Goal: Task Accomplishment & Management: Manage account settings

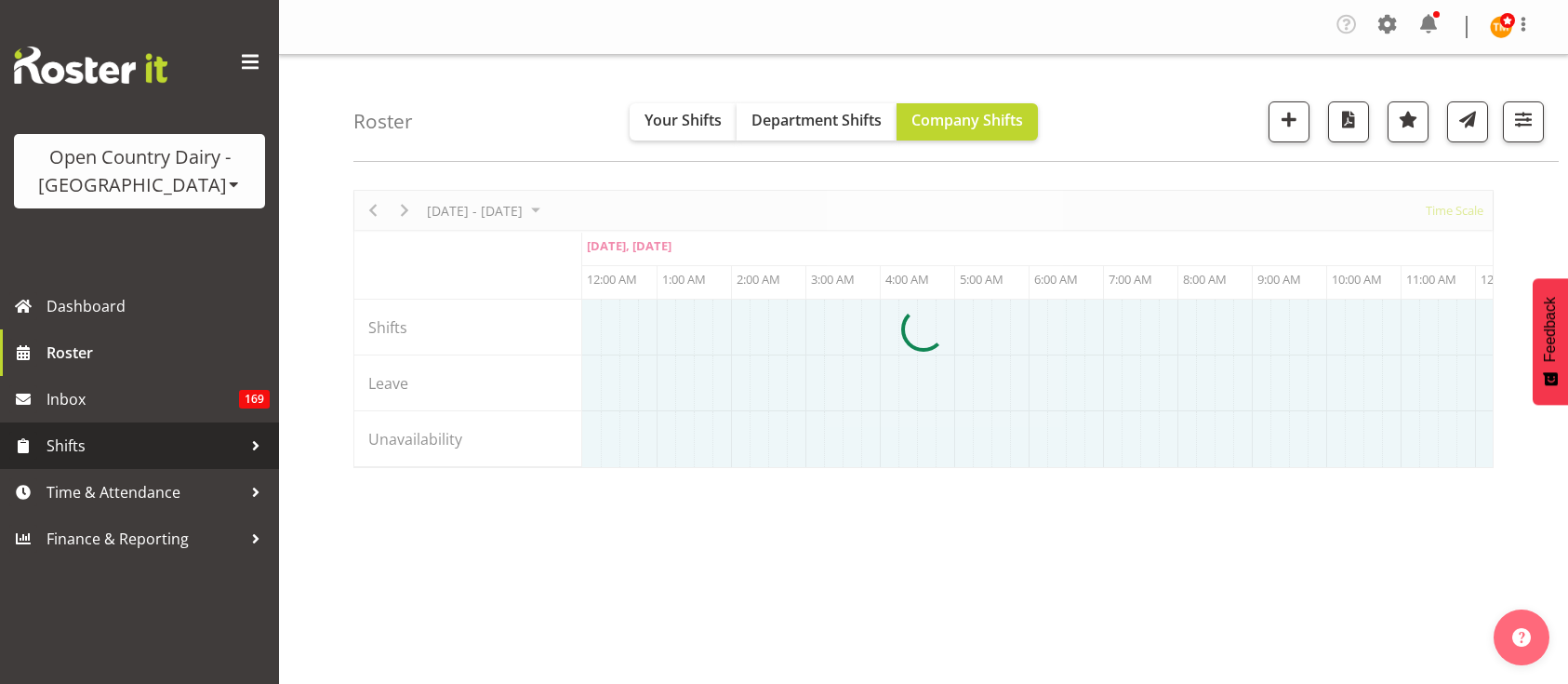
click at [193, 436] on span "Shifts" at bounding box center [144, 446] width 195 height 28
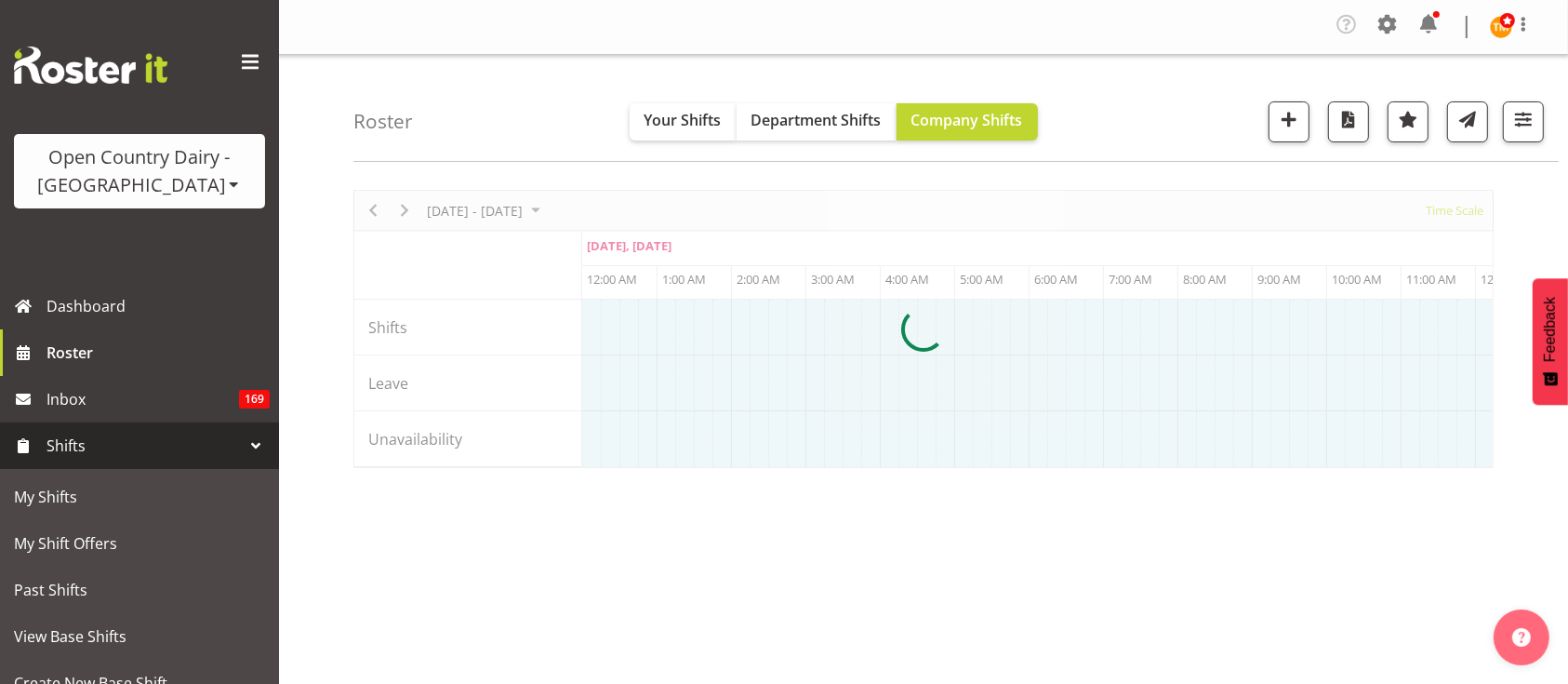
scroll to position [260, 0]
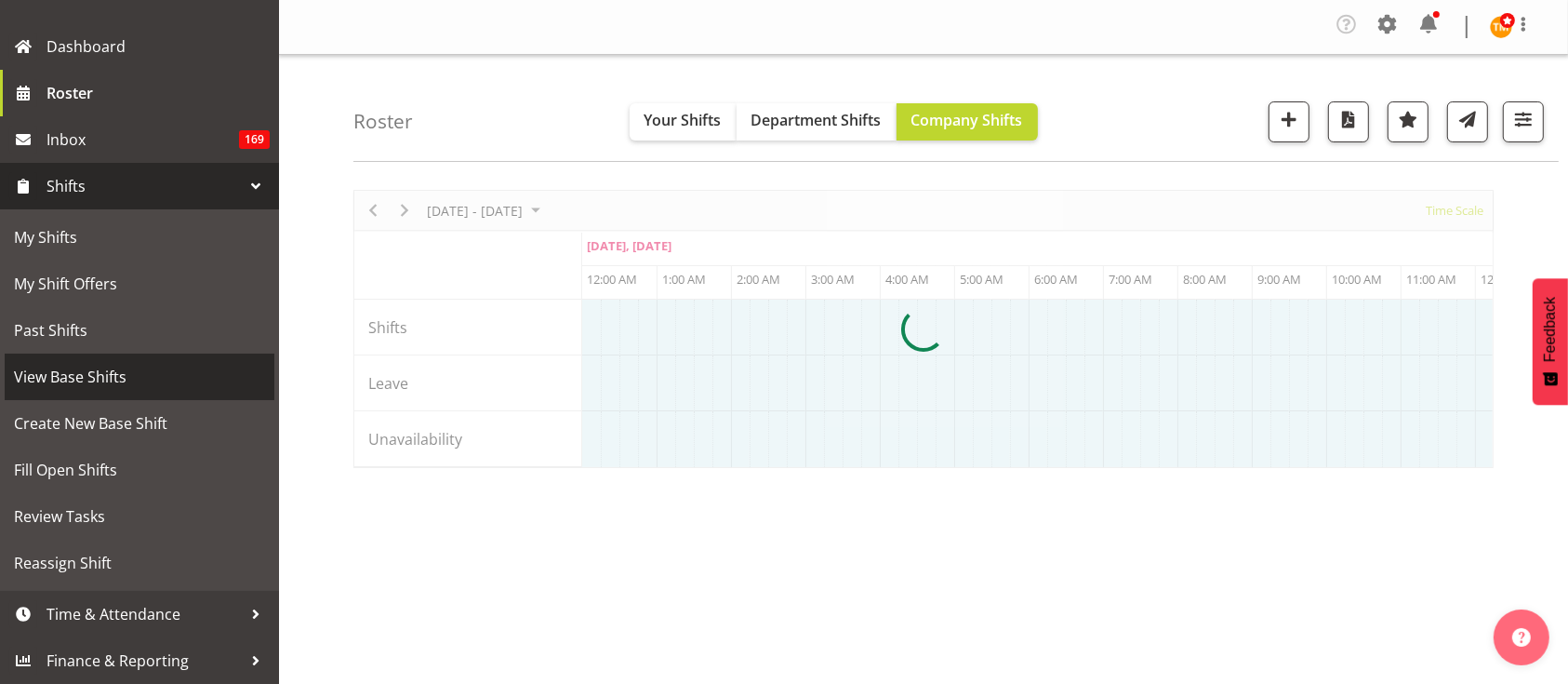
click at [112, 375] on span "View Base Shifts" at bounding box center [139, 377] width 252 height 28
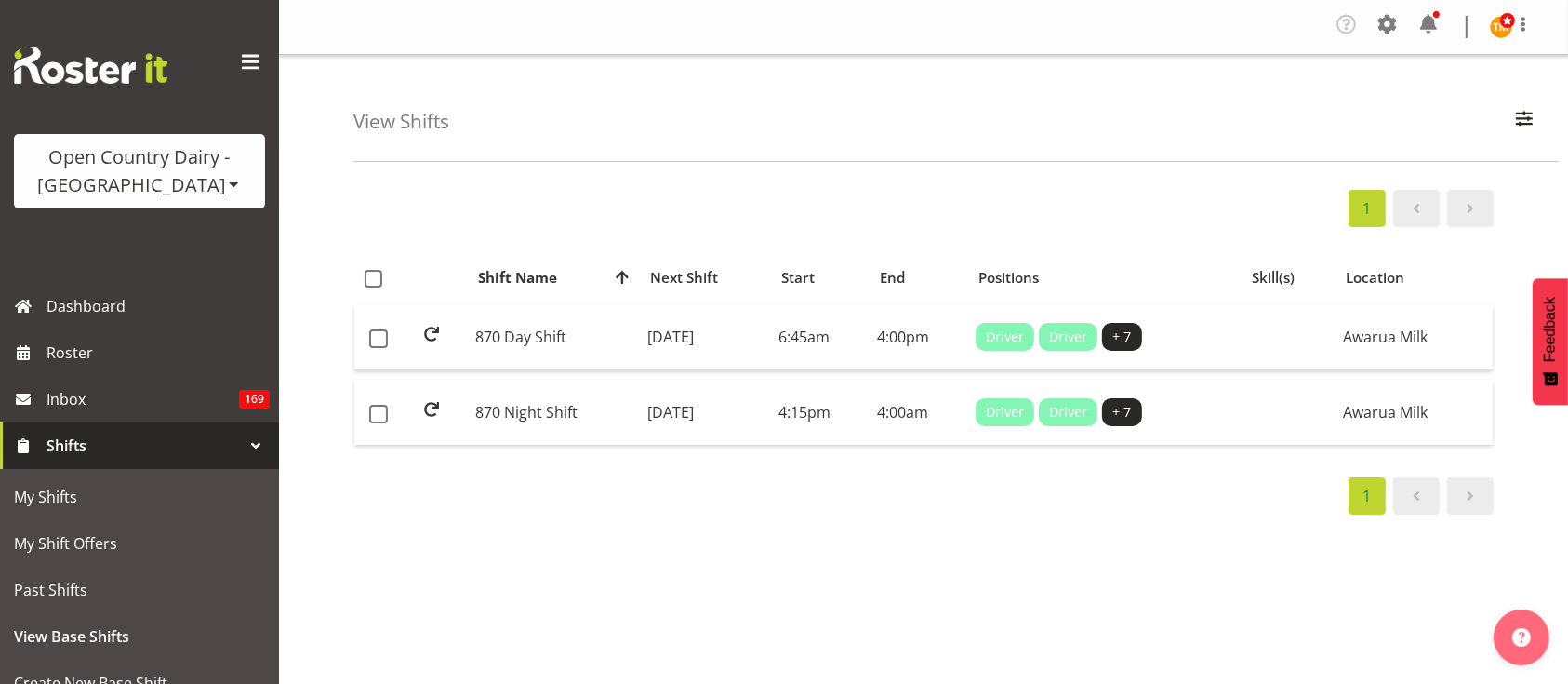
scroll to position [14, 0]
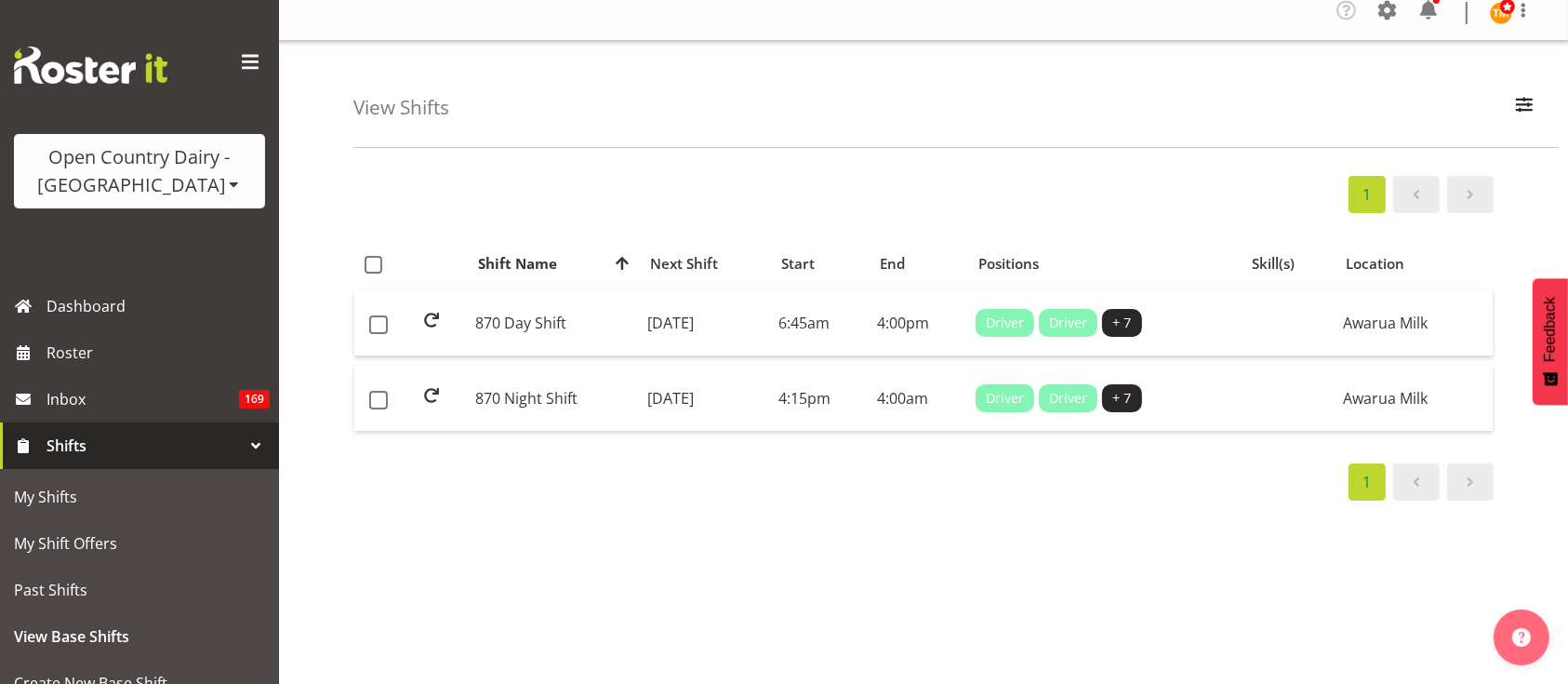
click at [1550, 103] on div "View Shifts Search 870 All Locations Awarua Milk Awarua Office Freight Horotiu …" at bounding box center [957, 95] width 1205 height 107
click at [1547, 106] on div "View Shifts Search 870 All Locations Awarua Milk Awarua Office Freight Horotiu …" at bounding box center [957, 95] width 1205 height 107
click at [1531, 105] on span "button" at bounding box center [1524, 103] width 24 height 24
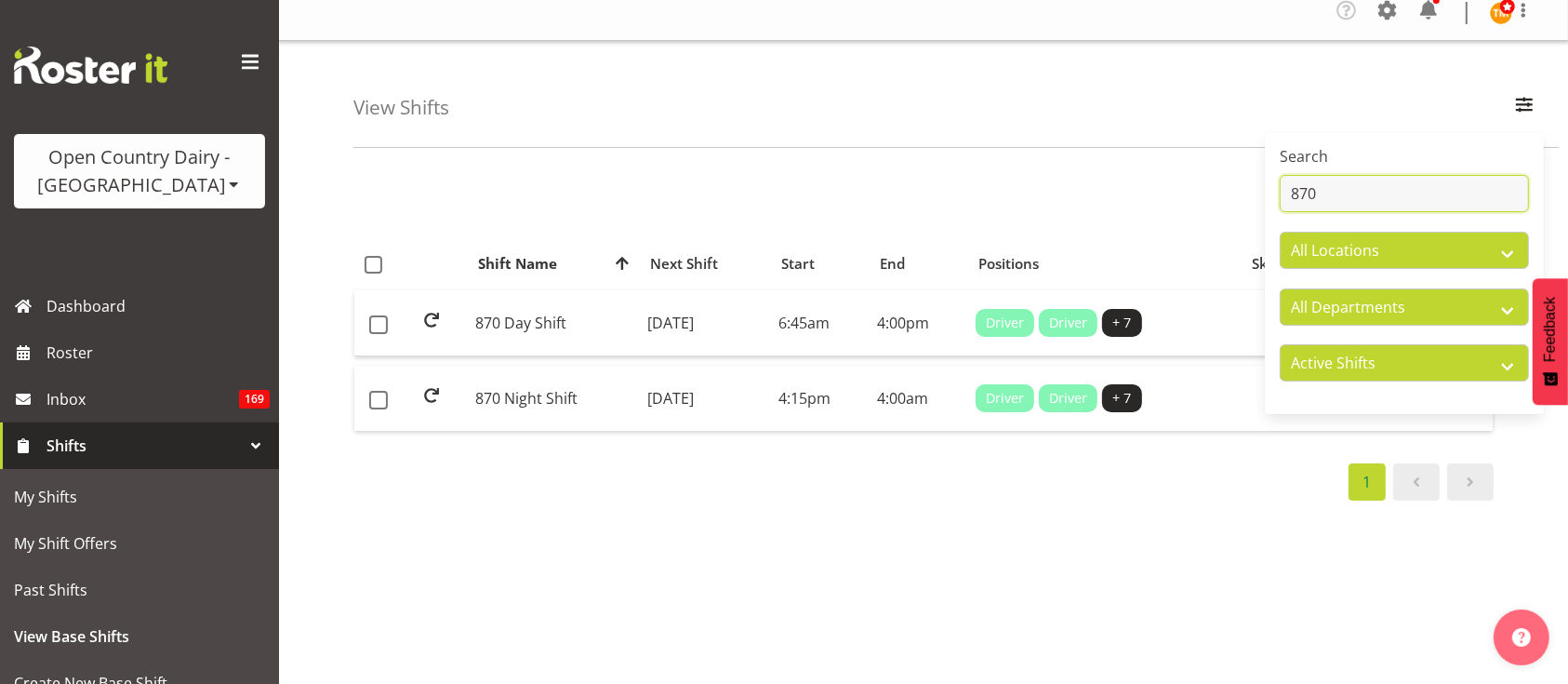
click at [1348, 190] on input "870" at bounding box center [1405, 193] width 250 height 37
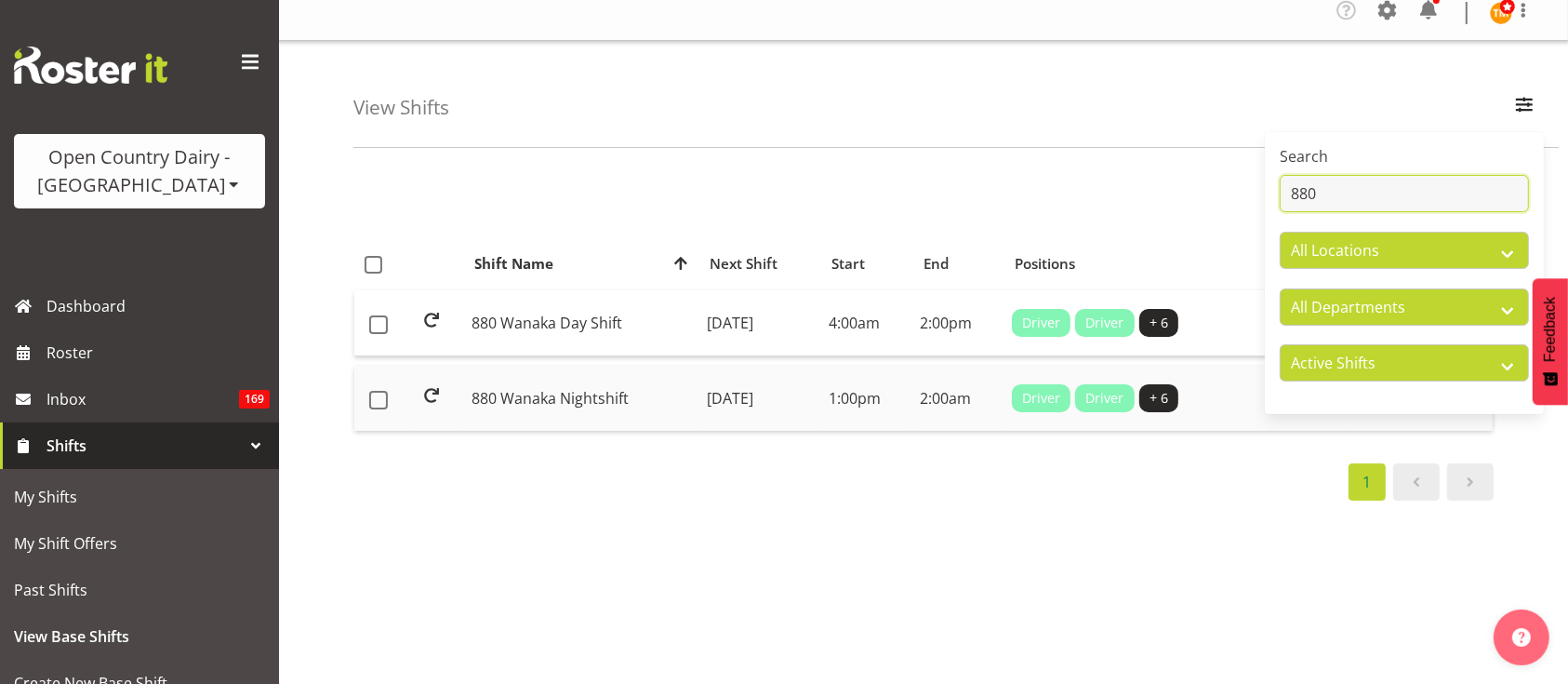
type input "880"
click at [567, 397] on td "880 Wanaka Nightshift" at bounding box center [581, 398] width 235 height 65
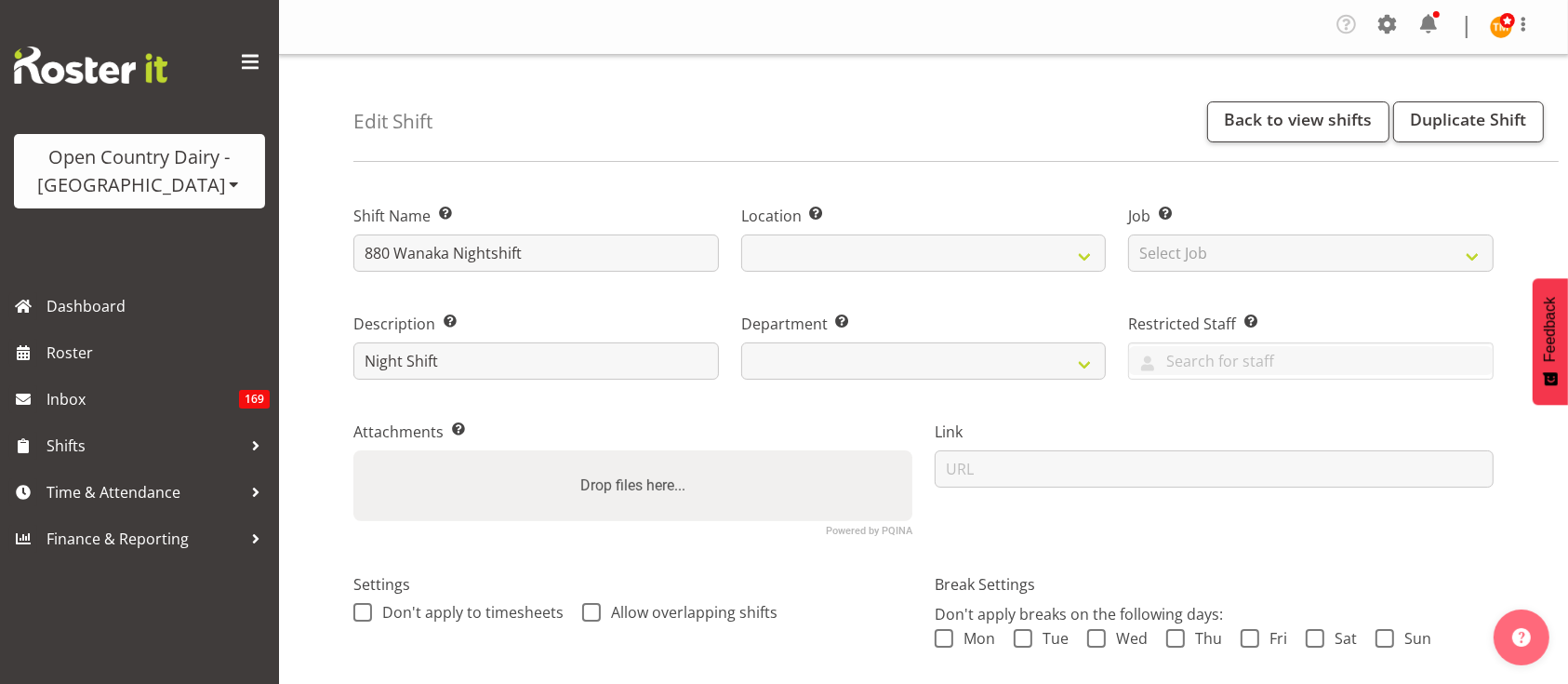
select select
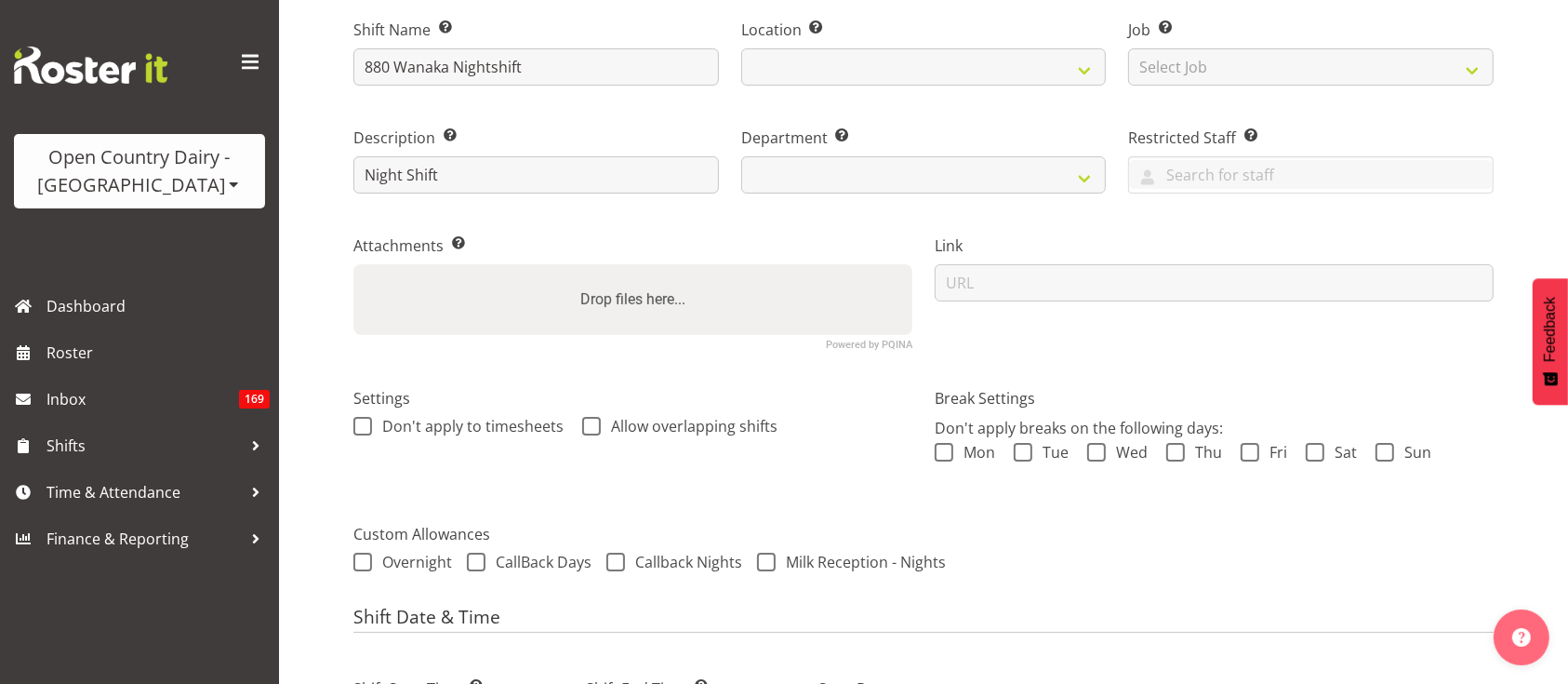
select select
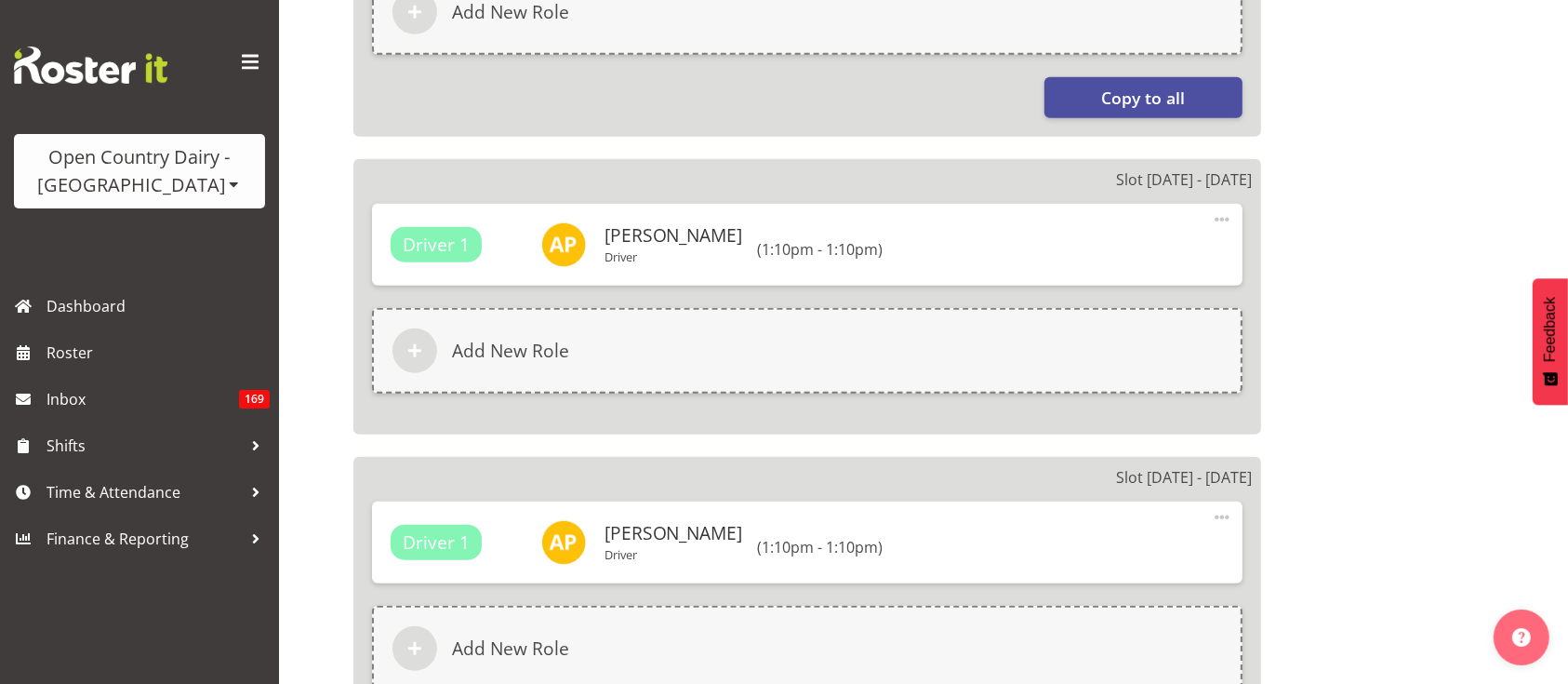
select select "673"
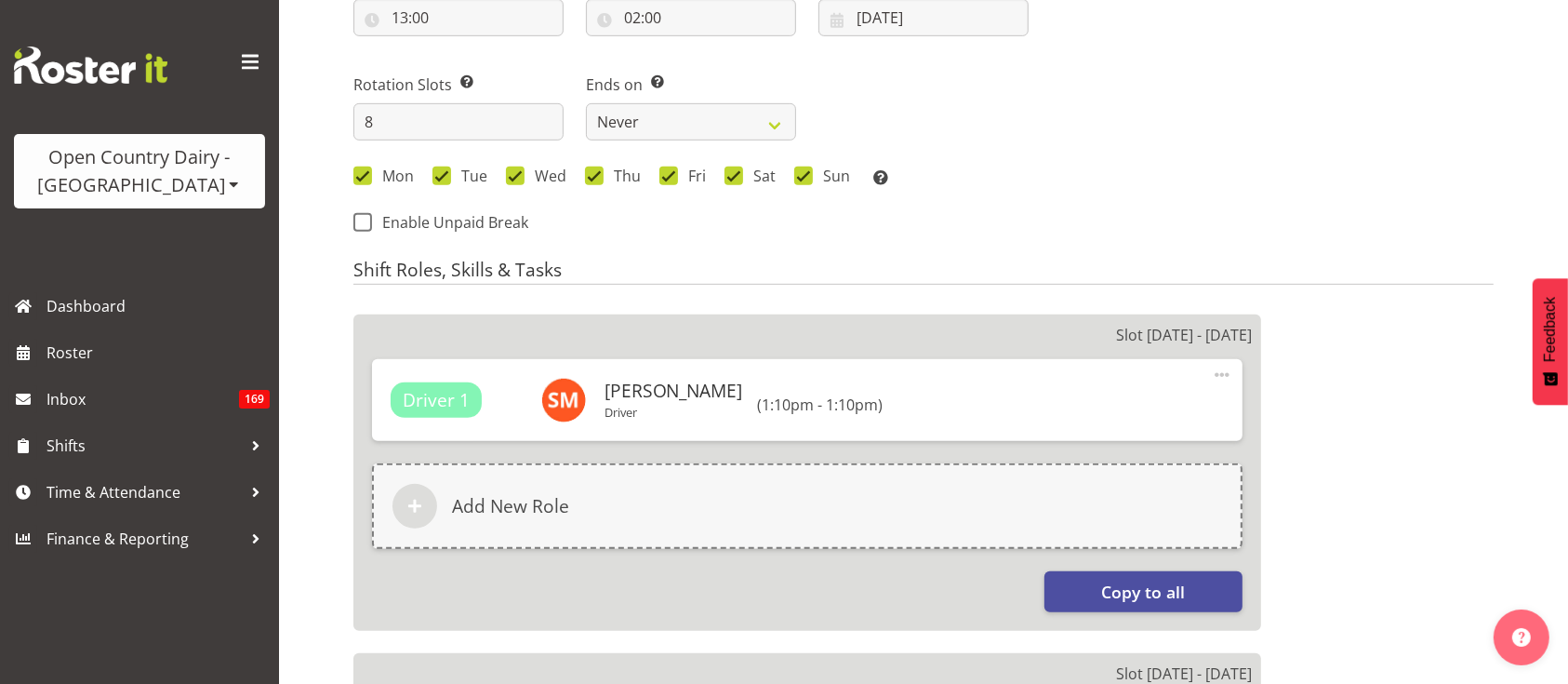
scroll to position [739, 0]
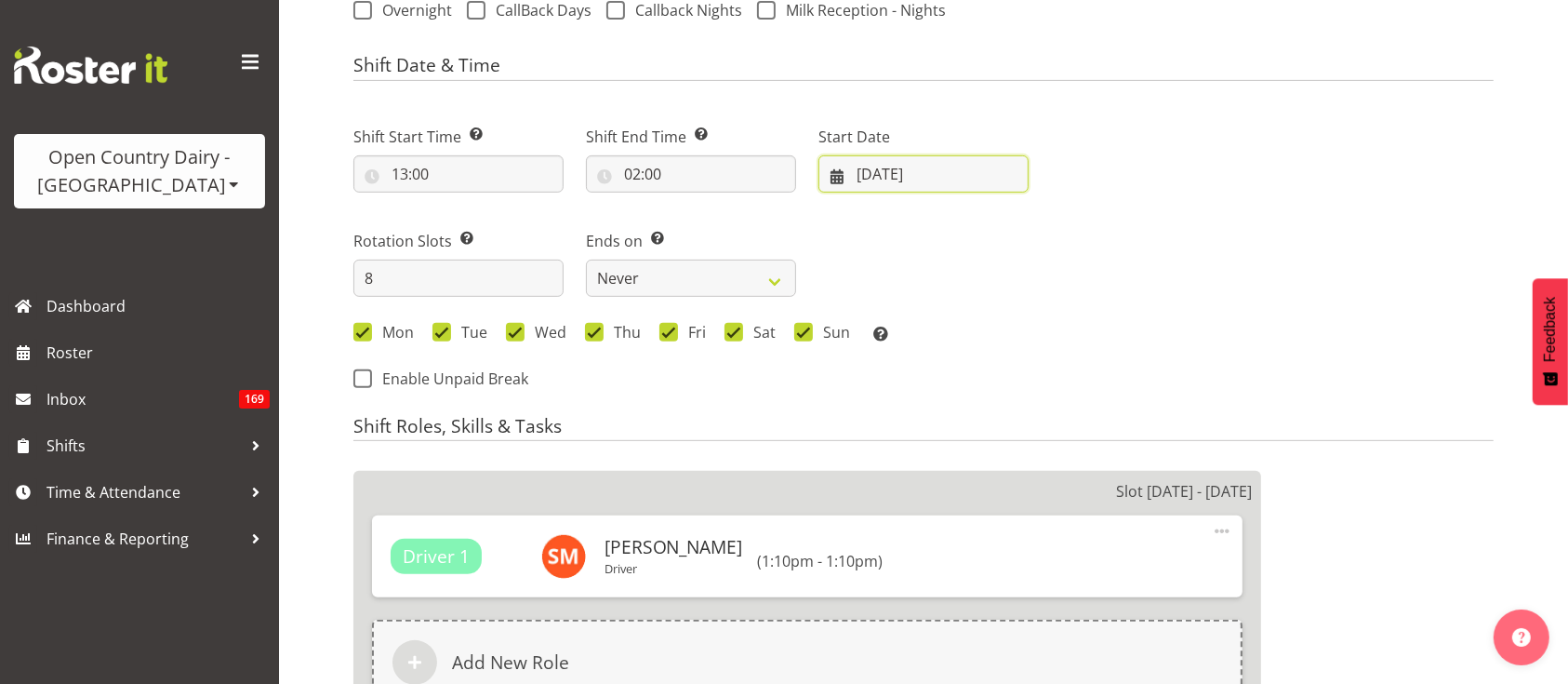
click at [906, 159] on input "27/08/2025" at bounding box center [924, 174] width 211 height 37
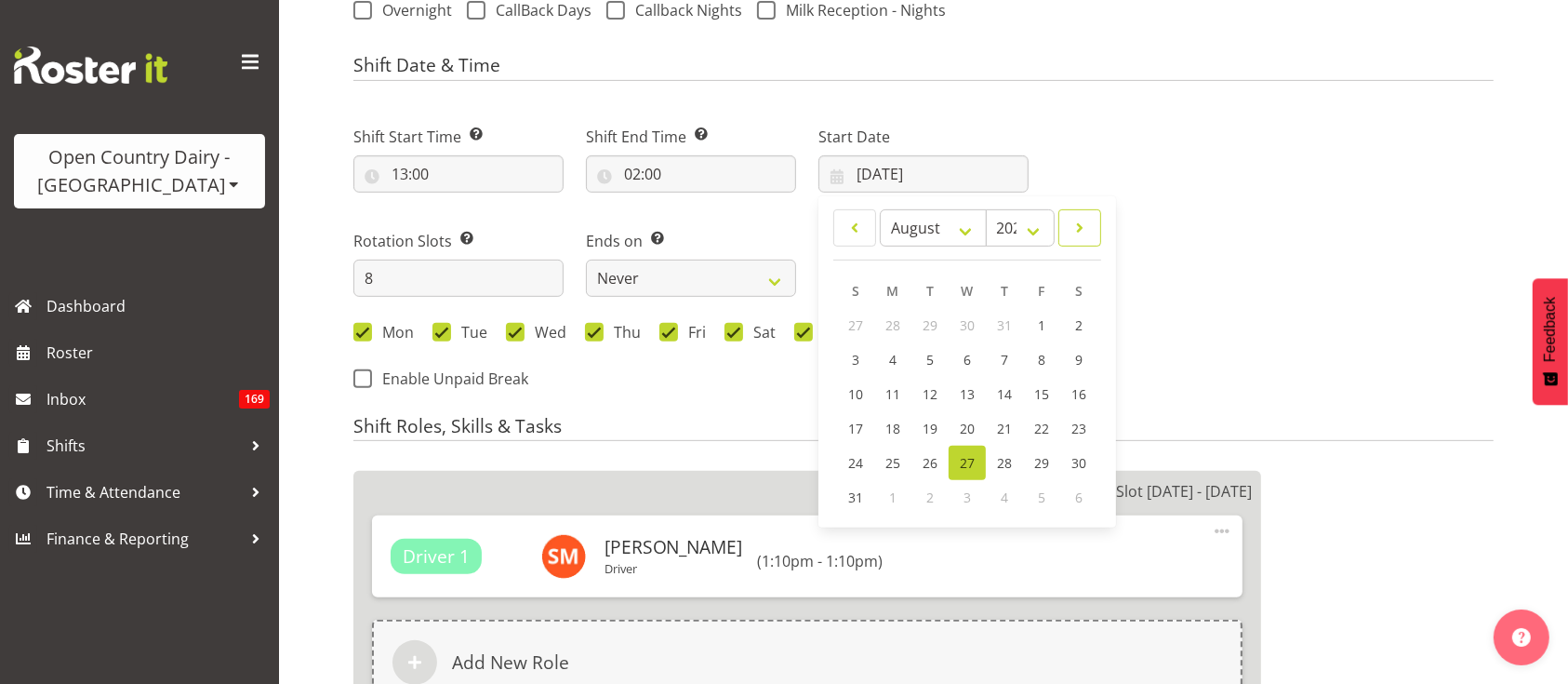
click at [1100, 224] on link at bounding box center [1080, 228] width 43 height 37
select select "8"
click at [882, 397] on link "15" at bounding box center [893, 395] width 37 height 34
type input "15/09/2025"
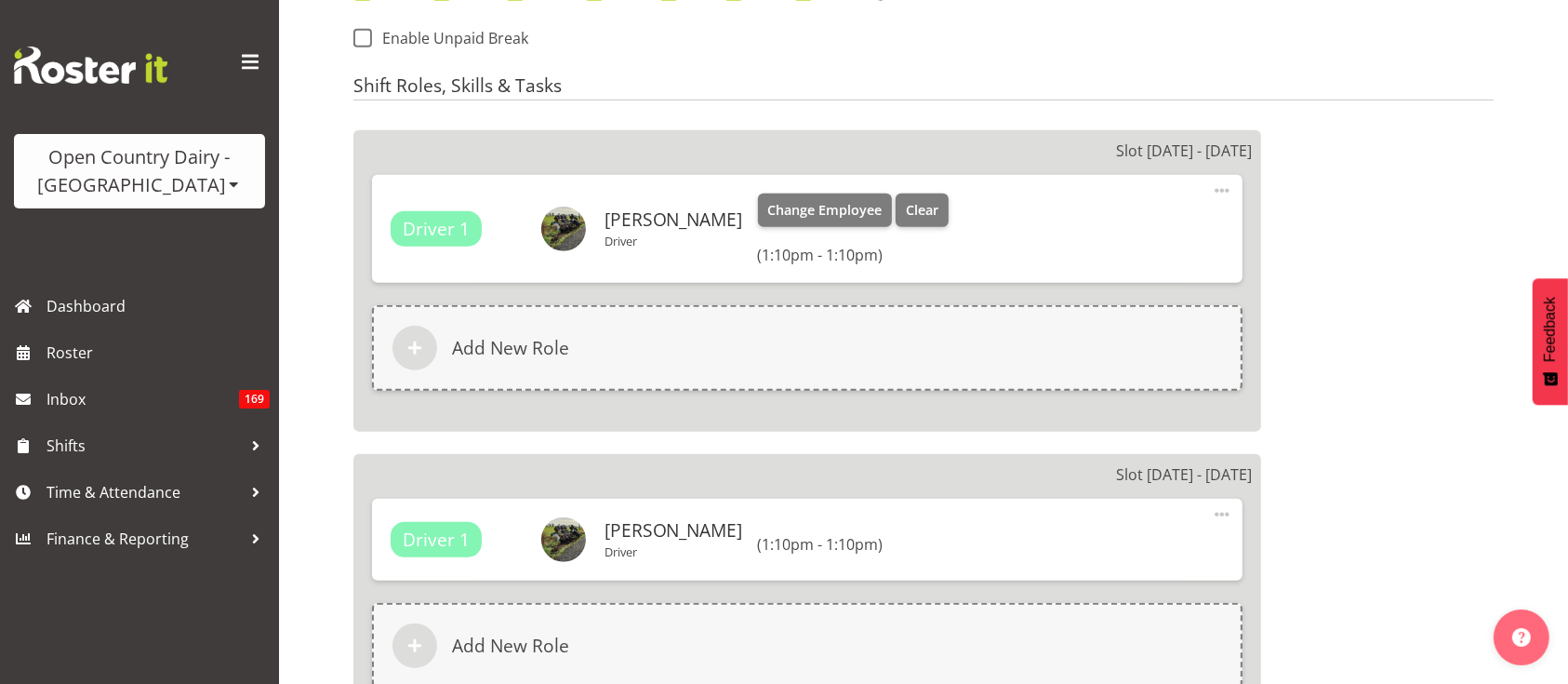
scroll to position [1080, 0]
click at [906, 214] on span "Clear" at bounding box center [921, 209] width 32 height 20
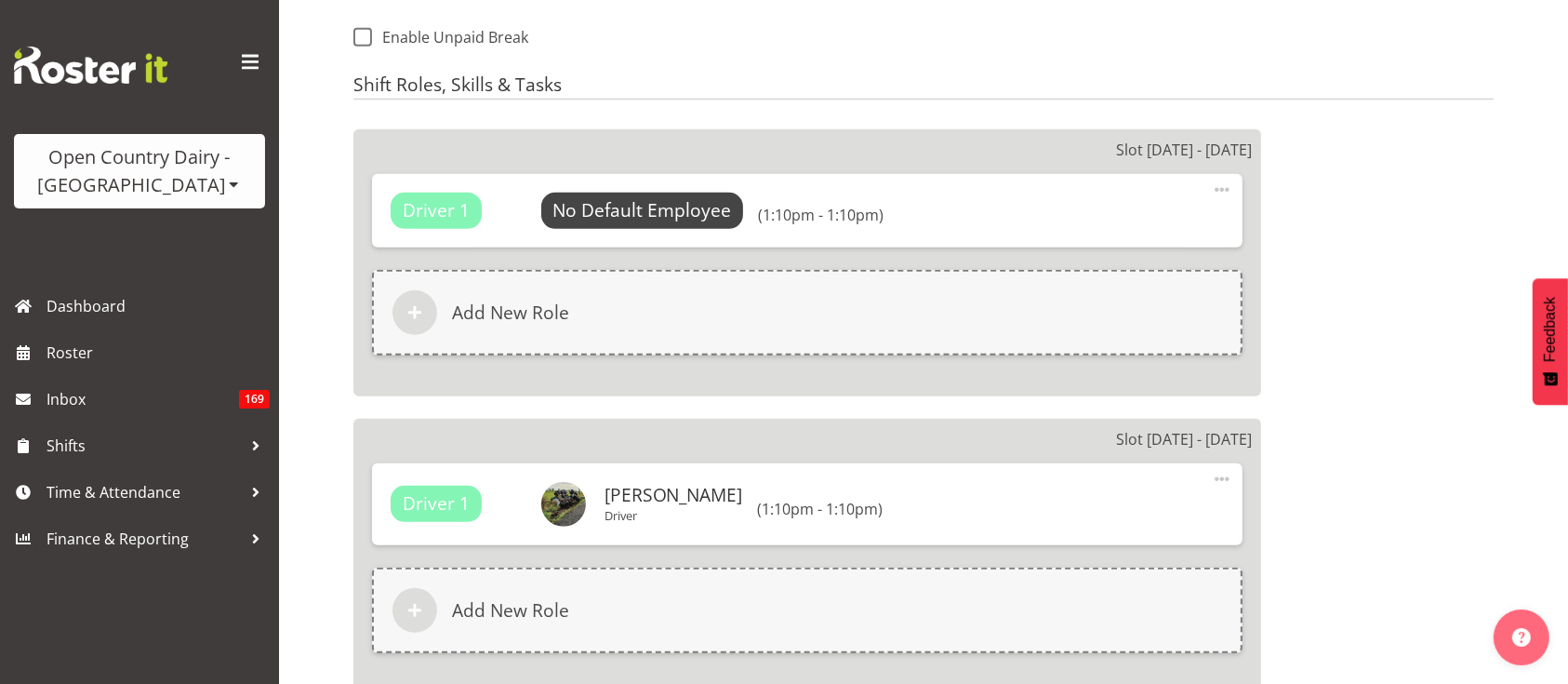
click at [1224, 181] on span at bounding box center [1222, 189] width 22 height 22
click at [1159, 269] on link "Delete" at bounding box center [1144, 268] width 178 height 33
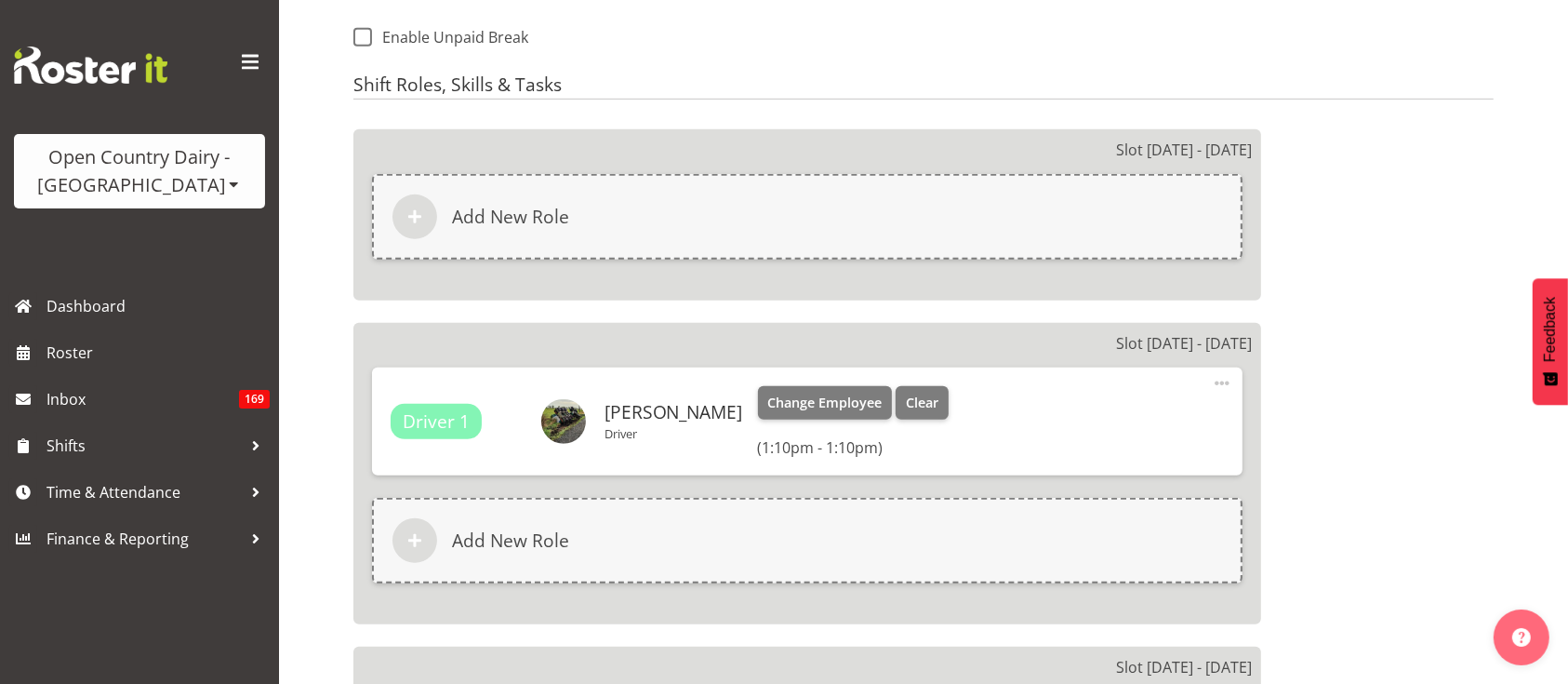
click at [1224, 383] on span at bounding box center [1222, 383] width 22 height 22
click at [1109, 457] on link "Delete" at bounding box center [1144, 462] width 178 height 33
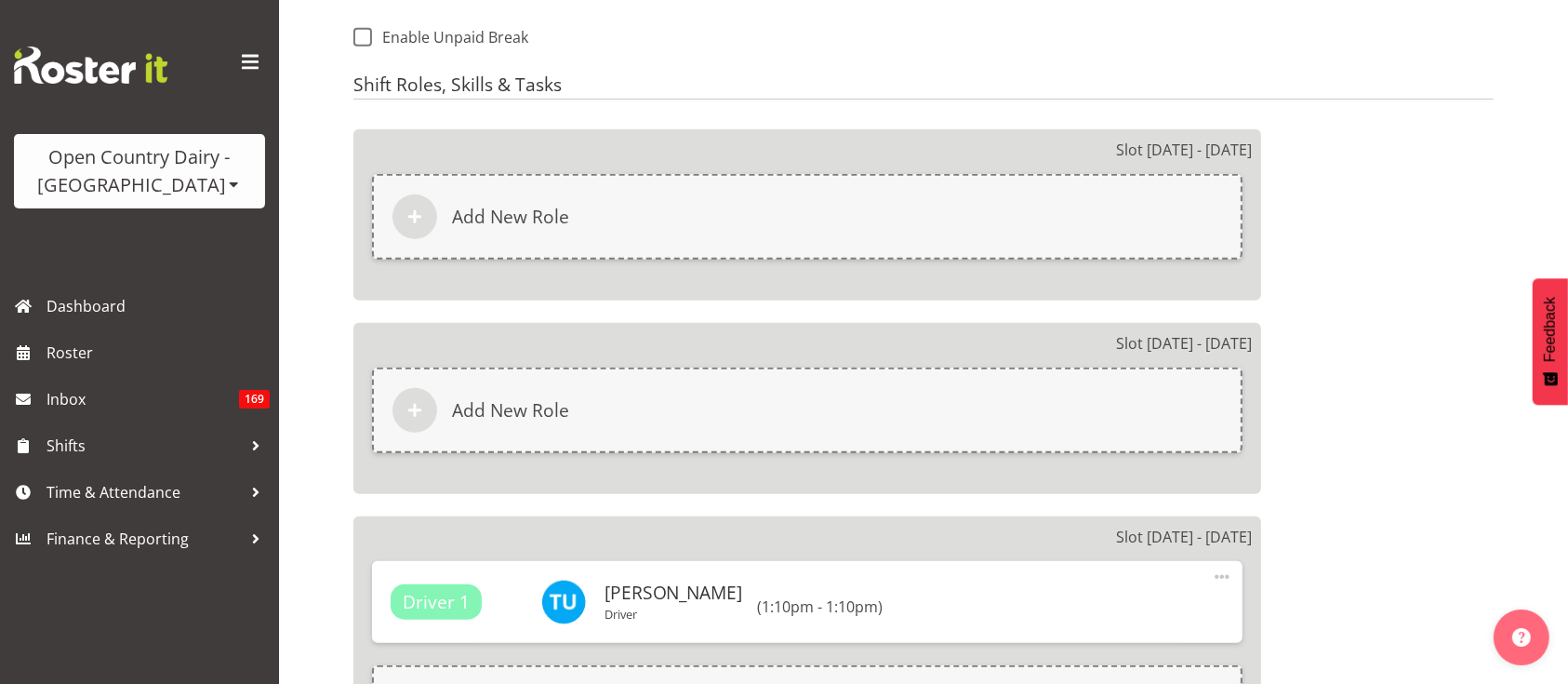
scroll to position [1292, 0]
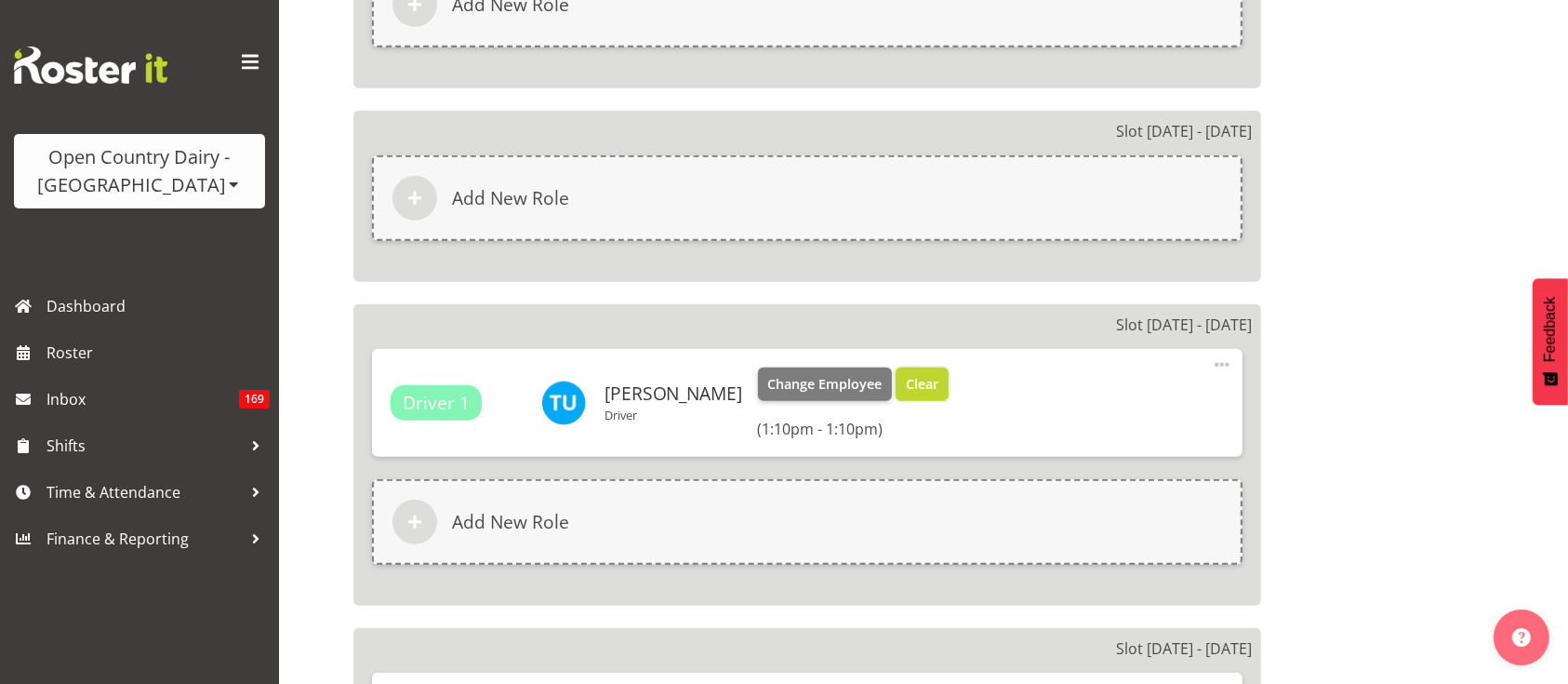
click at [906, 381] on span "Clear" at bounding box center [921, 384] width 32 height 20
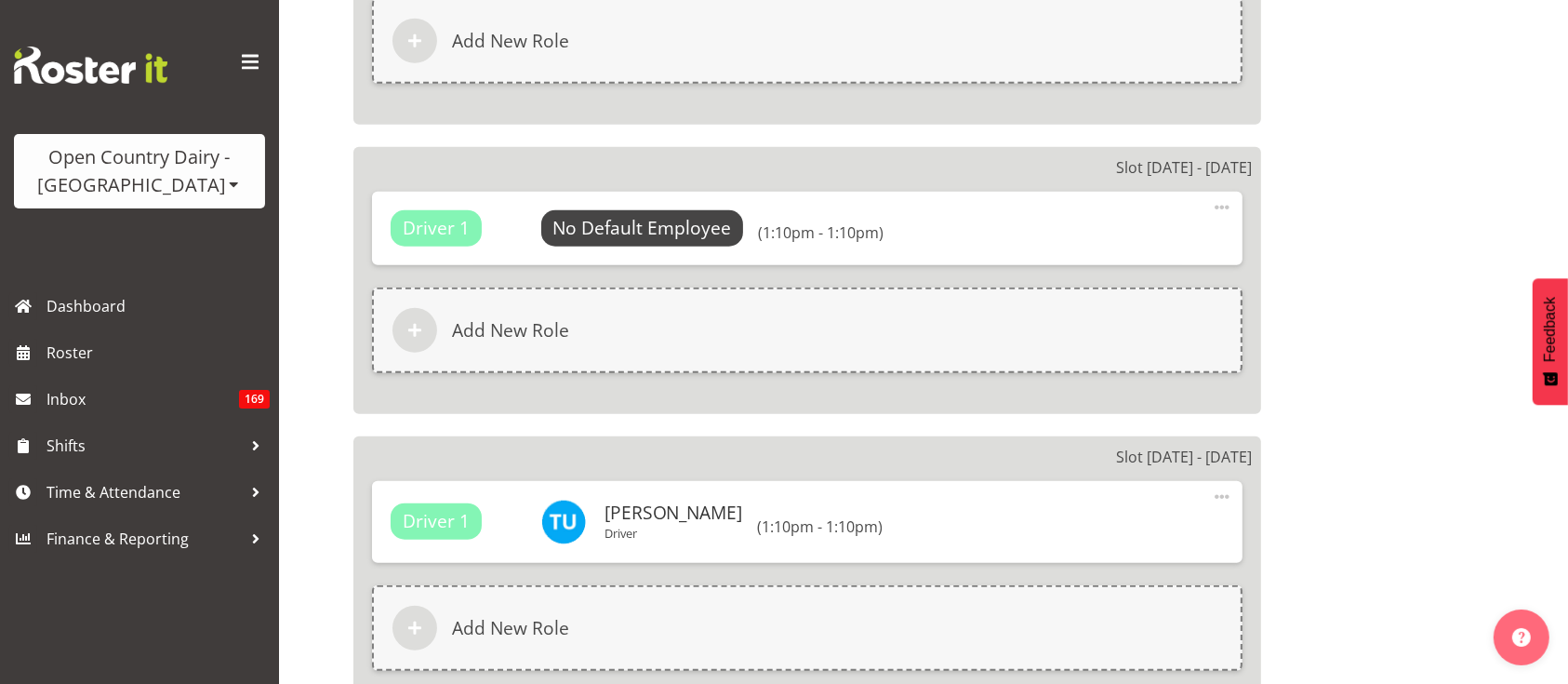
scroll to position [1451, 0]
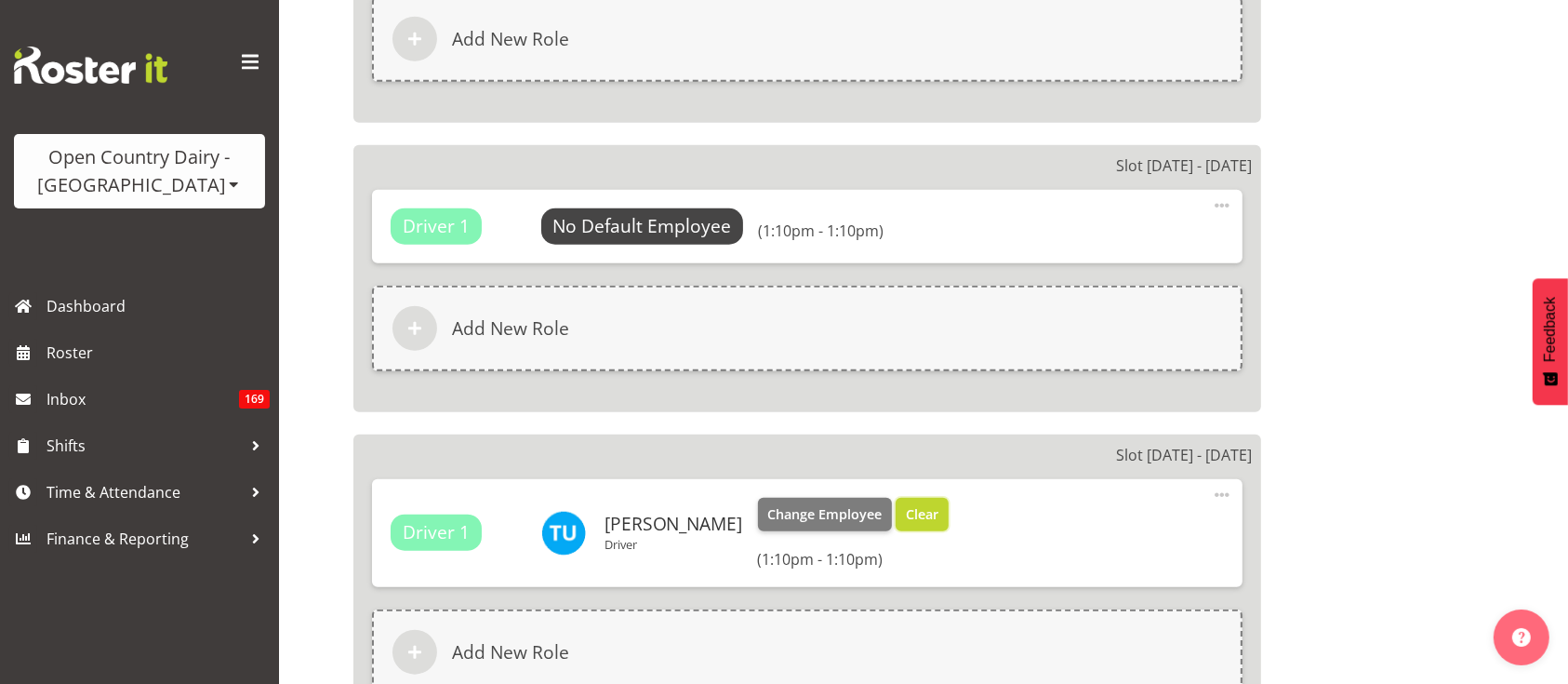
click at [906, 504] on span "Clear" at bounding box center [921, 514] width 32 height 20
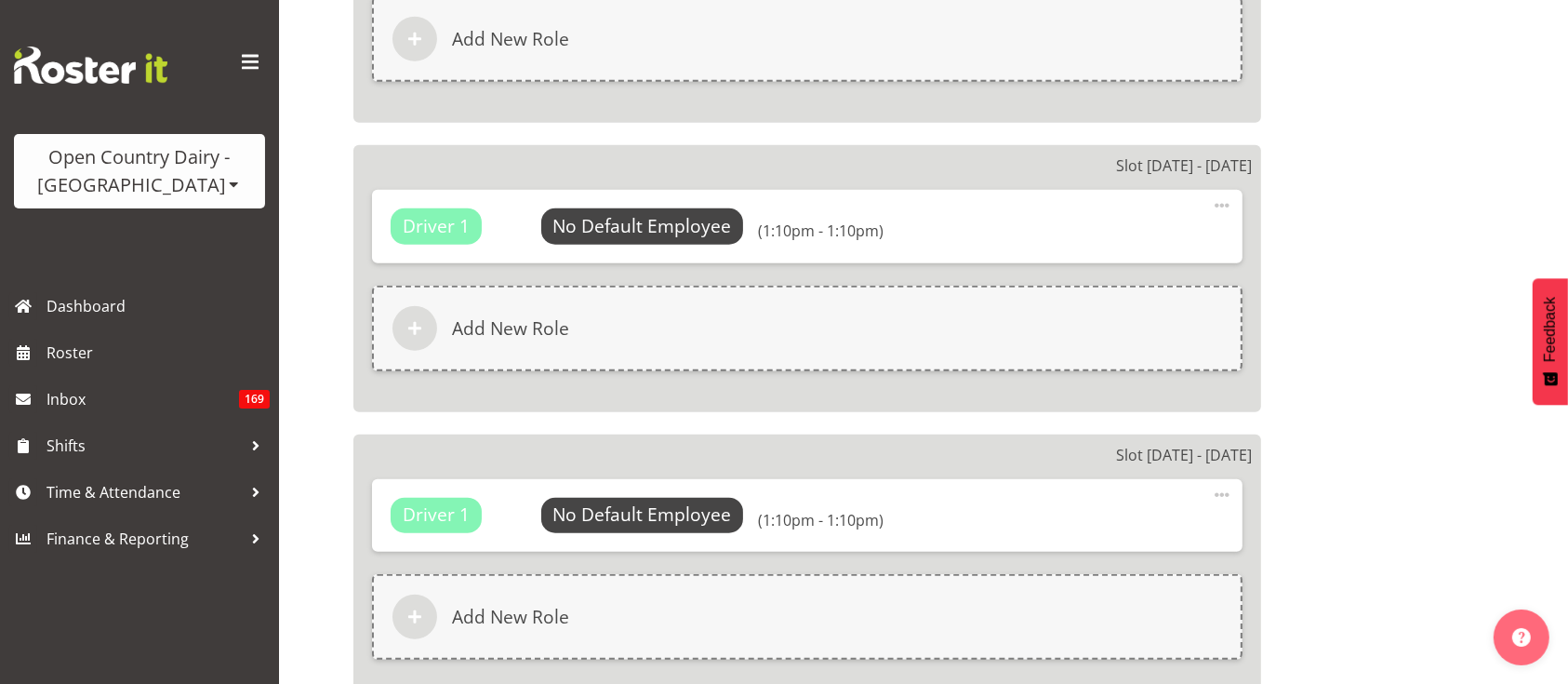
click at [1228, 213] on span at bounding box center [1222, 205] width 22 height 22
click at [1152, 278] on link "Delete" at bounding box center [1144, 284] width 178 height 33
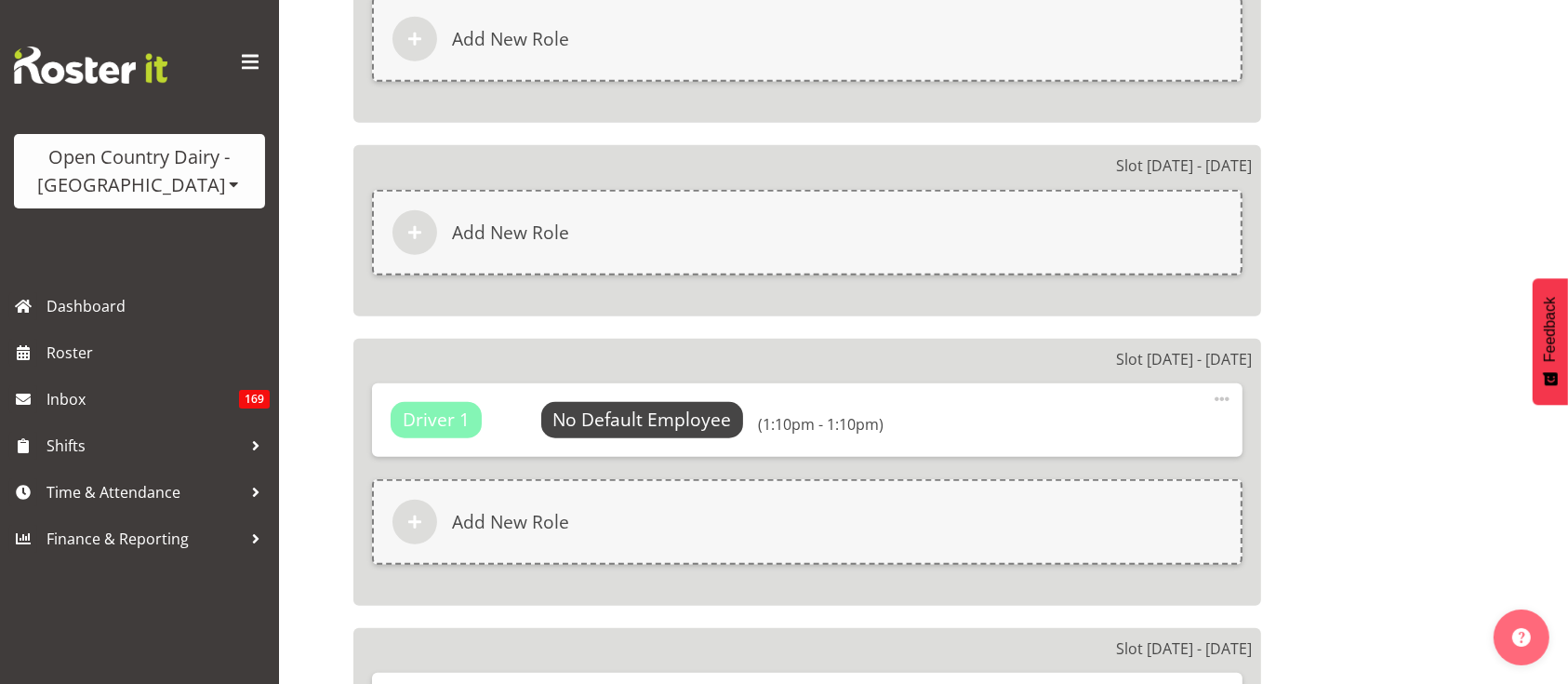
scroll to position [1643, 0]
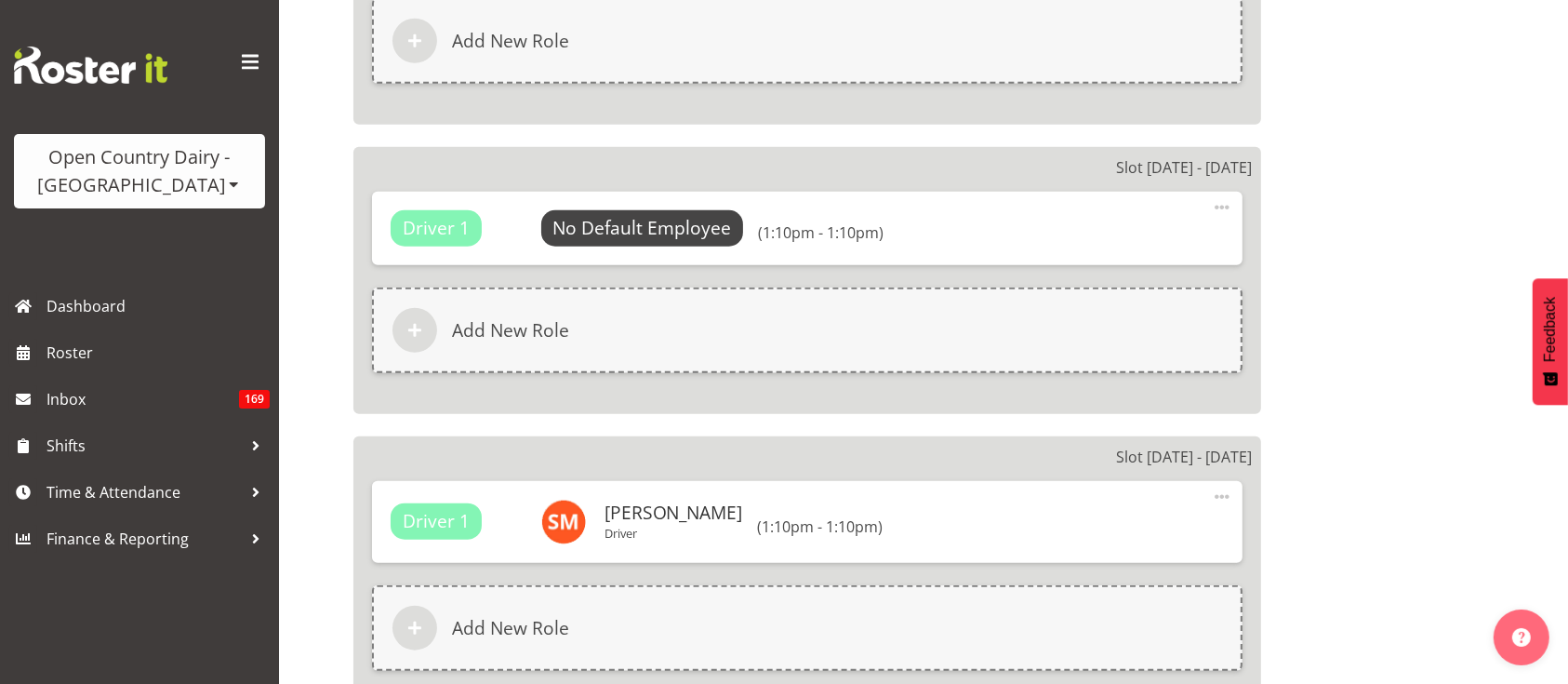
click at [1218, 205] on span at bounding box center [1222, 207] width 22 height 22
click at [1079, 290] on link "Delete" at bounding box center [1144, 286] width 178 height 33
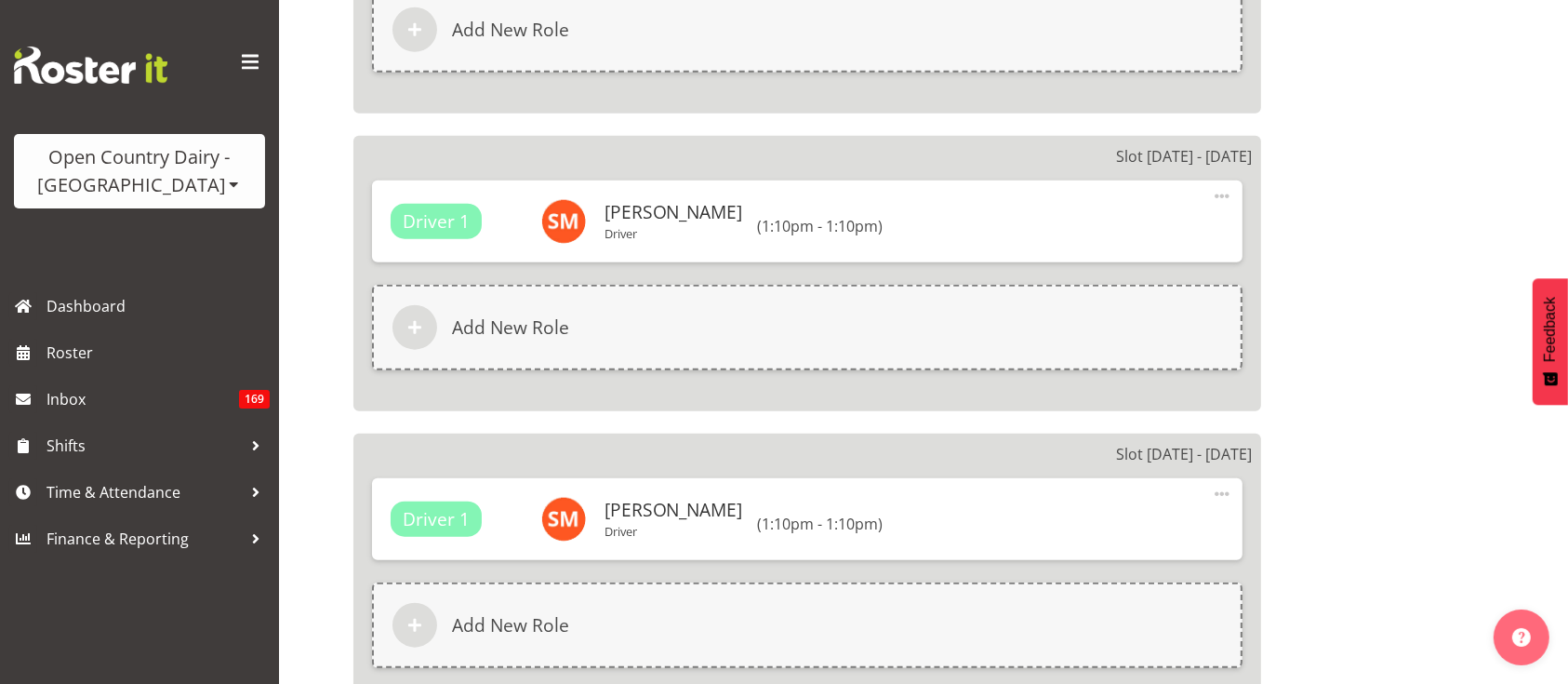
scroll to position [1849, 0]
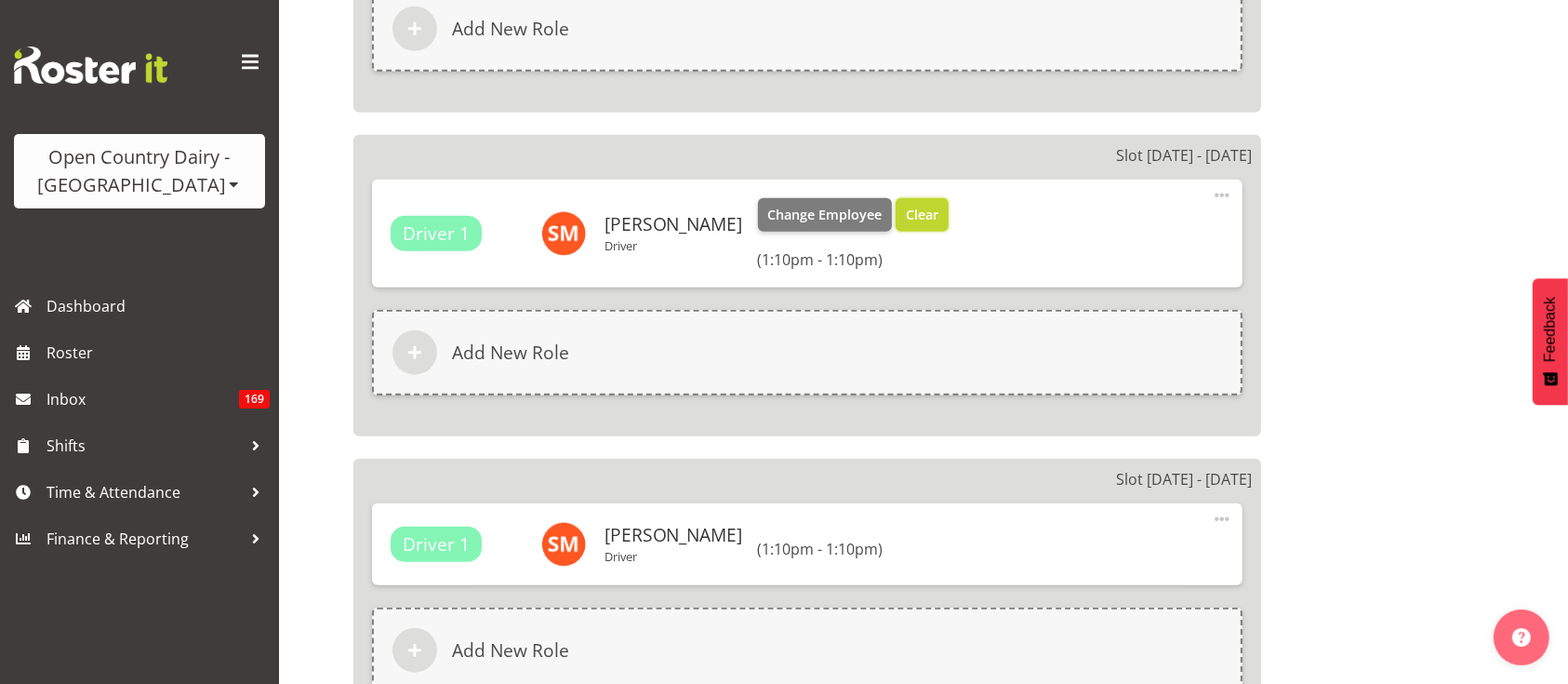
click at [911, 211] on span "Clear" at bounding box center [921, 215] width 32 height 20
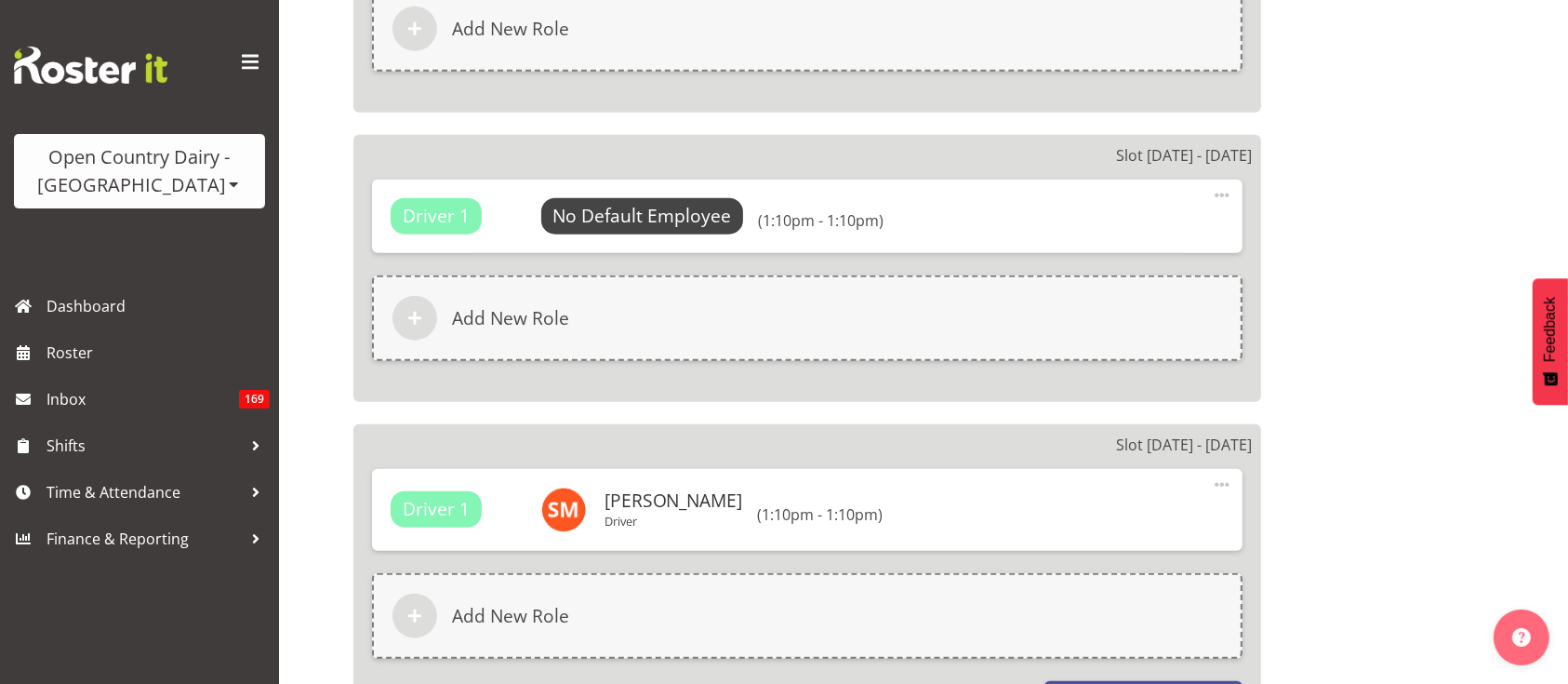
click at [1221, 192] on span at bounding box center [1222, 195] width 22 height 22
click at [1140, 269] on link "Delete" at bounding box center [1144, 273] width 178 height 33
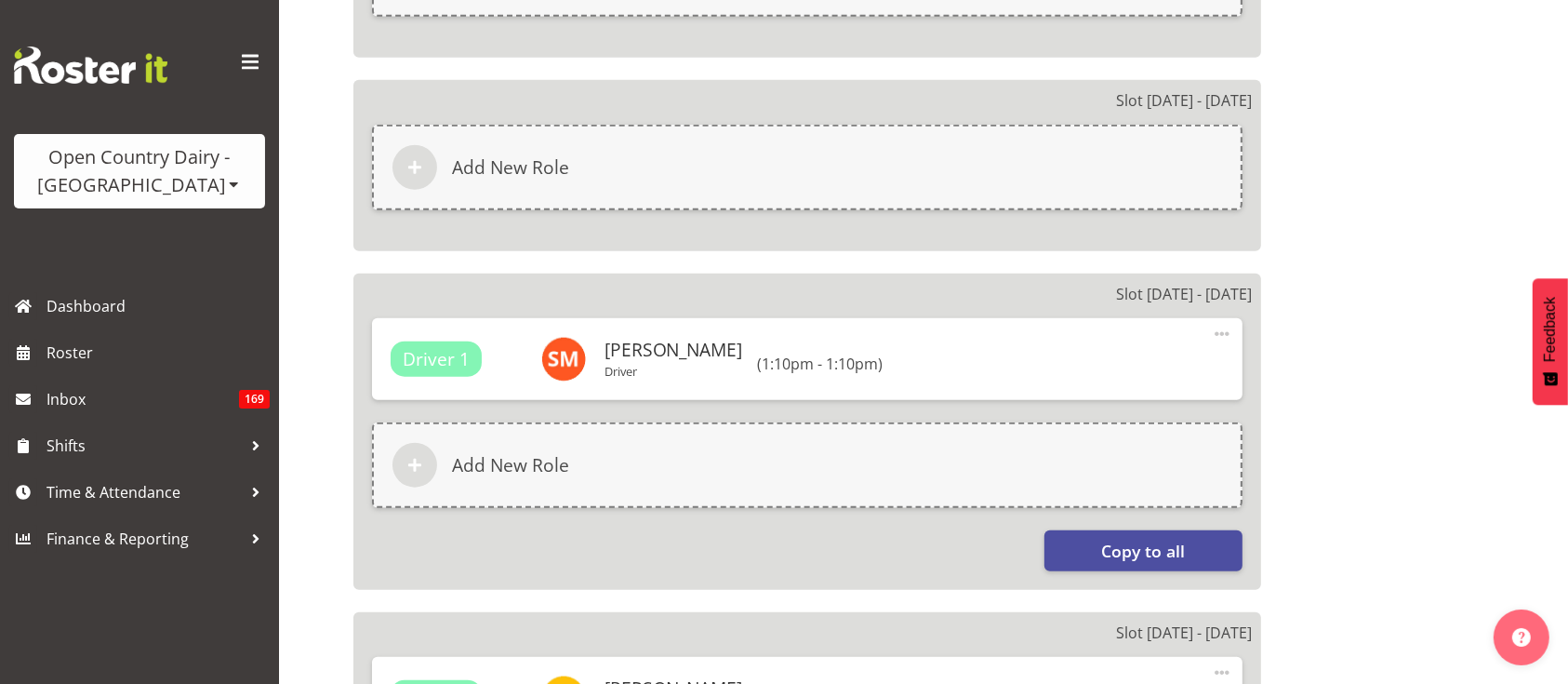
scroll to position [1907, 0]
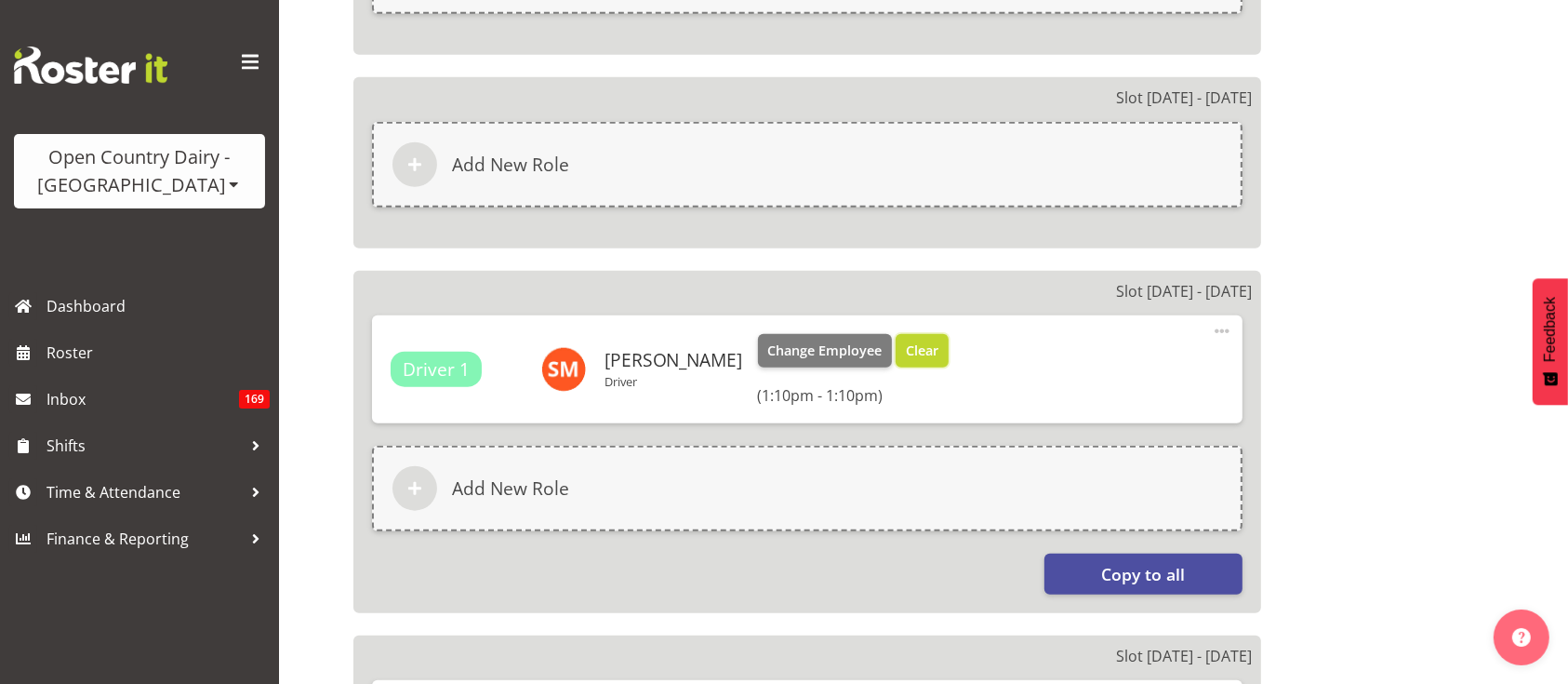
click at [921, 349] on span "Clear" at bounding box center [921, 350] width 32 height 20
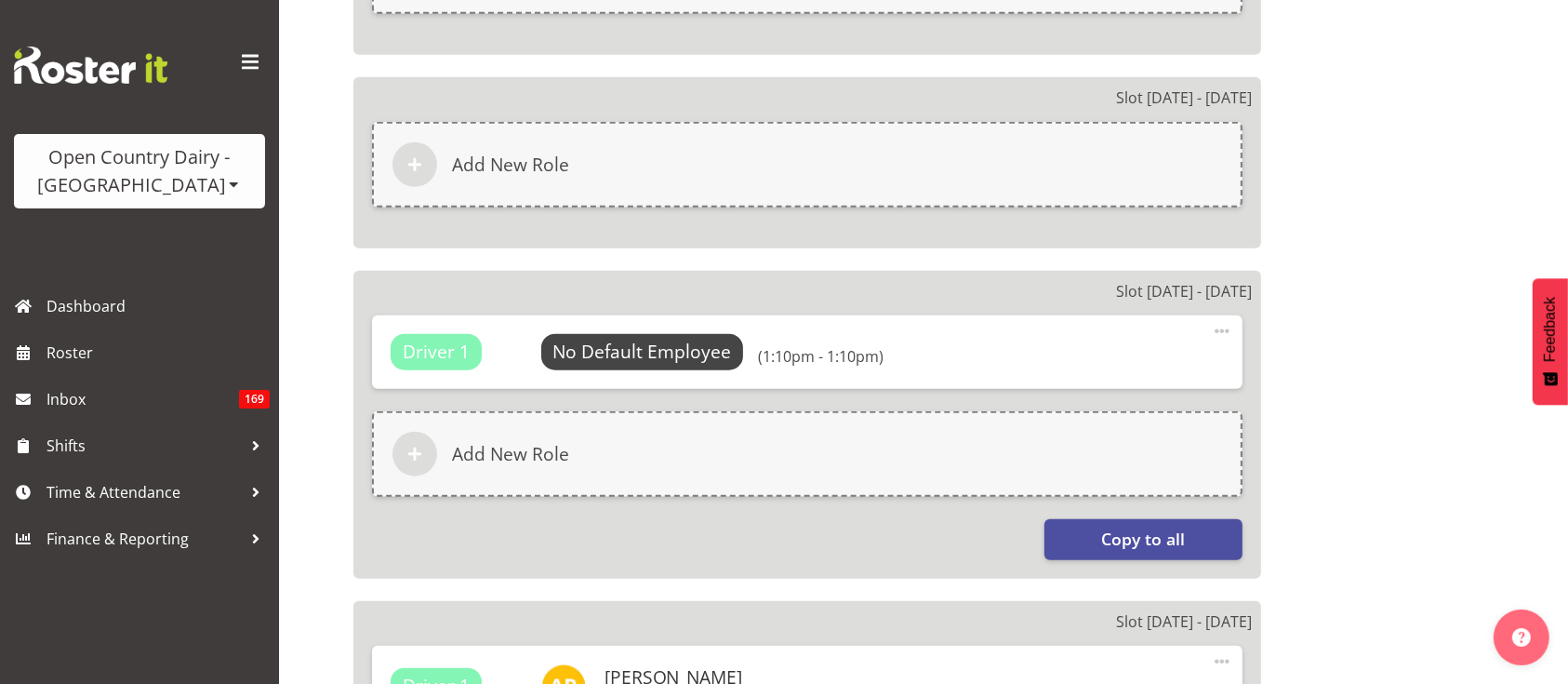
click at [1229, 331] on span at bounding box center [1222, 331] width 22 height 22
click at [1162, 401] on link "Delete" at bounding box center [1144, 410] width 178 height 33
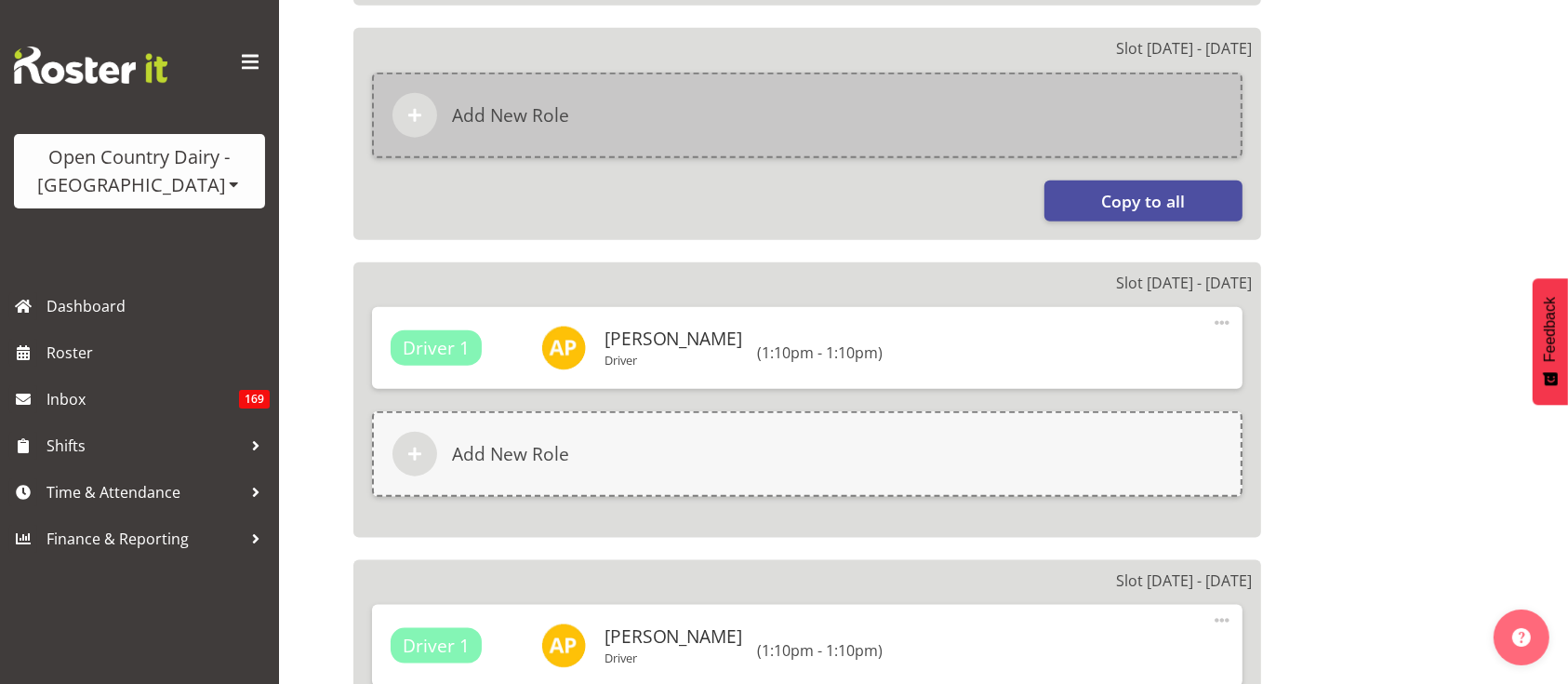
scroll to position [2152, 0]
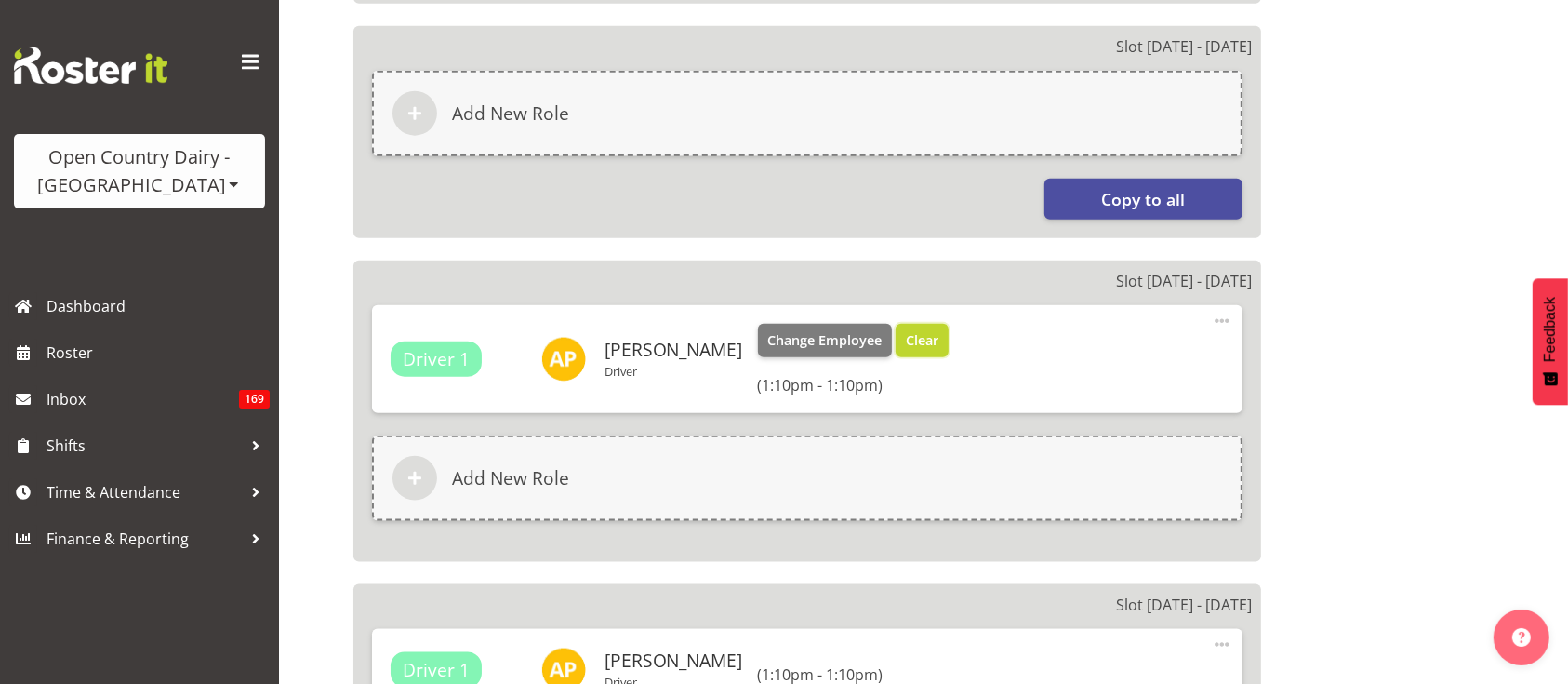
click at [906, 339] on span "Clear" at bounding box center [921, 341] width 32 height 20
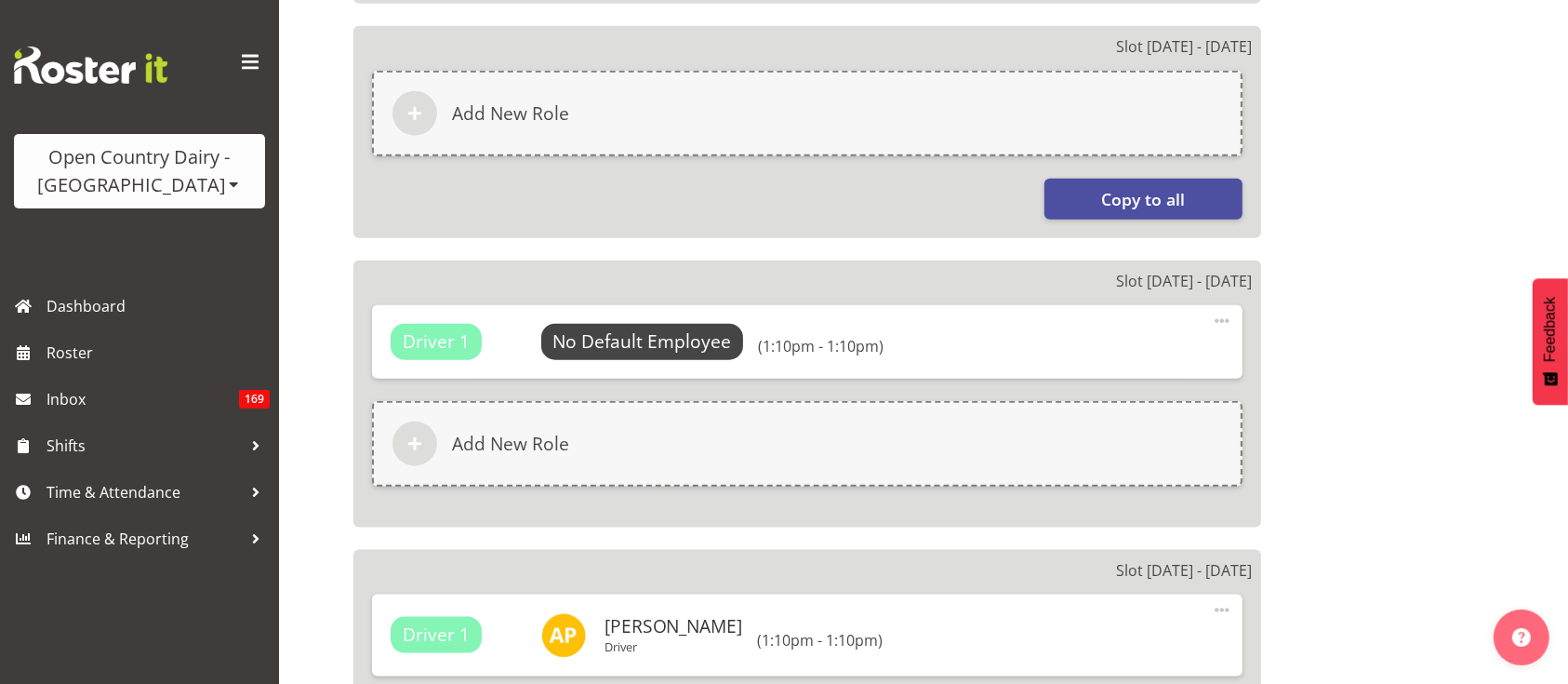
click at [1219, 319] on span at bounding box center [1222, 321] width 22 height 22
click at [1139, 398] on link "Delete" at bounding box center [1144, 399] width 178 height 33
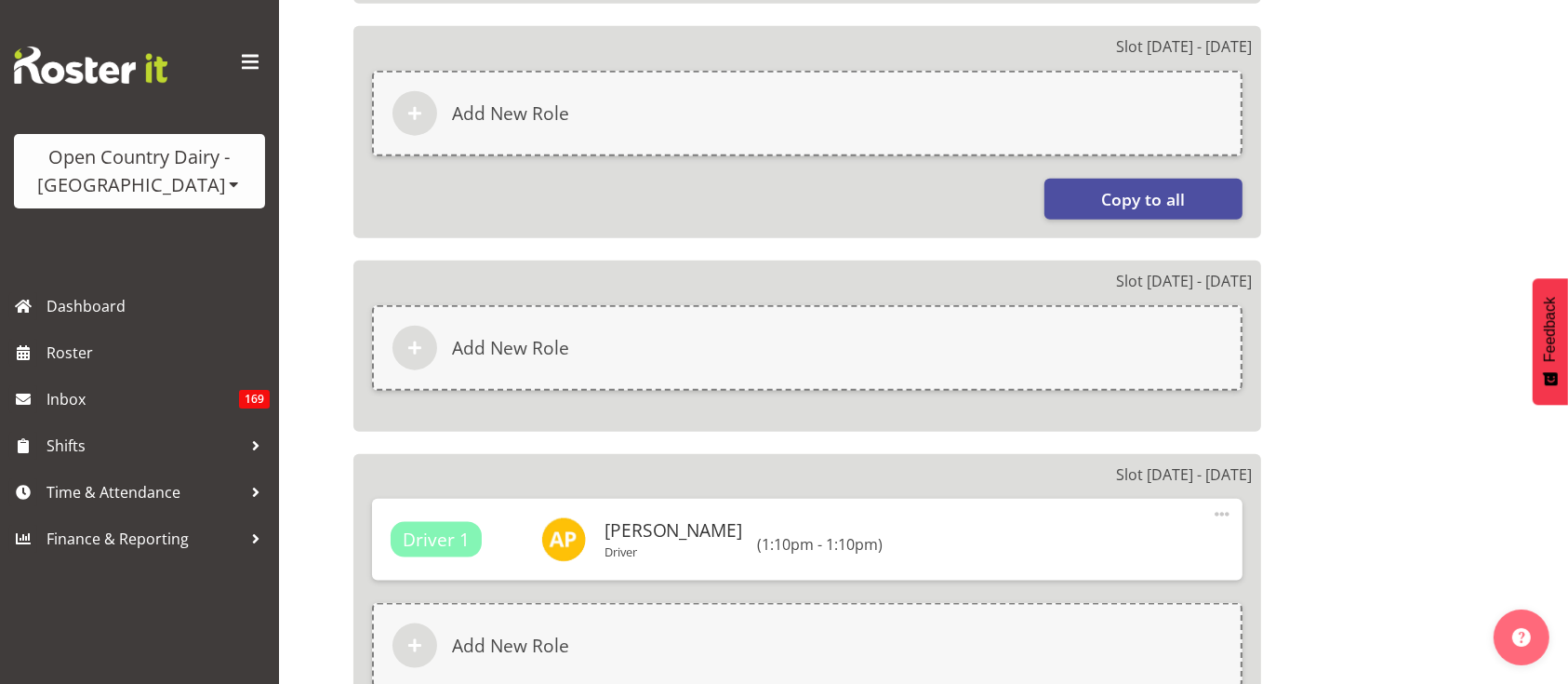
scroll to position [2346, 0]
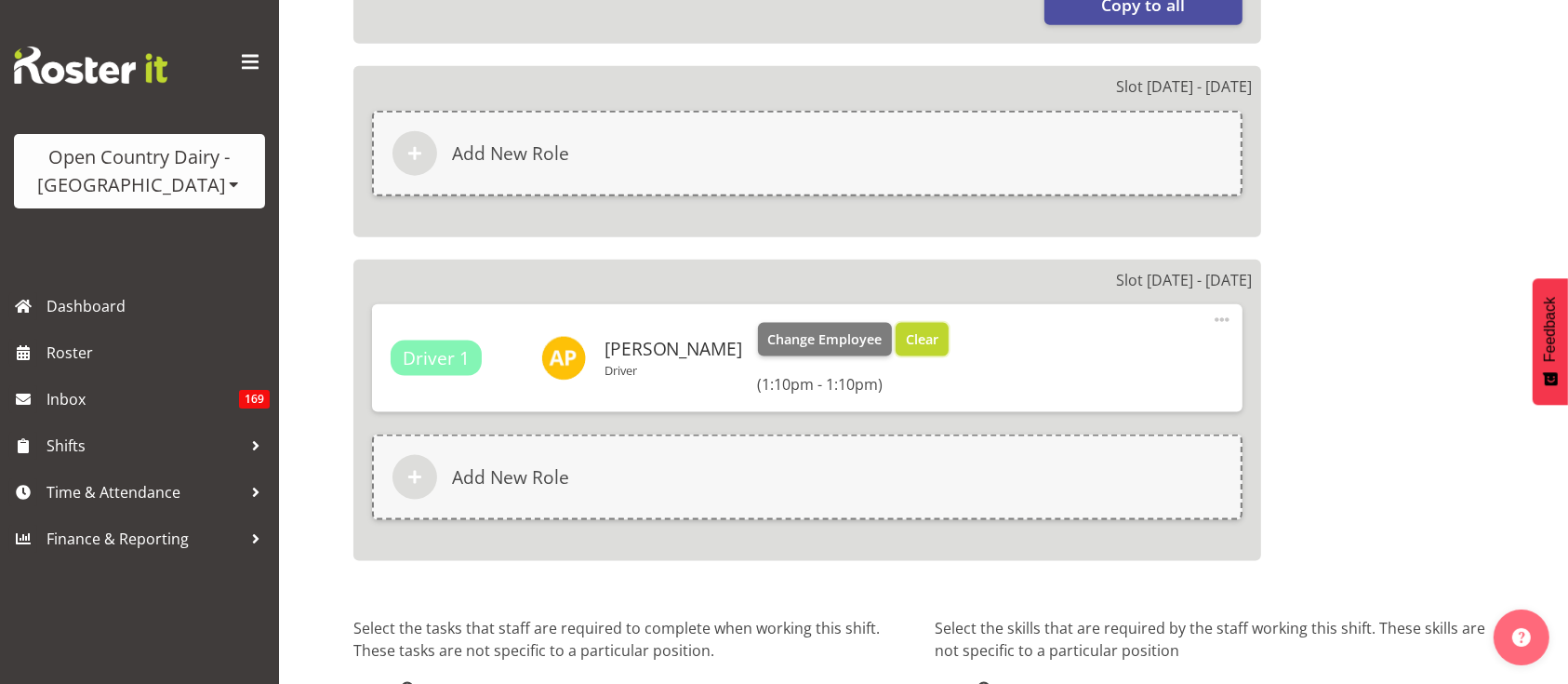
click at [906, 333] on span "Clear" at bounding box center [921, 340] width 32 height 20
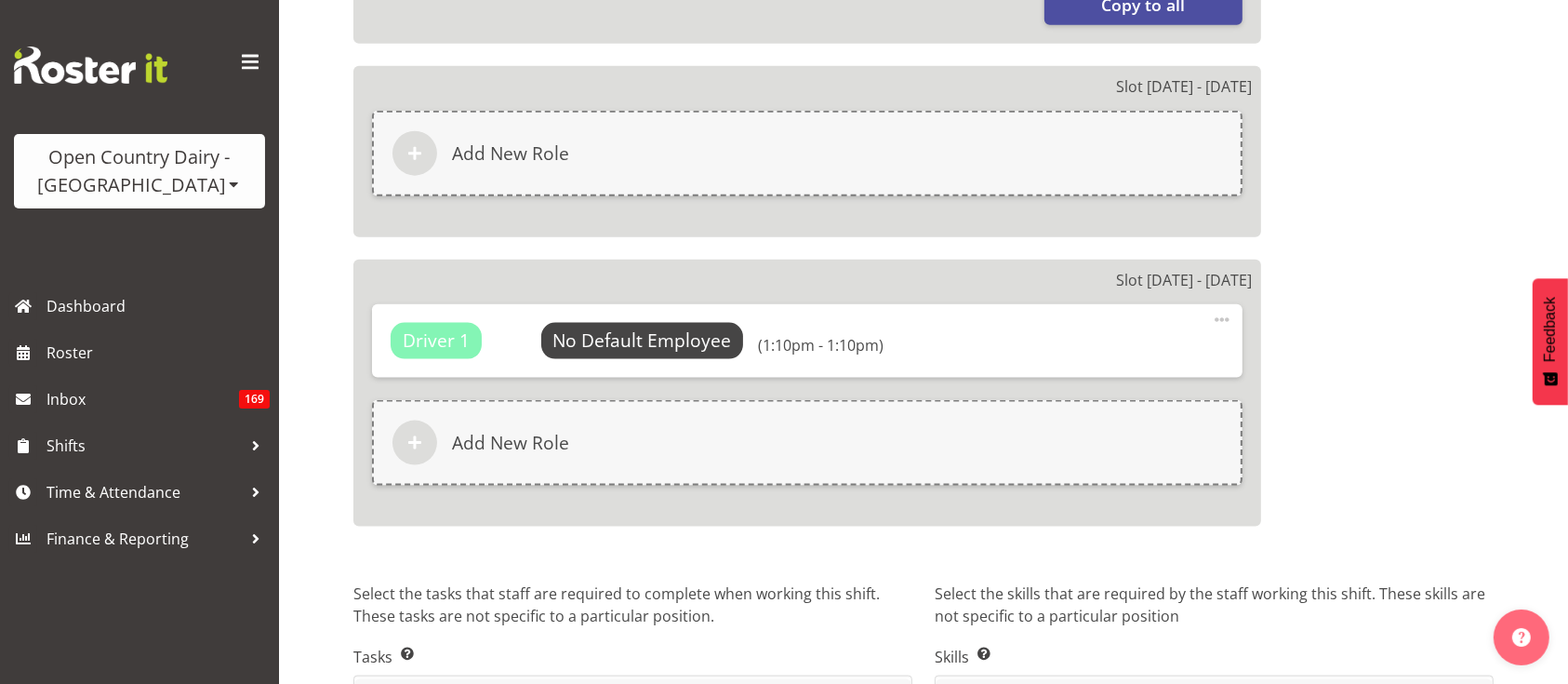
click at [1218, 316] on span at bounding box center [1222, 320] width 22 height 22
click at [1078, 414] on div "Edit Delete" at bounding box center [1144, 382] width 178 height 82
click at [1078, 400] on link "Delete" at bounding box center [1144, 398] width 178 height 33
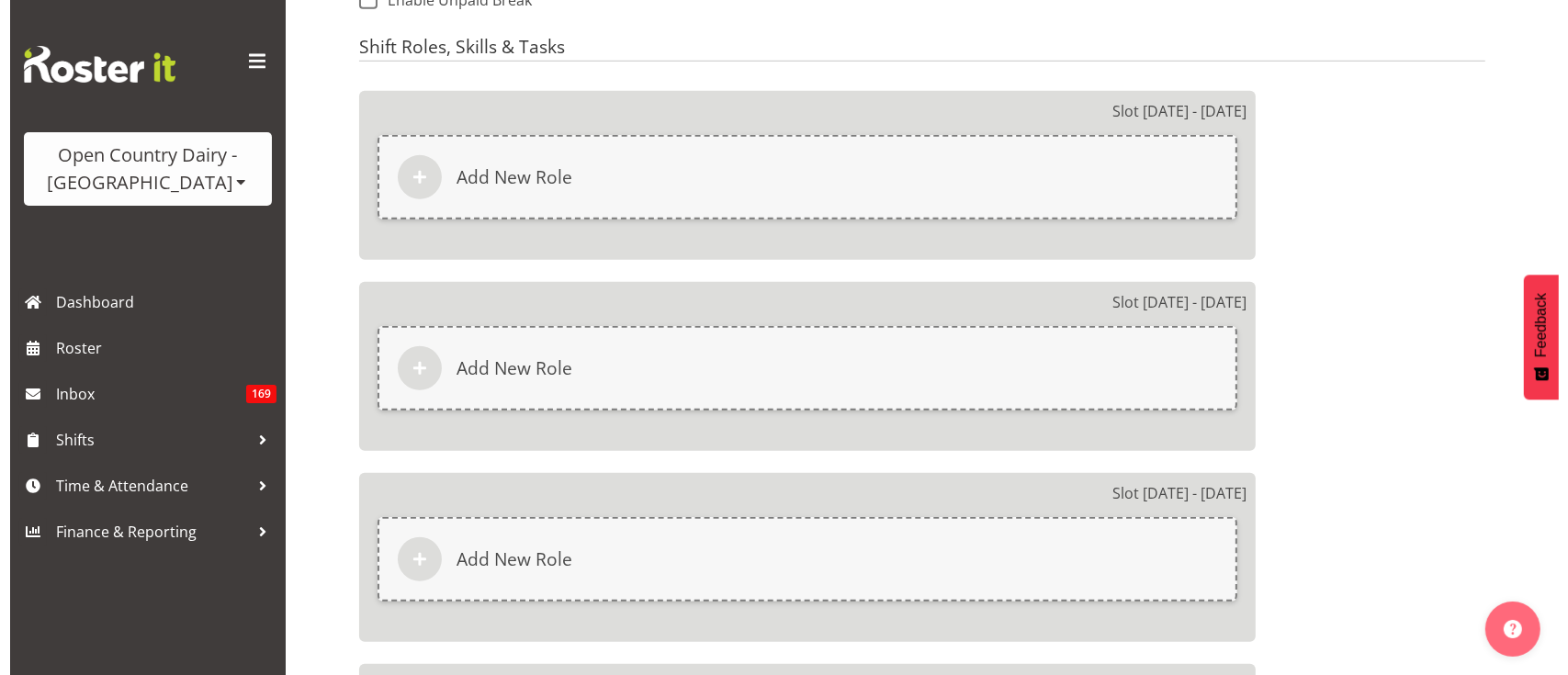
scroll to position [1007, 0]
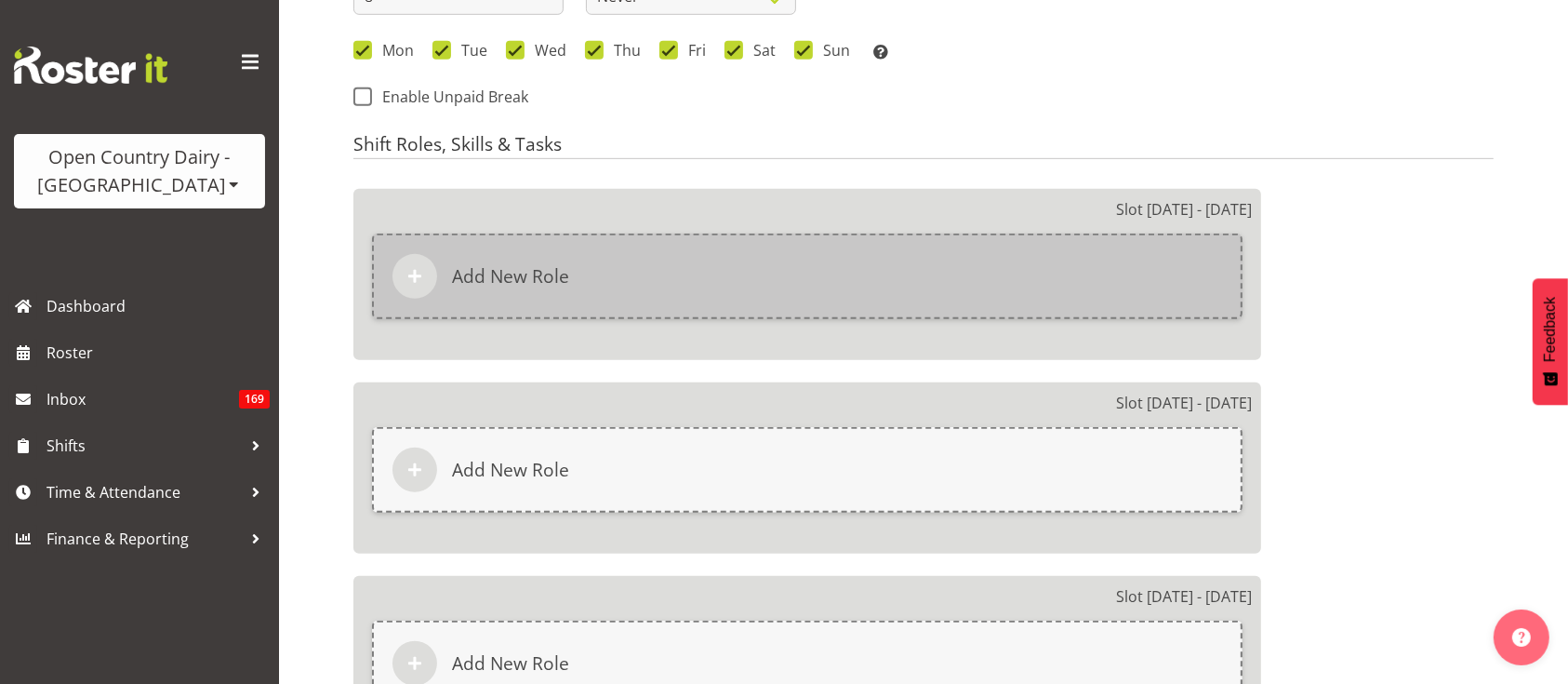
click at [795, 282] on div "Add New Role" at bounding box center [807, 276] width 871 height 86
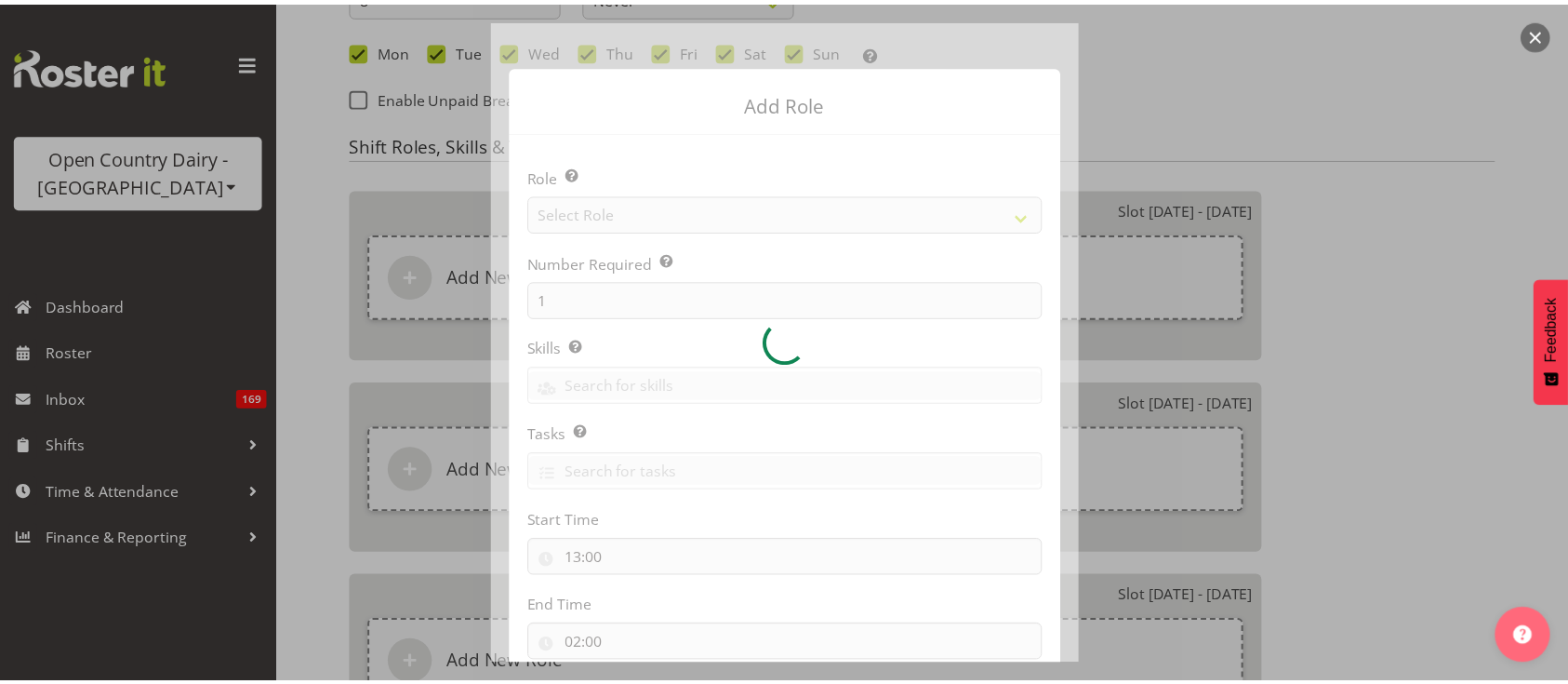
scroll to position [122, 0]
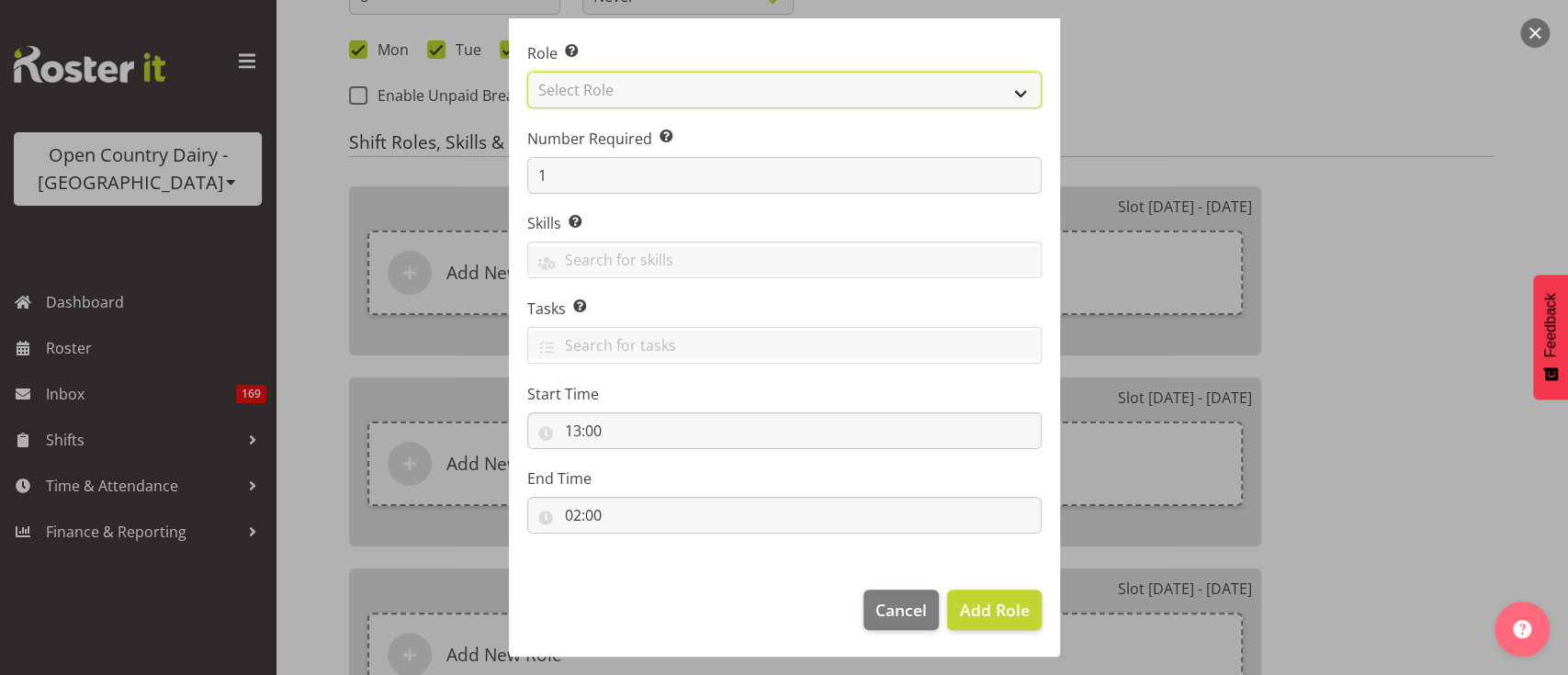
click at [720, 85] on select "Select Role Crew Leader Driver Driver Assessor Dayshift Driver Assessor Nightsh…" at bounding box center [784, 90] width 514 height 37
select select "1154"
click at [527, 71] on select "Select Role Crew Leader Driver Driver Assessor Dayshift Driver Assessor Nightsh…" at bounding box center [784, 90] width 514 height 37
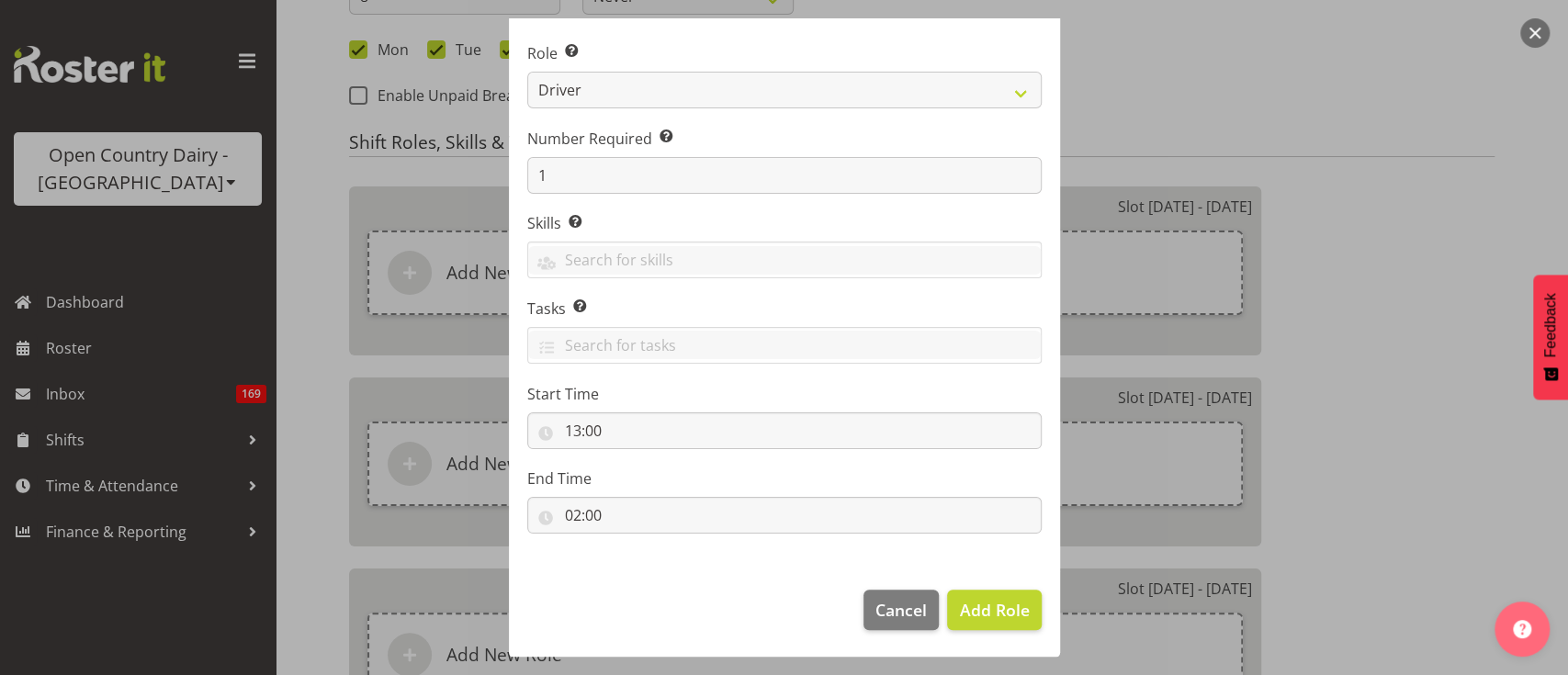
click at [660, 584] on footer "Cancel Add Role" at bounding box center [784, 614] width 551 height 87
click at [969, 604] on span "Add Role" at bounding box center [993, 610] width 70 height 22
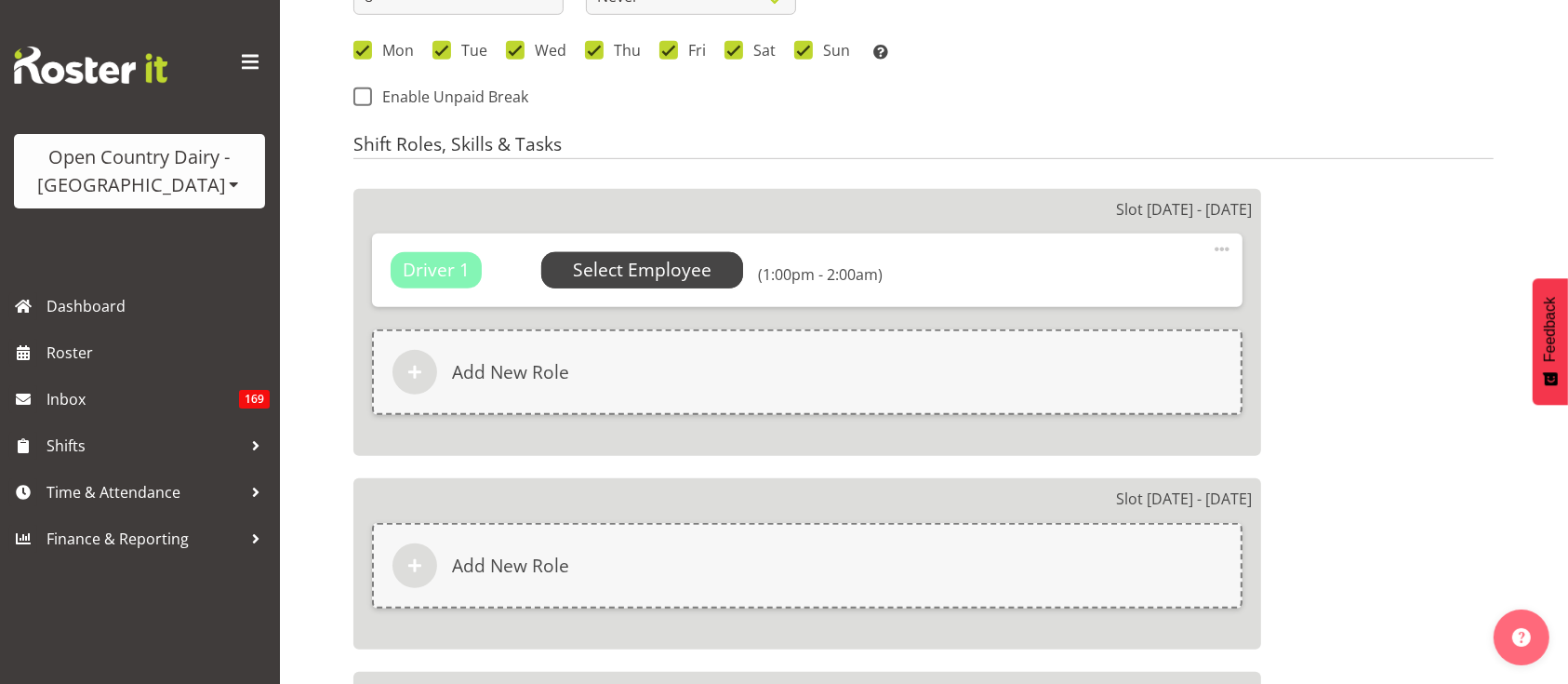
click at [676, 258] on span "Select Employee" at bounding box center [643, 270] width 138 height 27
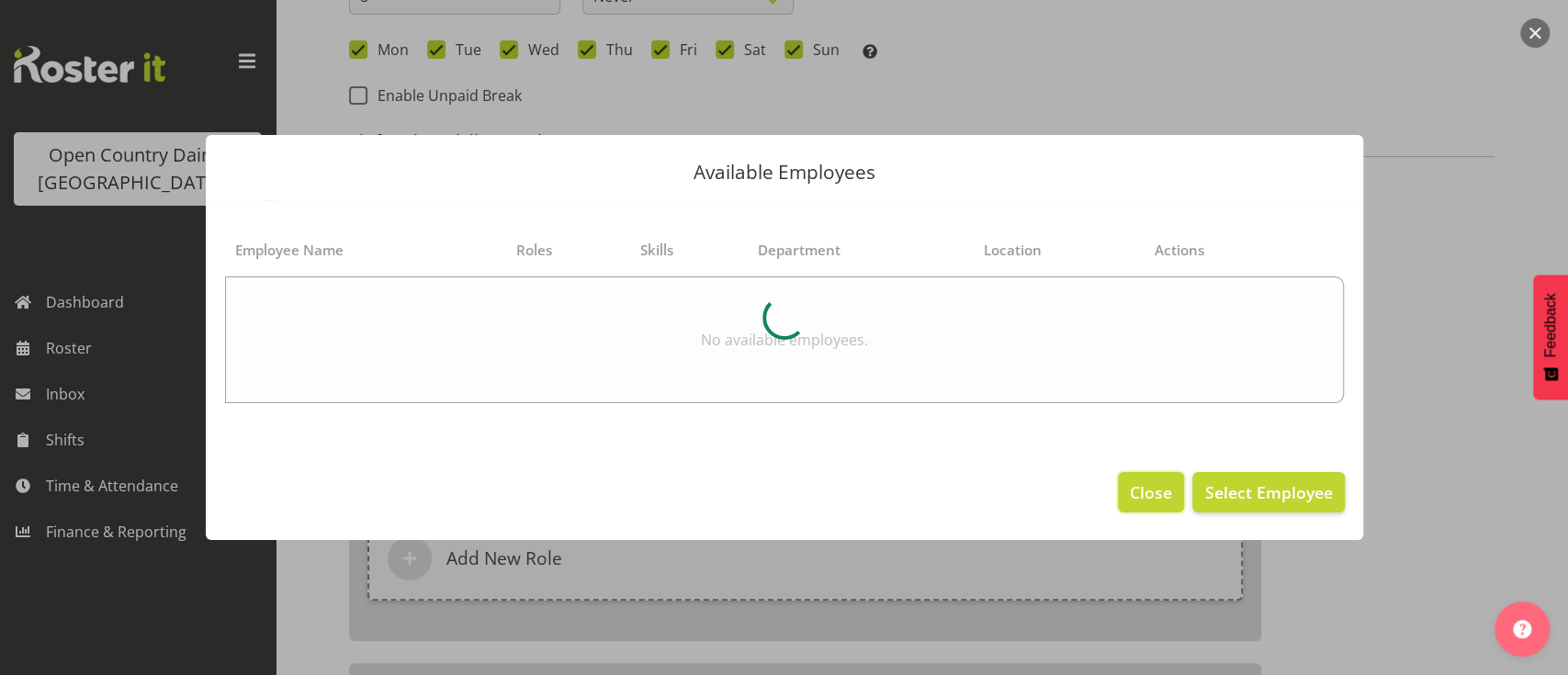
click at [1148, 492] on span "Close" at bounding box center [1150, 492] width 42 height 24
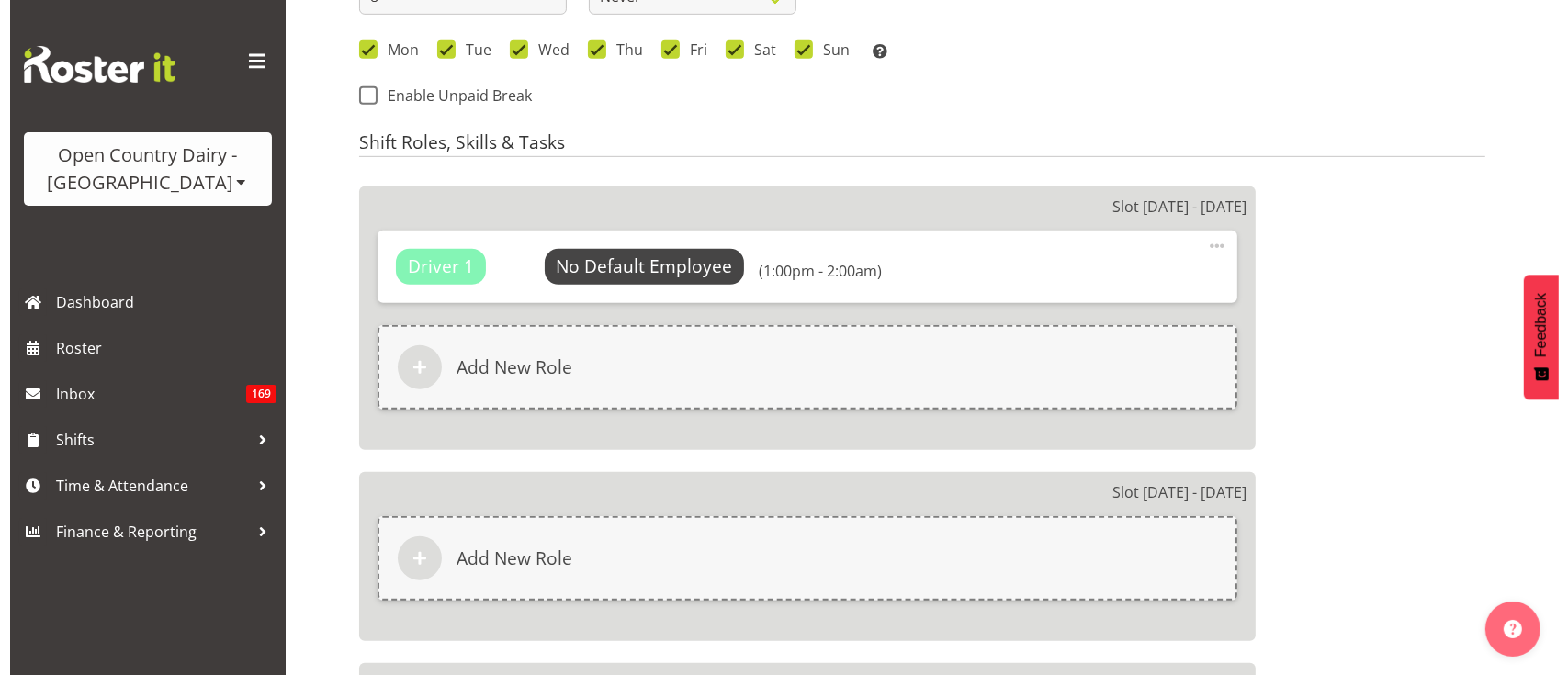
scroll to position [1116, 0]
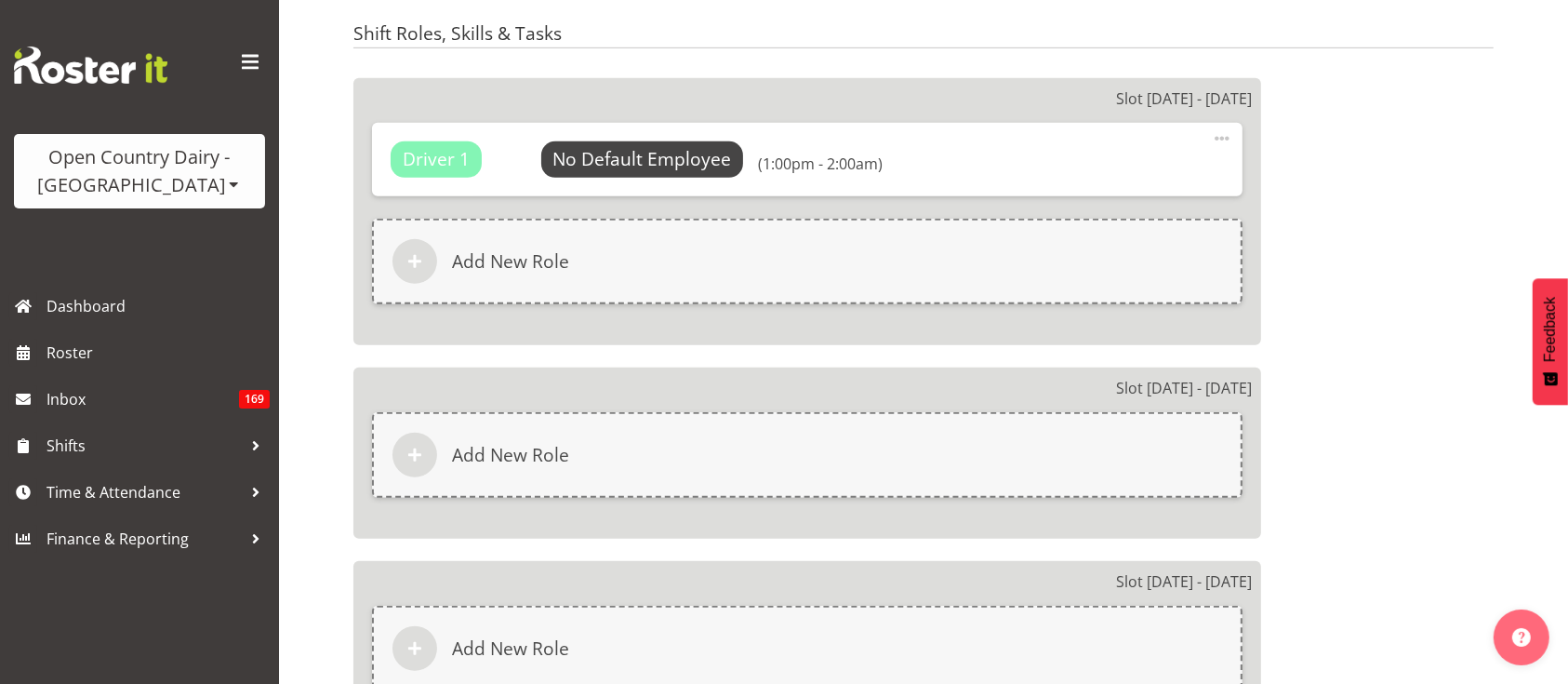
click at [668, 397] on div "Slot 5 - Tue 16th Sep Add New Role" at bounding box center [807, 454] width 908 height 172
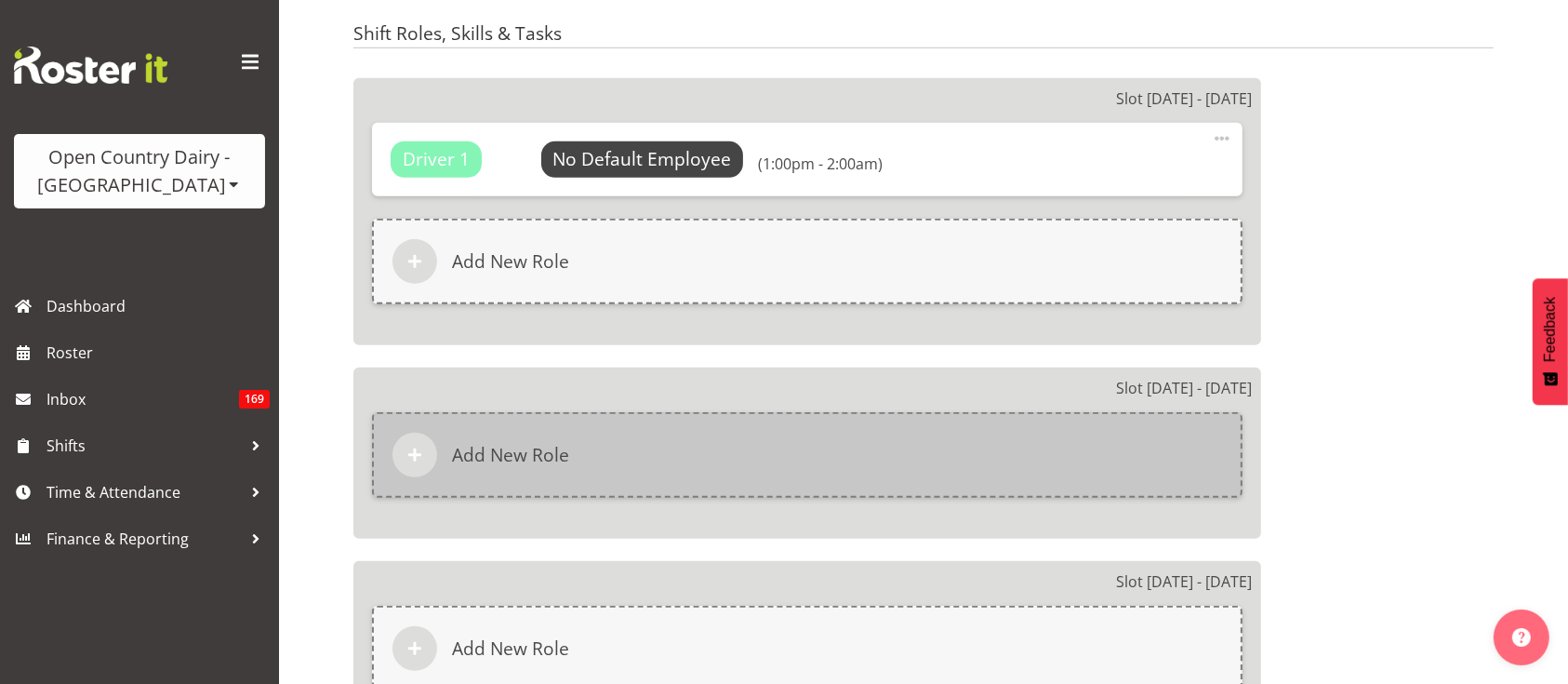
click at [655, 422] on div "Add New Role" at bounding box center [807, 456] width 871 height 86
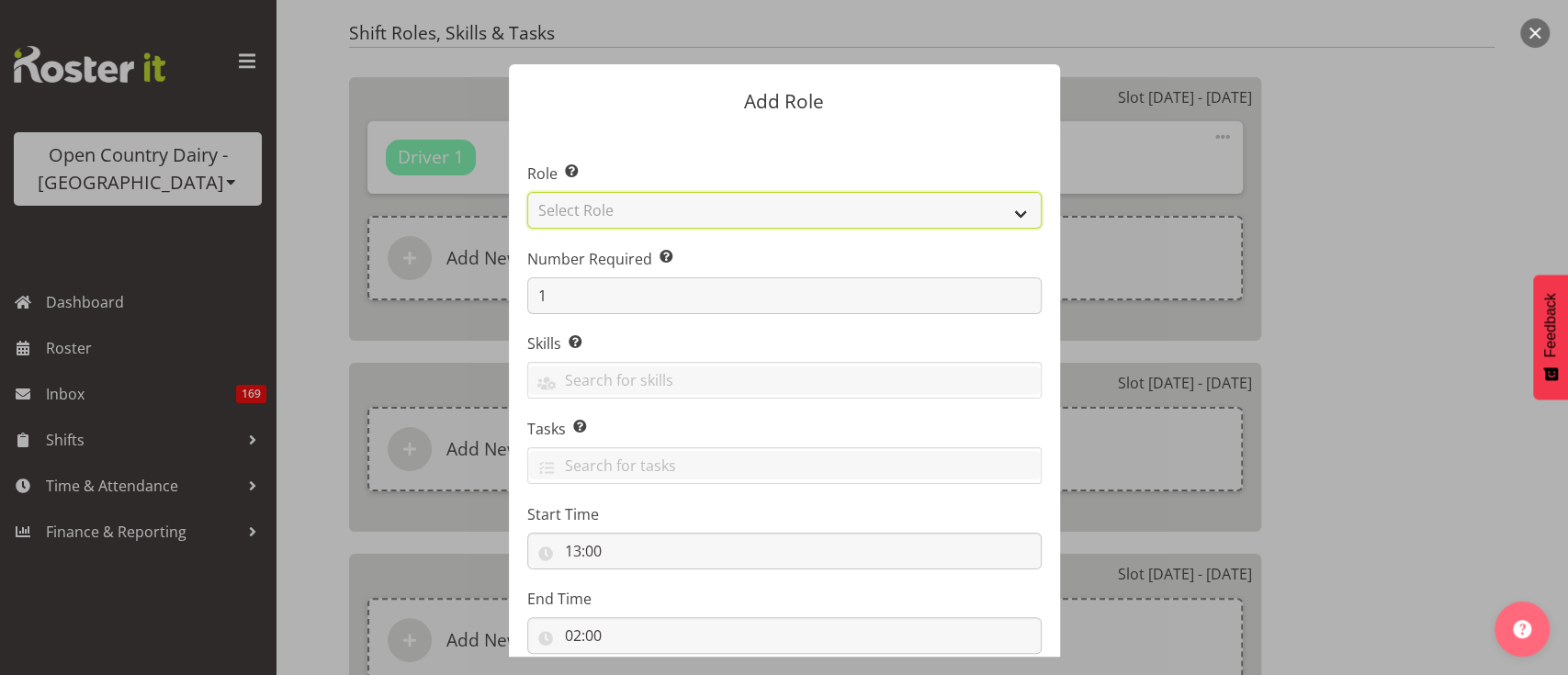
click at [767, 219] on select "Select Role Crew Leader Driver Driver Assessor Dayshift Driver Assessor Nightsh…" at bounding box center [784, 210] width 514 height 37
select select "1154"
click at [527, 192] on select "Select Role Crew Leader Driver Driver Assessor Dayshift Driver Assessor Nightsh…" at bounding box center [784, 210] width 514 height 37
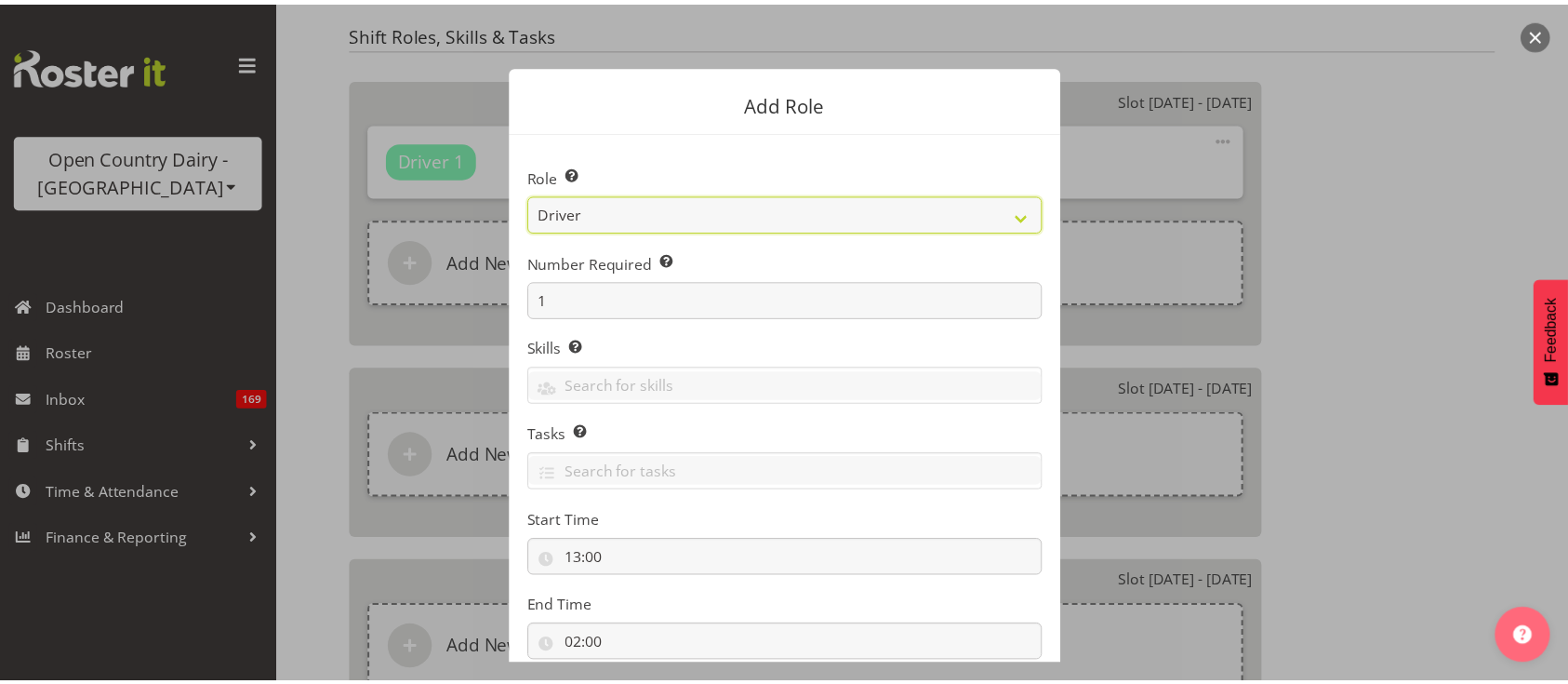
scroll to position [122, 0]
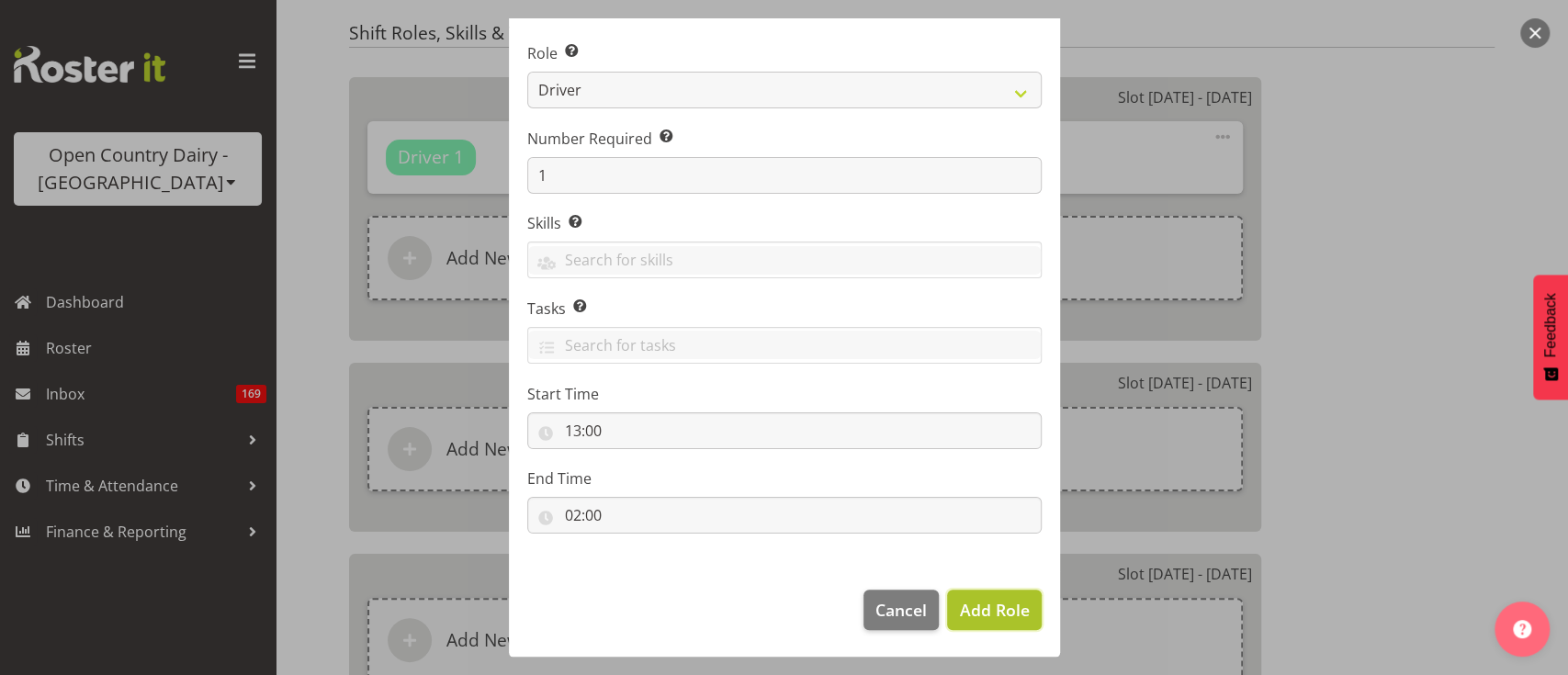
click at [982, 599] on span "Add Role" at bounding box center [993, 610] width 70 height 22
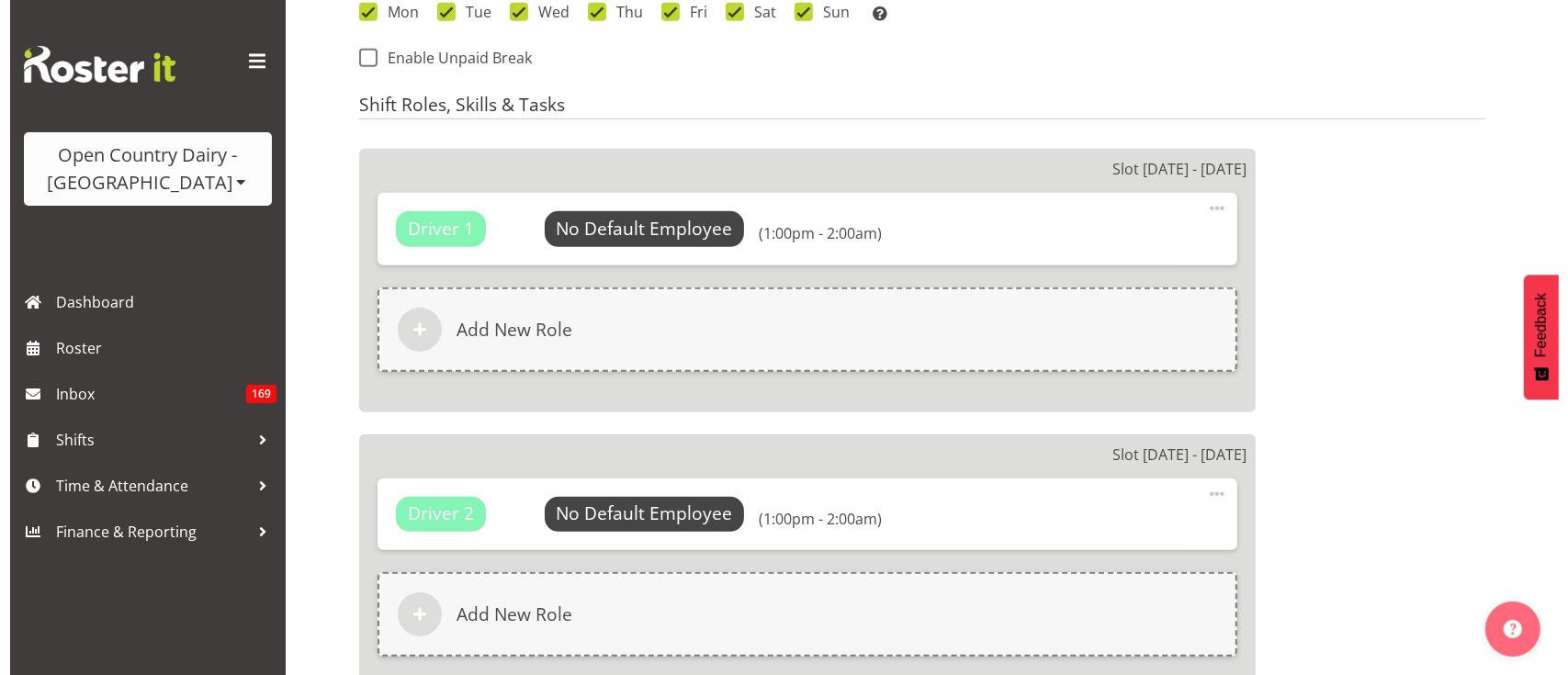
scroll to position [1044, 0]
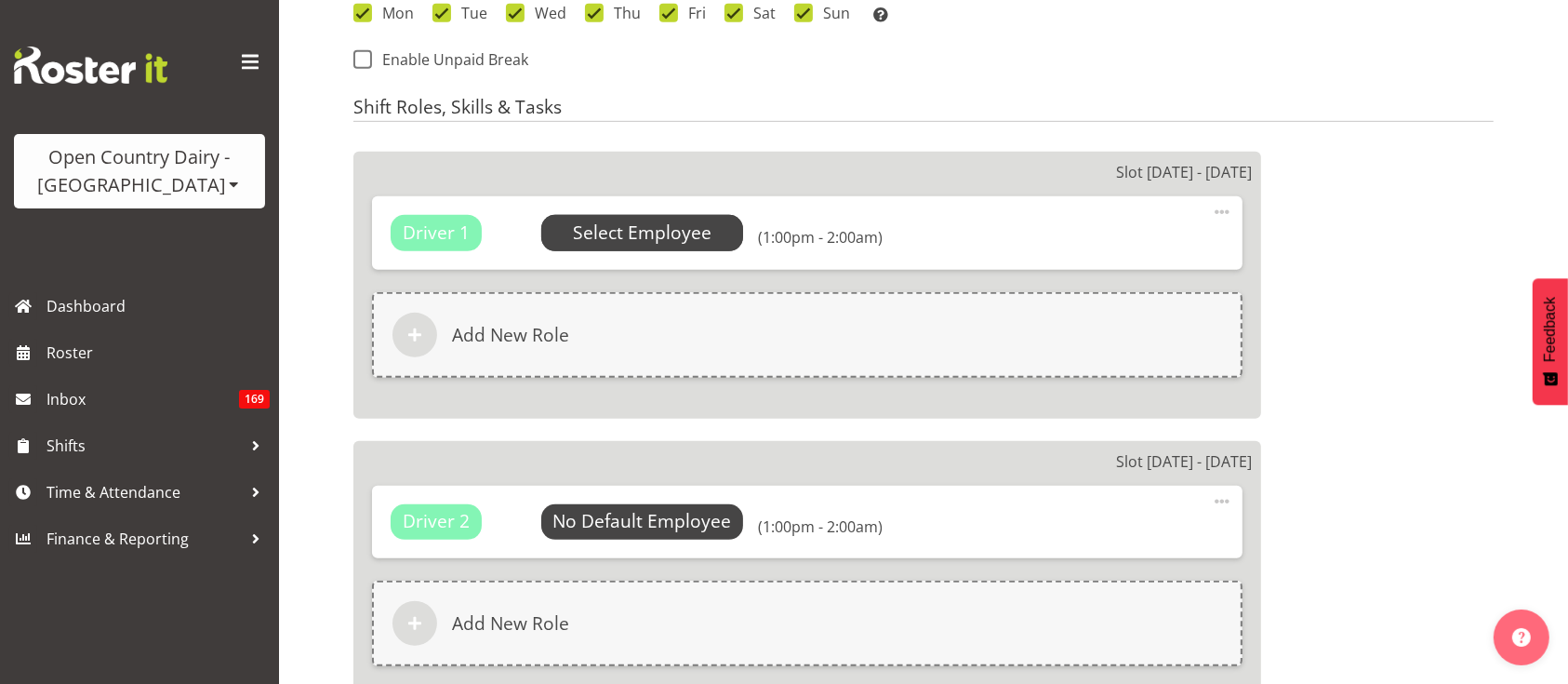
click at [690, 250] on span "Select Employee" at bounding box center [643, 232] width 203 height 35
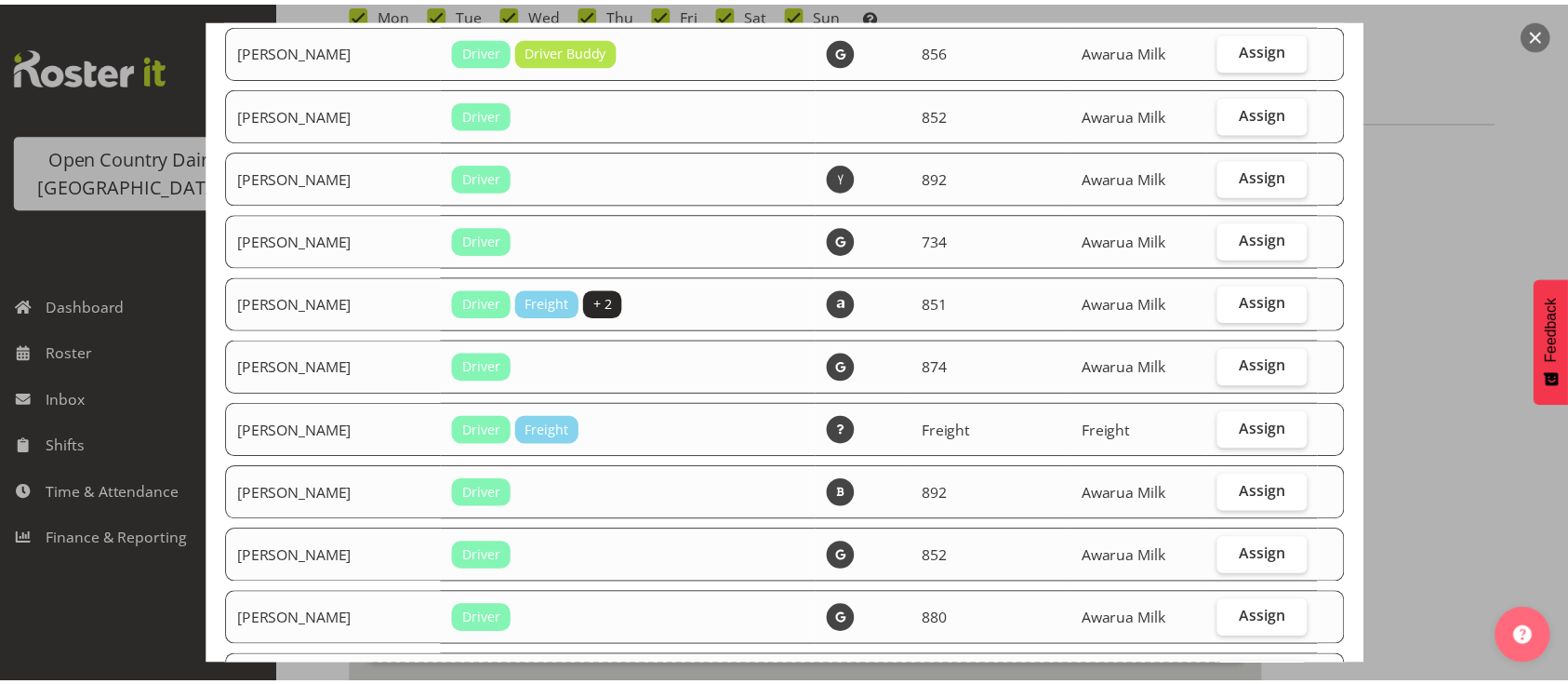
scroll to position [2122, 0]
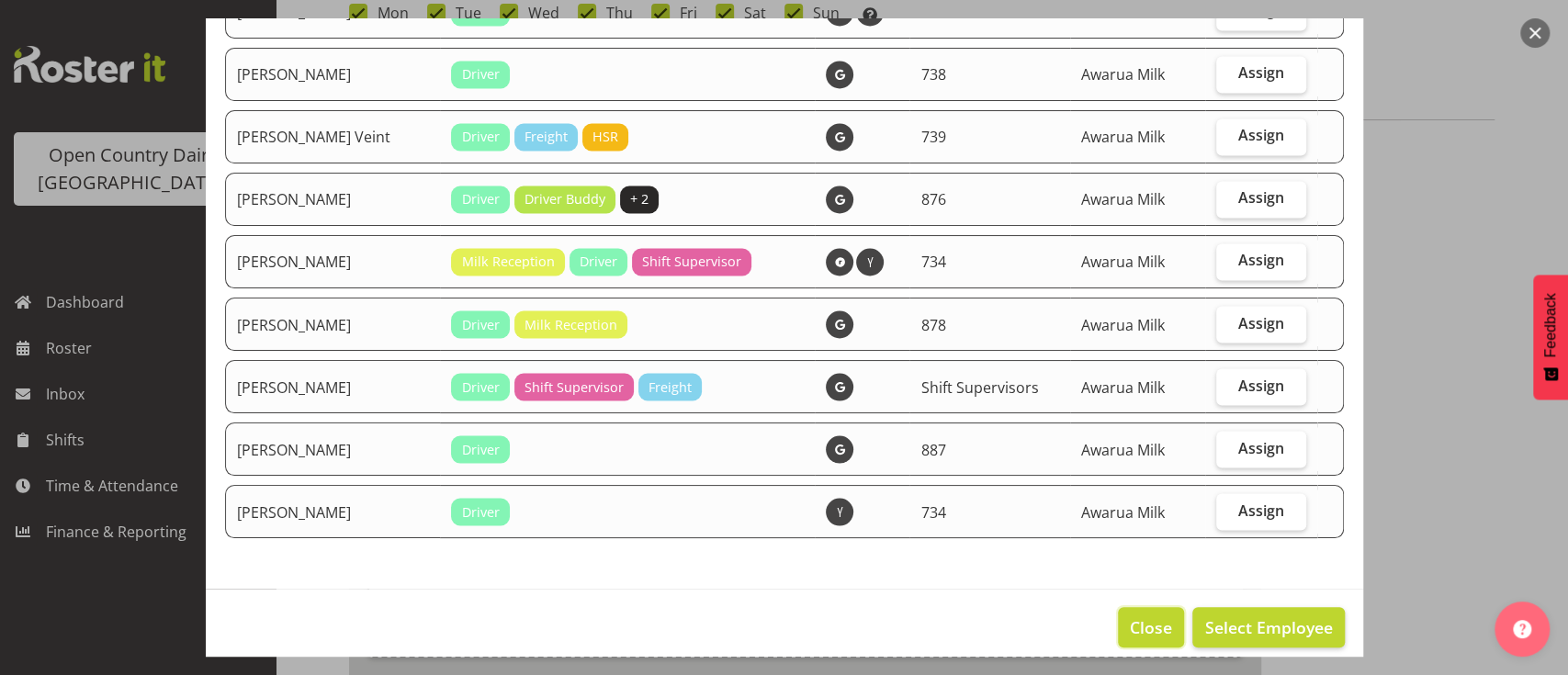
click at [1129, 615] on span "Close" at bounding box center [1150, 627] width 42 height 24
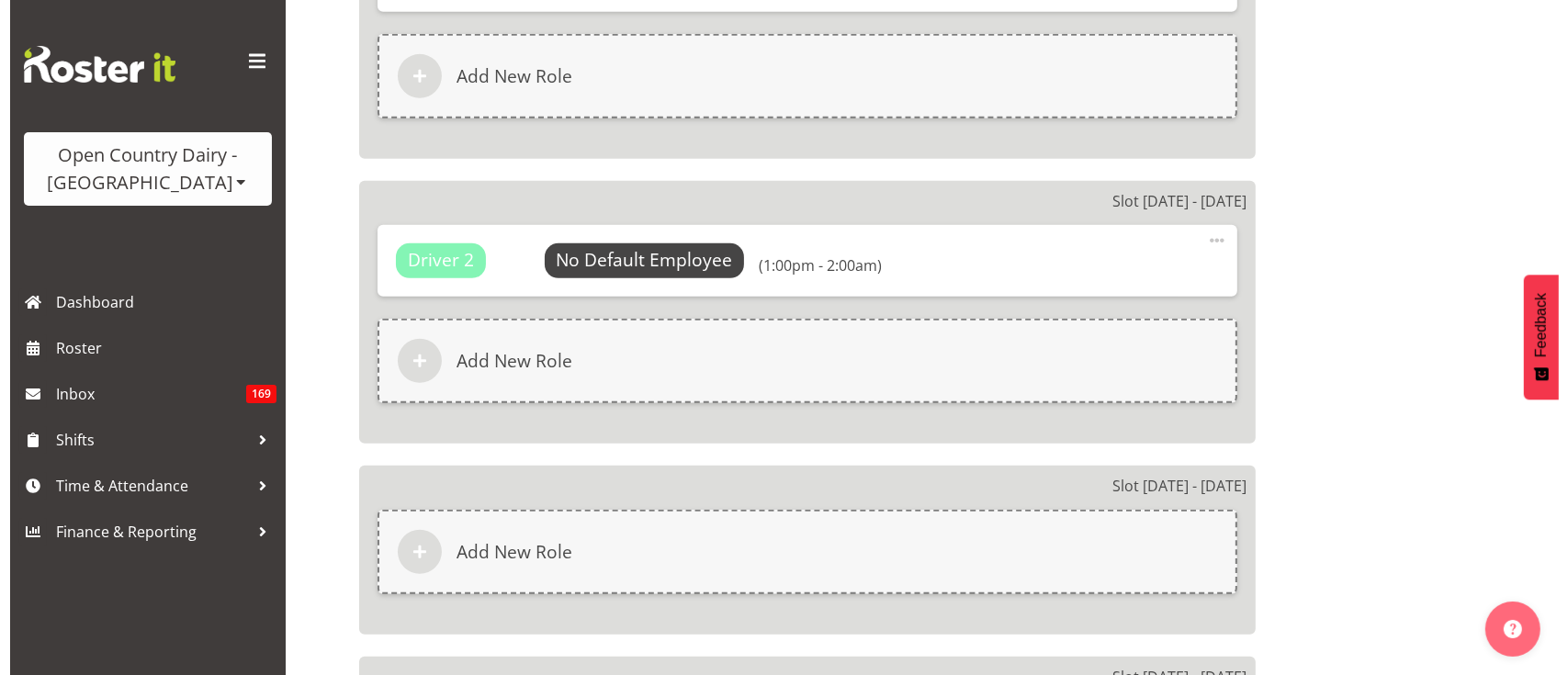
scroll to position [1437, 0]
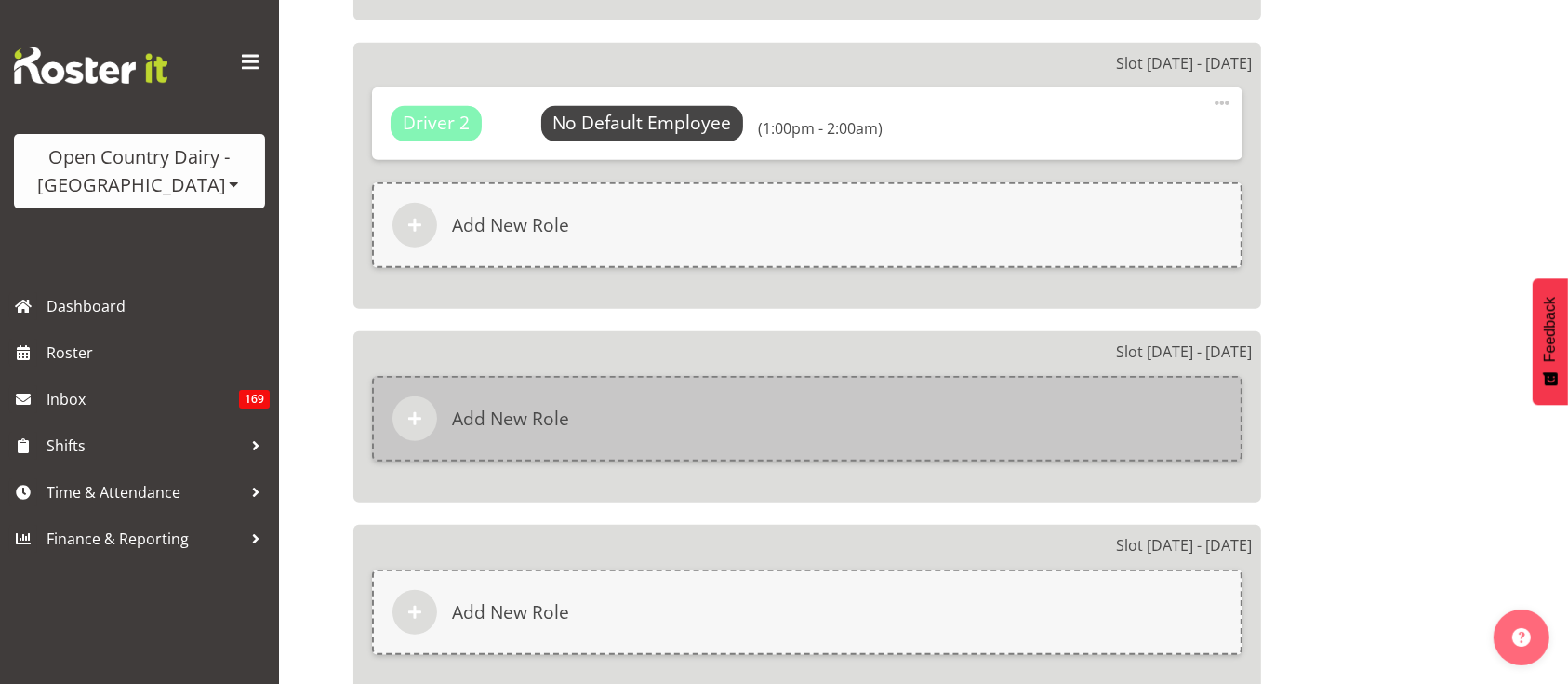
click at [696, 432] on div "Add New Role" at bounding box center [807, 419] width 871 height 86
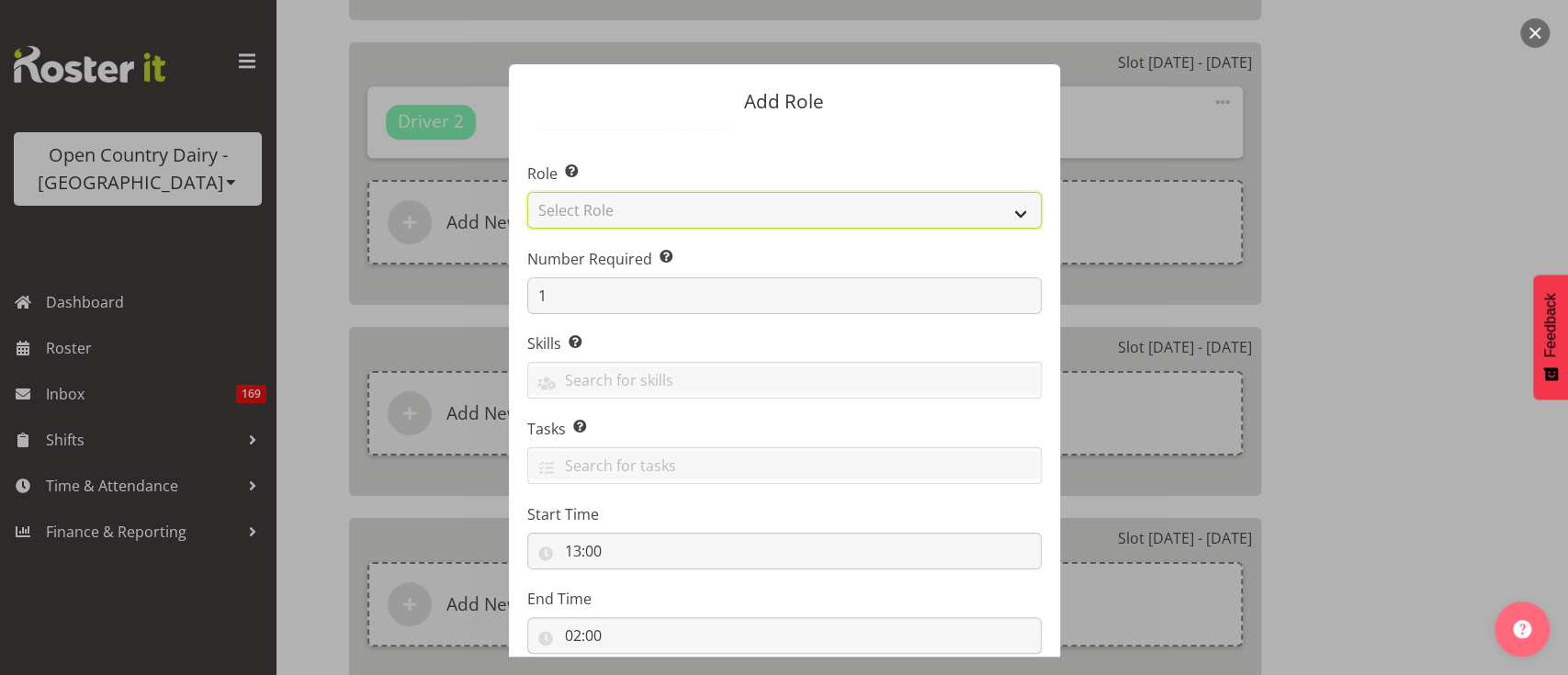
click at [729, 210] on select "Select Role Crew Leader Driver Driver Assessor Dayshift Driver Assessor Nightsh…" at bounding box center [784, 210] width 514 height 37
select select "1154"
click at [527, 192] on select "Select Role Crew Leader Driver Driver Assessor Dayshift Driver Assessor Nightsh…" at bounding box center [784, 210] width 514 height 37
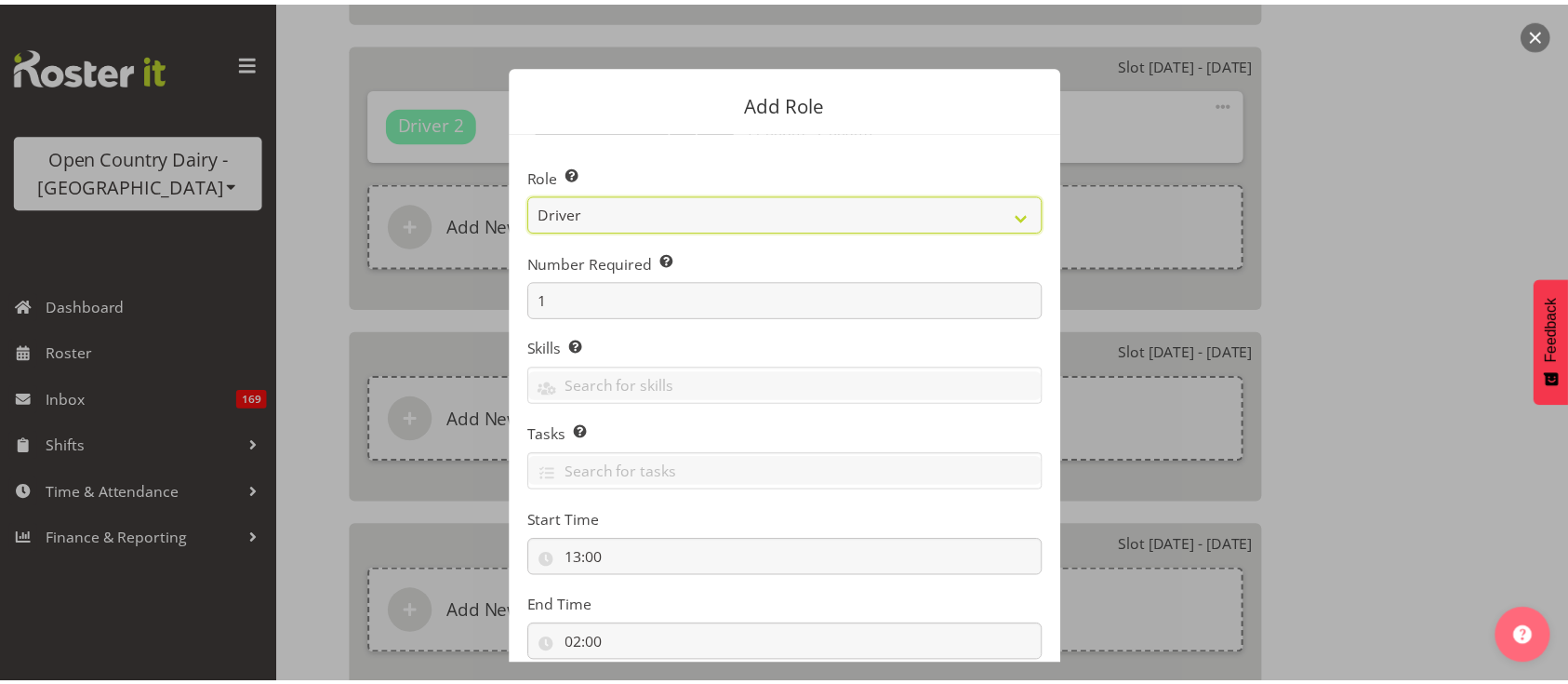
scroll to position [122, 0]
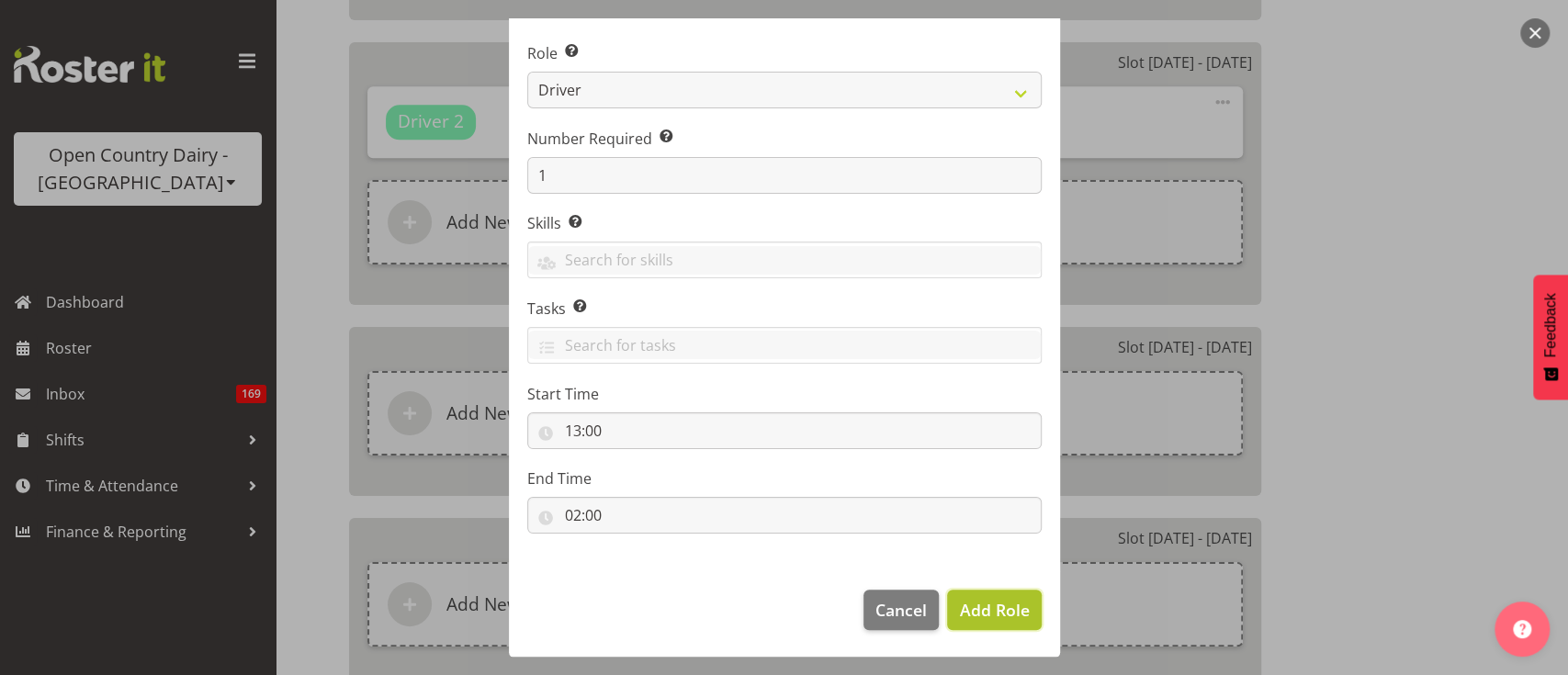
click at [971, 604] on span "Add Role" at bounding box center [993, 610] width 70 height 22
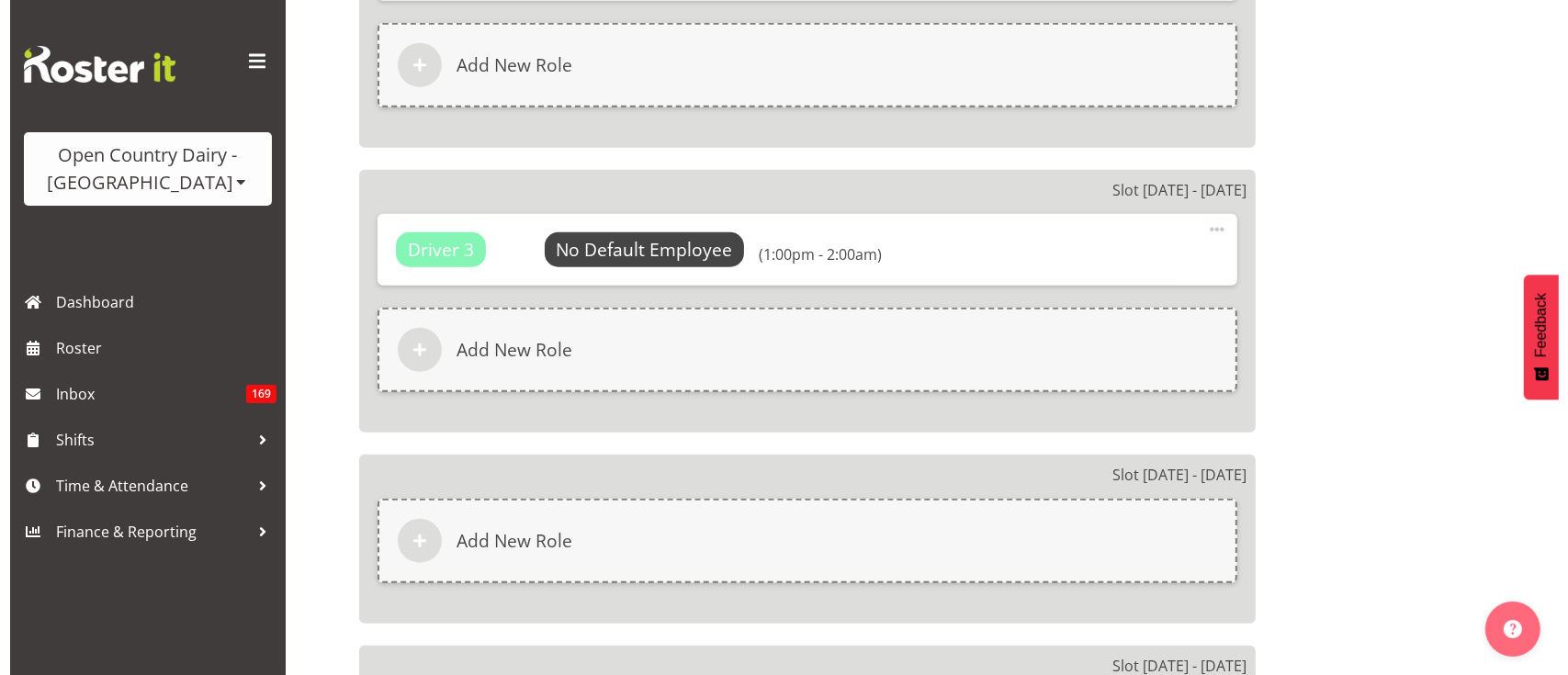
scroll to position [1734, 0]
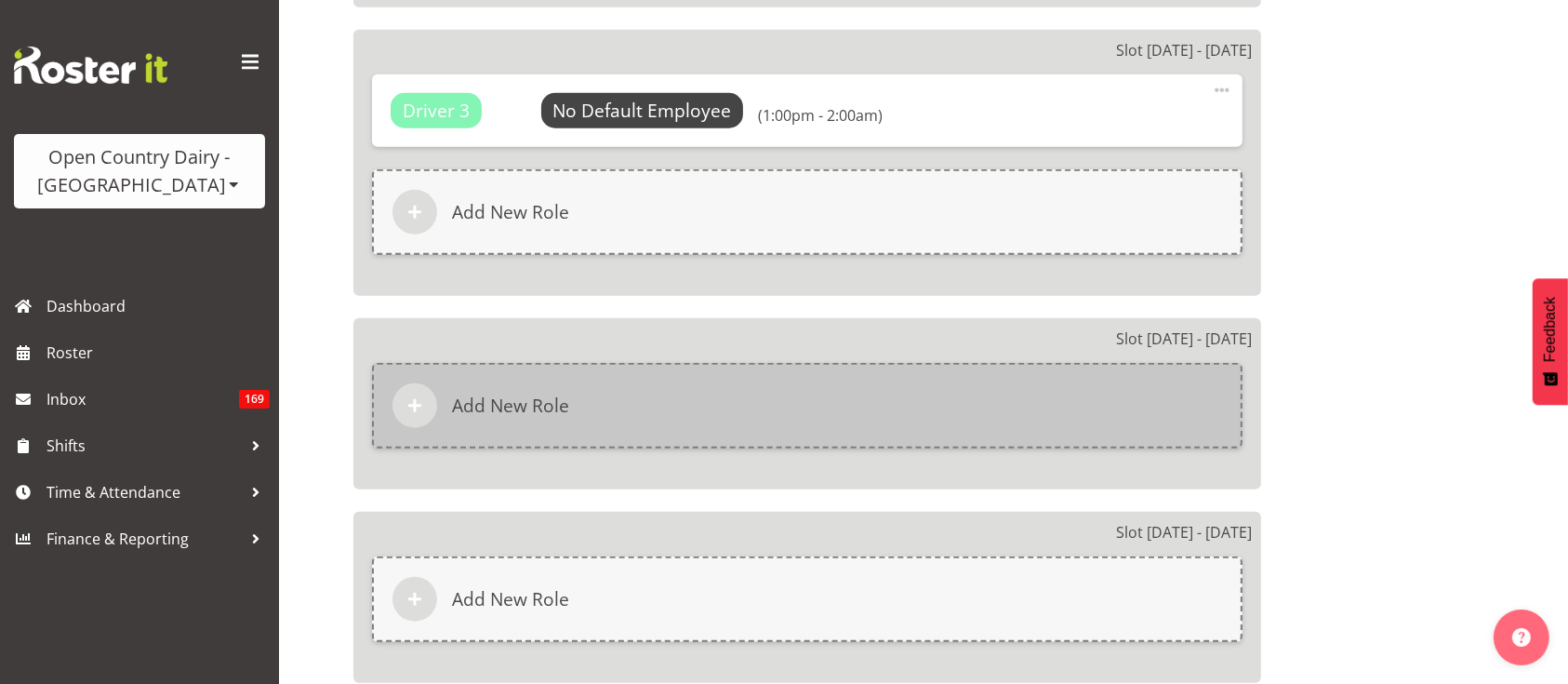
click at [724, 431] on div "Add New Role" at bounding box center [807, 406] width 871 height 86
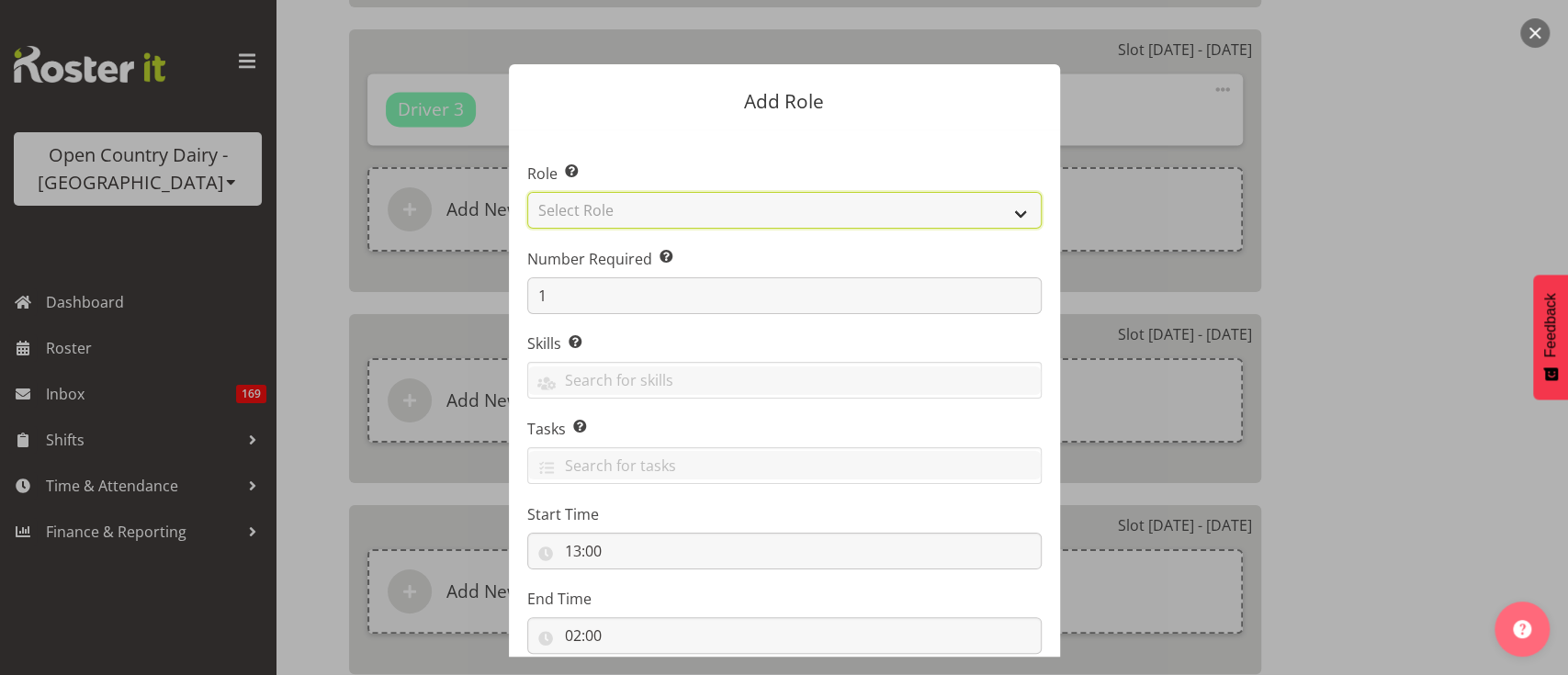
click at [655, 210] on select "Select Role Crew Leader Driver Driver Assessor Dayshift Driver Assessor Nightsh…" at bounding box center [784, 210] width 514 height 37
select select "1154"
click at [527, 192] on select "Select Role Crew Leader Driver Driver Assessor Dayshift Driver Assessor Nightsh…" at bounding box center [784, 210] width 514 height 37
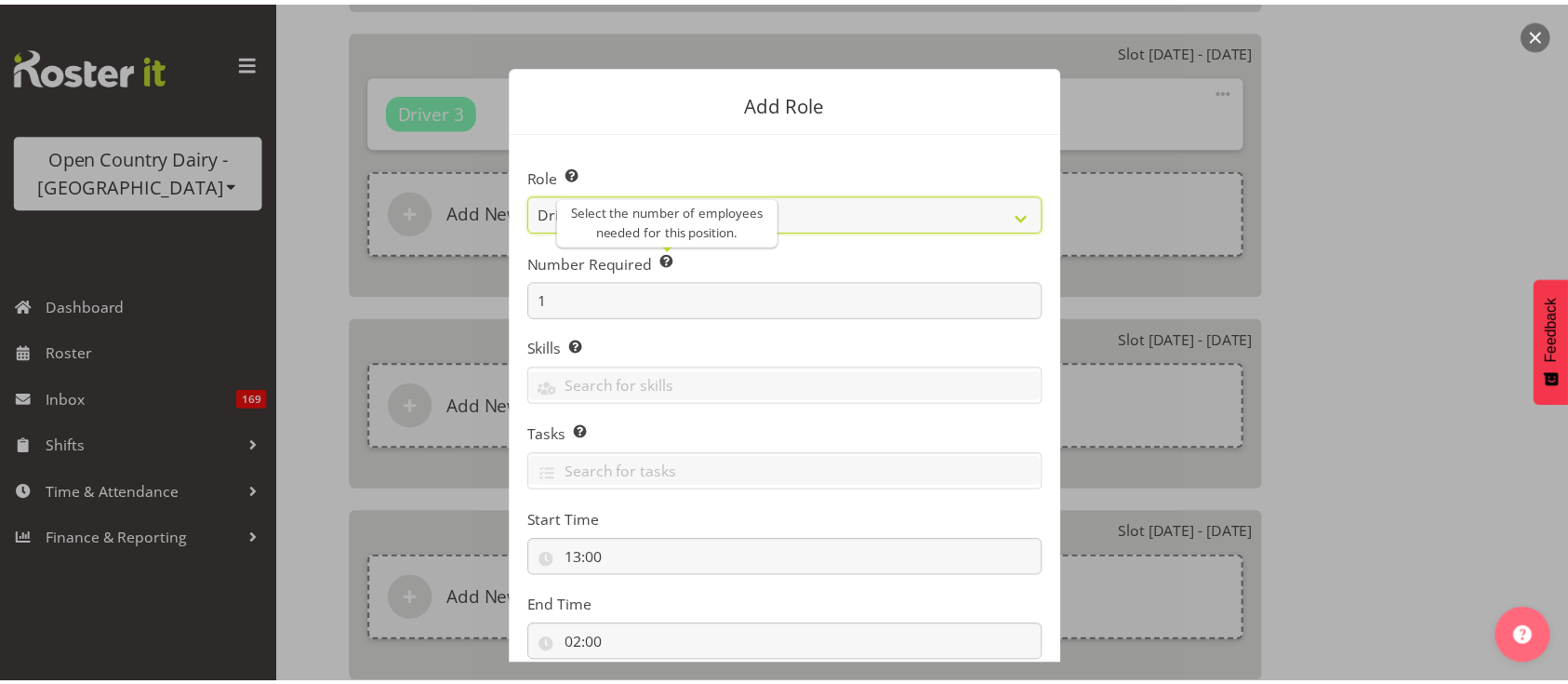
scroll to position [122, 0]
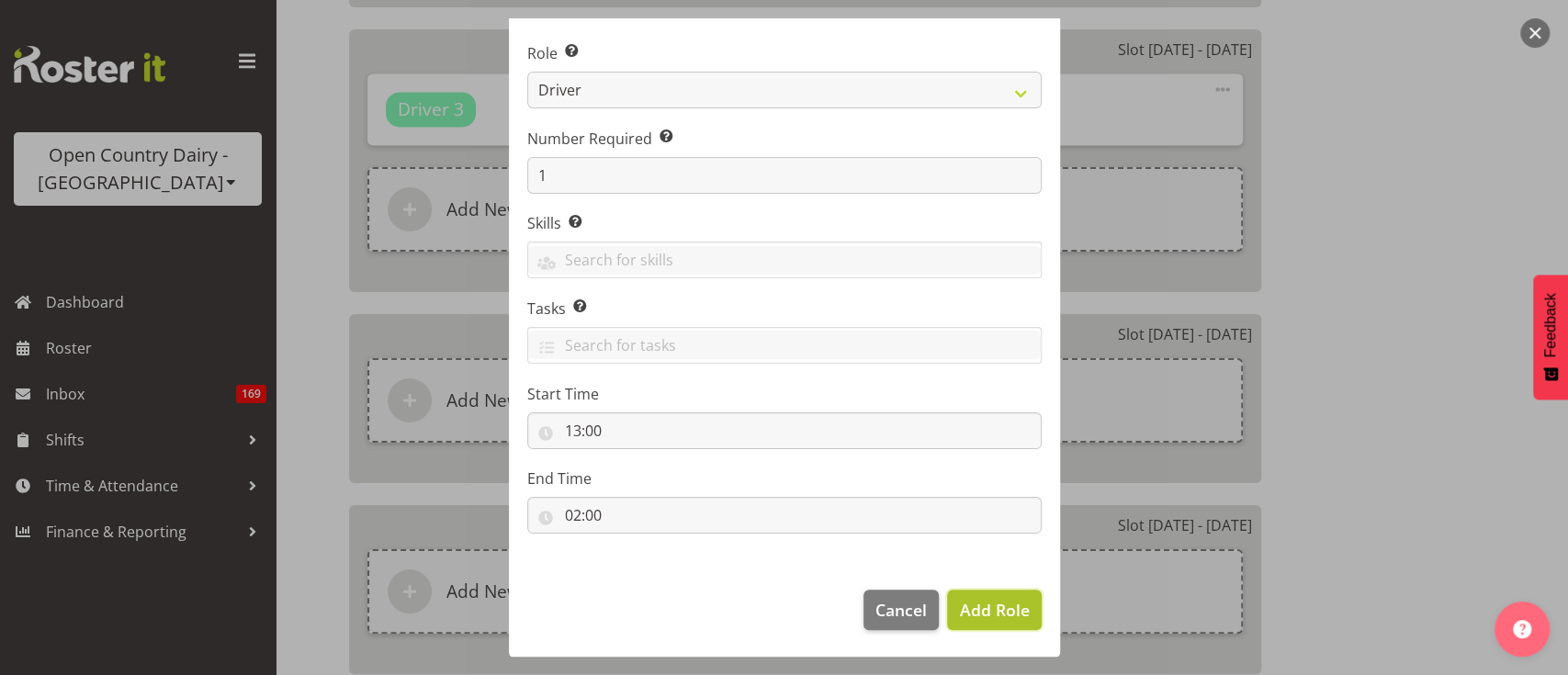
click at [1009, 607] on span "Add Role" at bounding box center [993, 610] width 70 height 22
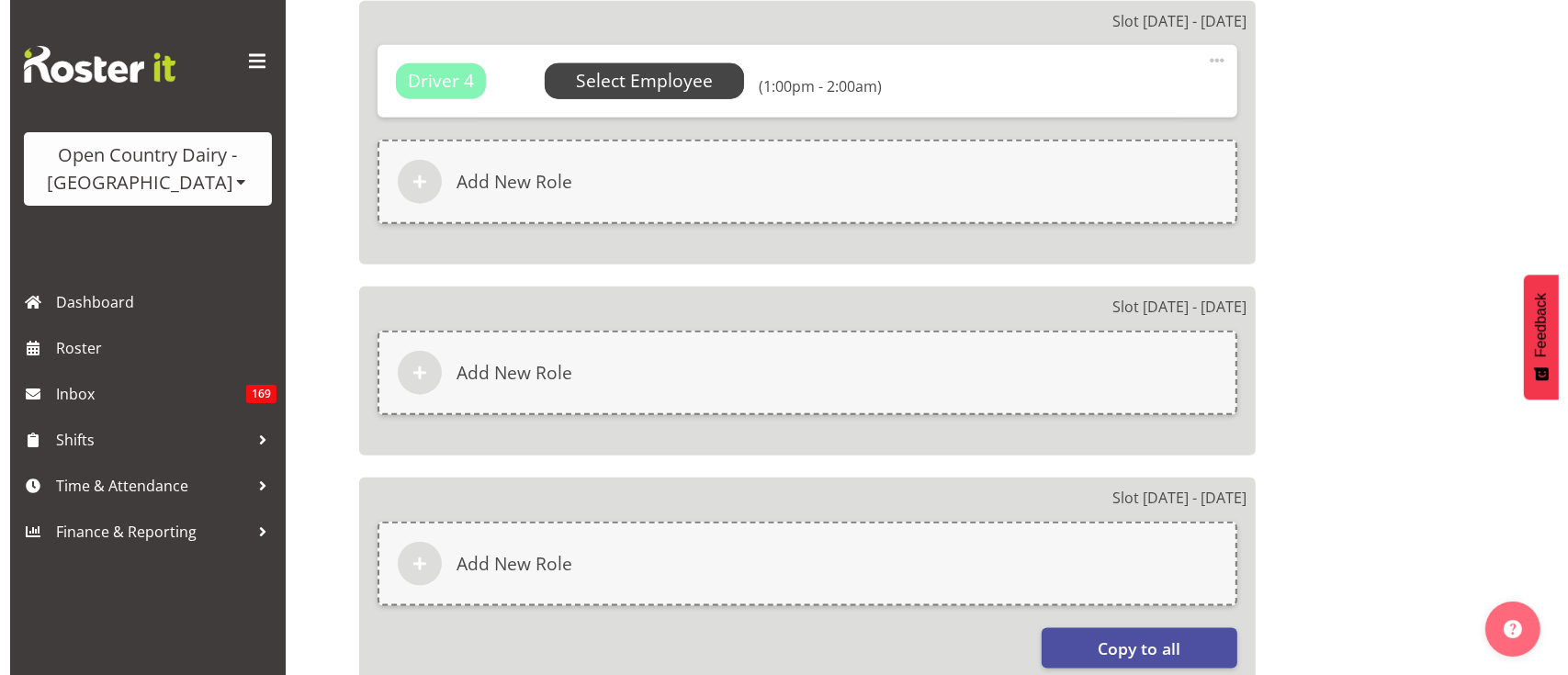
scroll to position [2108, 0]
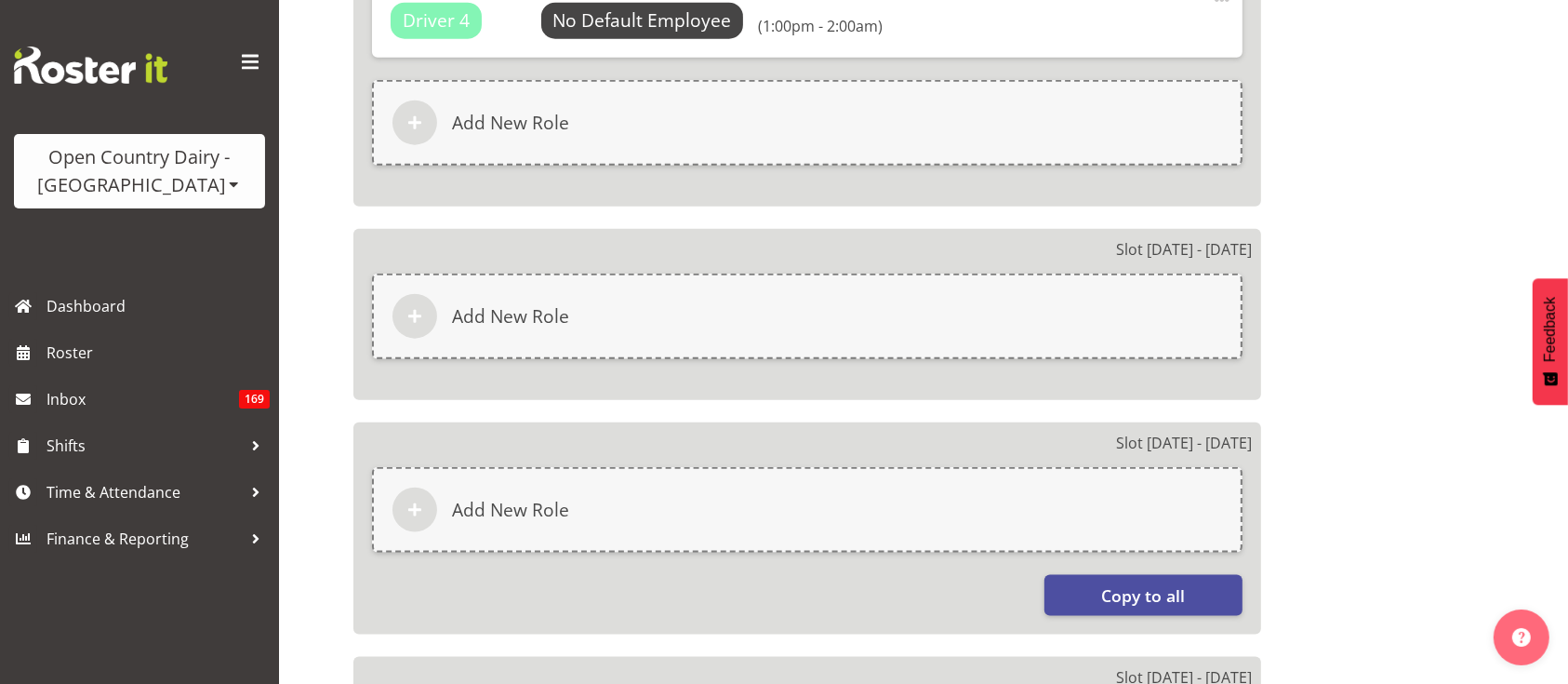
click at [688, 365] on div "Slot 8 - Fri 19th Sep Add New Role" at bounding box center [807, 315] width 908 height 172
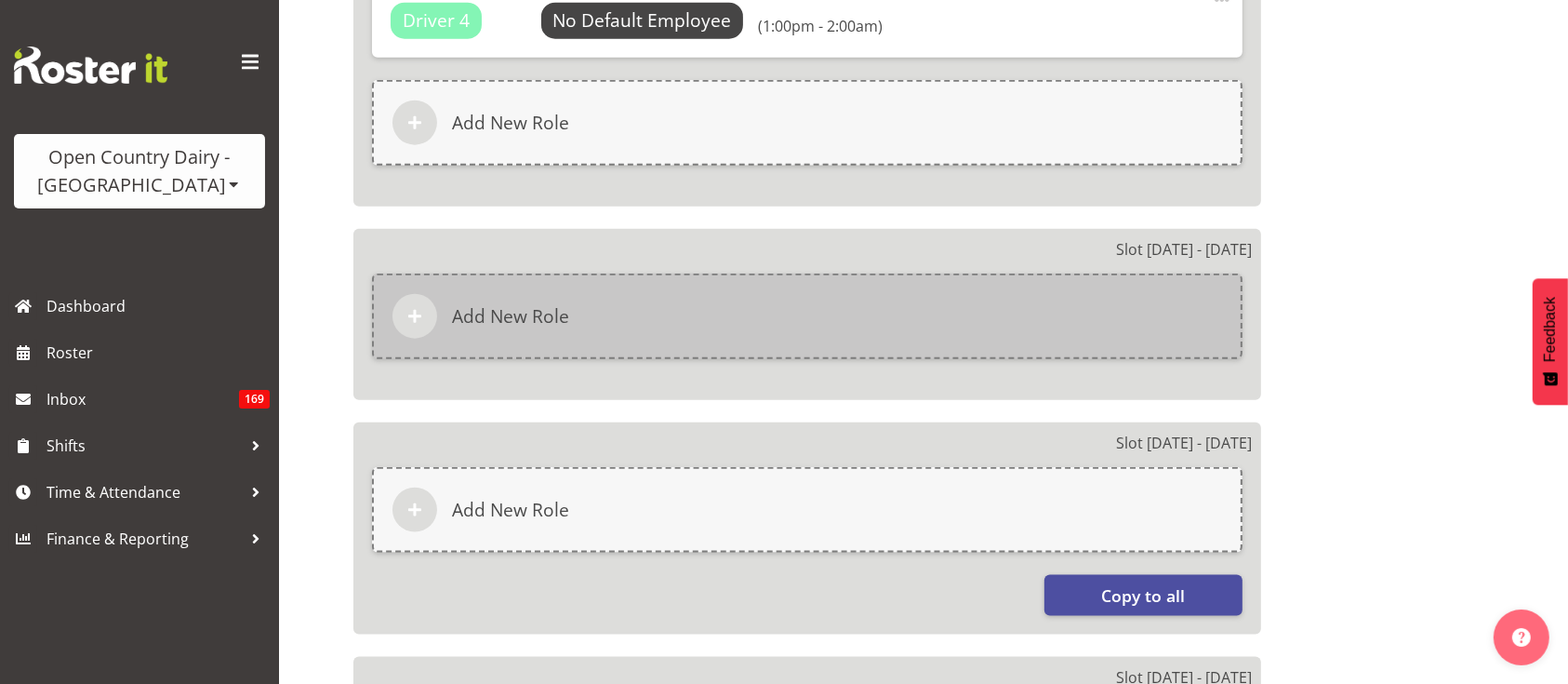
click at [681, 336] on div "Add New Role" at bounding box center [807, 316] width 871 height 86
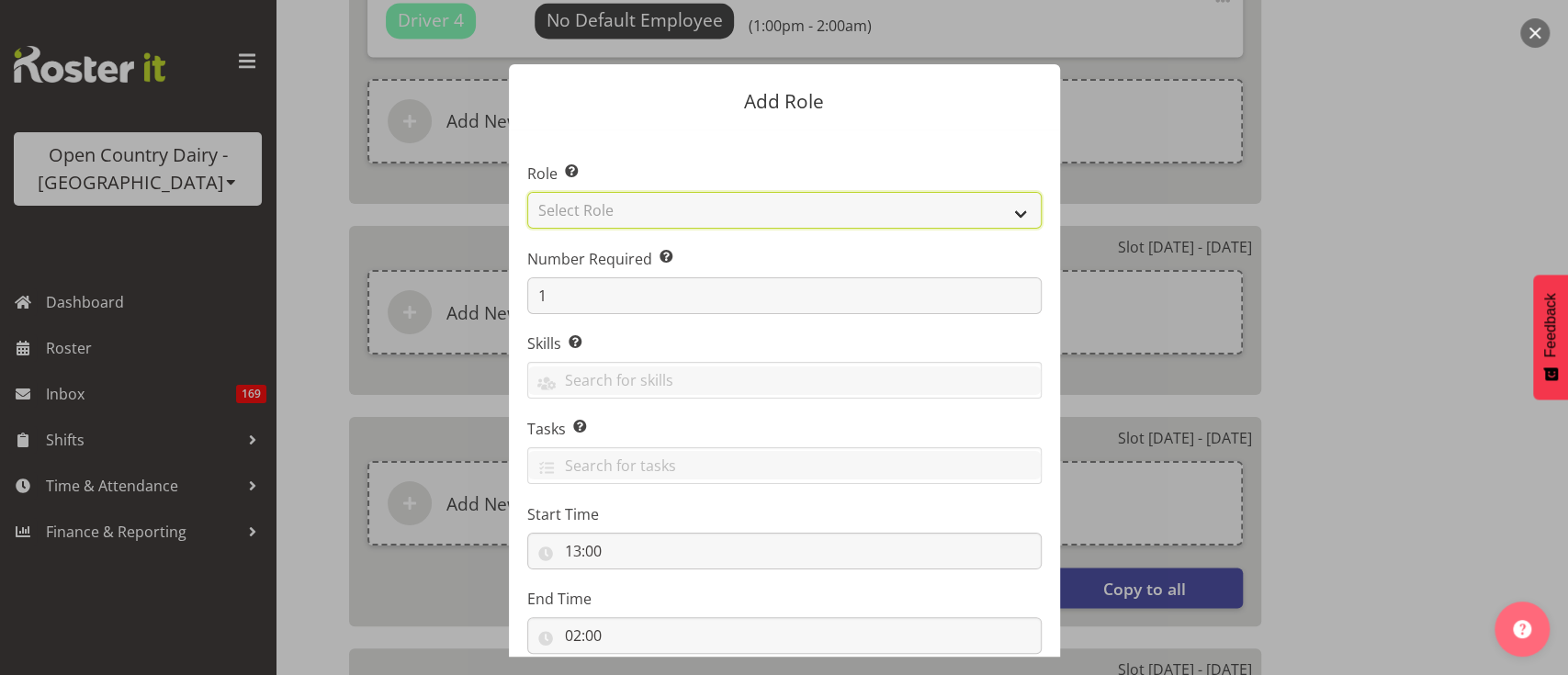
drag, startPoint x: 712, startPoint y: 209, endPoint x: 712, endPoint y: 219, distance: 10.0
click at [712, 209] on select "Select Role Crew Leader Driver Driver Assessor Dayshift Driver Assessor Nightsh…" at bounding box center [784, 210] width 514 height 37
select select "1154"
click at [527, 192] on select "Select Role Crew Leader Driver Driver Assessor Dayshift Driver Assessor Nightsh…" at bounding box center [784, 210] width 514 height 37
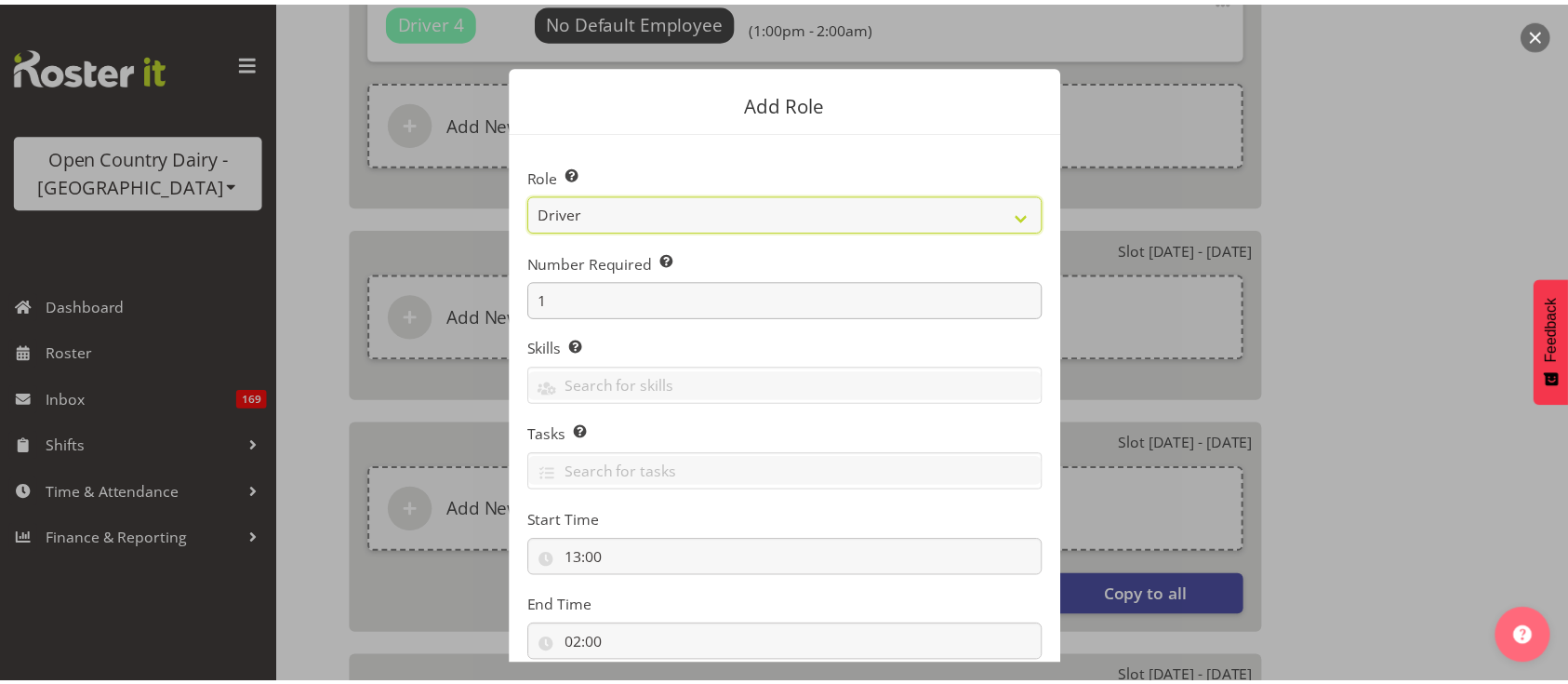
scroll to position [122, 0]
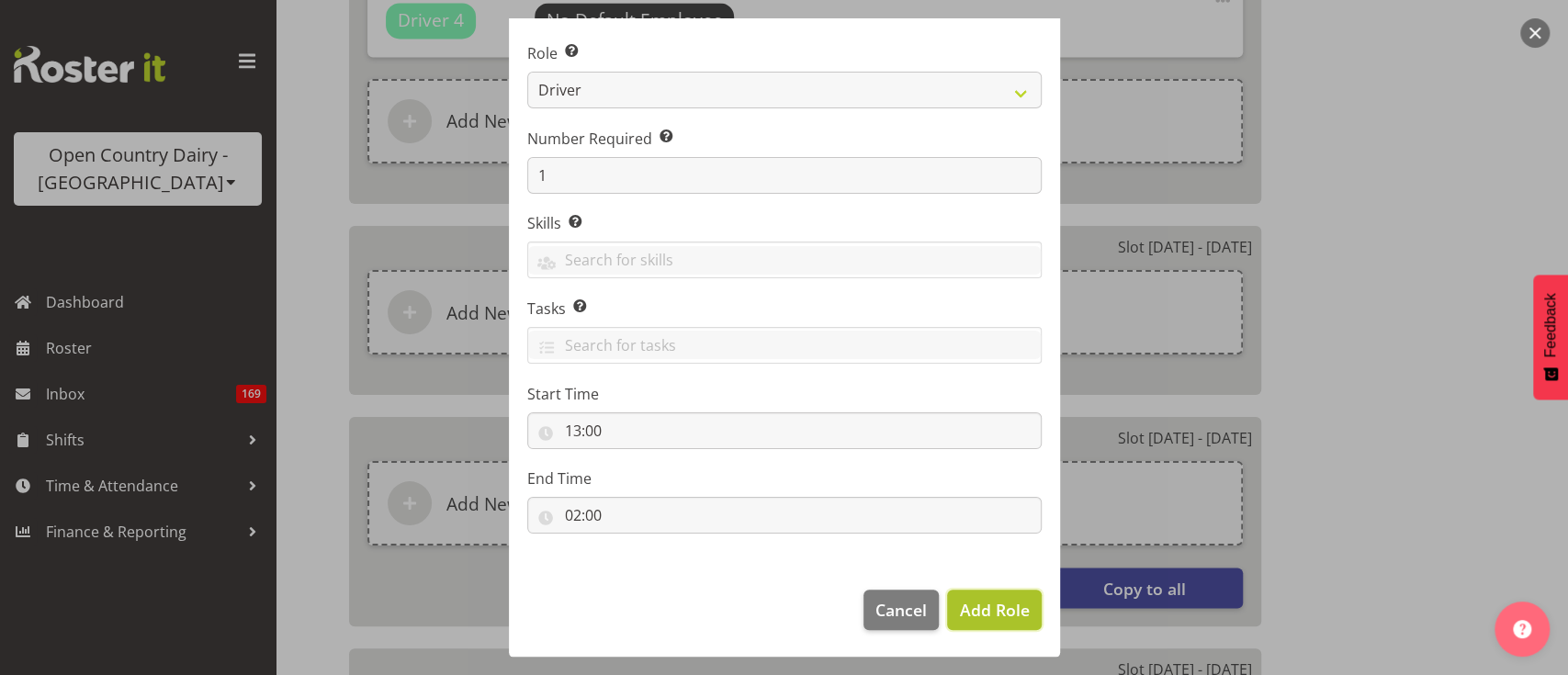
click at [989, 624] on button "Add Role" at bounding box center [993, 610] width 93 height 40
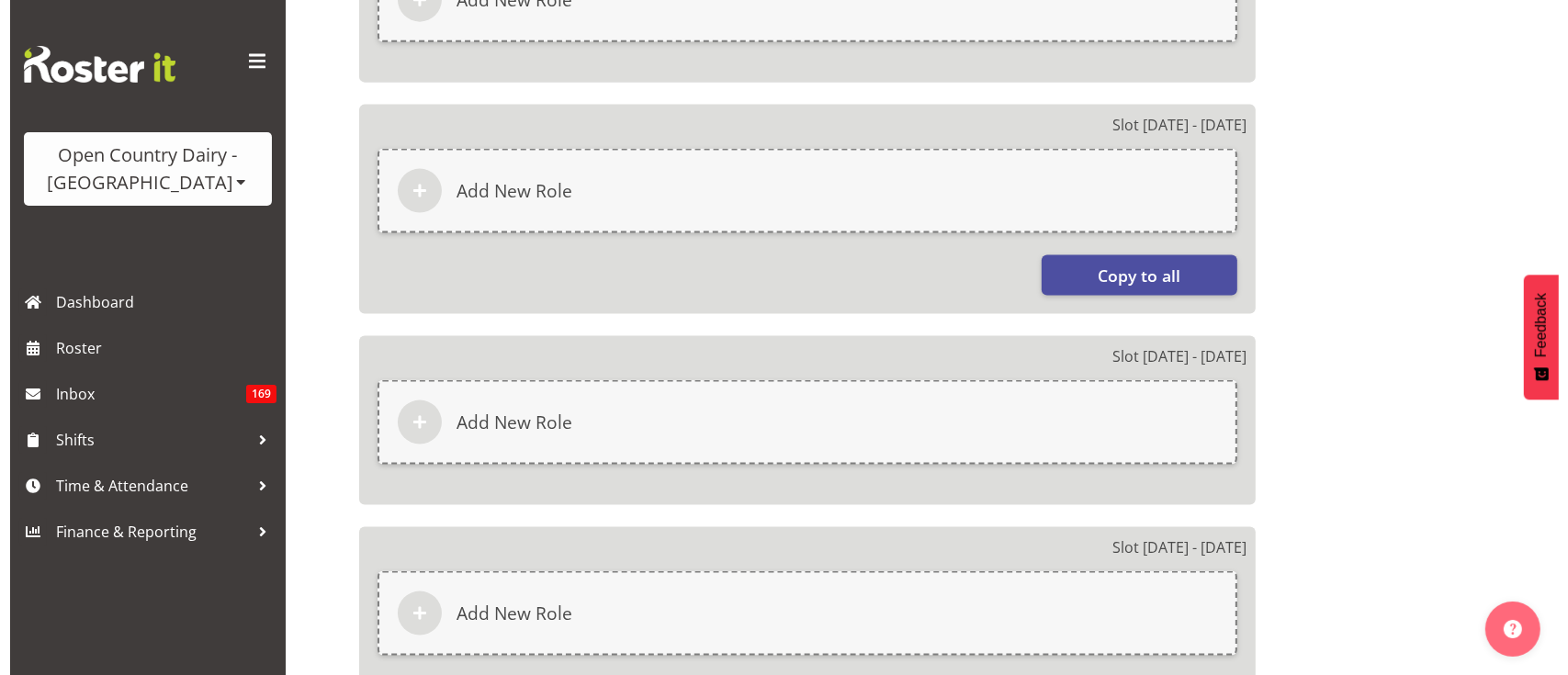
scroll to position [2523, 0]
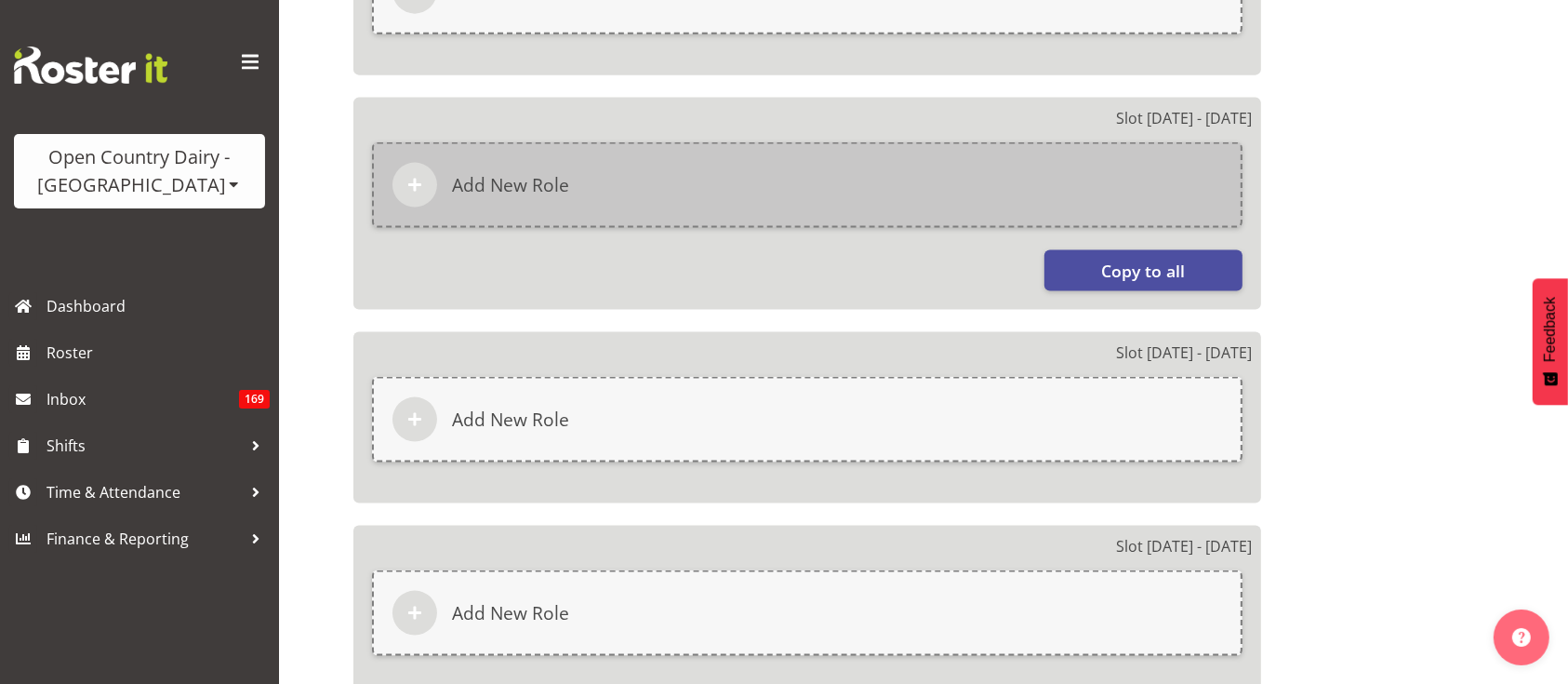
click at [669, 177] on div "Add New Role" at bounding box center [807, 185] width 871 height 86
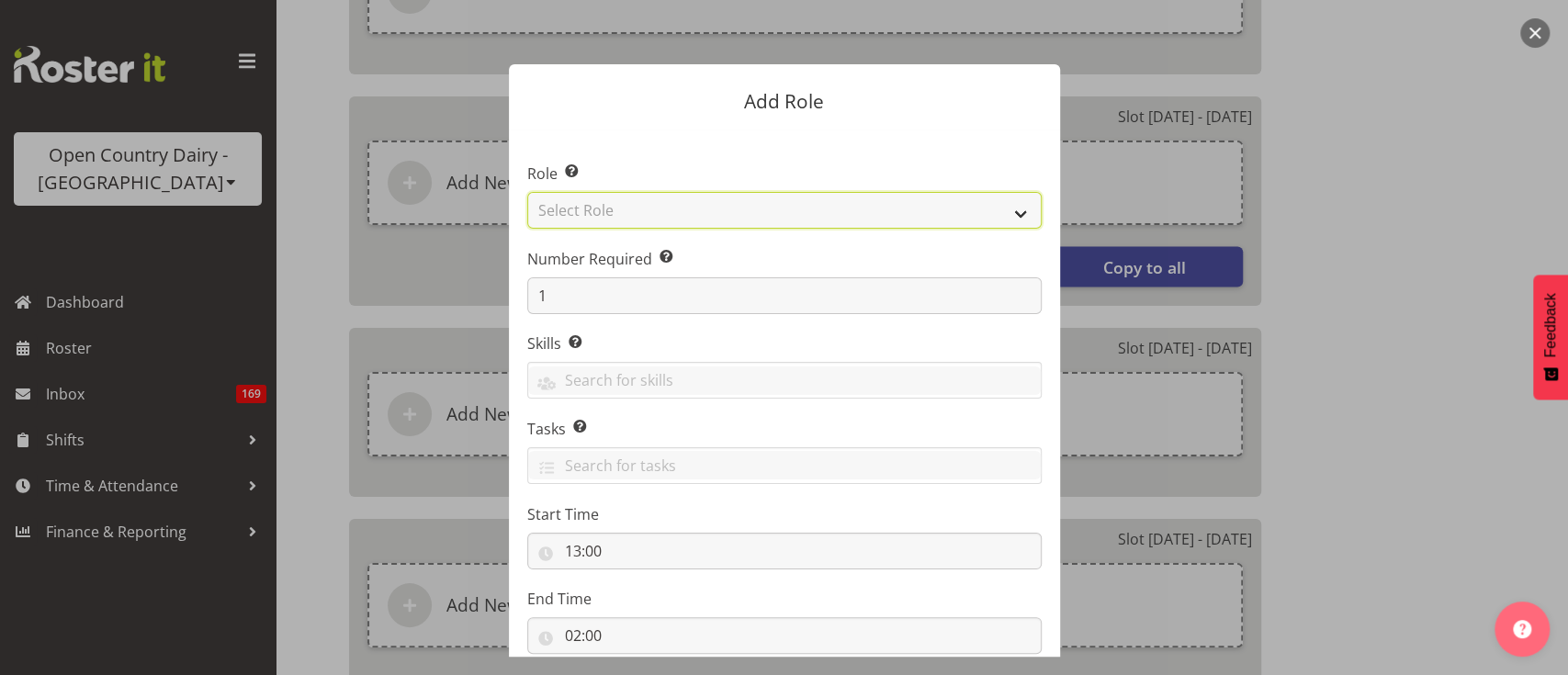
click at [734, 217] on select "Select Role Crew Leader Driver Driver Assessor Dayshift Driver Assessor Nightsh…" at bounding box center [784, 210] width 514 height 37
select select "1154"
click at [527, 192] on select "Select Role Crew Leader Driver Driver Assessor Dayshift Driver Assessor Nightsh…" at bounding box center [784, 210] width 514 height 37
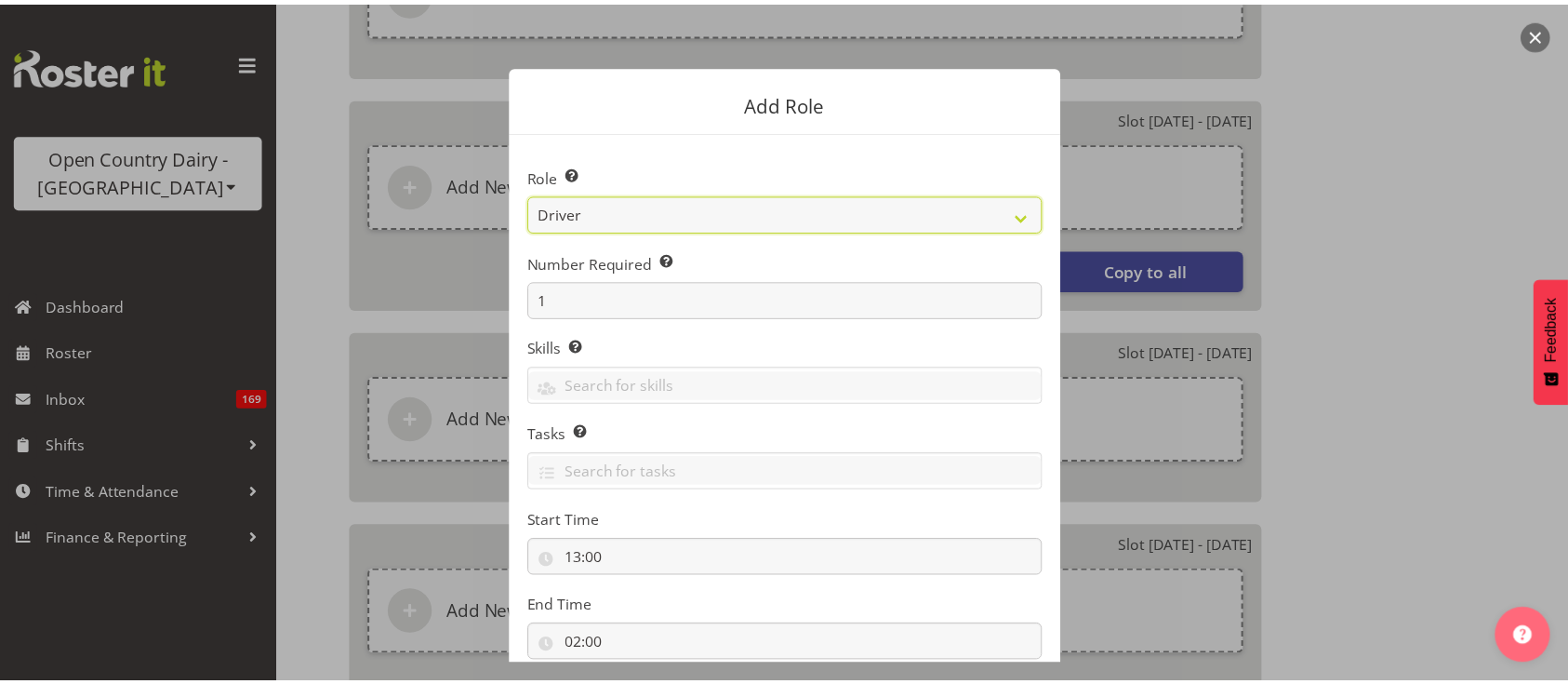
scroll to position [122, 0]
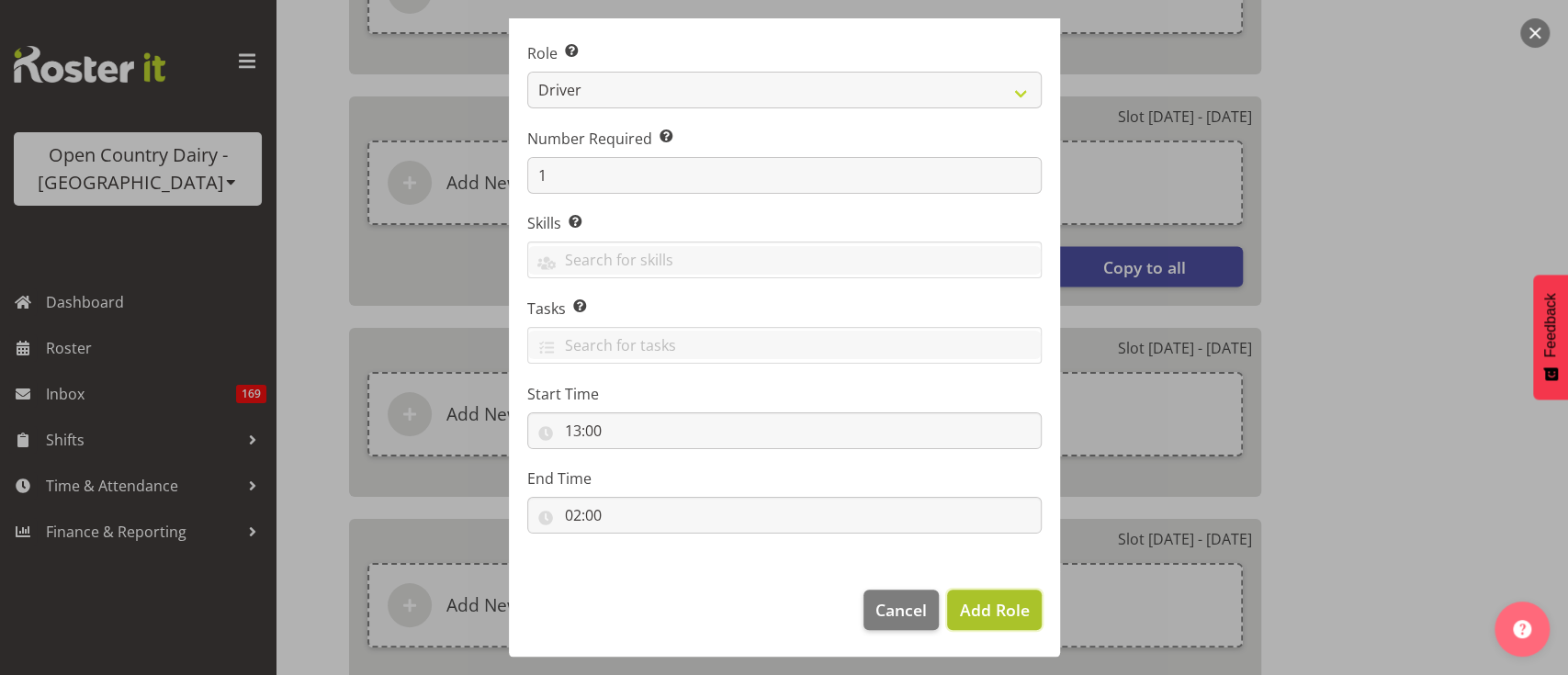
click at [1005, 625] on button "Add Role" at bounding box center [993, 610] width 93 height 40
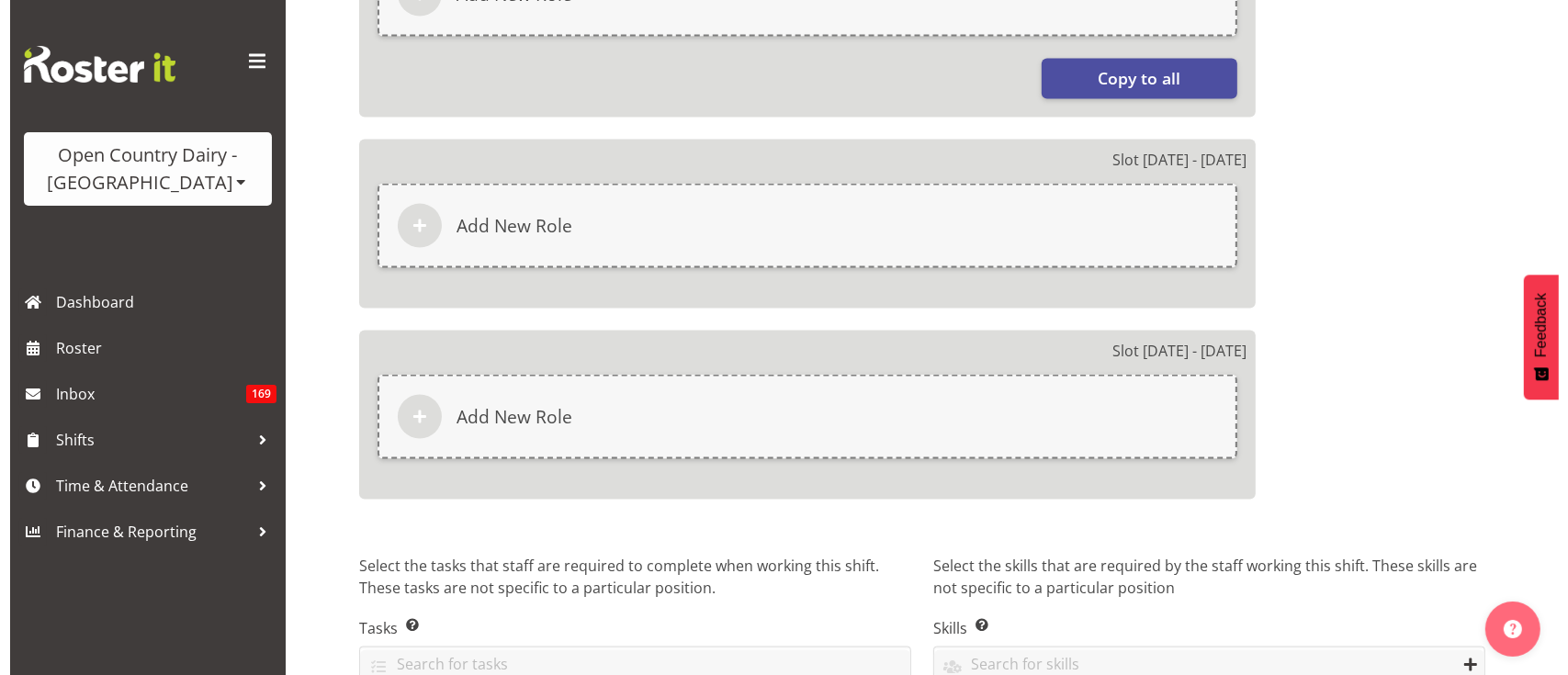
scroll to position [2837, 0]
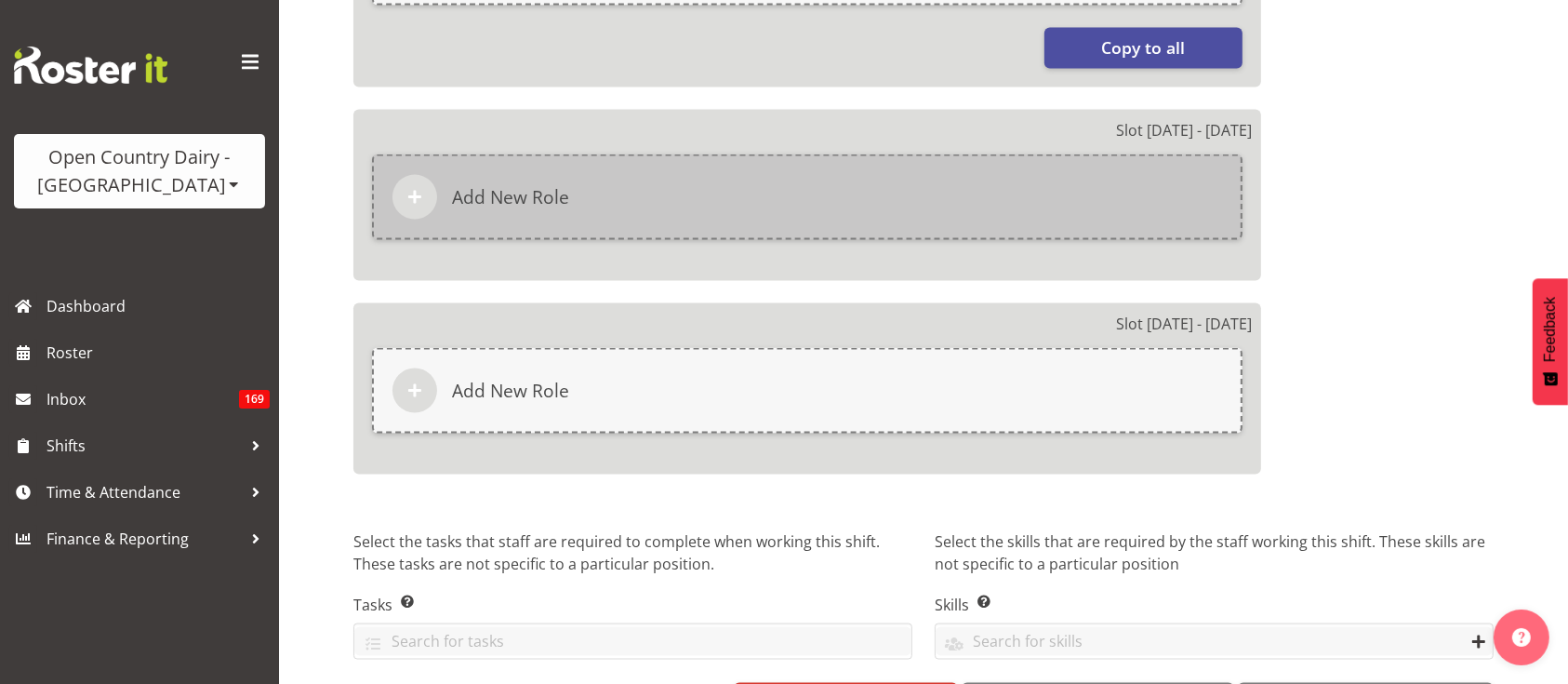
click at [707, 168] on div "Add New Role" at bounding box center [807, 197] width 871 height 86
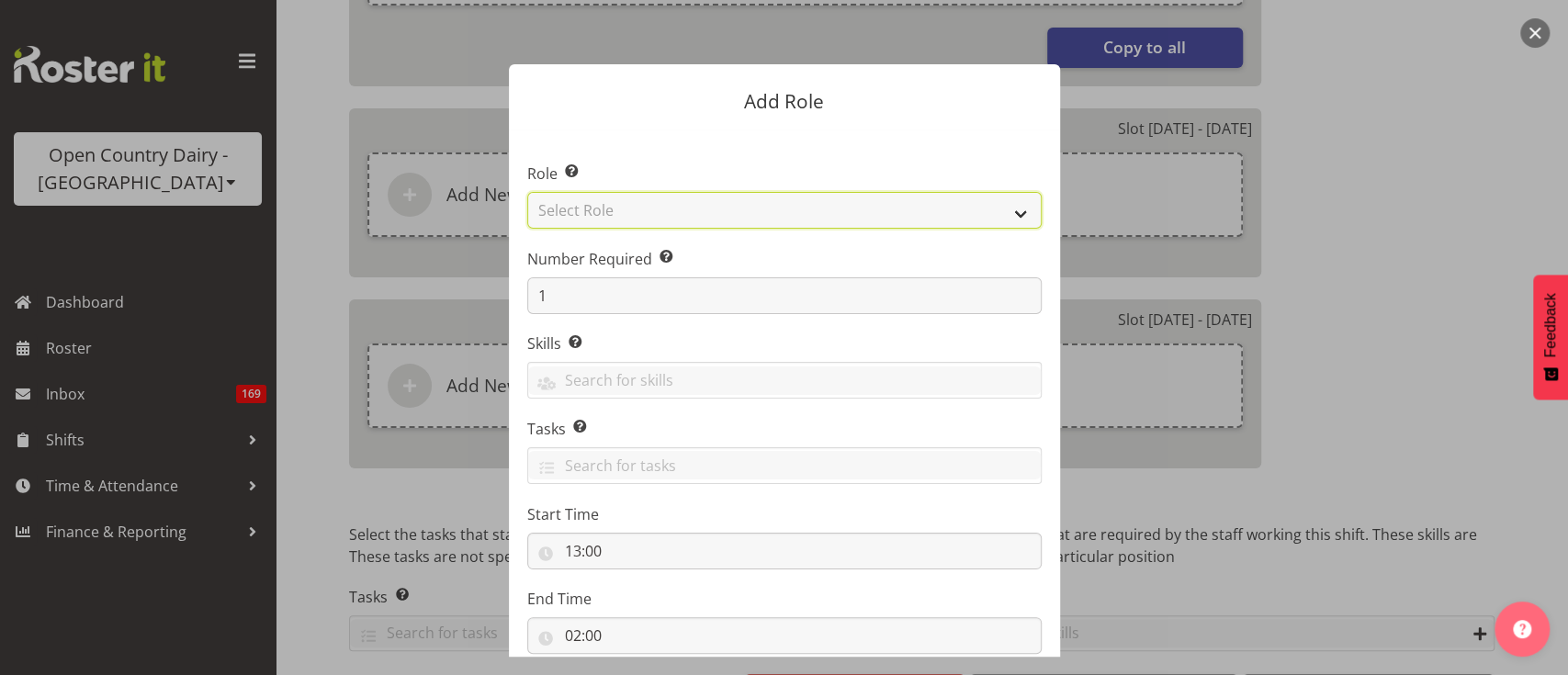
click at [648, 210] on select "Select Role Crew Leader Driver Driver Assessor Dayshift Driver Assessor Nightsh…" at bounding box center [784, 210] width 514 height 37
select select "1154"
click at [527, 192] on select "Select Role Crew Leader Driver Driver Assessor Dayshift Driver Assessor Nightsh…" at bounding box center [784, 210] width 514 height 37
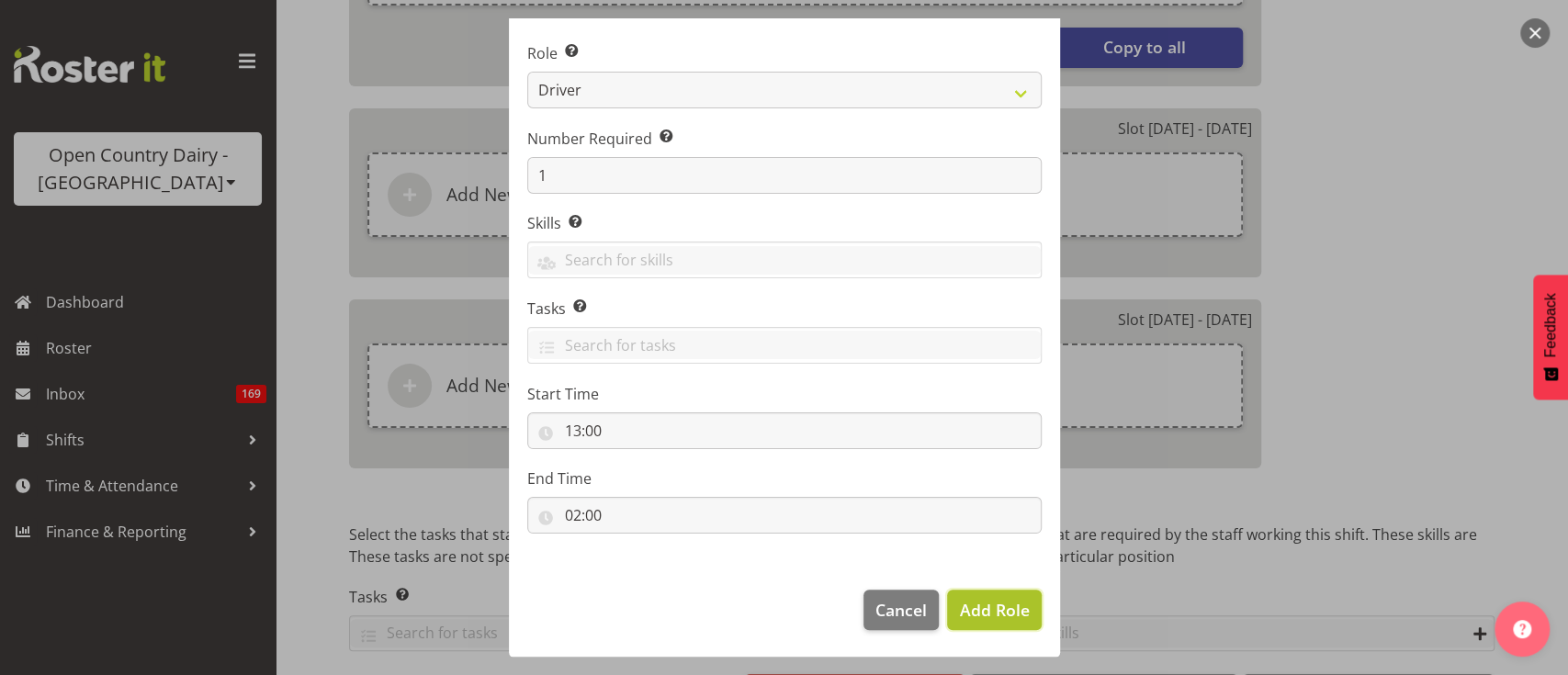
click at [962, 599] on span "Add Role" at bounding box center [993, 610] width 70 height 22
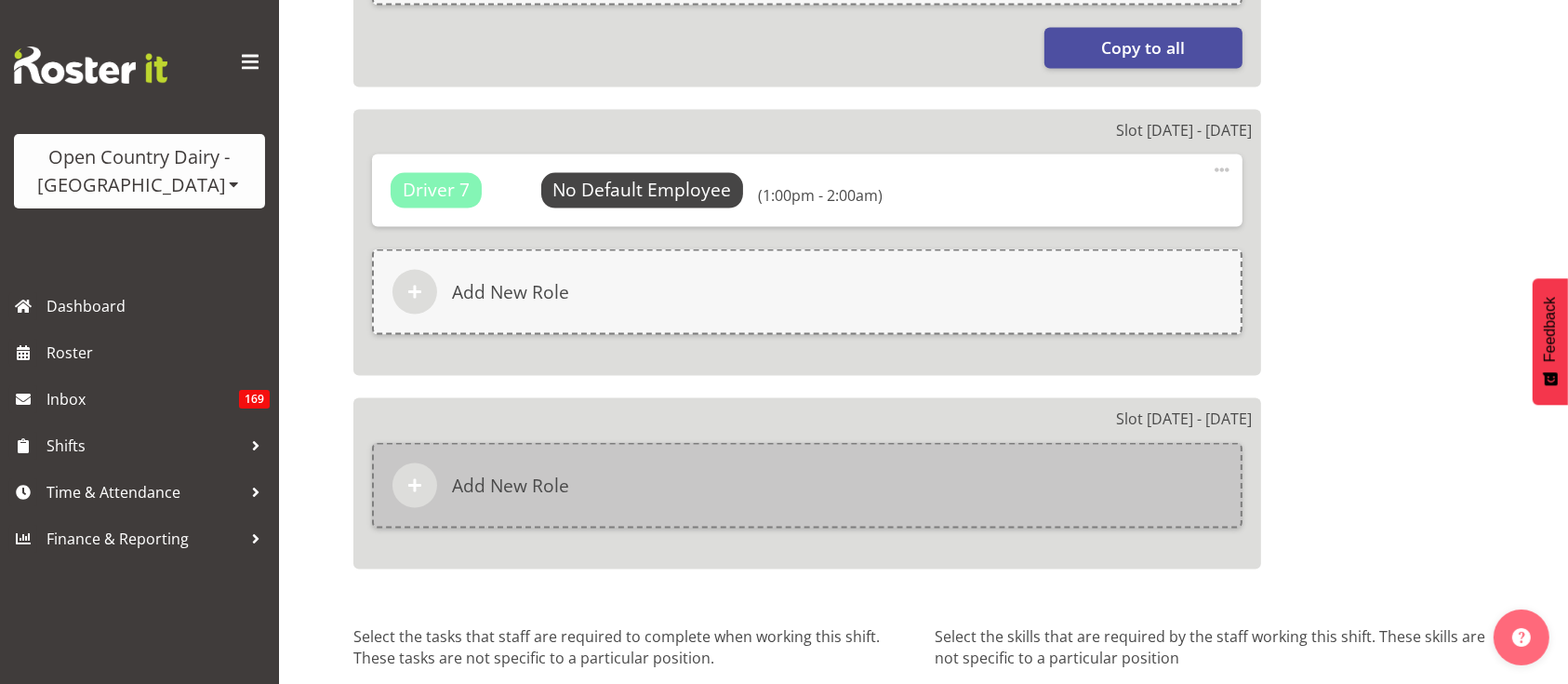
click at [705, 460] on div "Add New Role" at bounding box center [807, 486] width 871 height 86
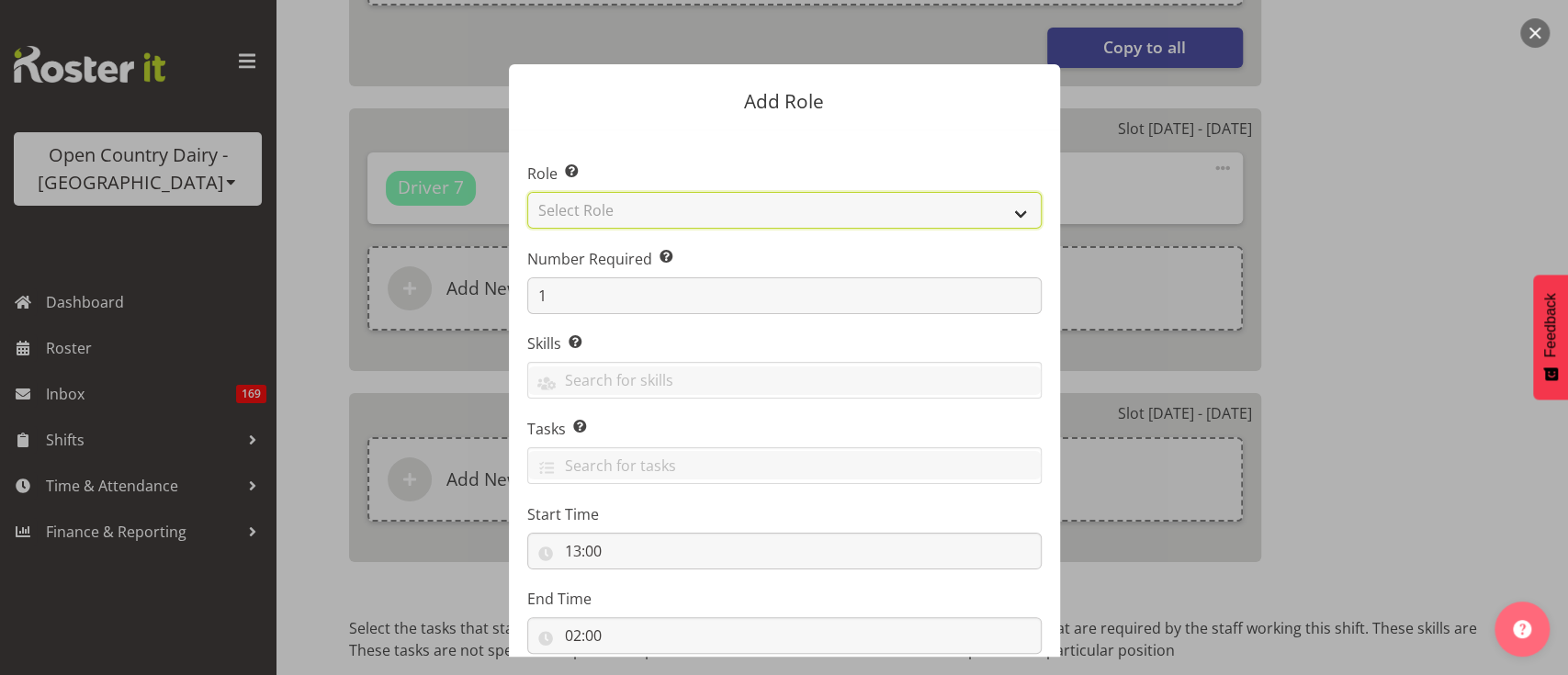
click at [681, 206] on select "Select Role Crew Leader Driver Driver Assessor Dayshift Driver Assessor Nightsh…" at bounding box center [784, 210] width 514 height 37
select select "1154"
click at [527, 192] on select "Select Role Crew Leader Driver Driver Assessor Dayshift Driver Assessor Nightsh…" at bounding box center [784, 210] width 514 height 37
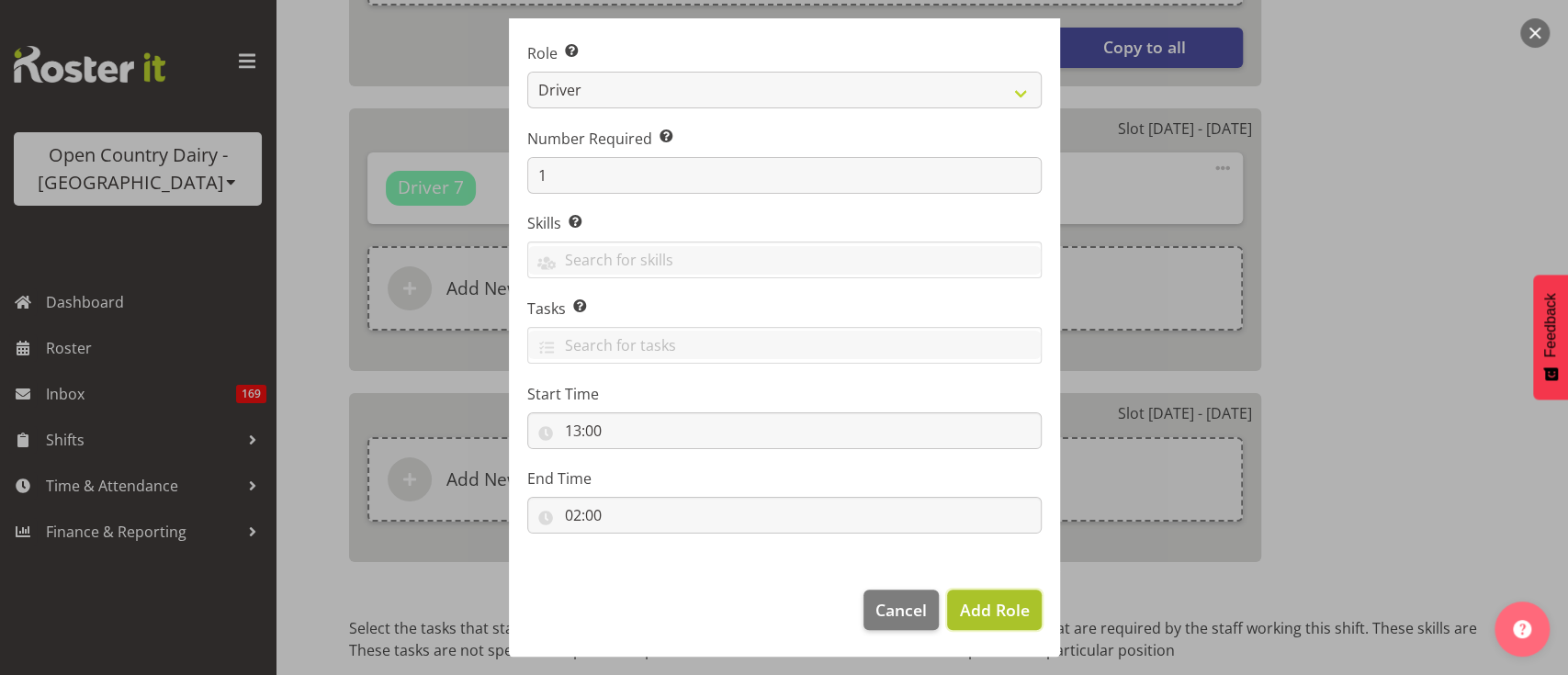
click at [999, 609] on span "Add Role" at bounding box center [993, 610] width 70 height 22
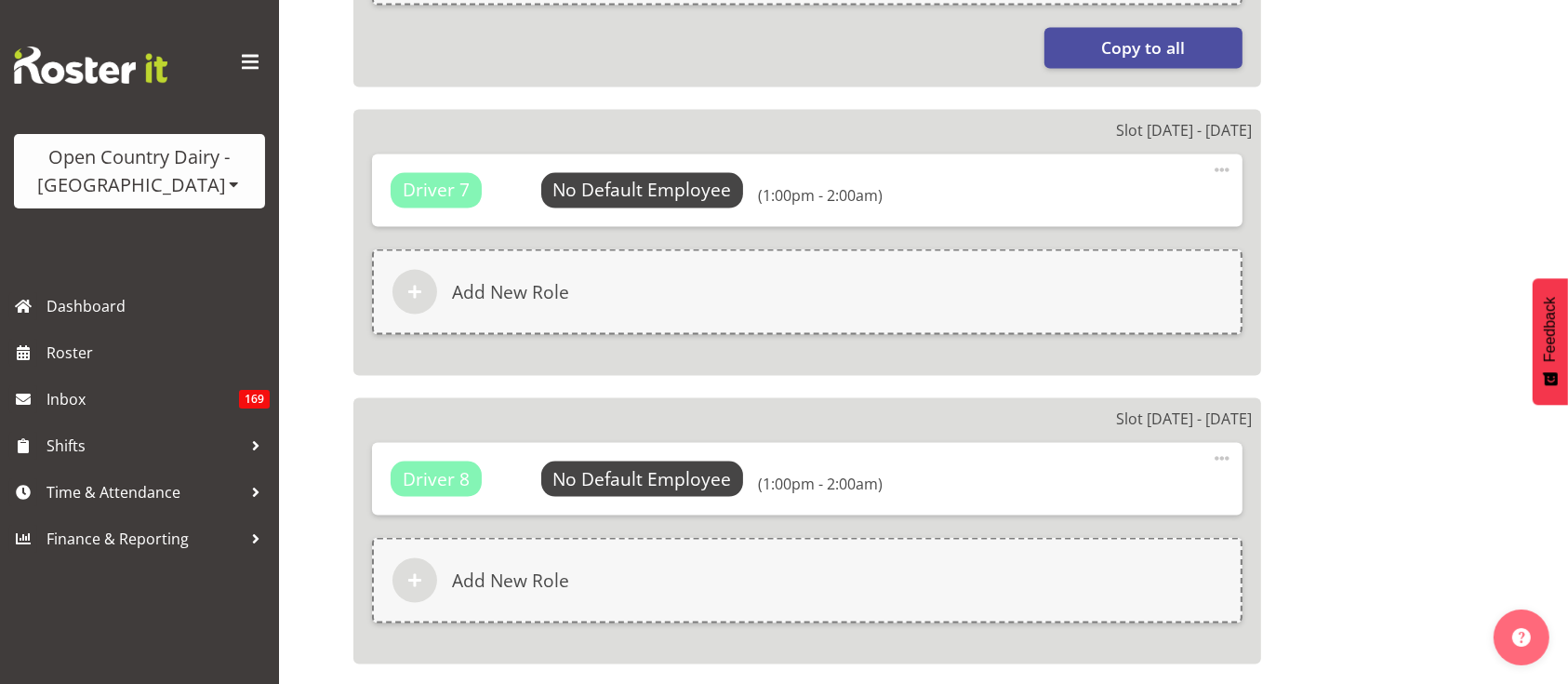
scroll to position [3135, 0]
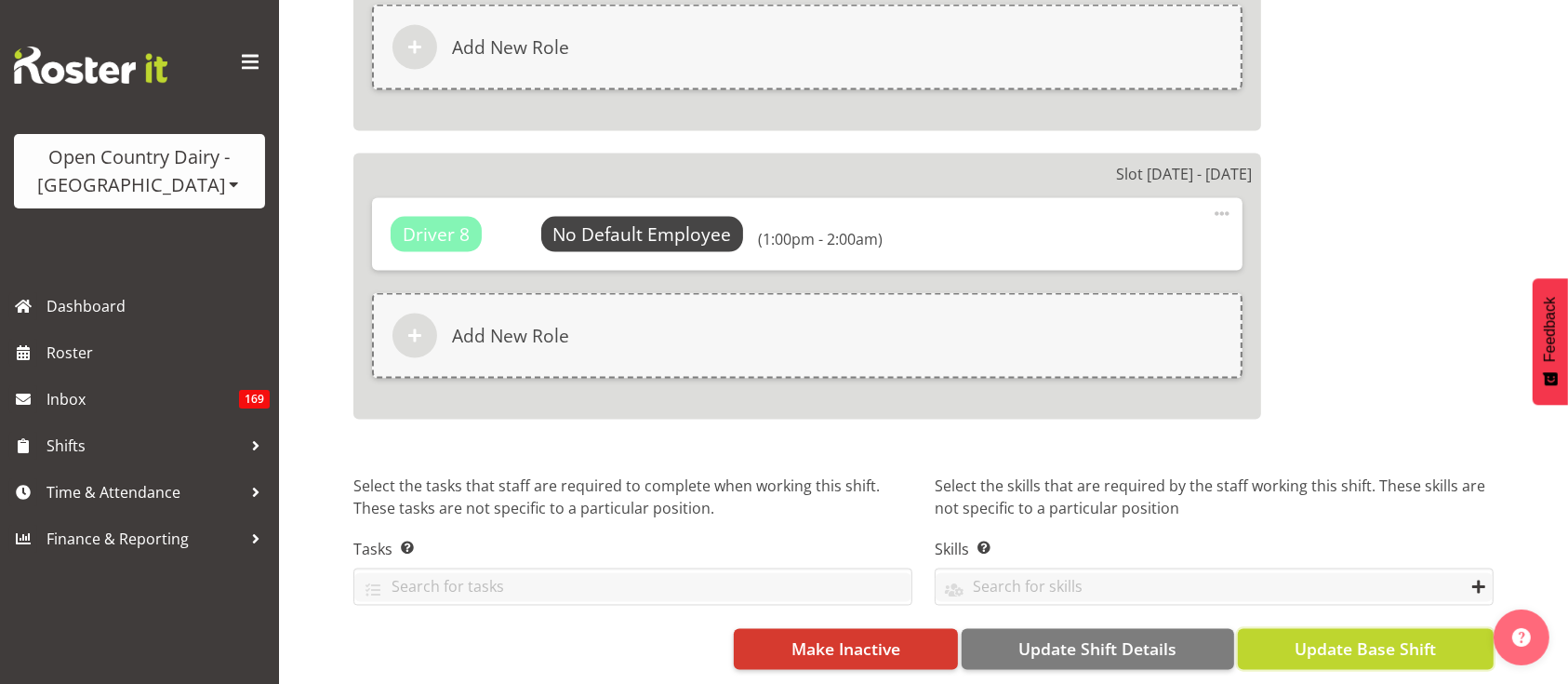
click at [1390, 638] on span "Update Base Shift" at bounding box center [1365, 650] width 141 height 24
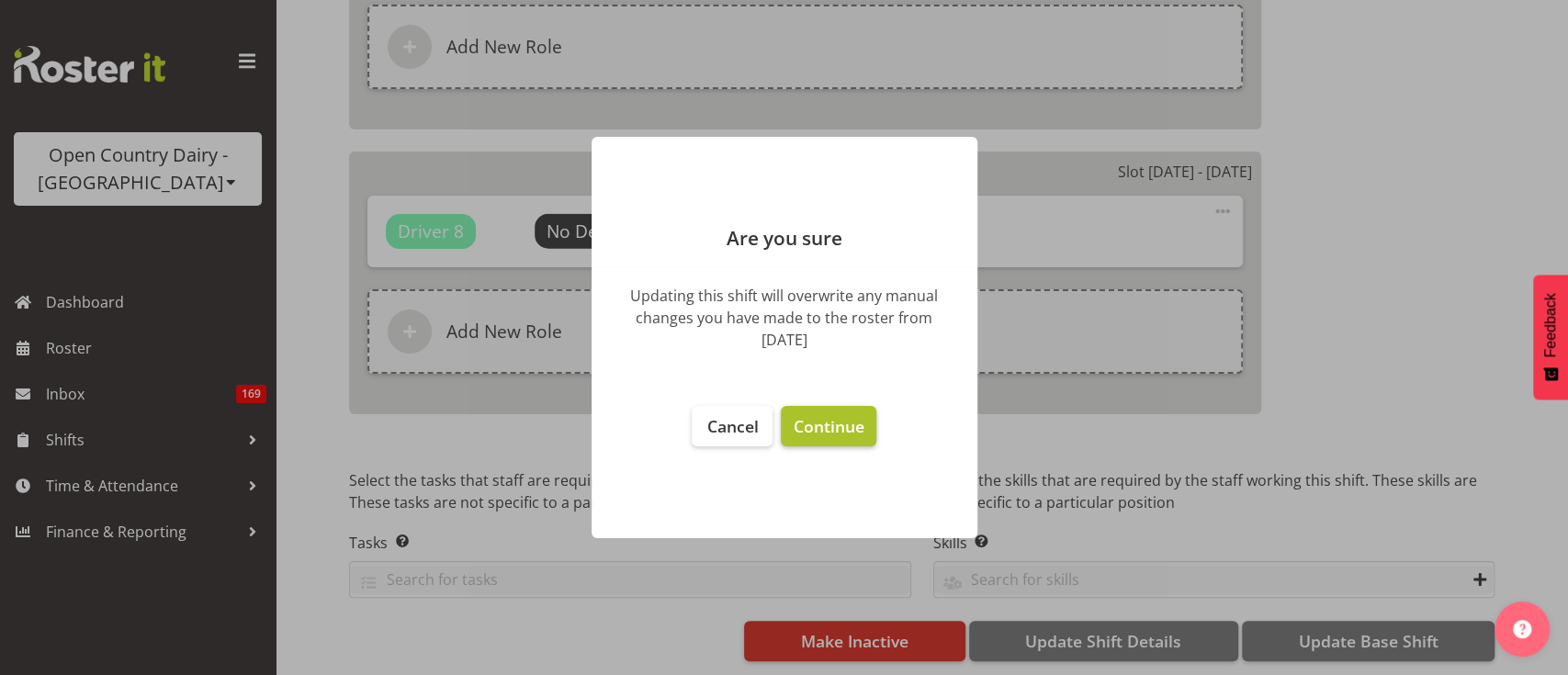
click at [817, 415] on span "Continue" at bounding box center [827, 426] width 70 height 22
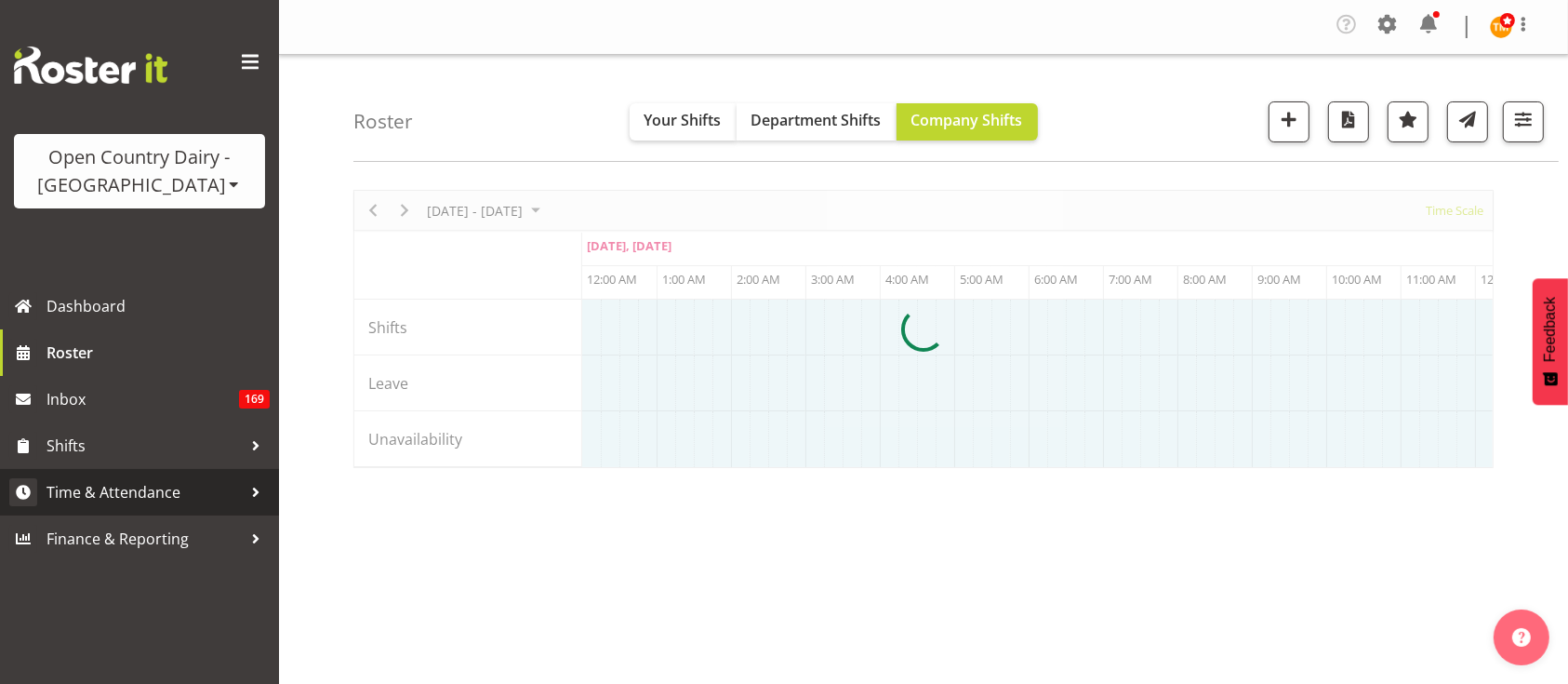
click at [259, 496] on div at bounding box center [255, 492] width 28 height 28
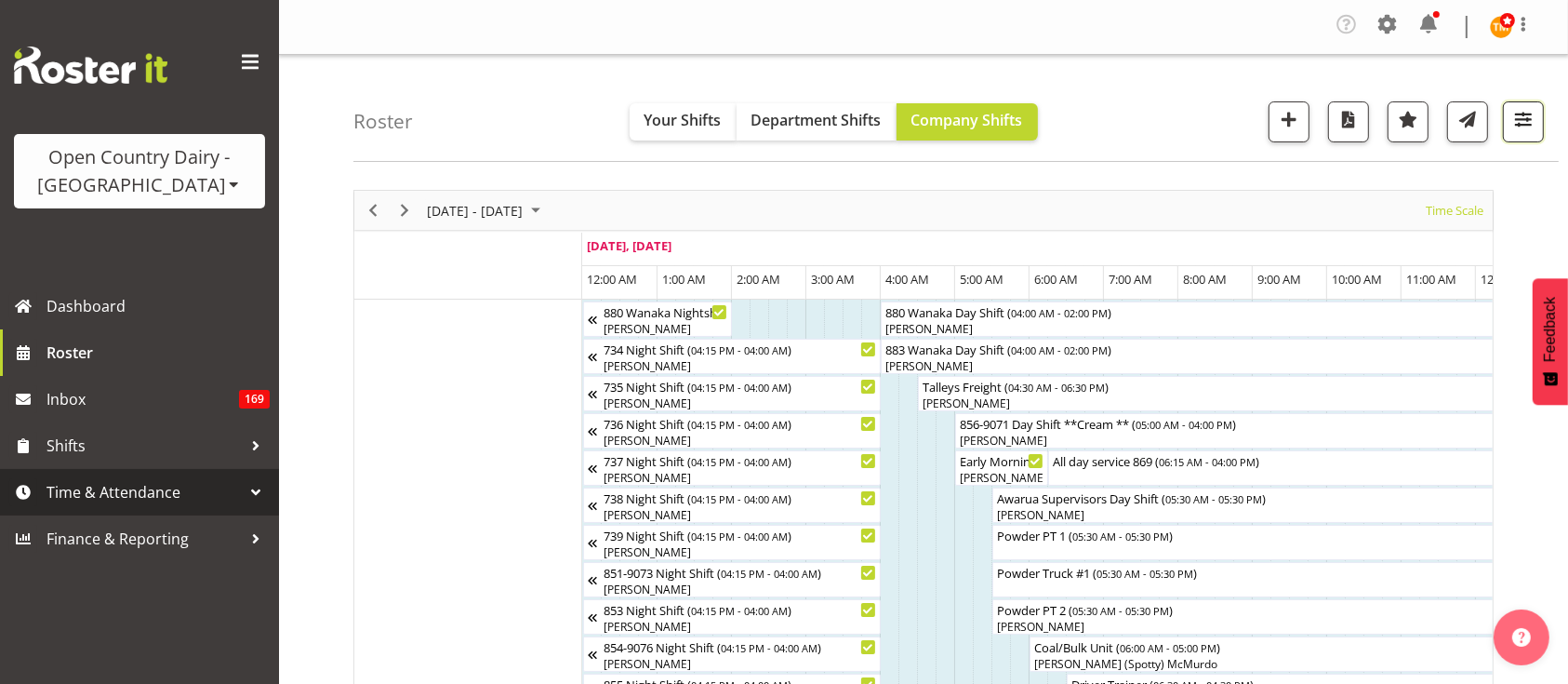
click at [1513, 119] on span "button" at bounding box center [1523, 119] width 24 height 24
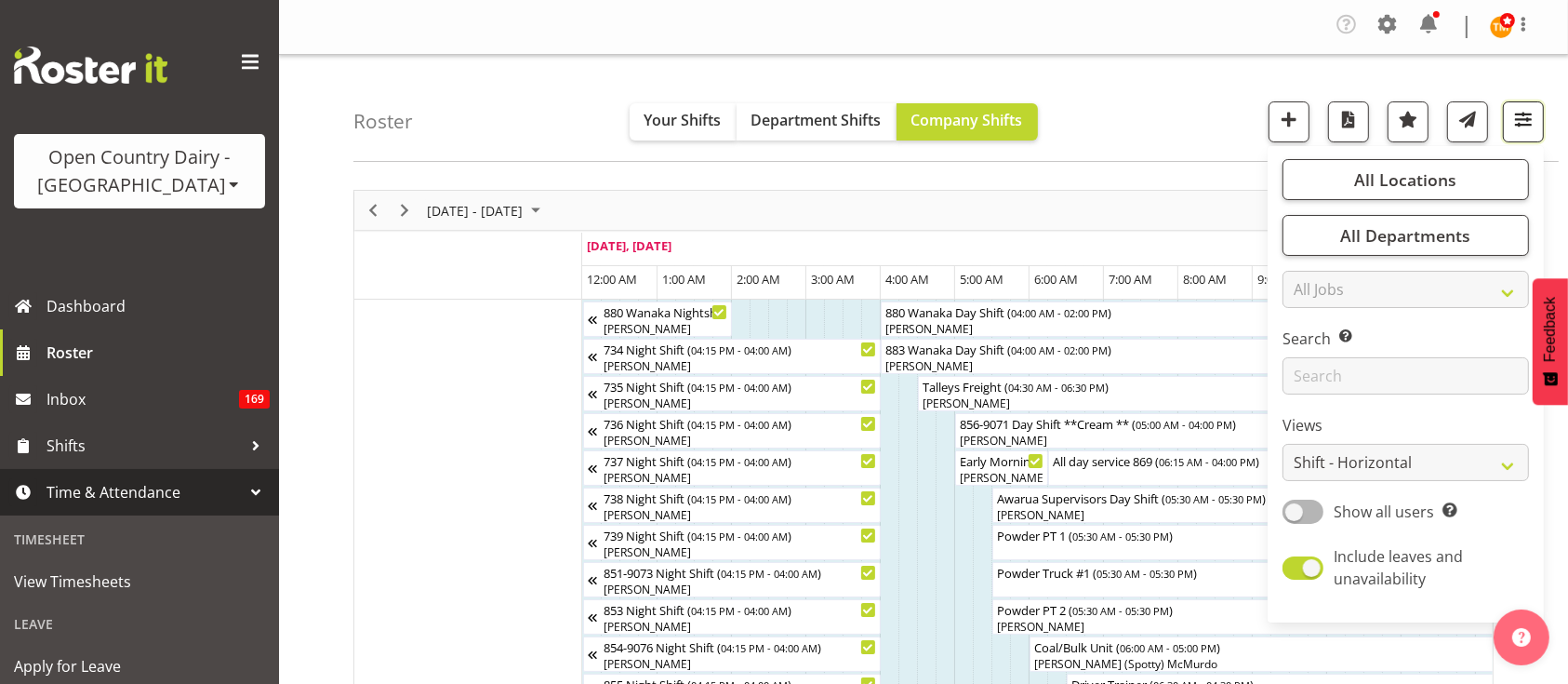
click at [1513, 119] on span "button" at bounding box center [1523, 119] width 24 height 24
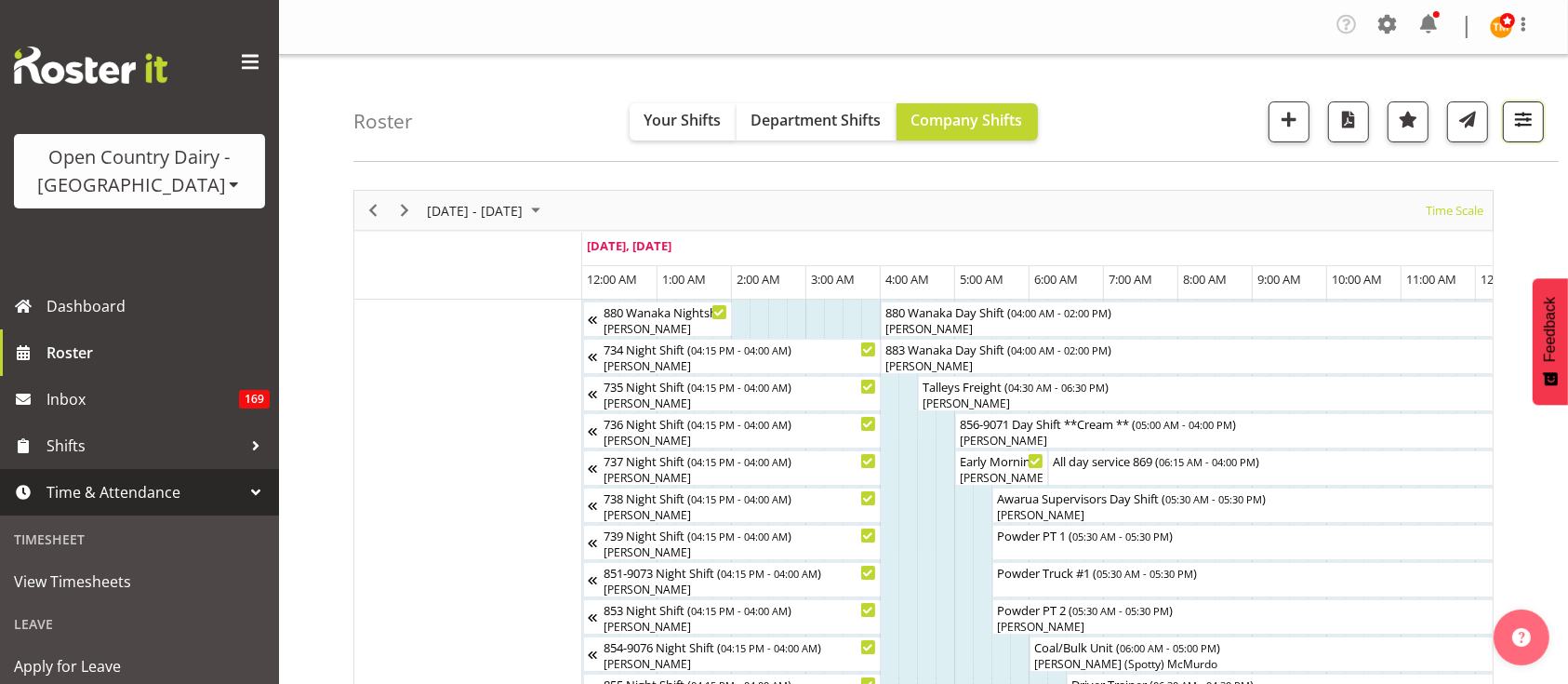
click at [1513, 119] on span "button" at bounding box center [1523, 119] width 24 height 24
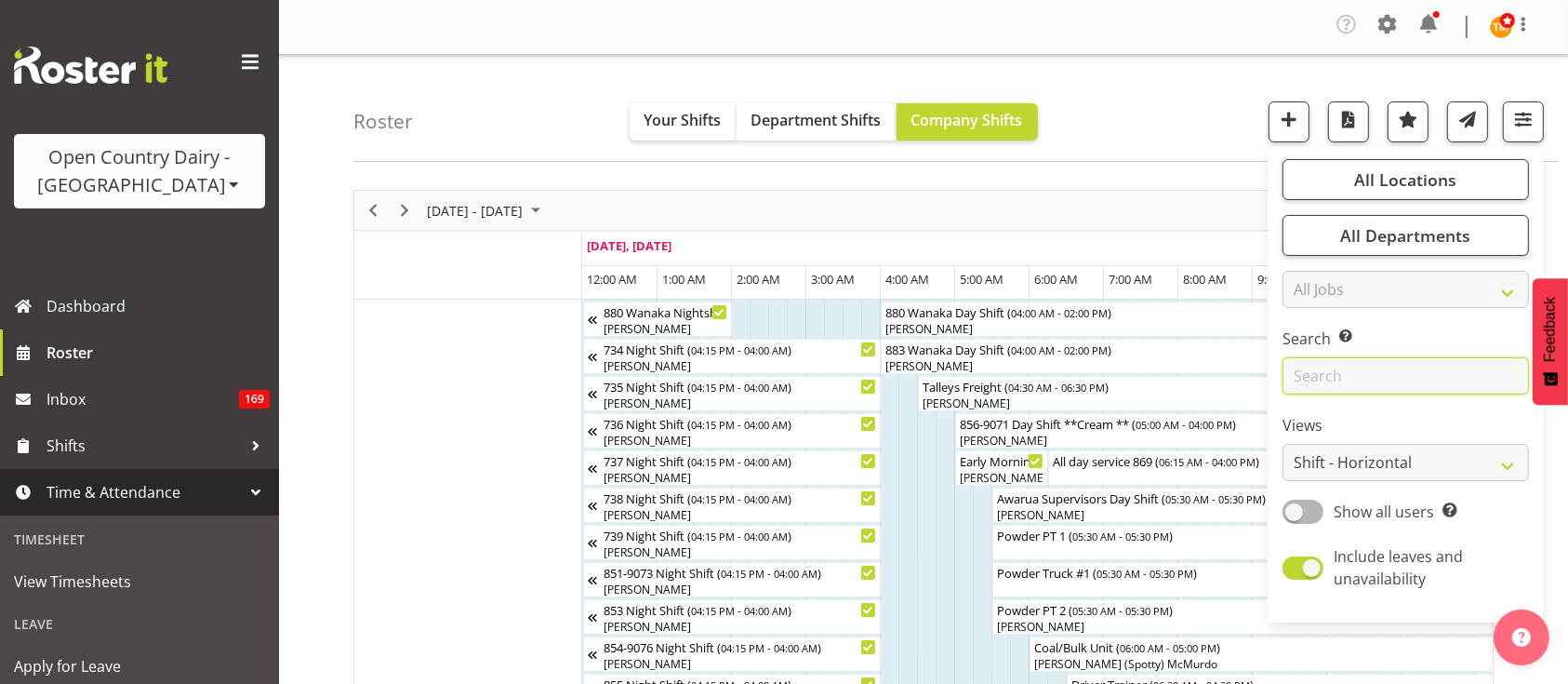
click at [1402, 382] on input "text" at bounding box center [1406, 376] width 247 height 37
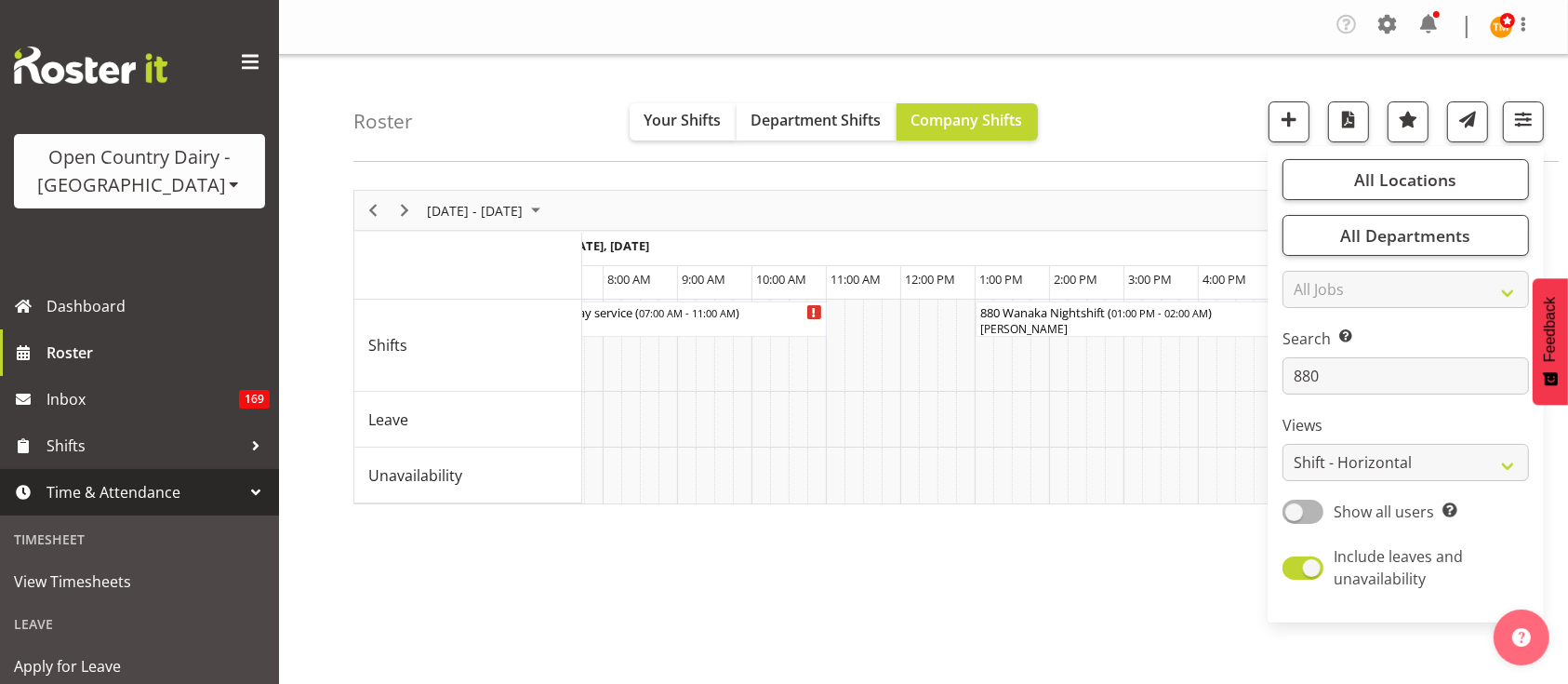
scroll to position [0, 2301]
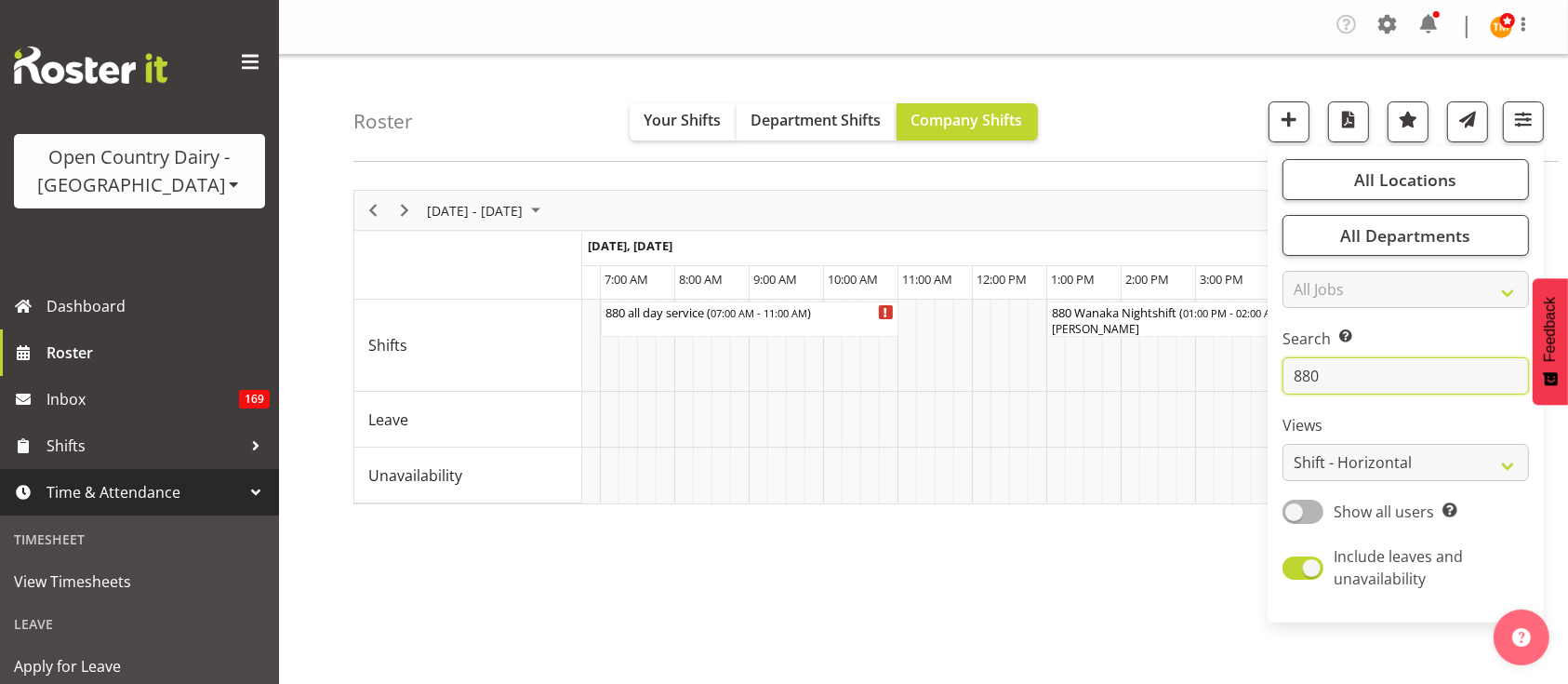
click at [1325, 374] on input "880" at bounding box center [1406, 376] width 247 height 37
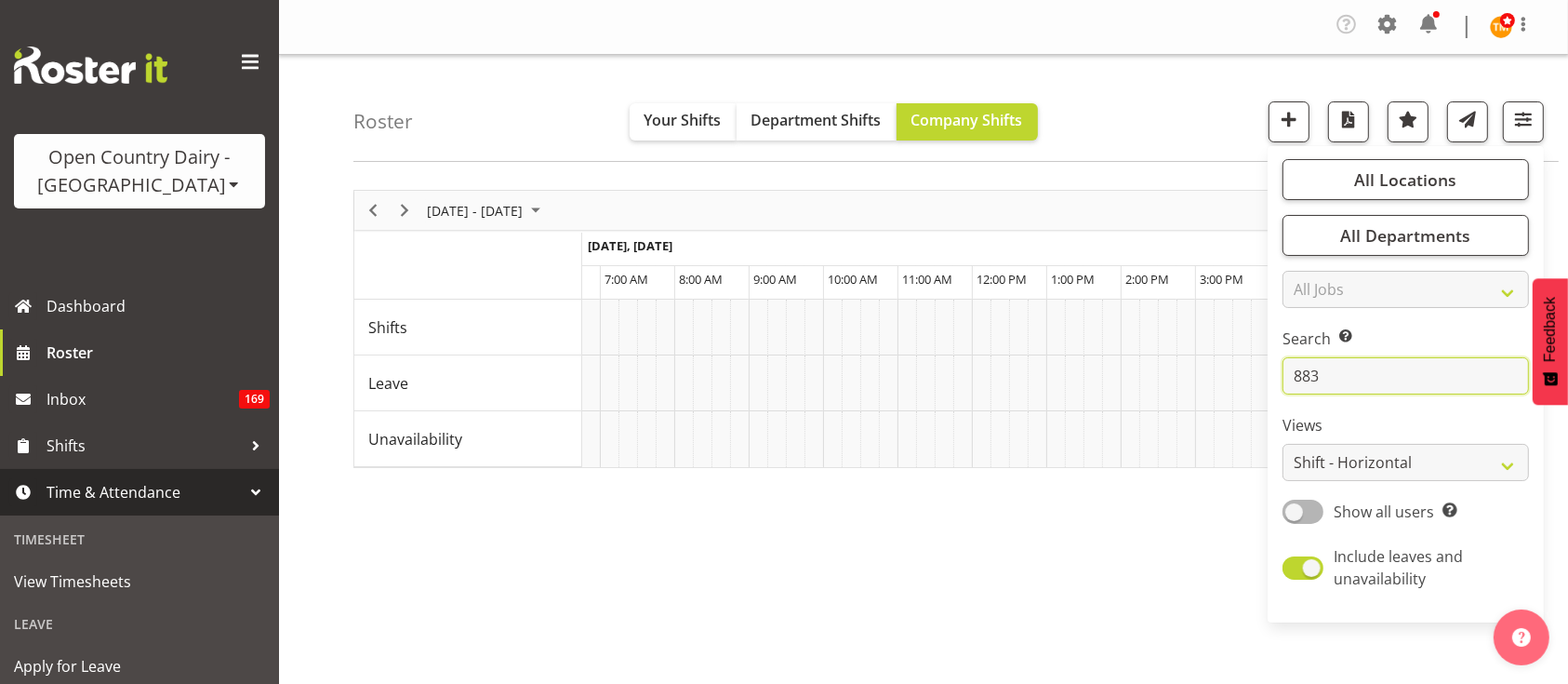
type input "883"
click at [1372, 369] on input "883" at bounding box center [1406, 376] width 247 height 37
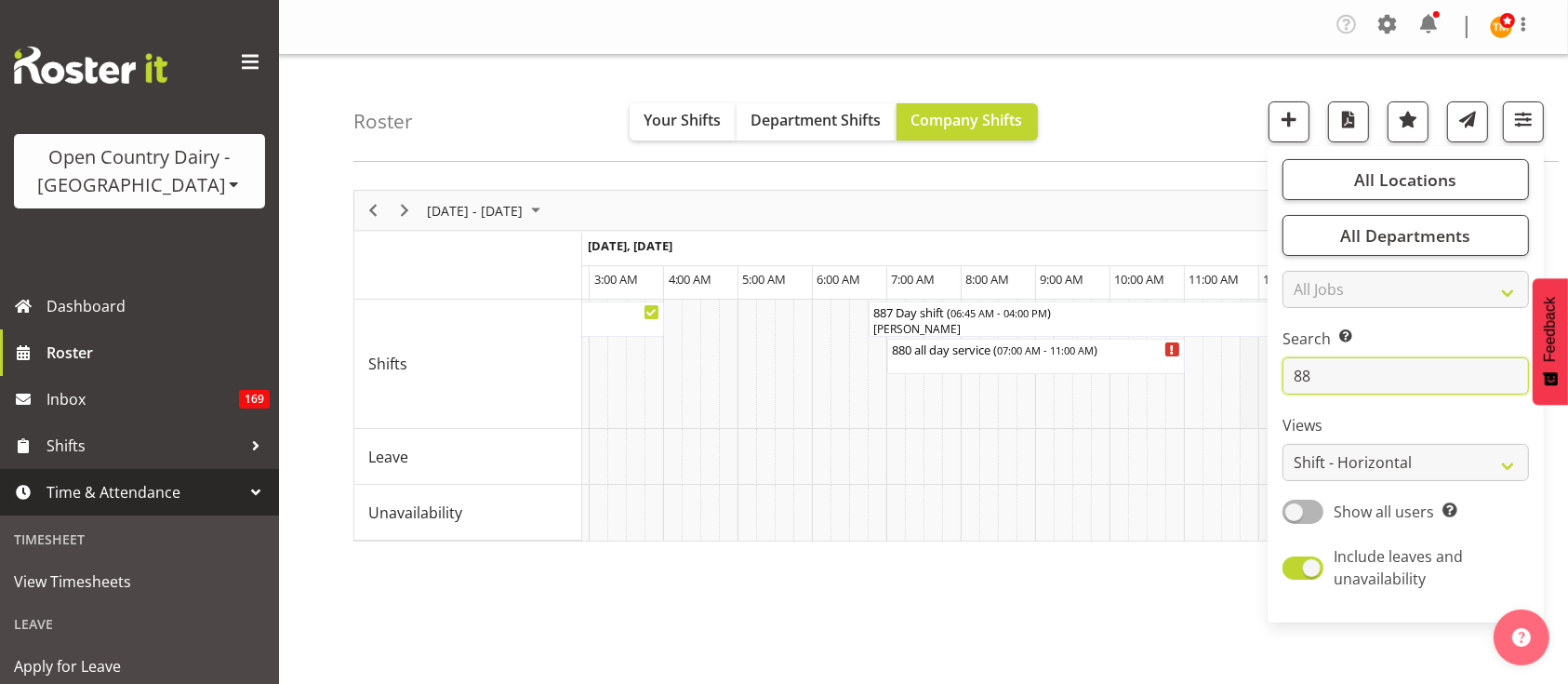
type input "8"
click at [1395, 381] on input "shaun" at bounding box center [1406, 376] width 247 height 37
click at [1392, 379] on input "shaun" at bounding box center [1406, 376] width 247 height 37
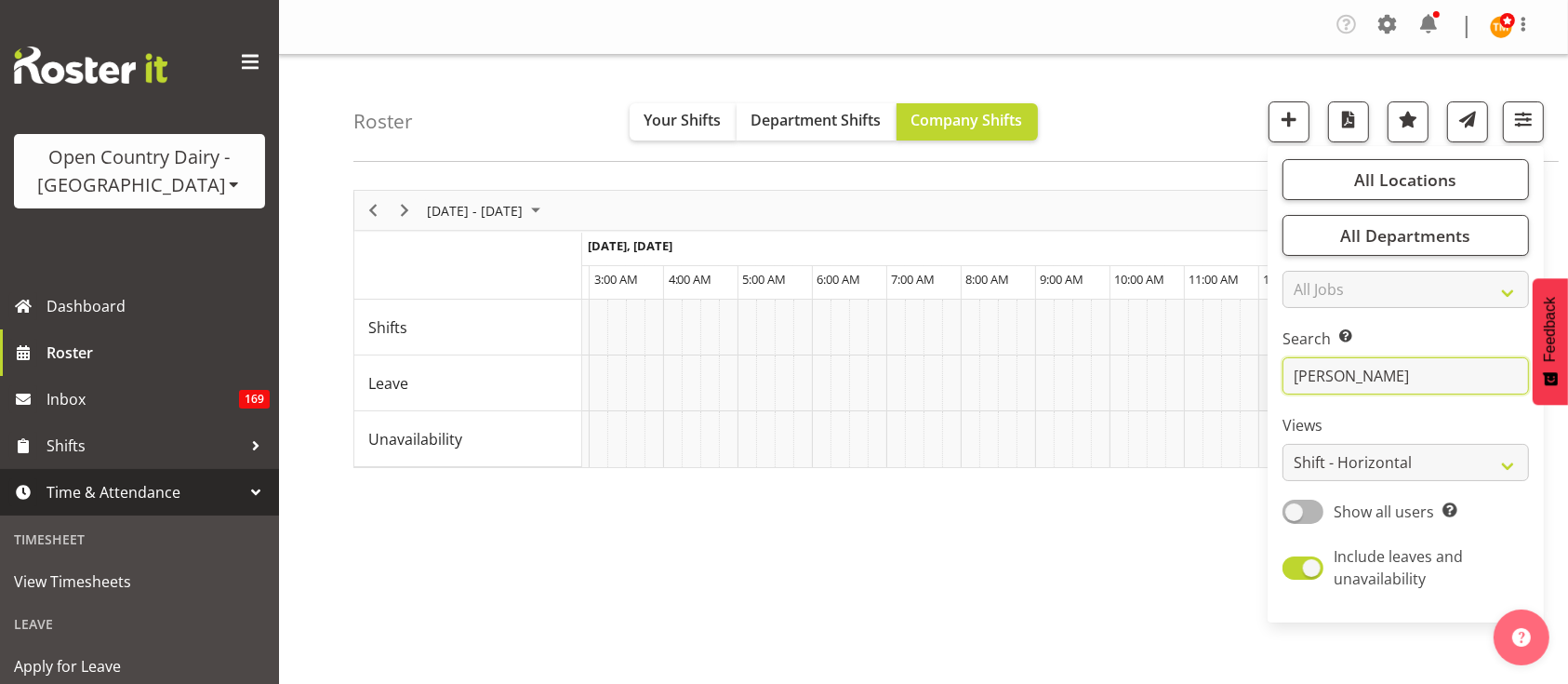
drag, startPoint x: 1327, startPoint y: 375, endPoint x: 1258, endPoint y: 375, distance: 69.0
click at [1258, 375] on div "Roster Your Shifts Department Shifts Company Shifts All Locations Clear Awarua …" at bounding box center [923, 487] width 1289 height 865
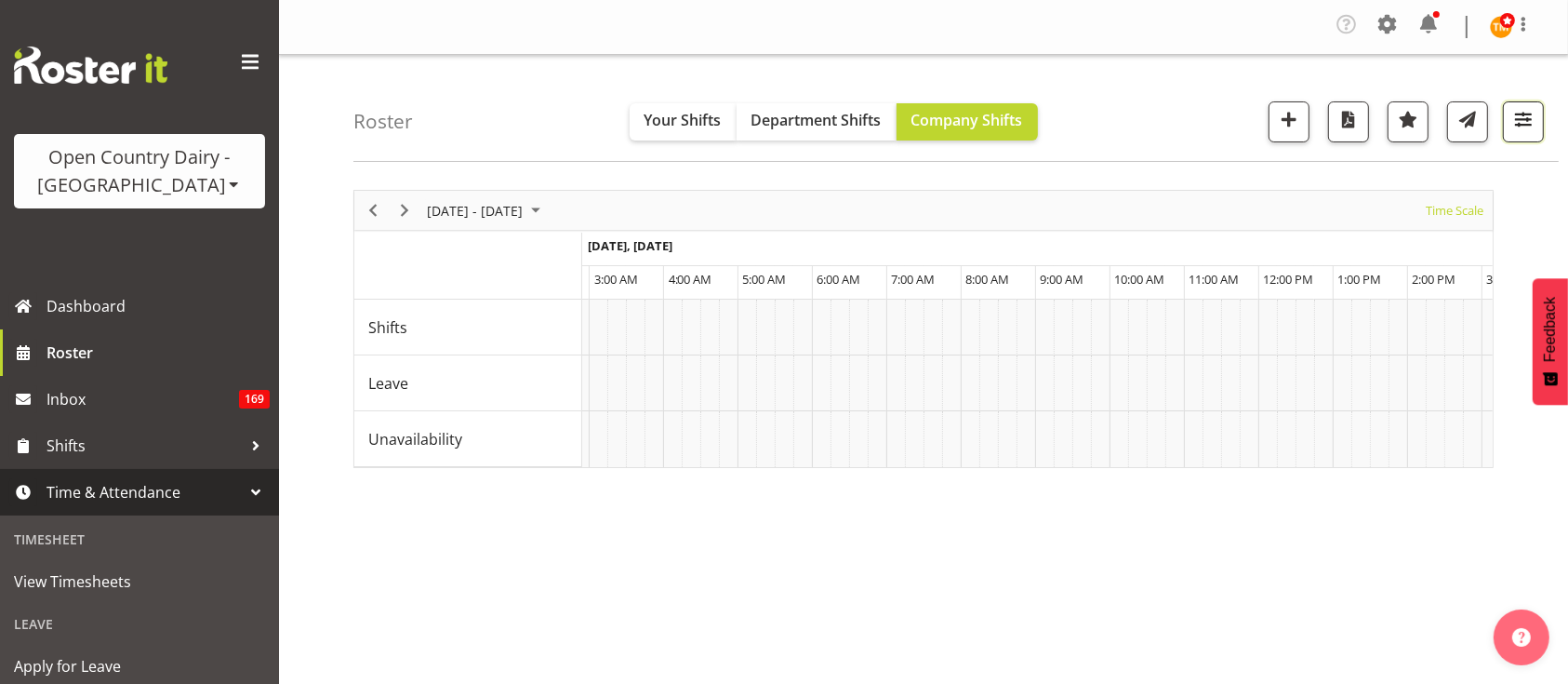
click at [1514, 123] on span "button" at bounding box center [1523, 119] width 24 height 24
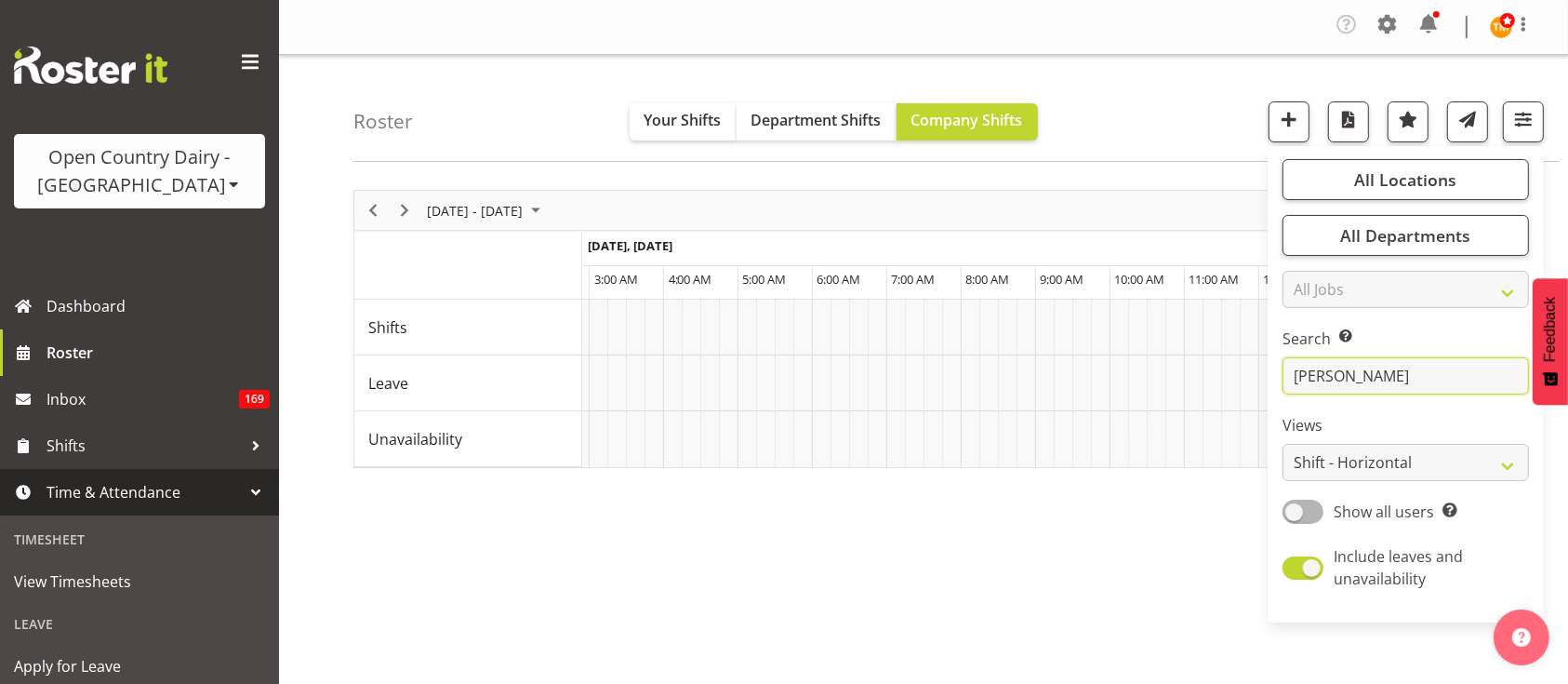
click at [1361, 392] on input "shaun" at bounding box center [1406, 376] width 247 height 37
type input "880"
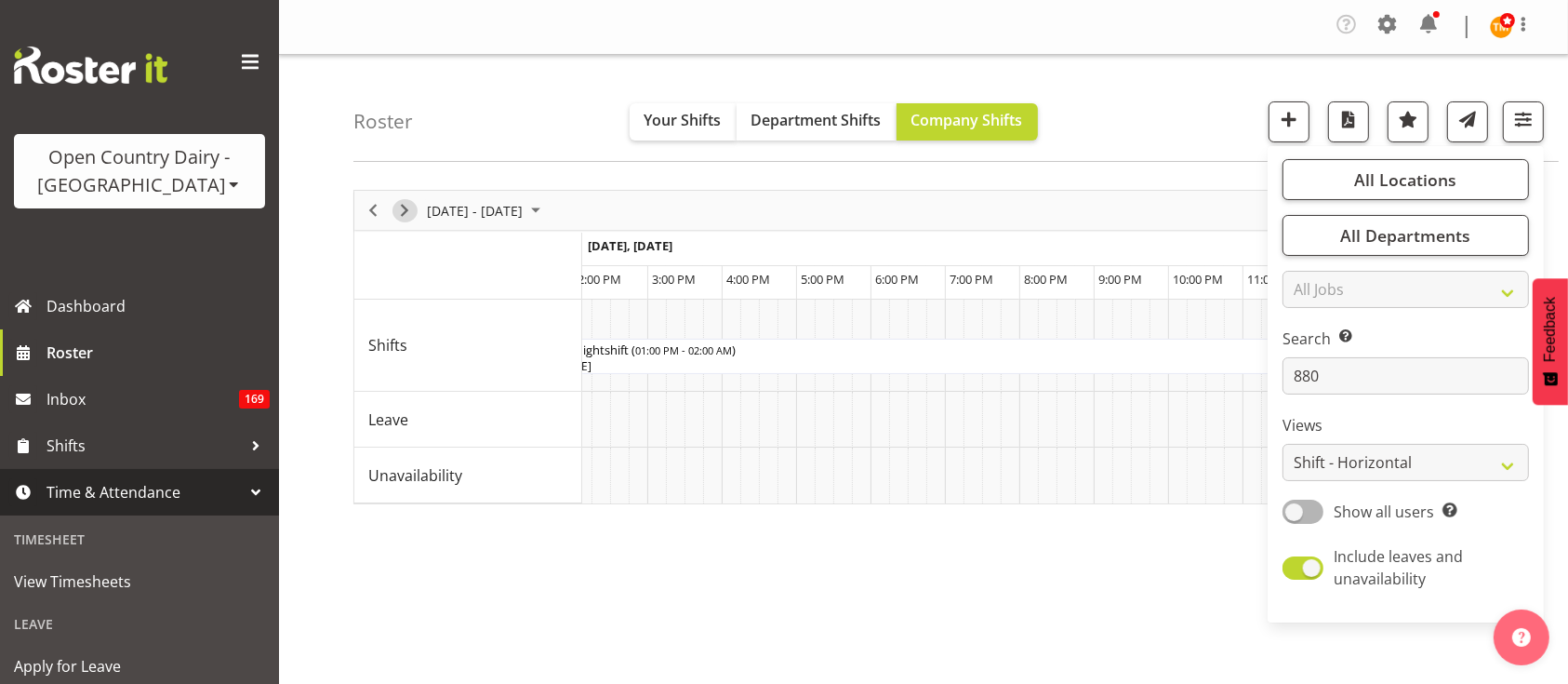
click at [412, 210] on span "Next" at bounding box center [405, 211] width 22 height 23
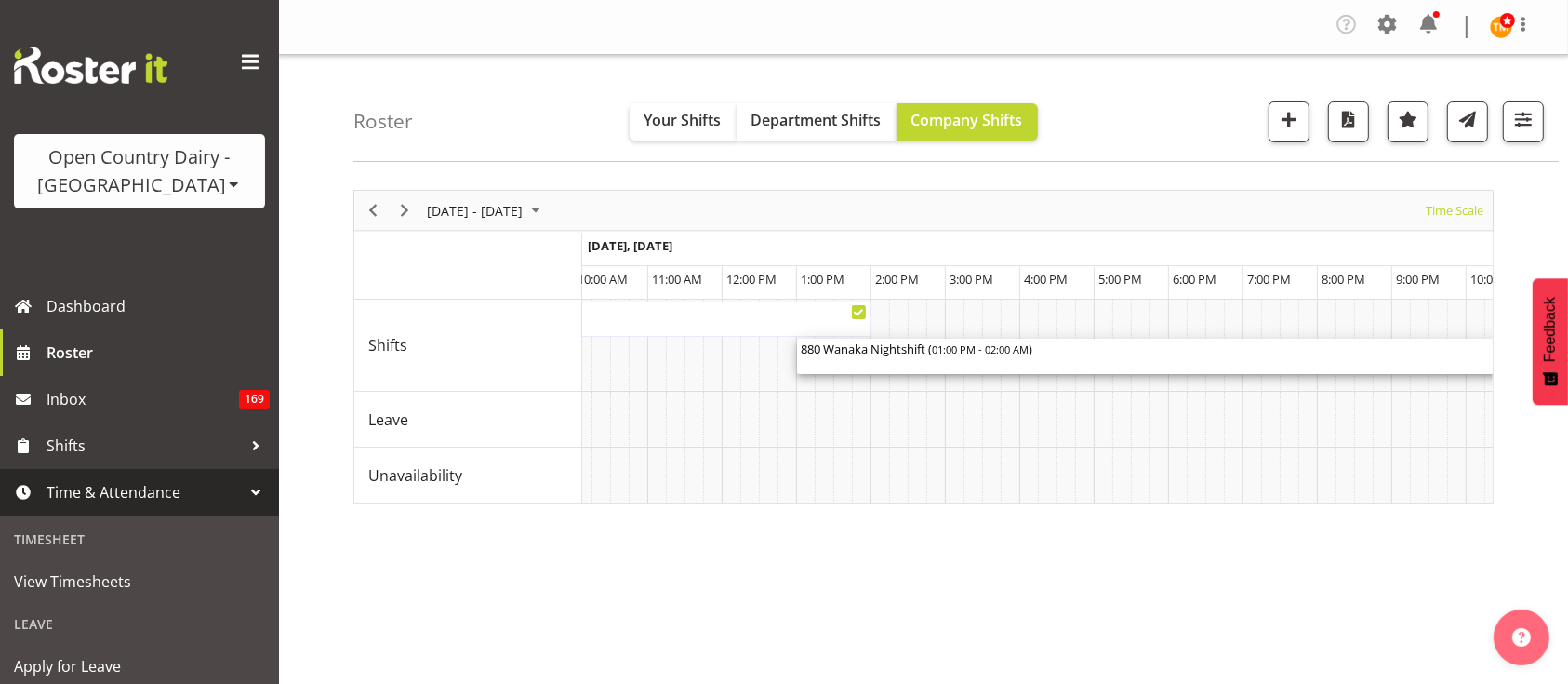
click at [937, 356] on div "880 Wanaka Nightshift ( 01:00 PM - 02:00 AM )" at bounding box center [1280, 356] width 960 height 35
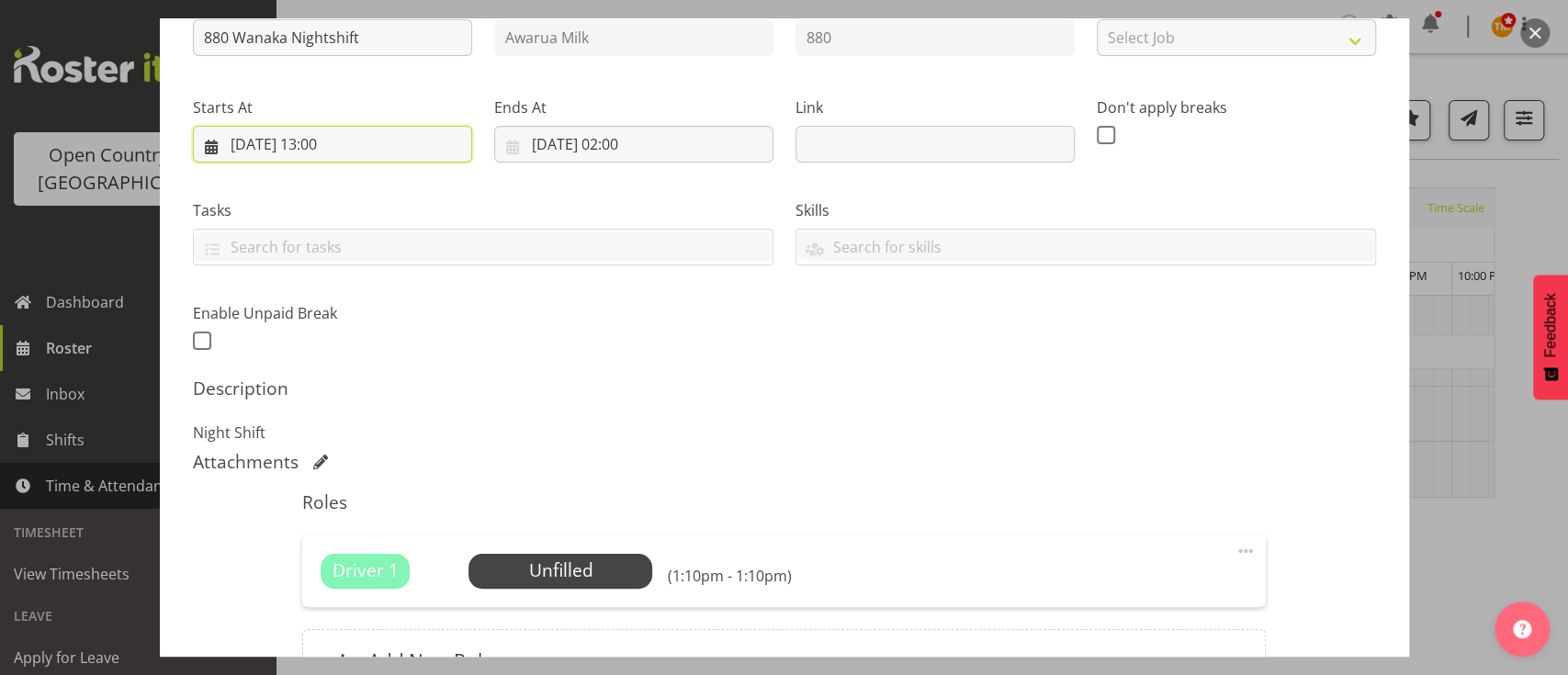
click at [347, 146] on input "16/09/2025, 13:00" at bounding box center [332, 144] width 279 height 37
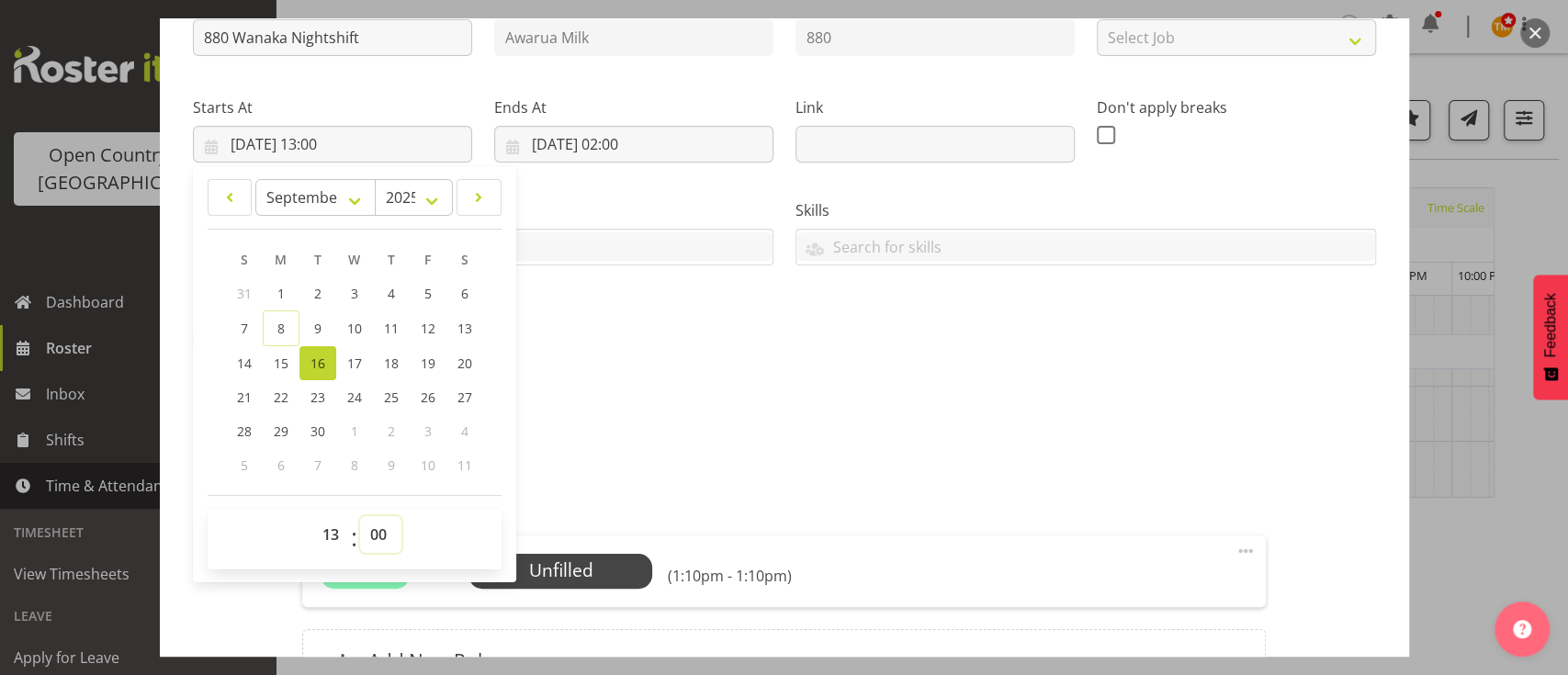
click at [388, 539] on select "00 01 02 03 04 05 06 07 08 09 10 11 12 13 14 15 16 17 18 19 20 21 22 23 24 25 2…" at bounding box center [380, 534] width 41 height 37
click at [316, 362] on span "16" at bounding box center [317, 363] width 14 height 17
type input "16/09/2025, 00:00"
click at [330, 532] on select "00 01 02 03 04 05 06 07 08 09 10 11 12 13 14 15 16 17 18 19 20 21 22 23" at bounding box center [332, 534] width 41 height 37
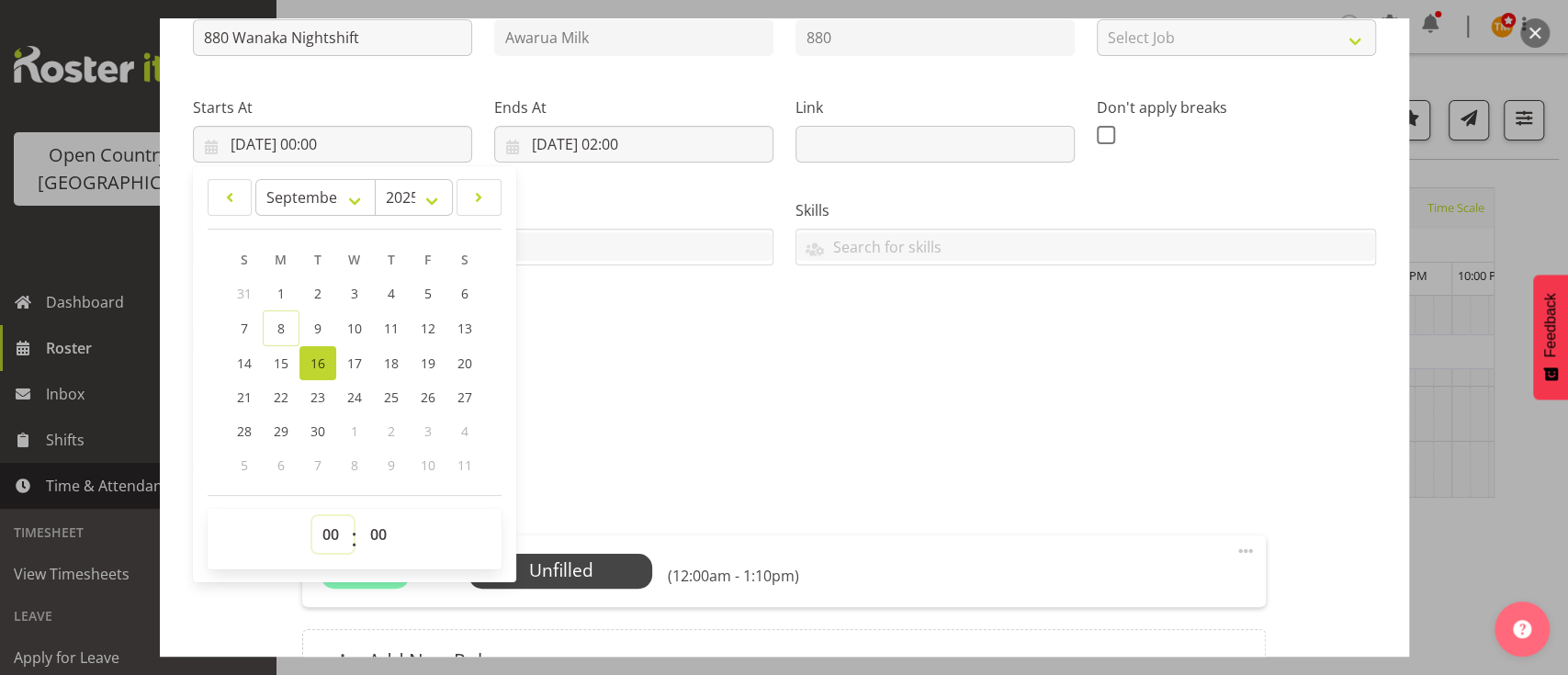
select select "13"
click at [312, 516] on select "00 01 02 03 04 05 06 07 08 09 10 11 12 13 14 15 16 17 18 19 20 21 22 23" at bounding box center [332, 534] width 41 height 37
type input "16/09/2025, 13:00"
click at [626, 373] on div "Shift Instance Name 880 Wanaka Nightshift Location Awarua Milk Department 880 J…" at bounding box center [784, 344] width 1183 height 739
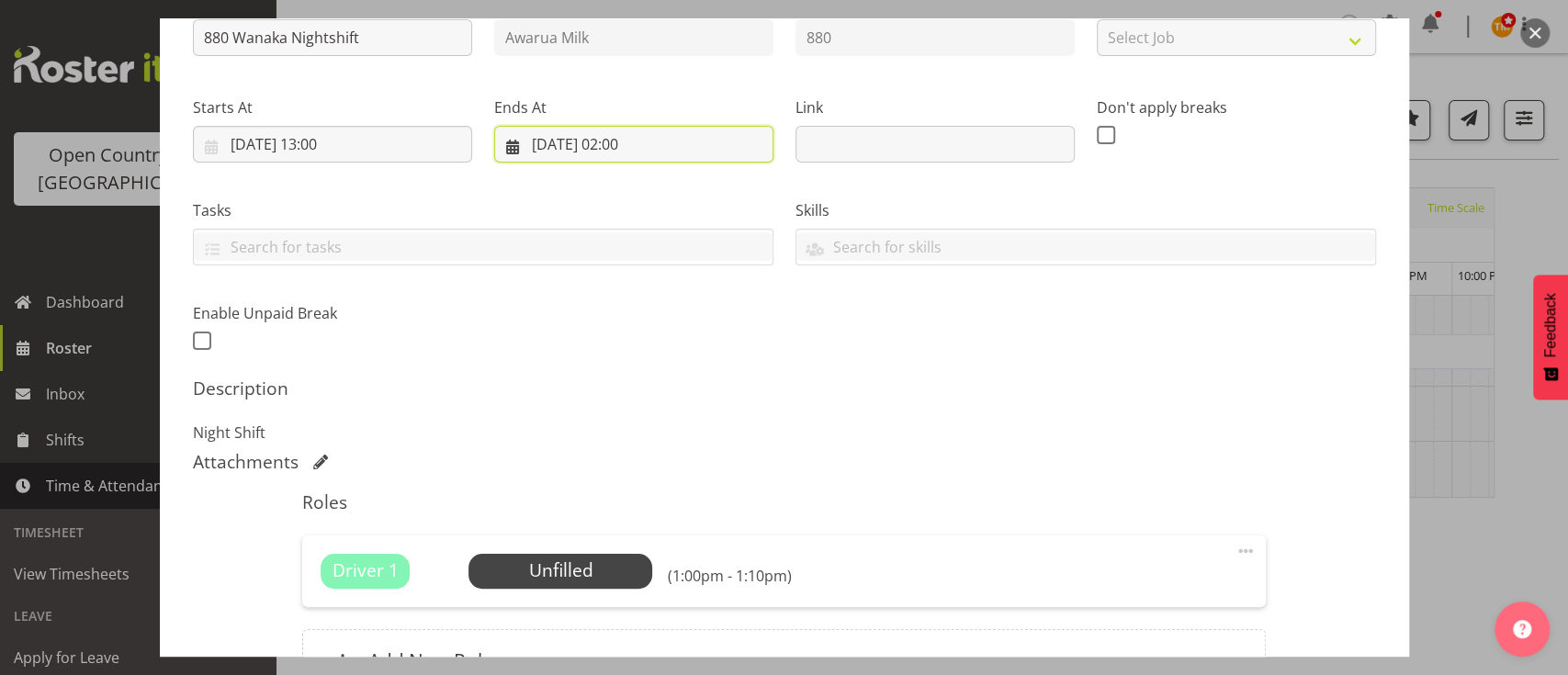
click at [648, 138] on input "17/09/2025, 02:00" at bounding box center [633, 144] width 279 height 37
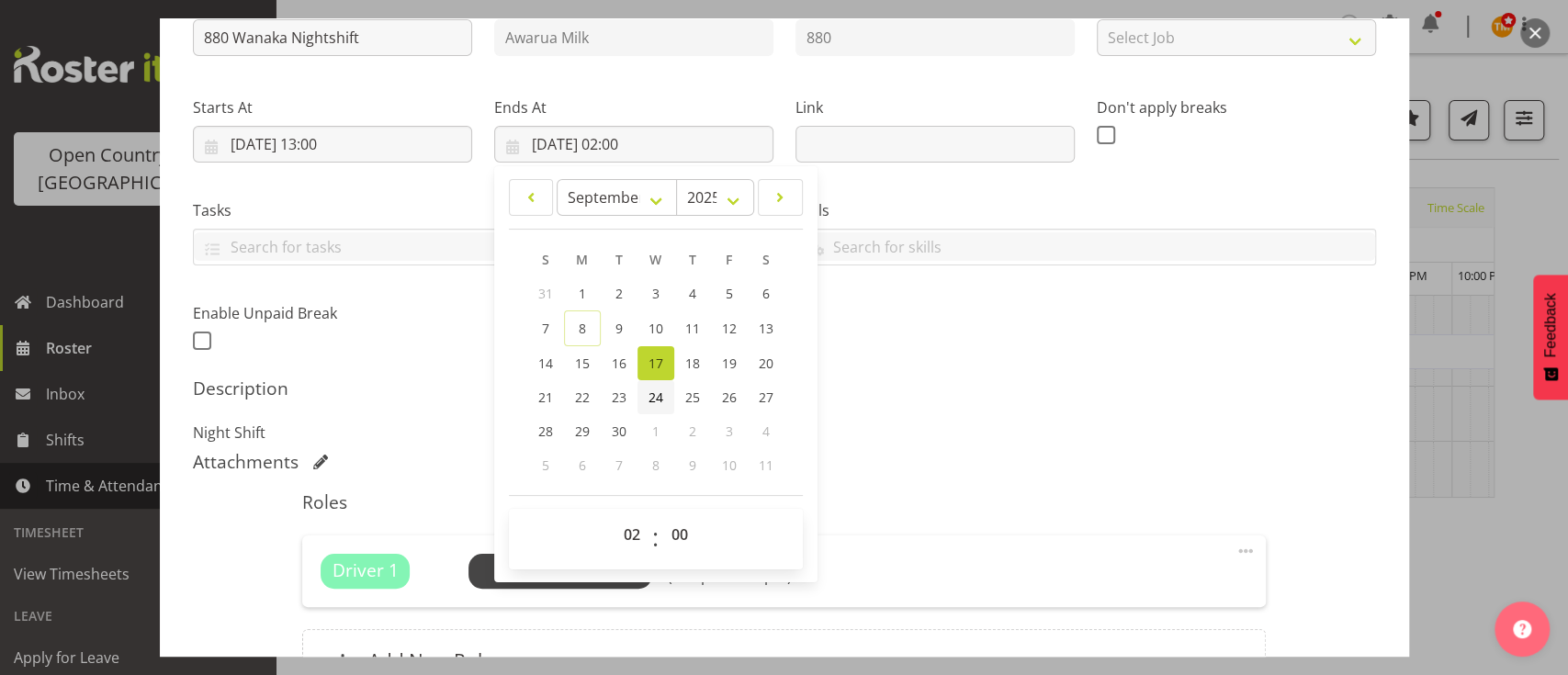
click at [652, 380] on link "24" at bounding box center [655, 397] width 37 height 34
click at [649, 365] on span "17" at bounding box center [655, 363] width 14 height 17
type input "17/09/2025, 02:00"
click at [613, 538] on select "00 01 02 03 04 05 06 07 08 09 10 11 12 13 14 15 16 17 18 19 20 21 22 23" at bounding box center [633, 534] width 41 height 37
click at [613, 516] on select "00 01 02 03 04 05 06 07 08 09 10 11 12 13 14 15 16 17 18 19 20 21 22 23" at bounding box center [633, 534] width 41 height 37
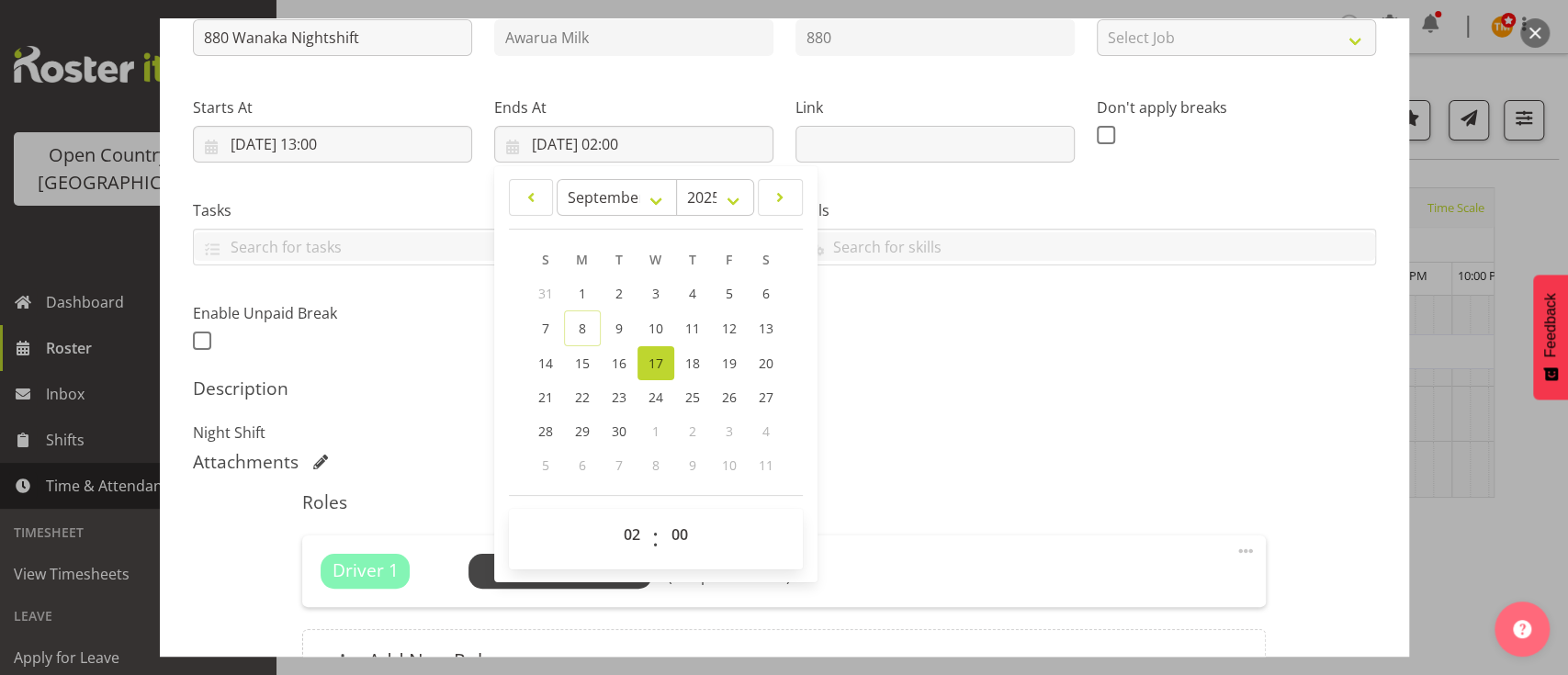
click at [913, 467] on div "Attachments" at bounding box center [784, 461] width 1183 height 22
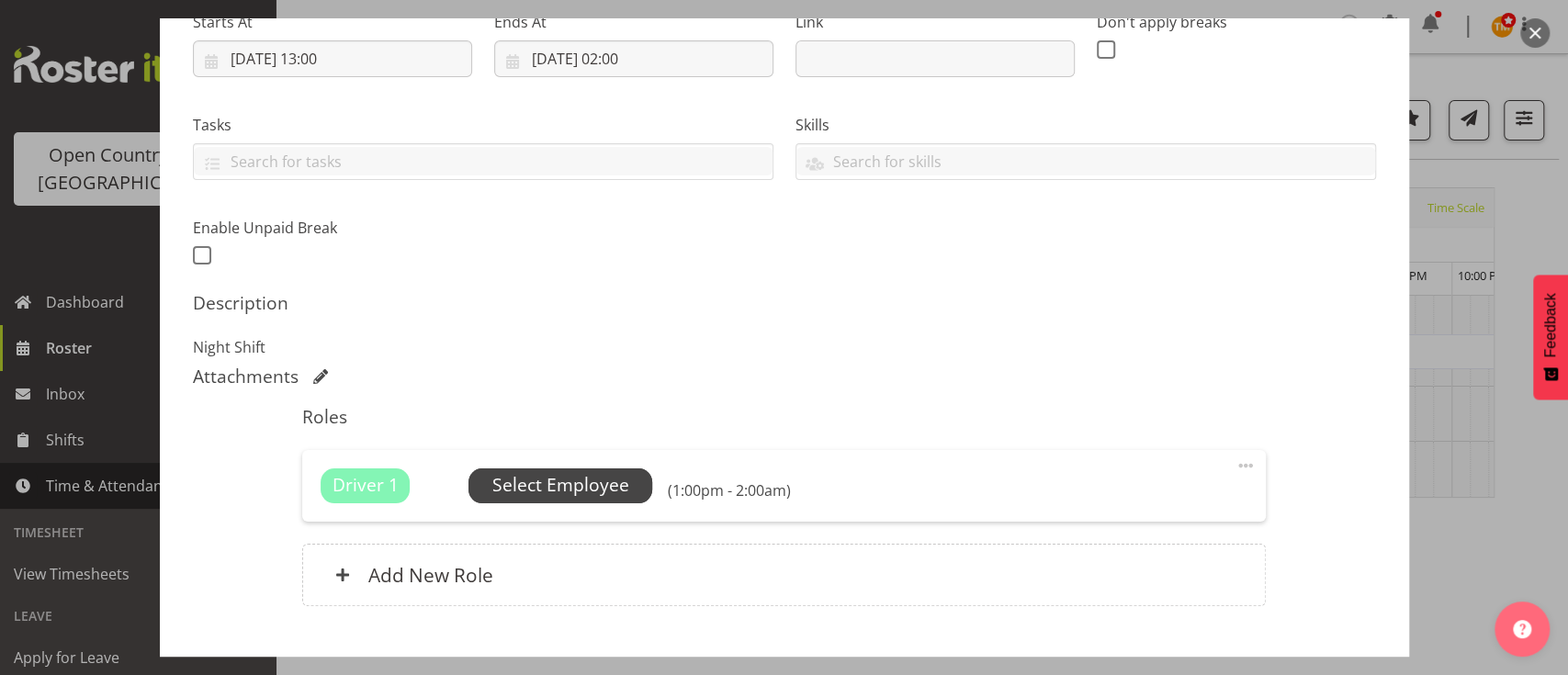
click at [609, 483] on span "Select Employee" at bounding box center [560, 485] width 137 height 27
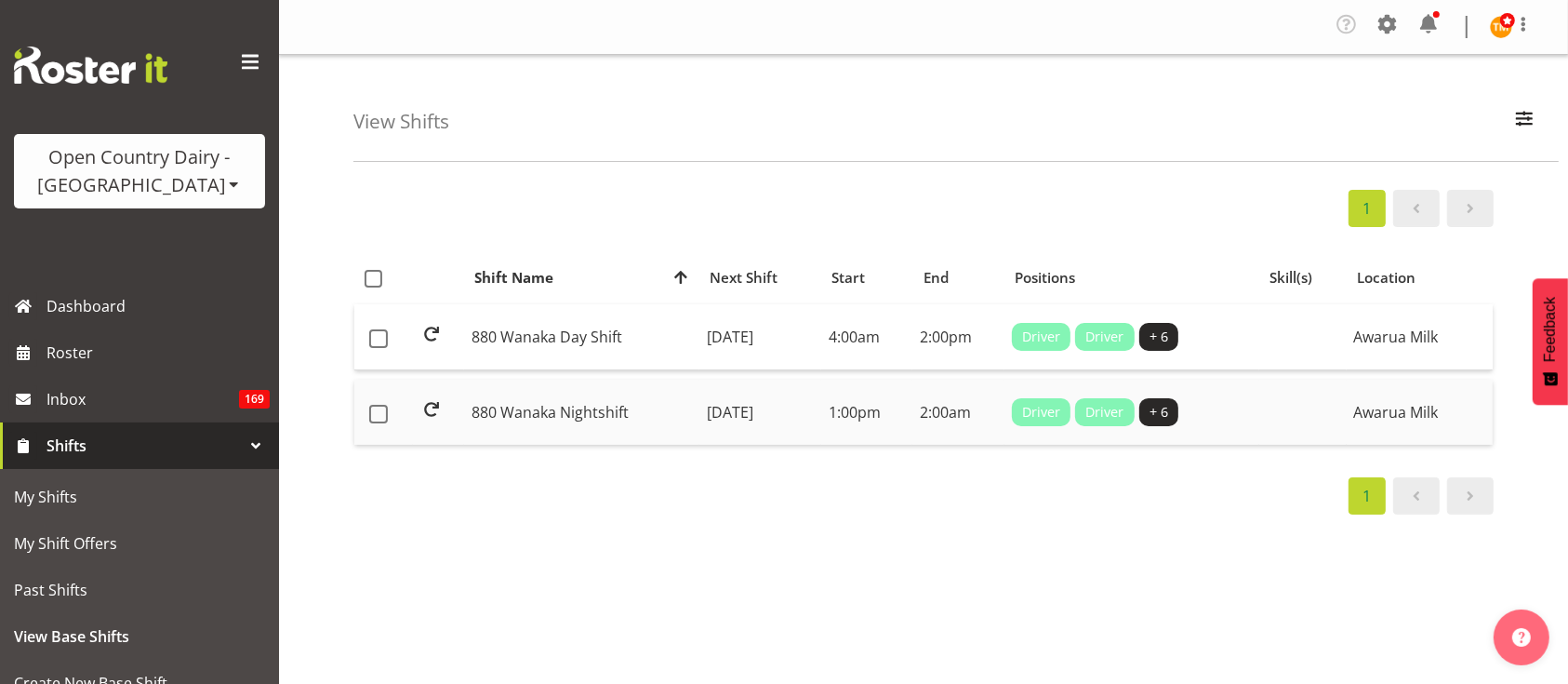
click at [621, 405] on td "880 Wanaka Nightshift" at bounding box center [581, 412] width 235 height 65
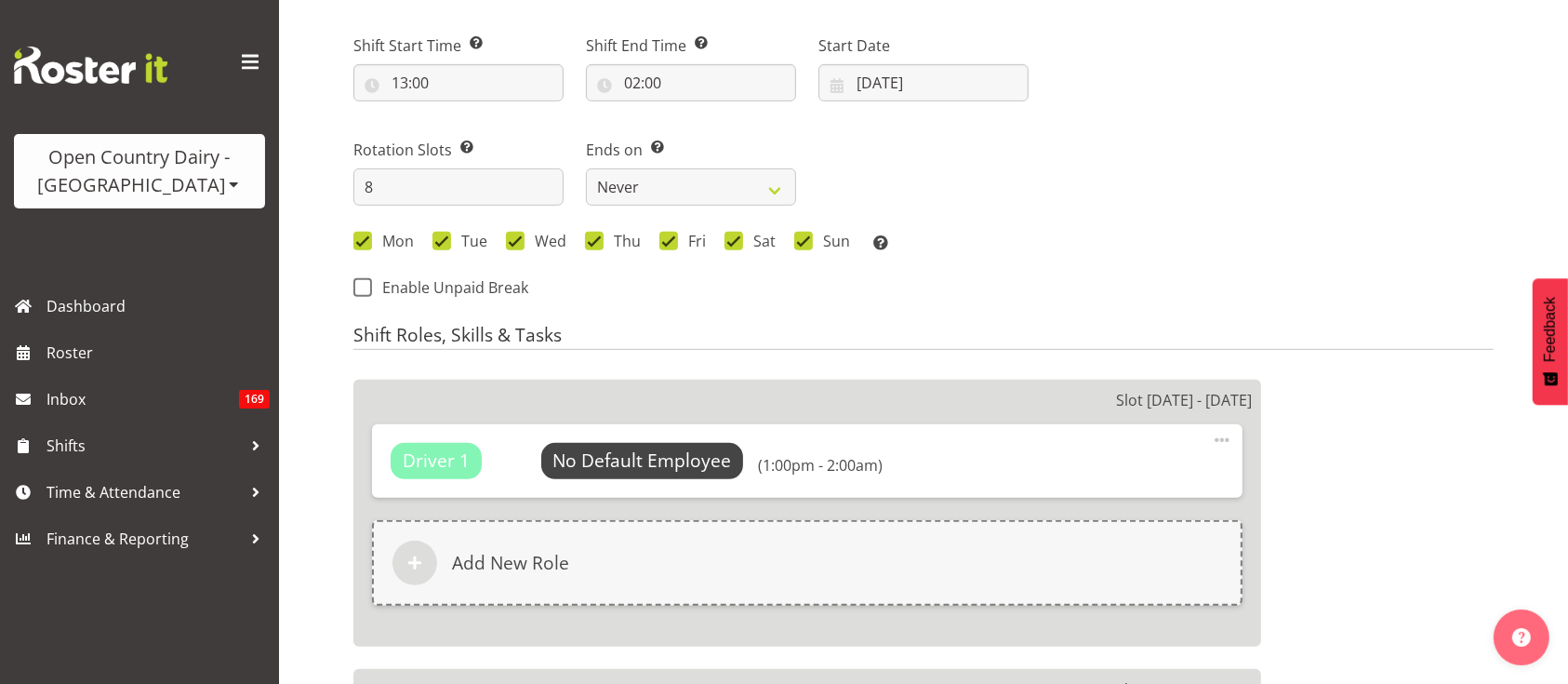
select select
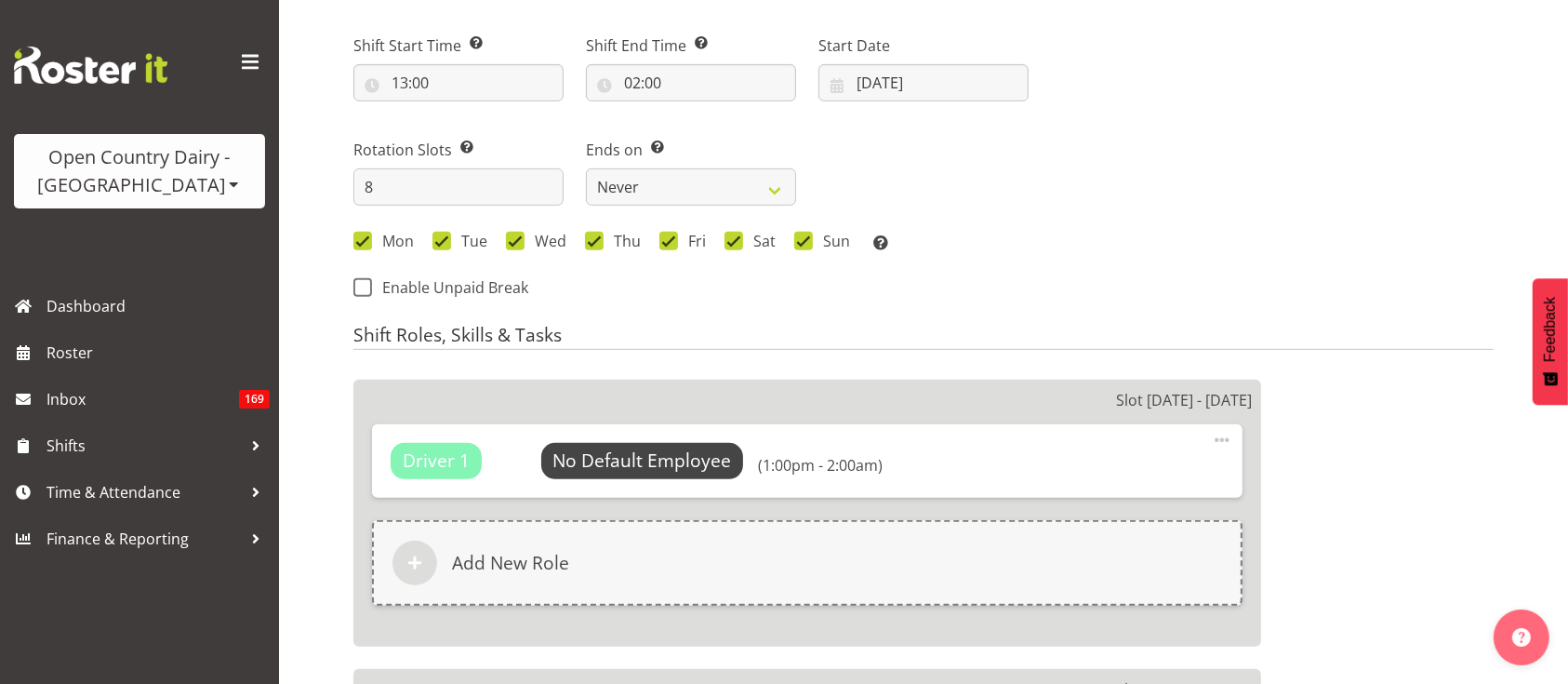
select select
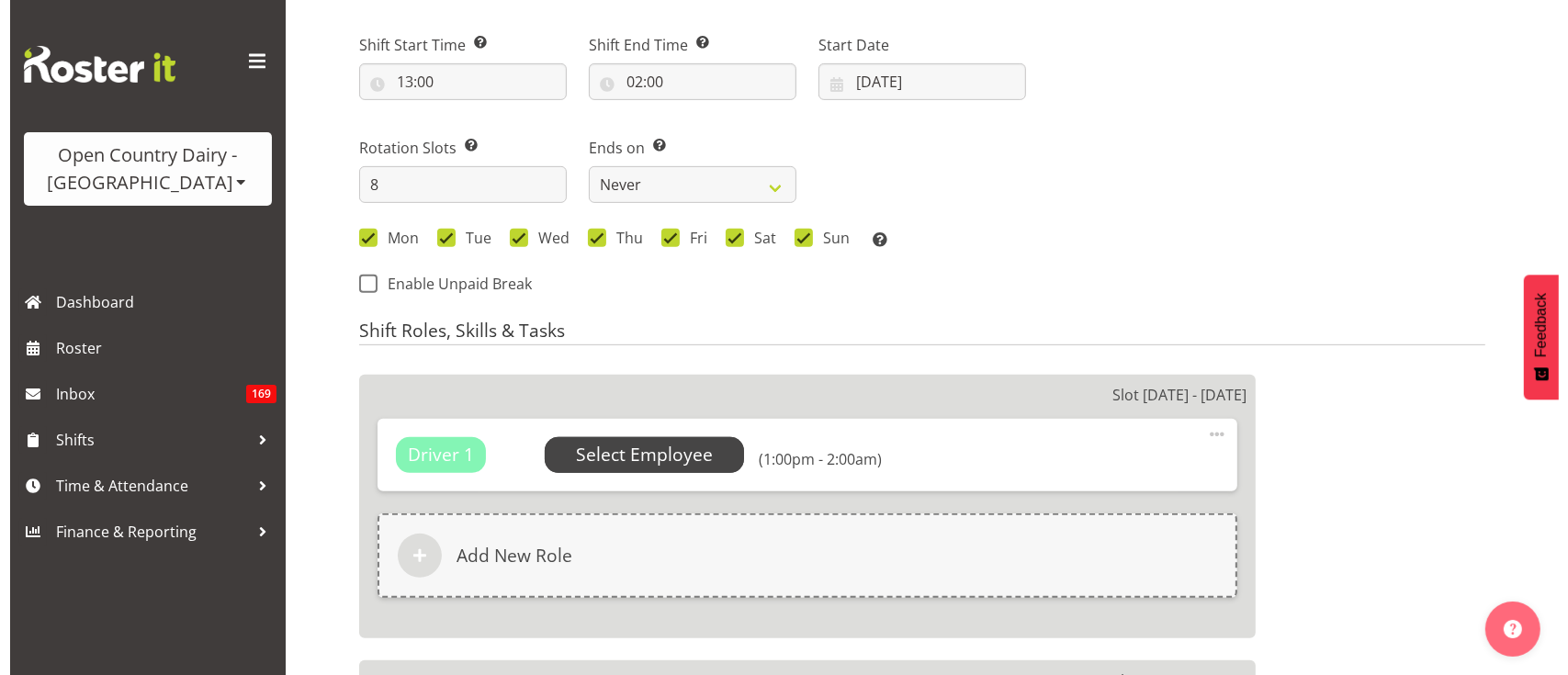
scroll to position [818, 0]
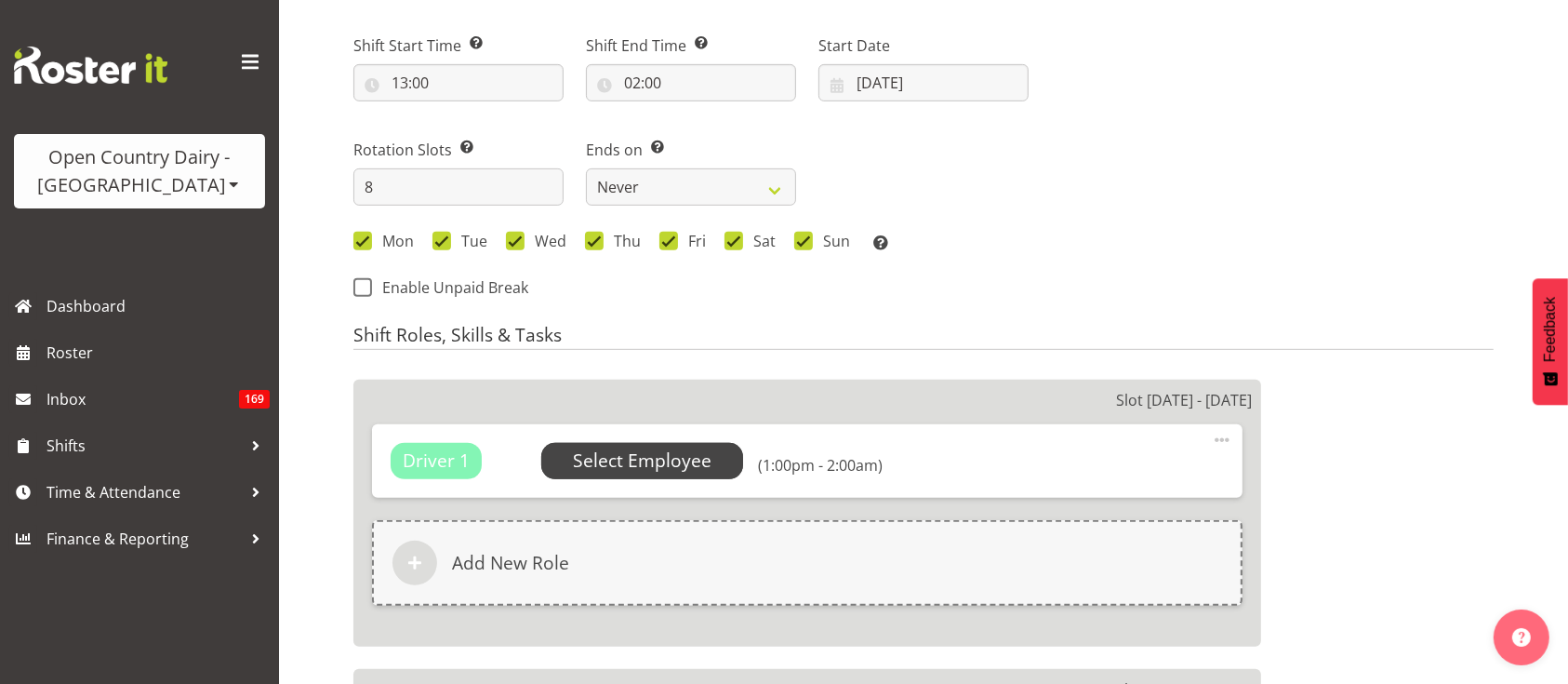
click at [608, 448] on span "Select Employee" at bounding box center [643, 462] width 138 height 27
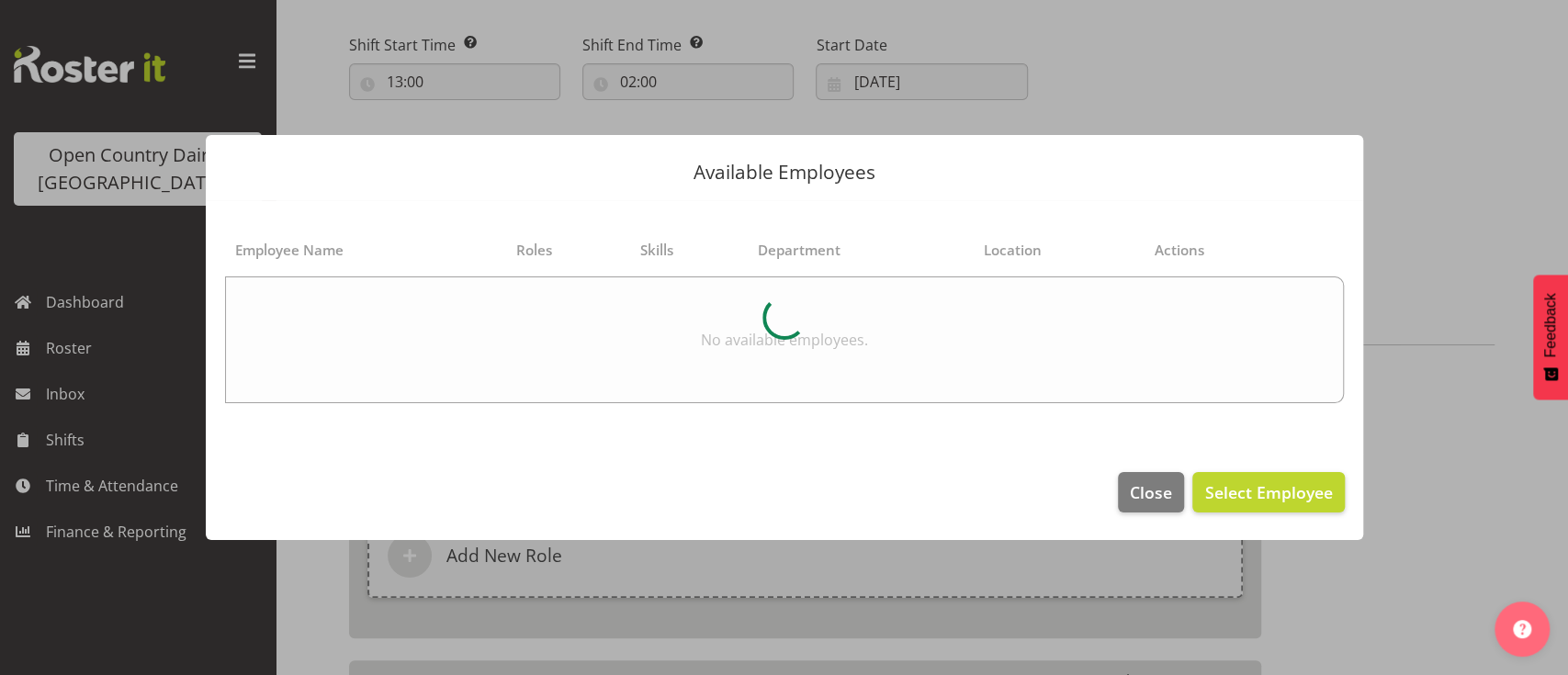
select select
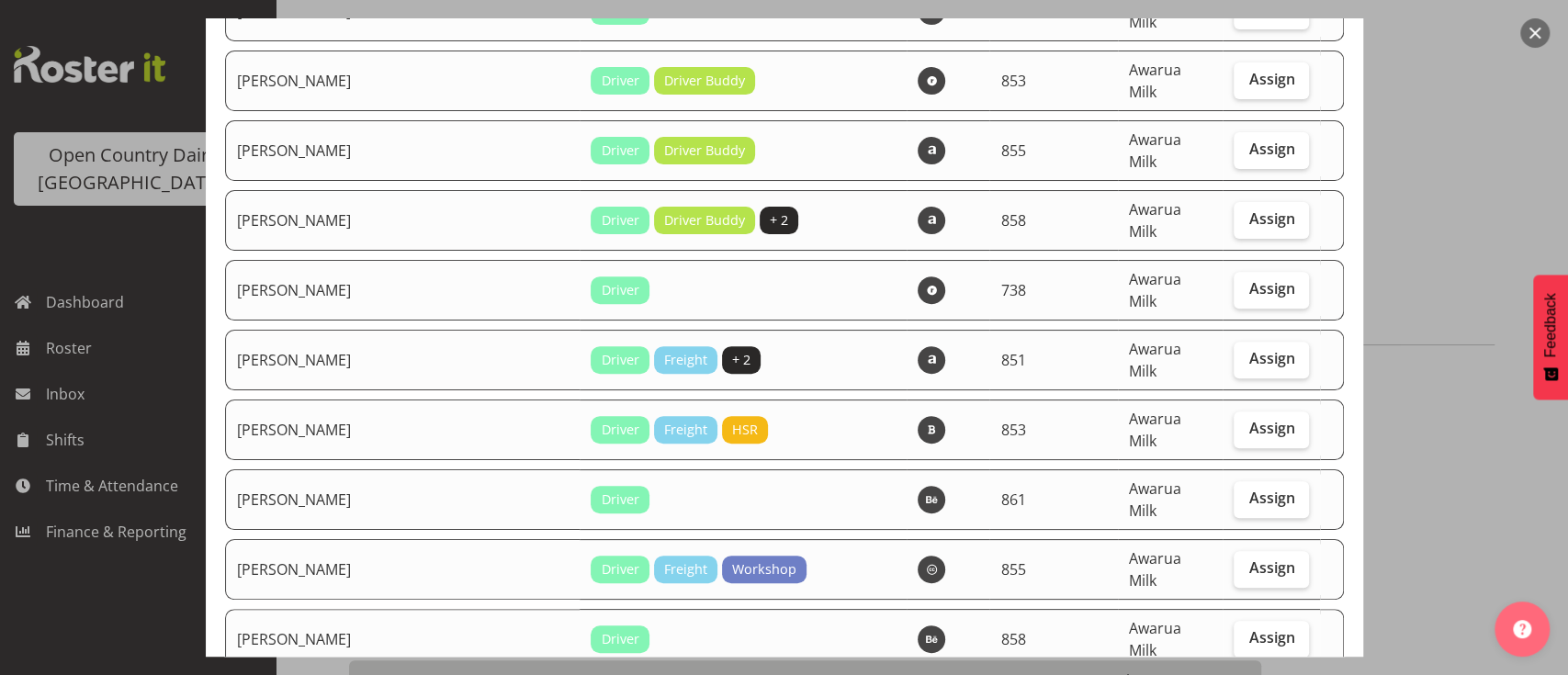
scroll to position [5084, 0]
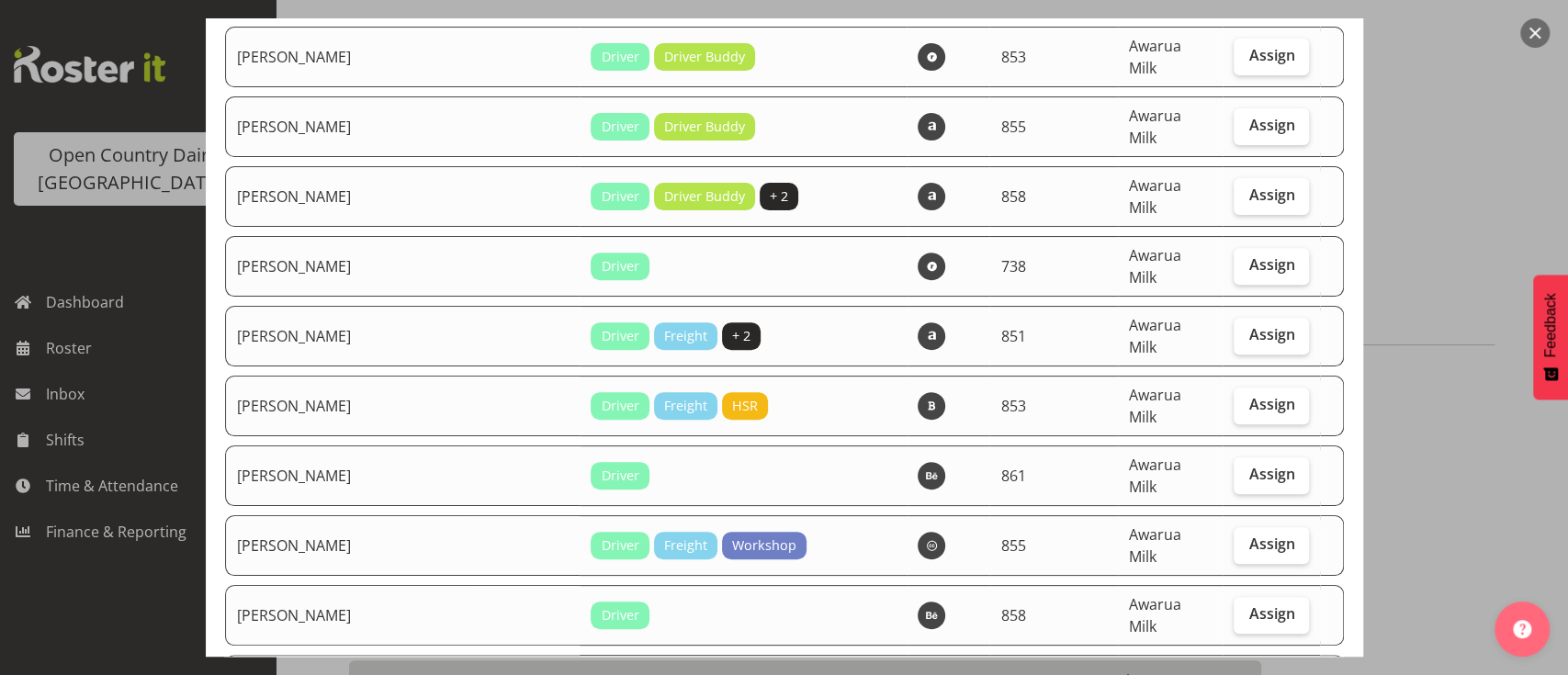
checkbox input "true"
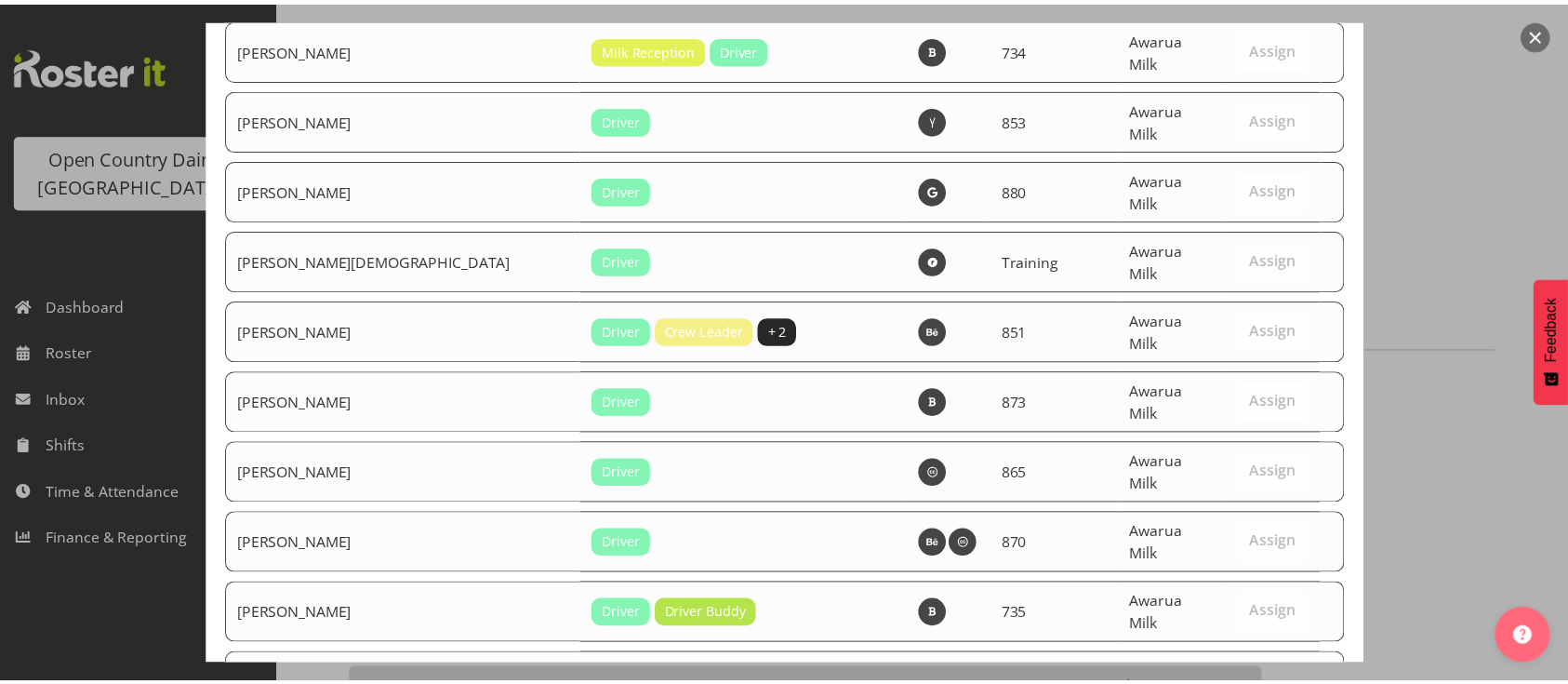
scroll to position [7217, 0]
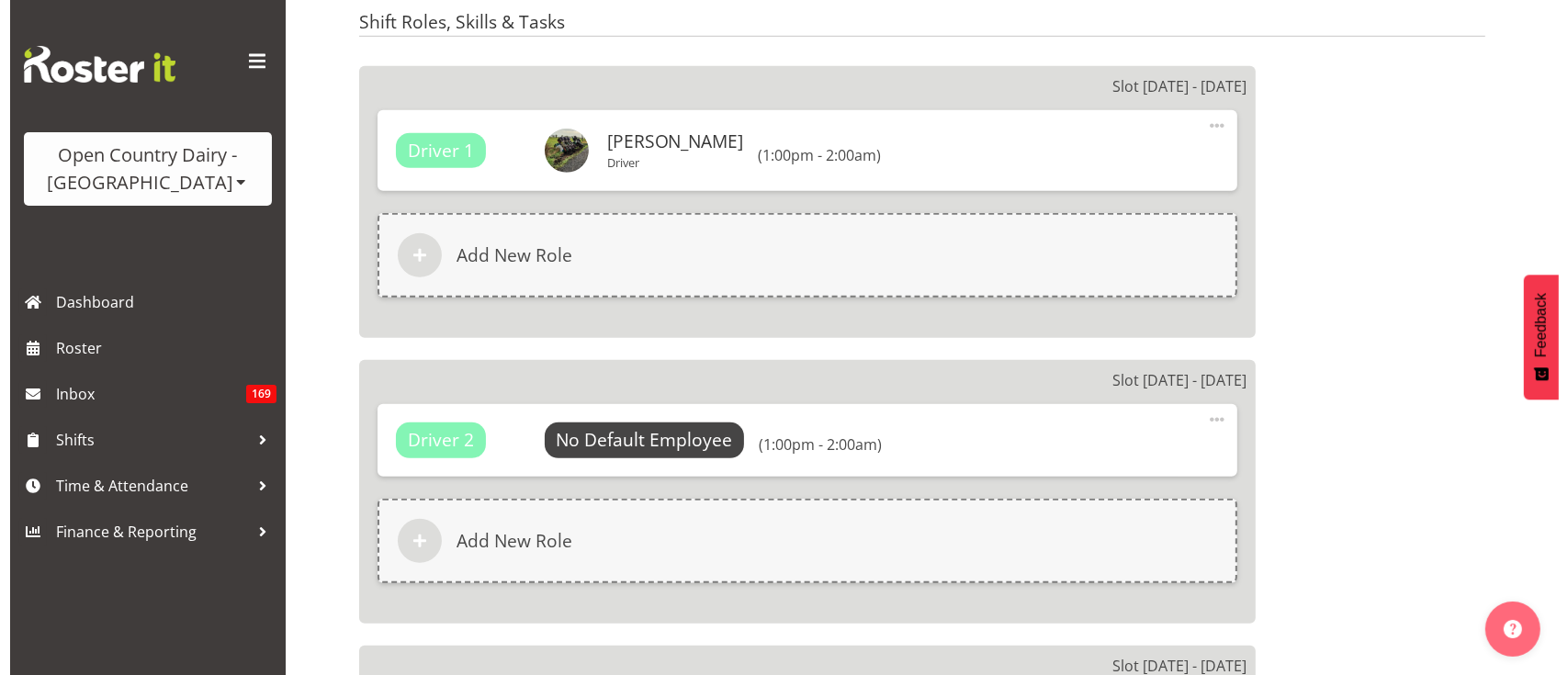
scroll to position [1237, 0]
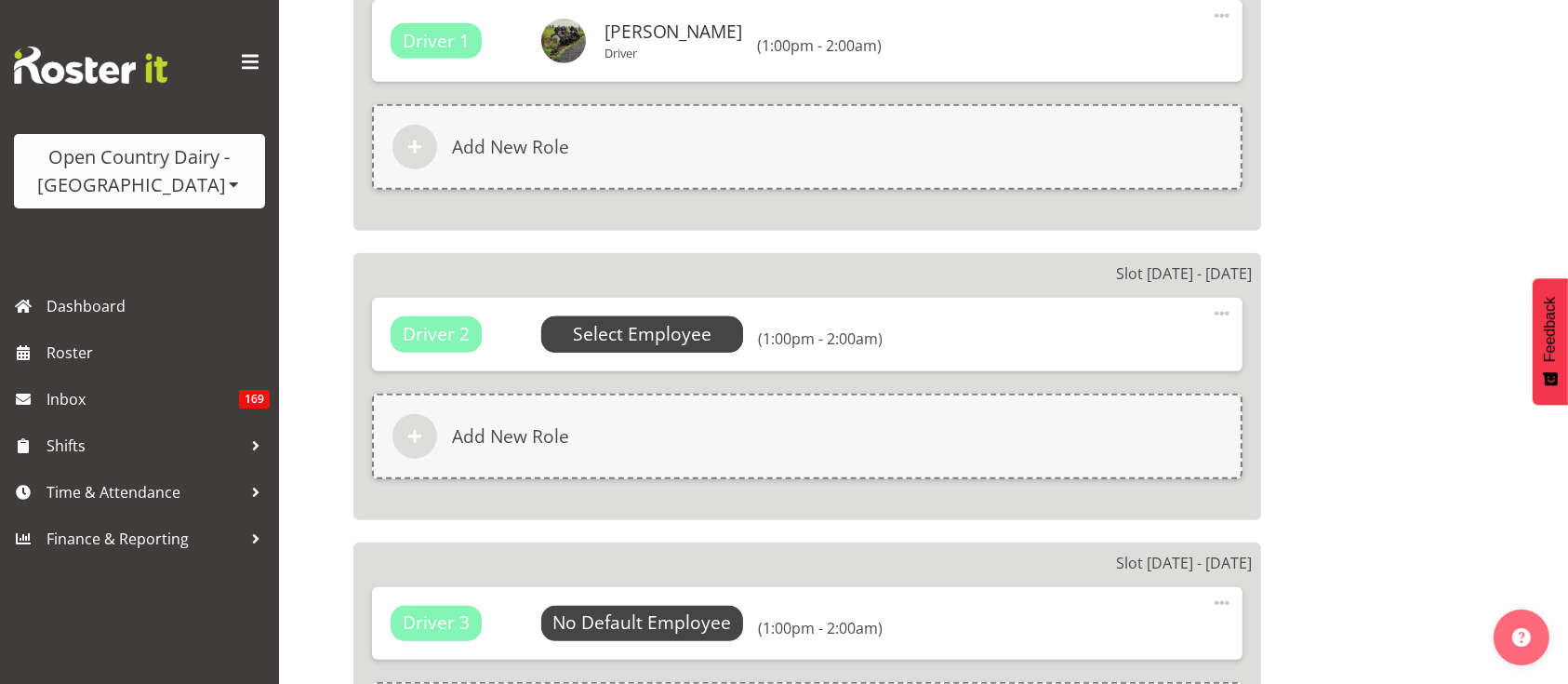
click at [669, 326] on span "Select Employee" at bounding box center [643, 335] width 138 height 27
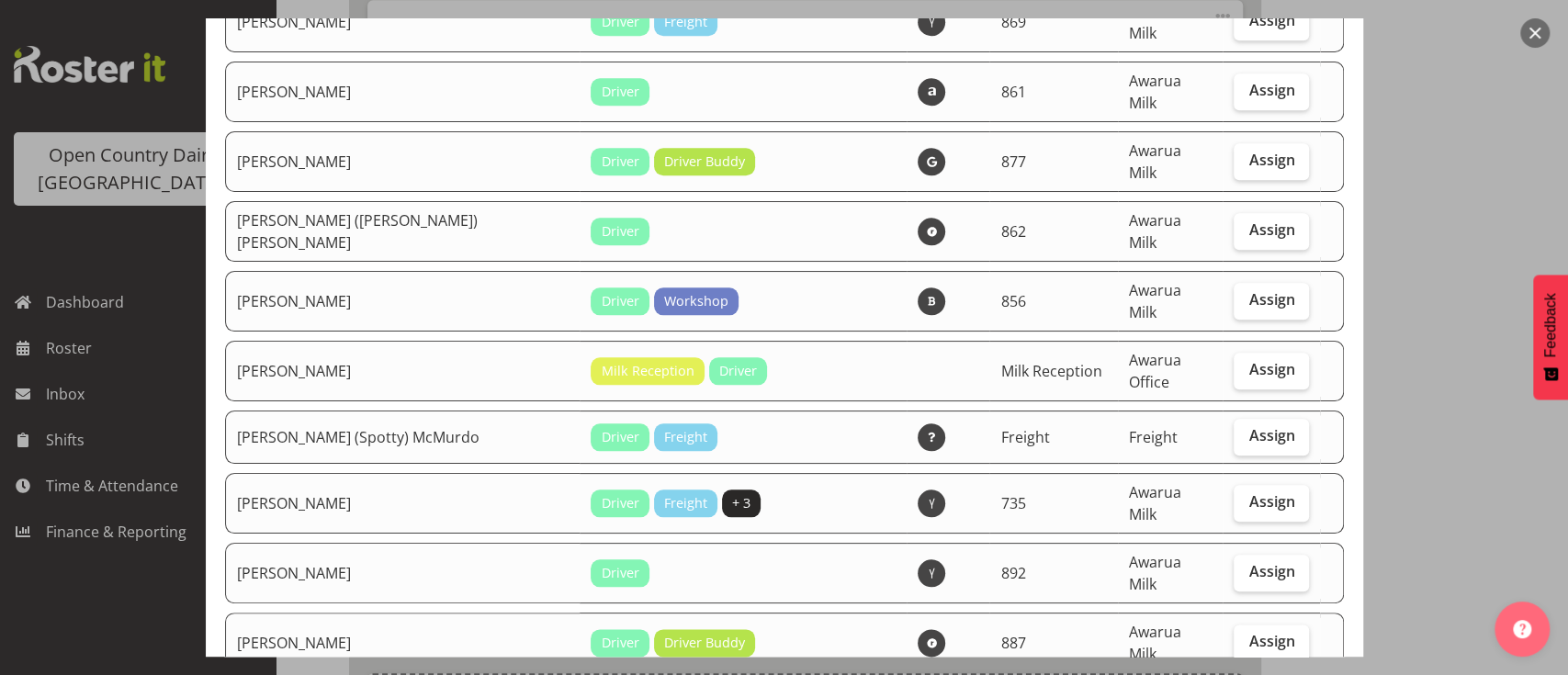
select select "673"
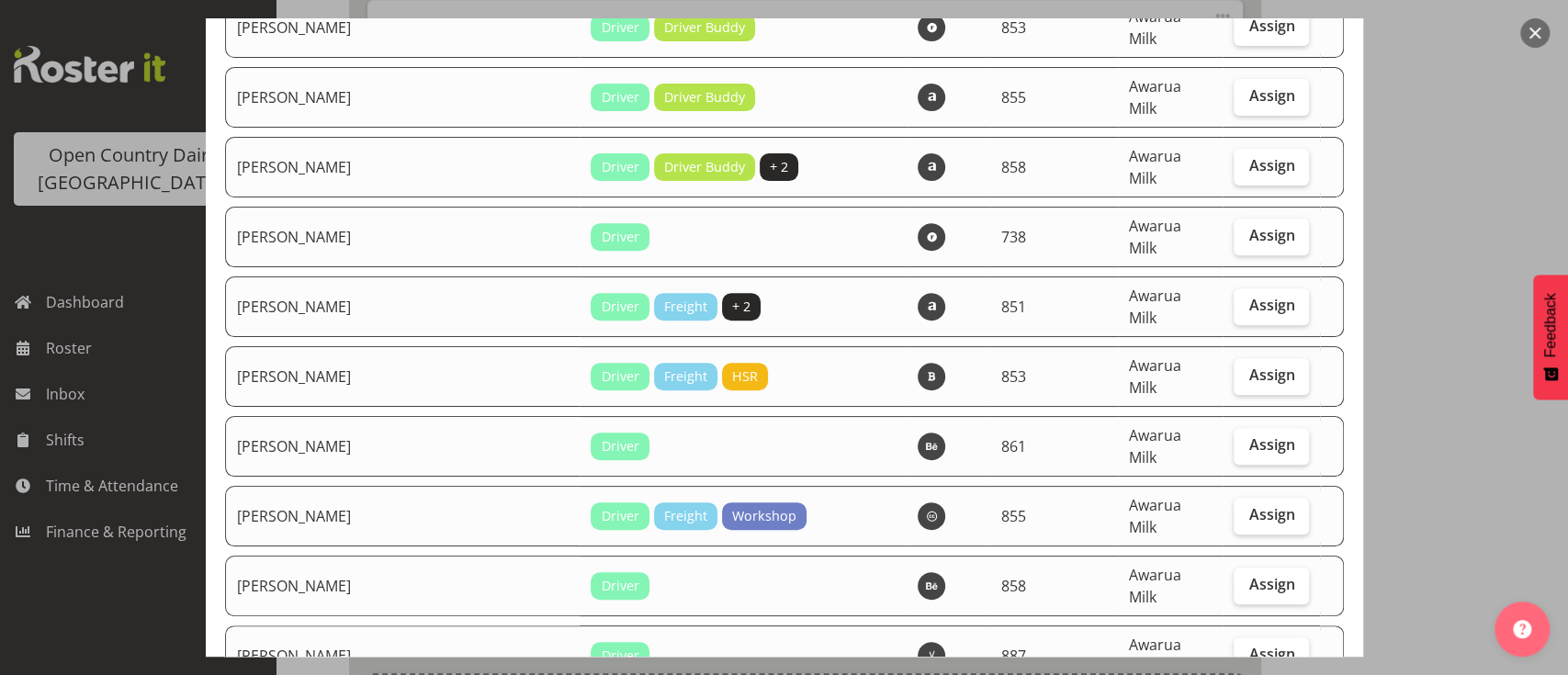
scroll to position [5125, 0]
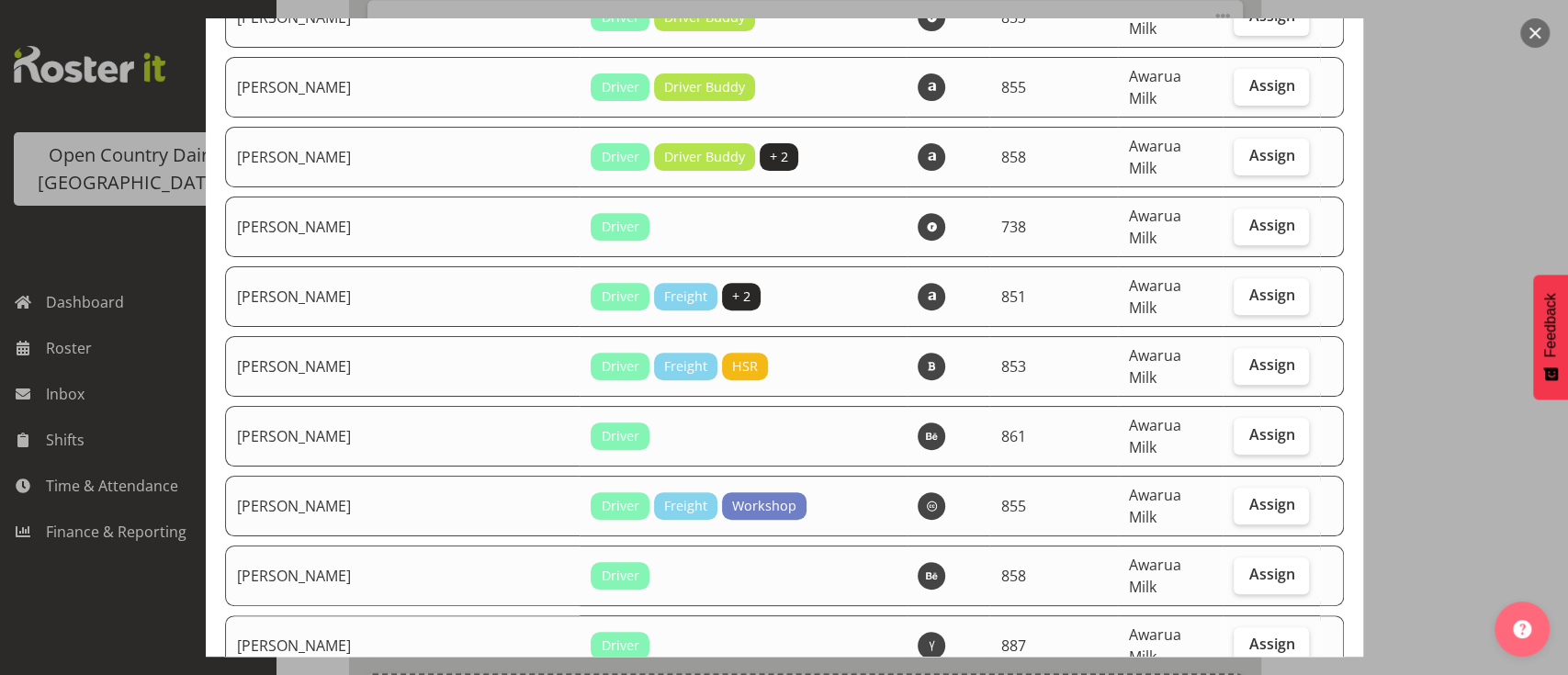
checkbox input "true"
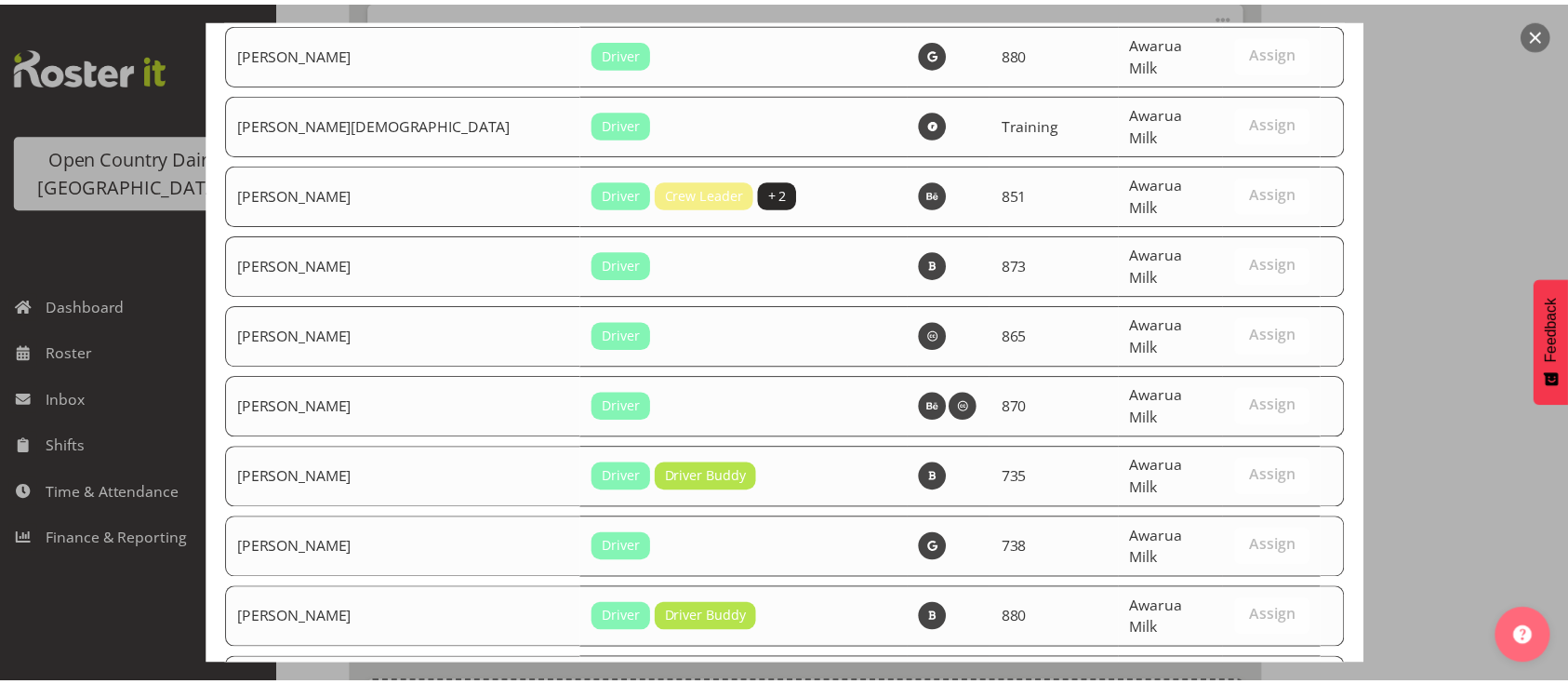
scroll to position [7217, 0]
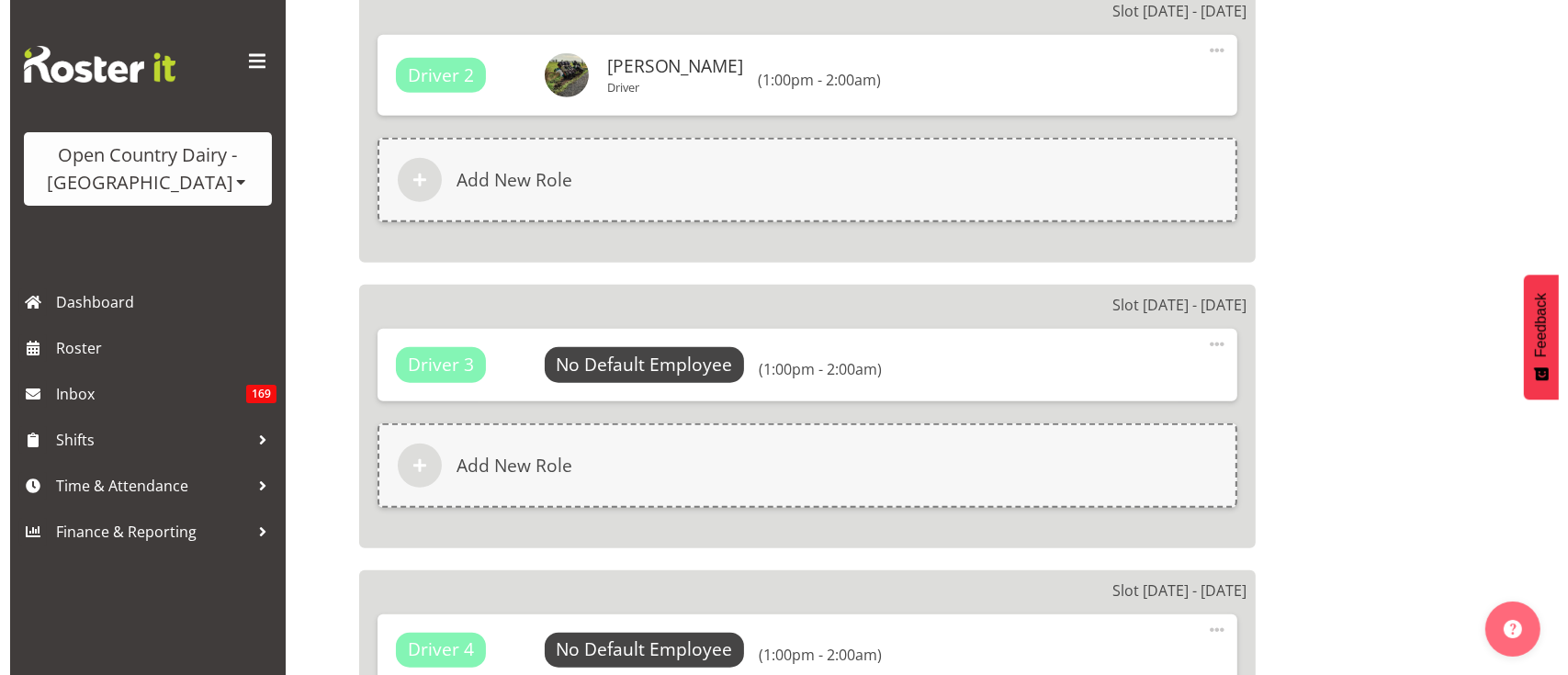
scroll to position [1624, 0]
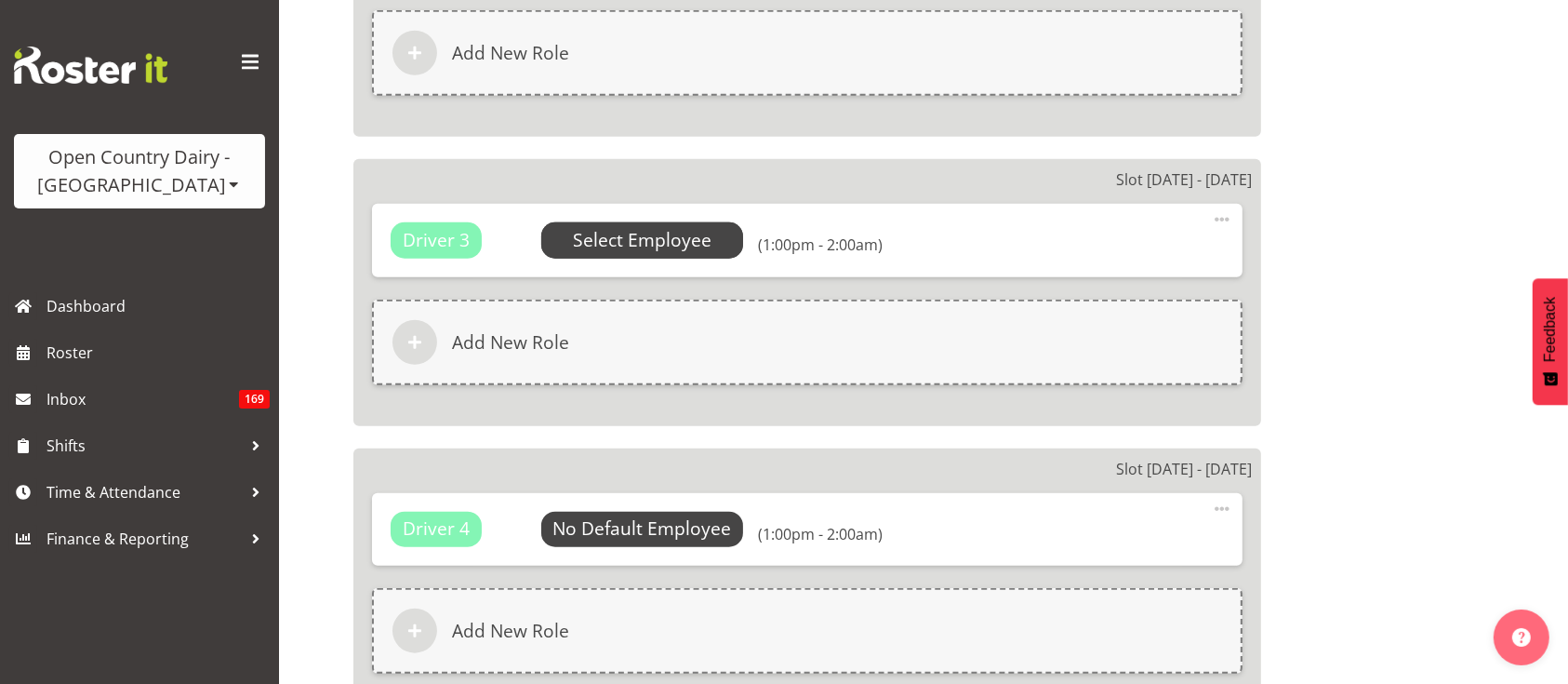
click at [710, 251] on span "Select Employee" at bounding box center [643, 240] width 203 height 35
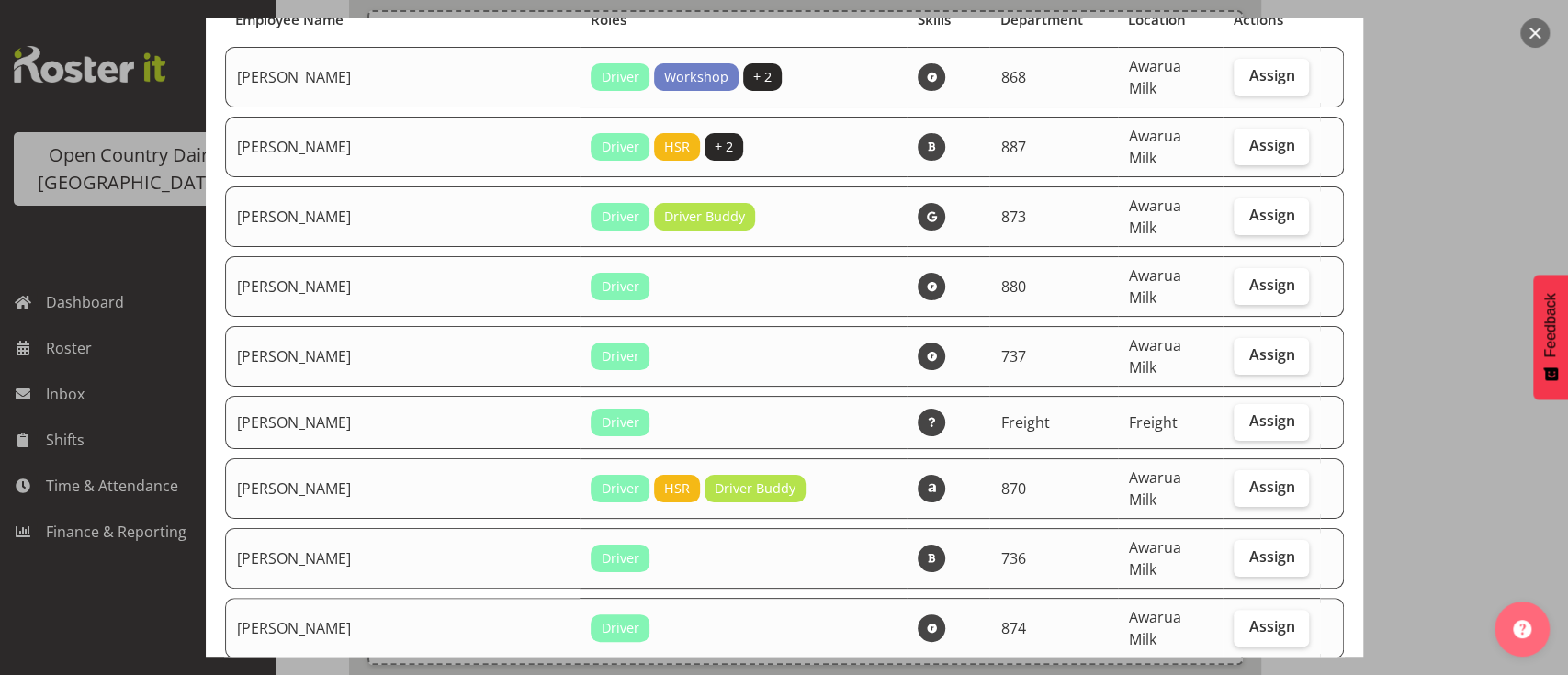
scroll to position [90, 0]
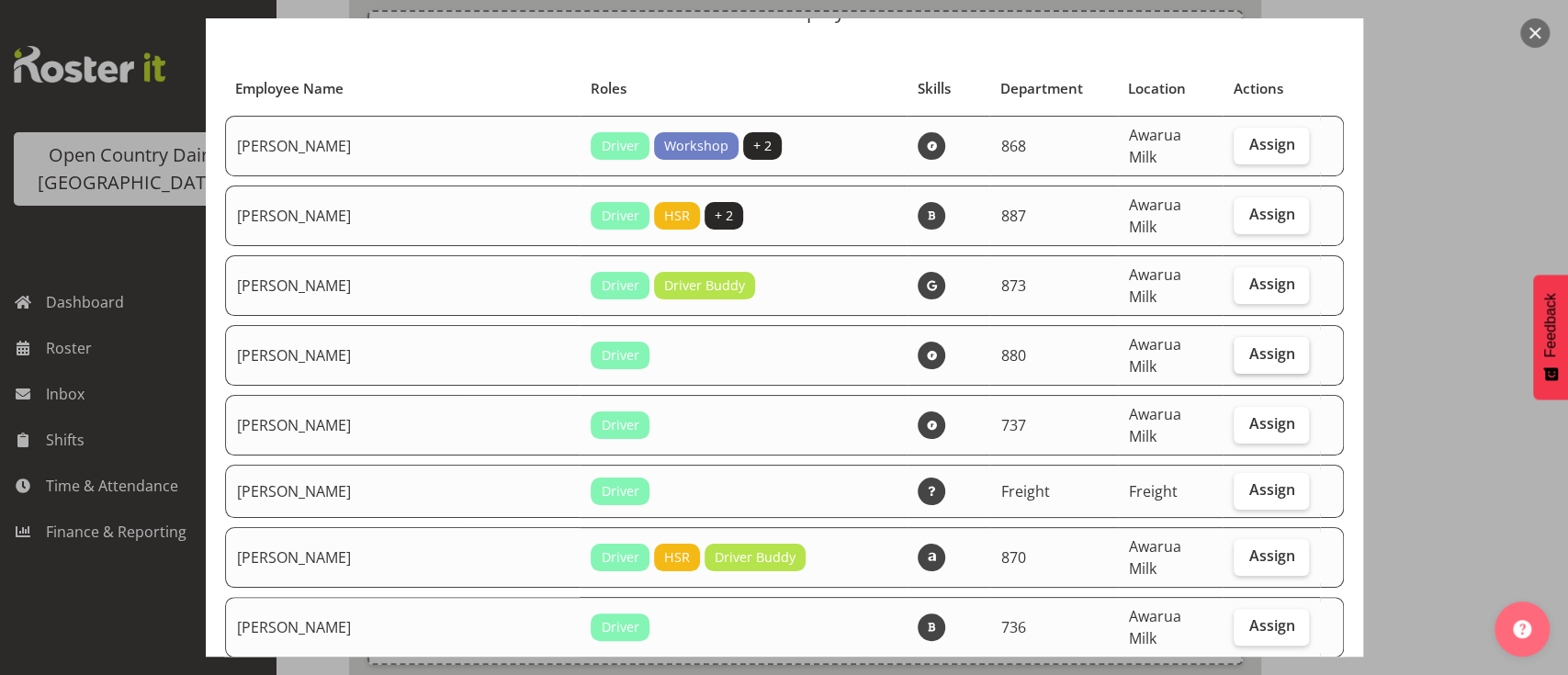
click at [1248, 345] on span "Assign" at bounding box center [1272, 353] width 46 height 18
click at [1233, 349] on input "Assign" at bounding box center [1239, 354] width 12 height 12
checkbox input "true"
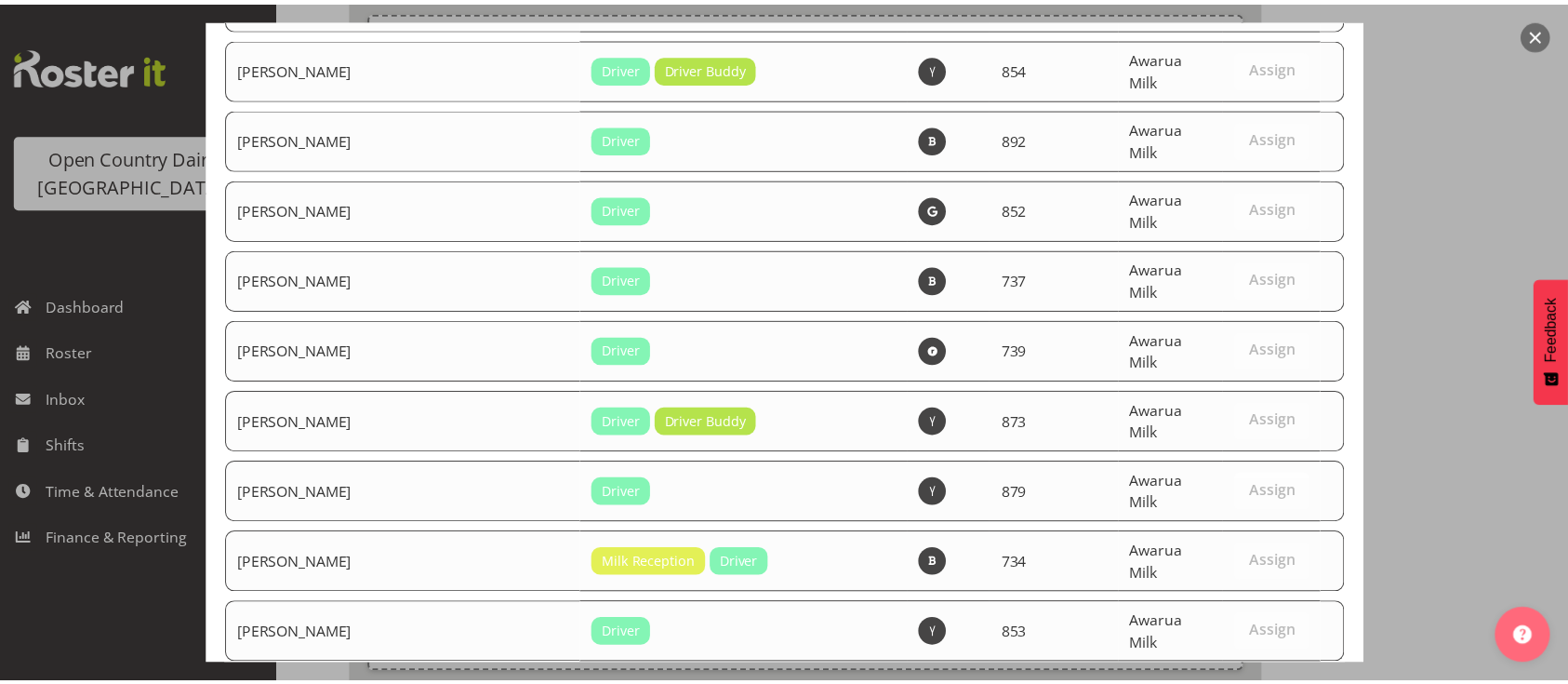
scroll to position [7217, 0]
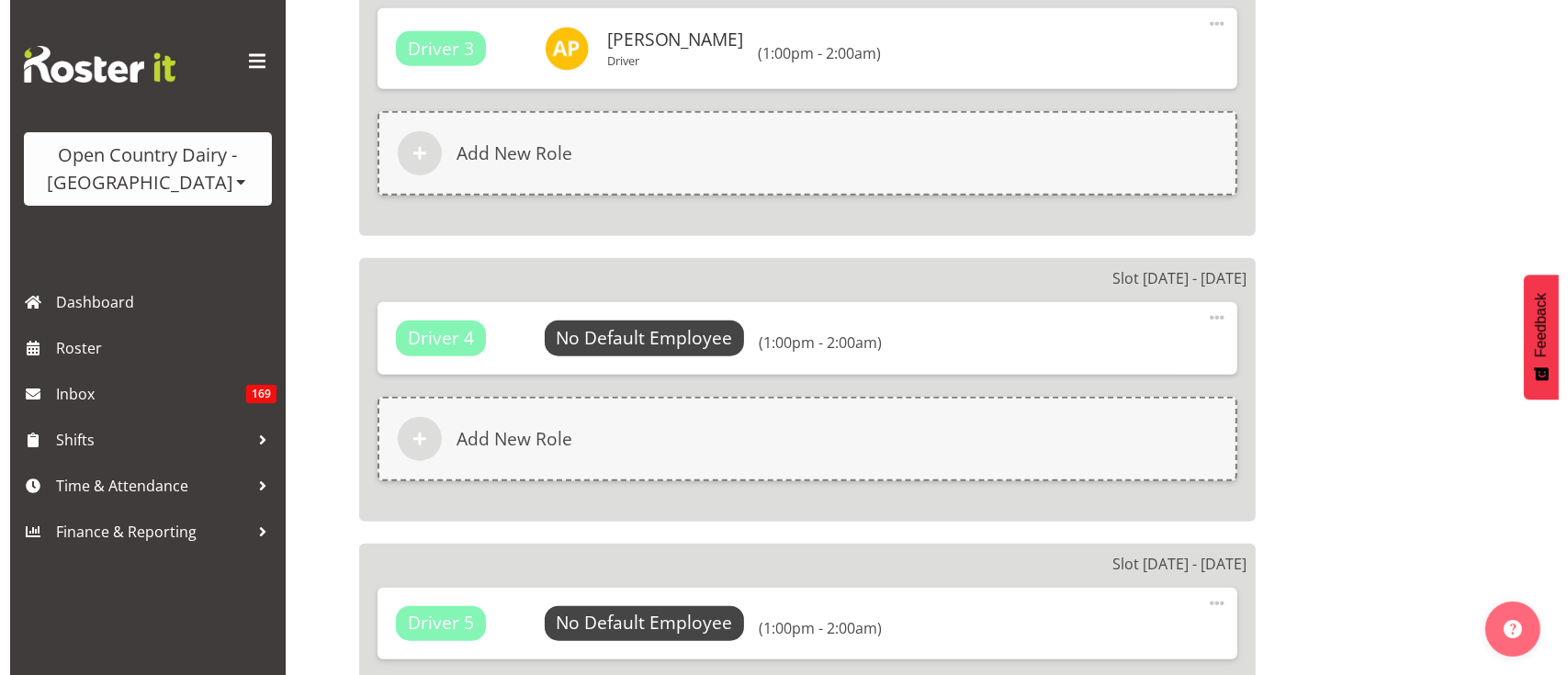
scroll to position [1778, 0]
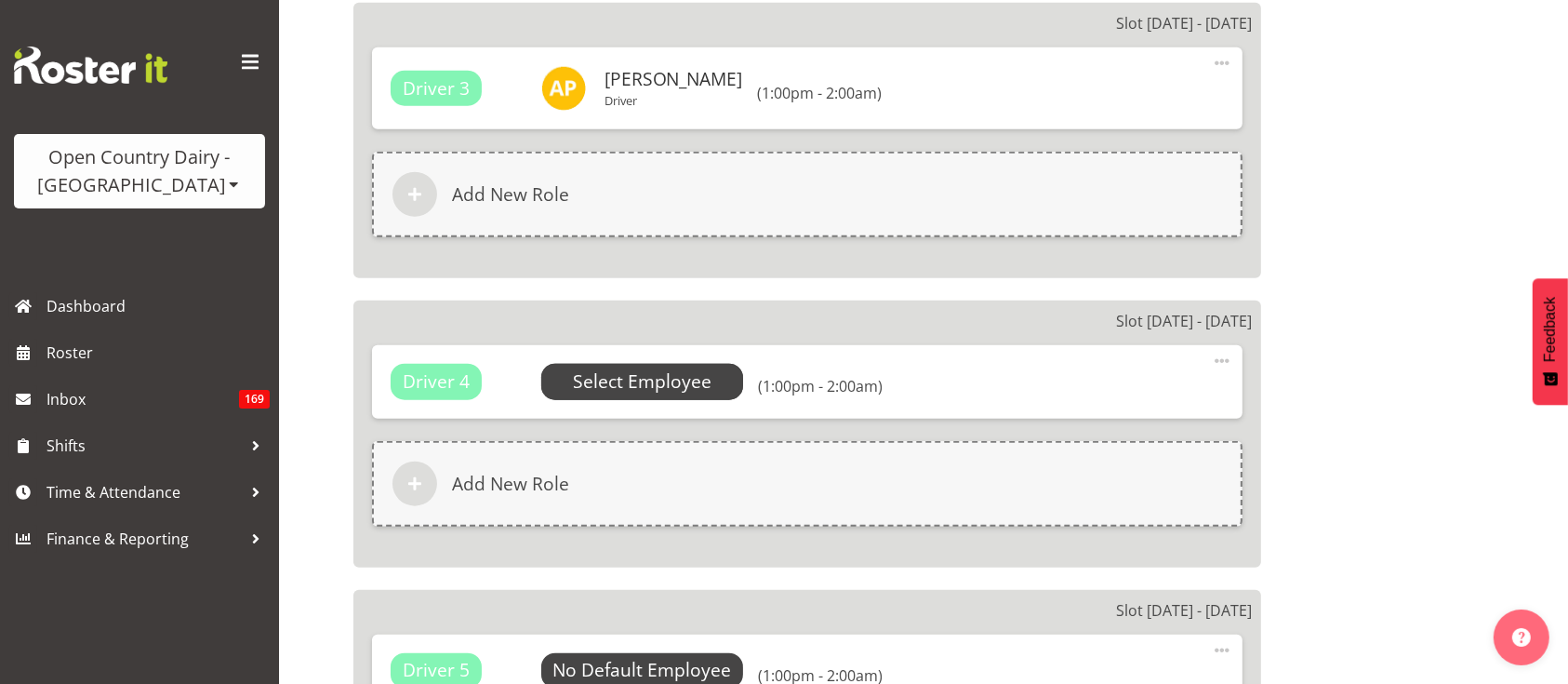
click at [649, 389] on span "Select Employee" at bounding box center [643, 382] width 138 height 27
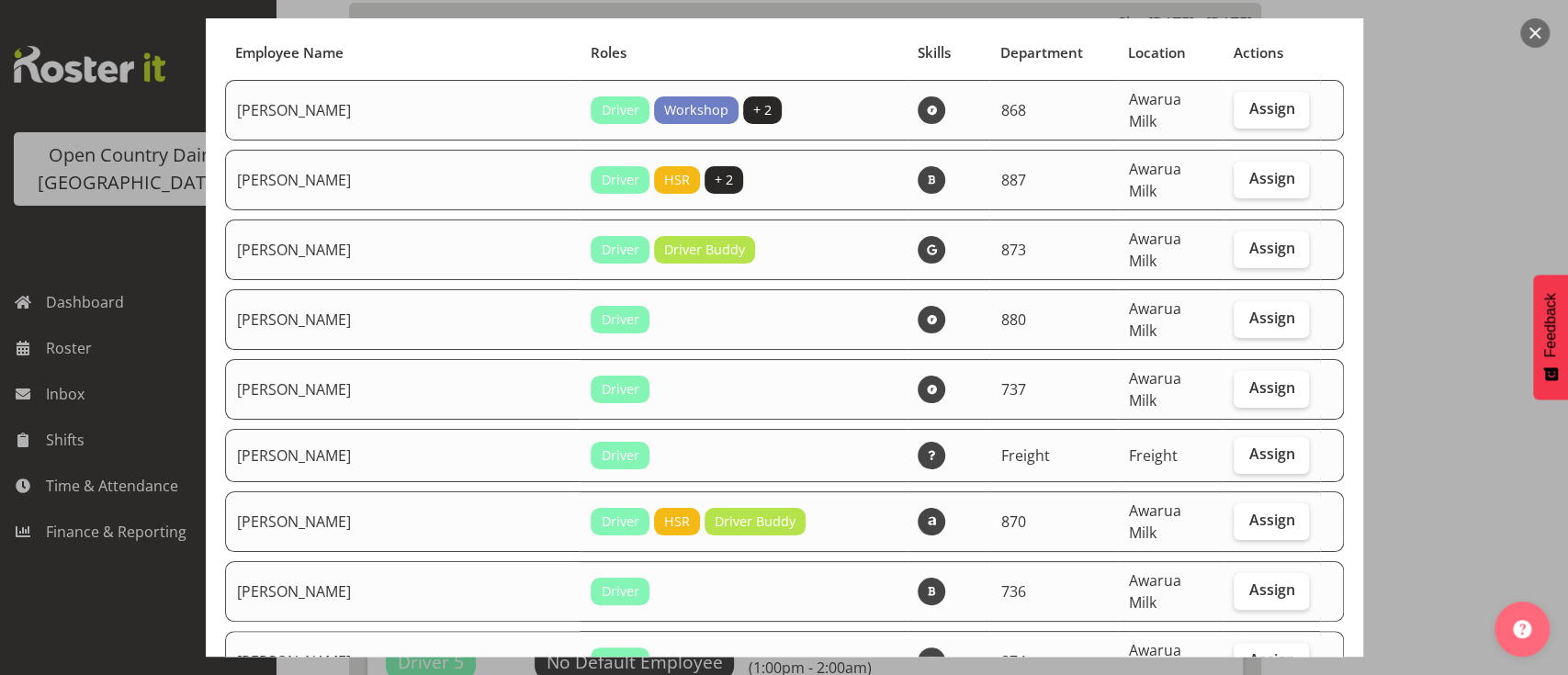
scroll to position [0, 0]
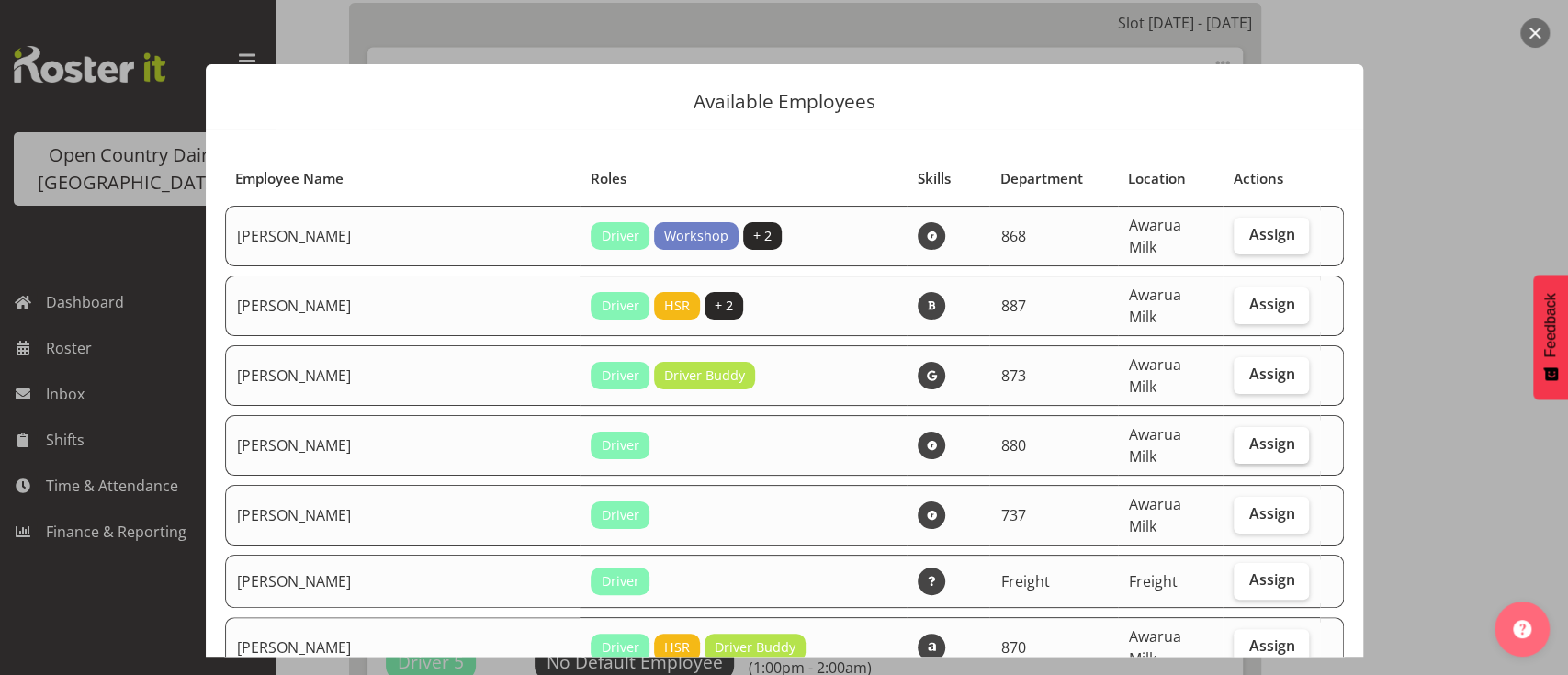
click at [1261, 434] on span "Assign" at bounding box center [1272, 443] width 46 height 18
click at [1246, 438] on input "Assign" at bounding box center [1239, 444] width 12 height 12
checkbox input "true"
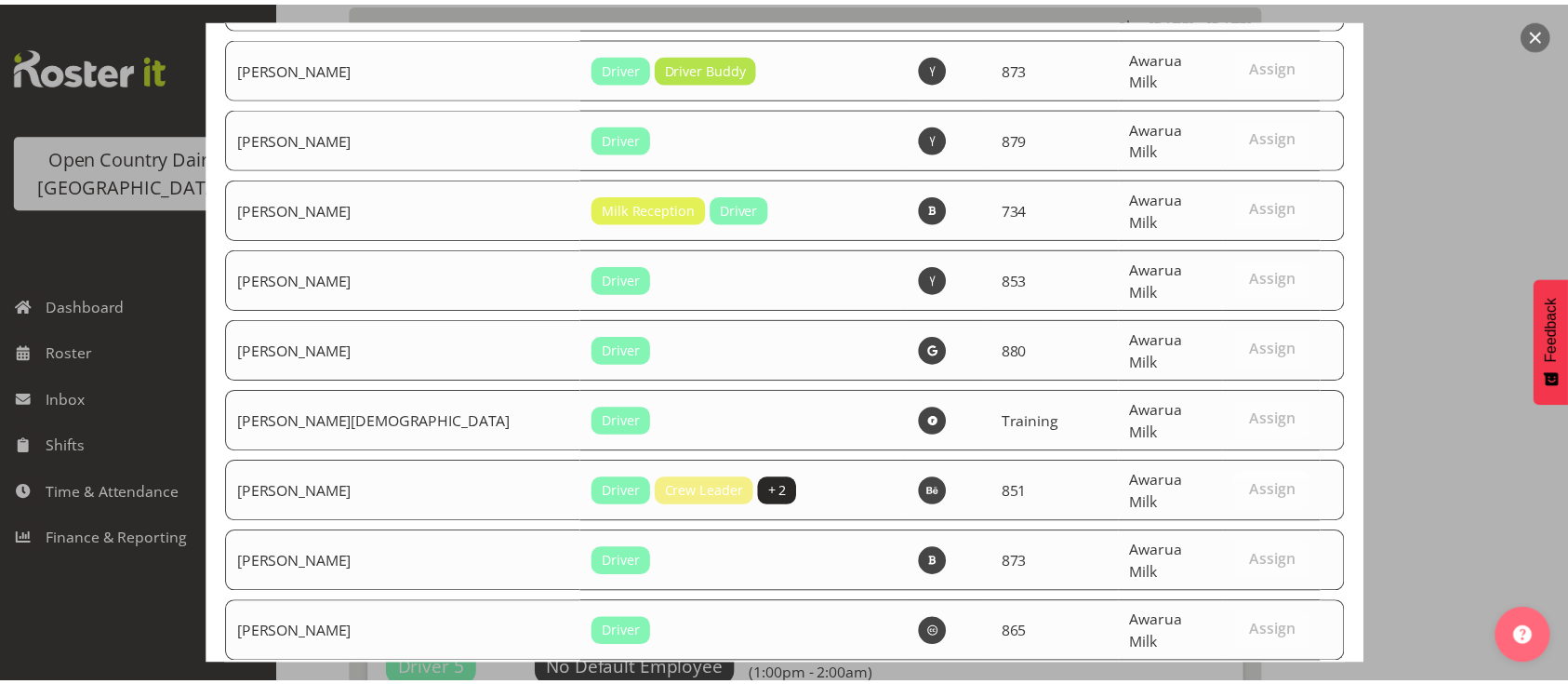
scroll to position [7217, 0]
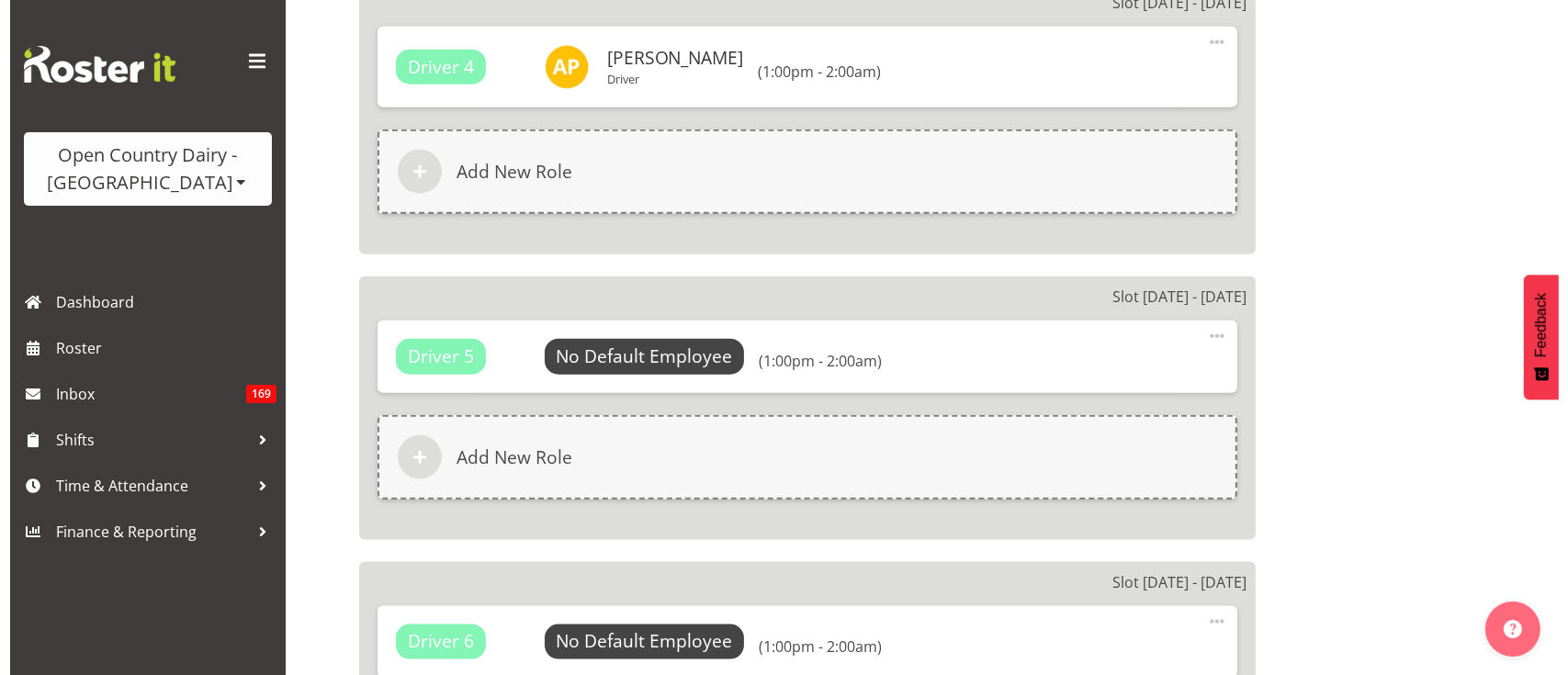
scroll to position [2094, 0]
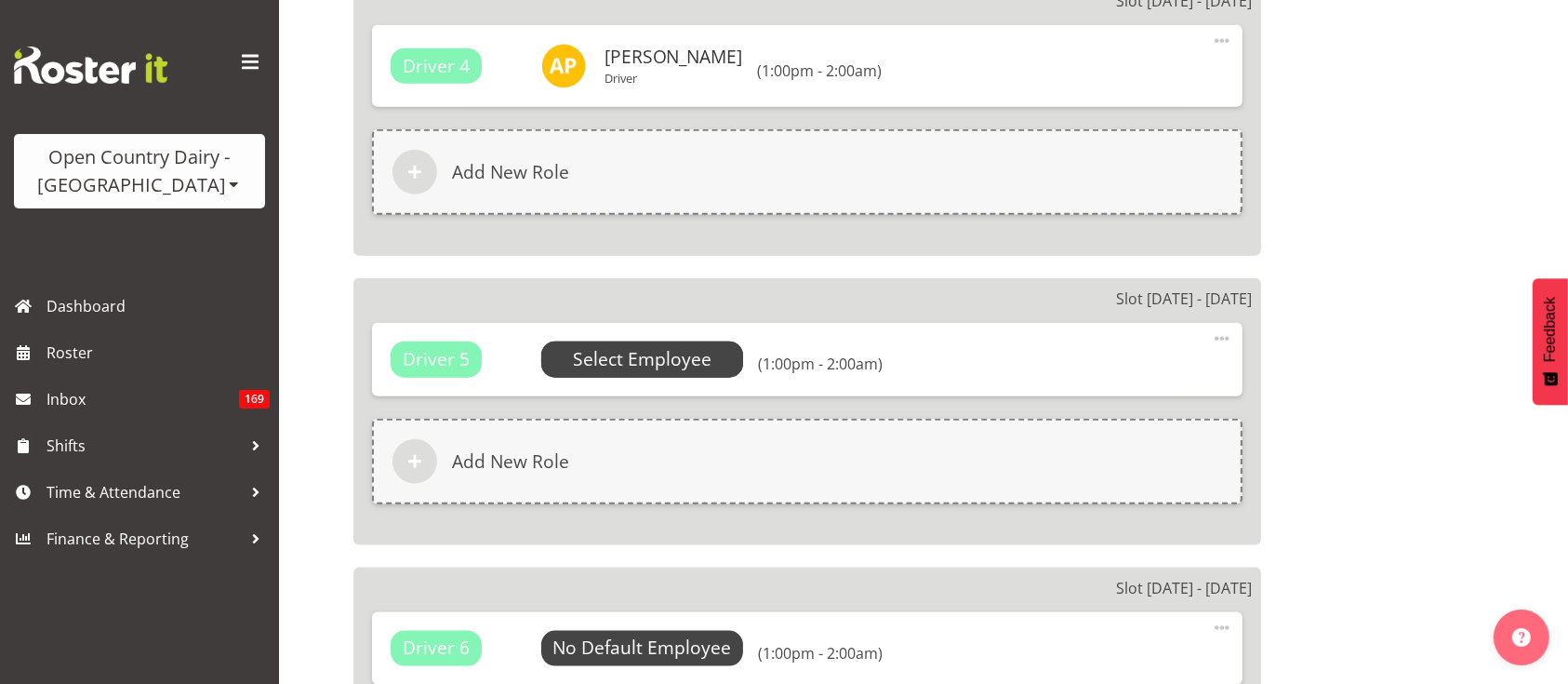
click at [672, 354] on span "Select Employee" at bounding box center [643, 360] width 138 height 27
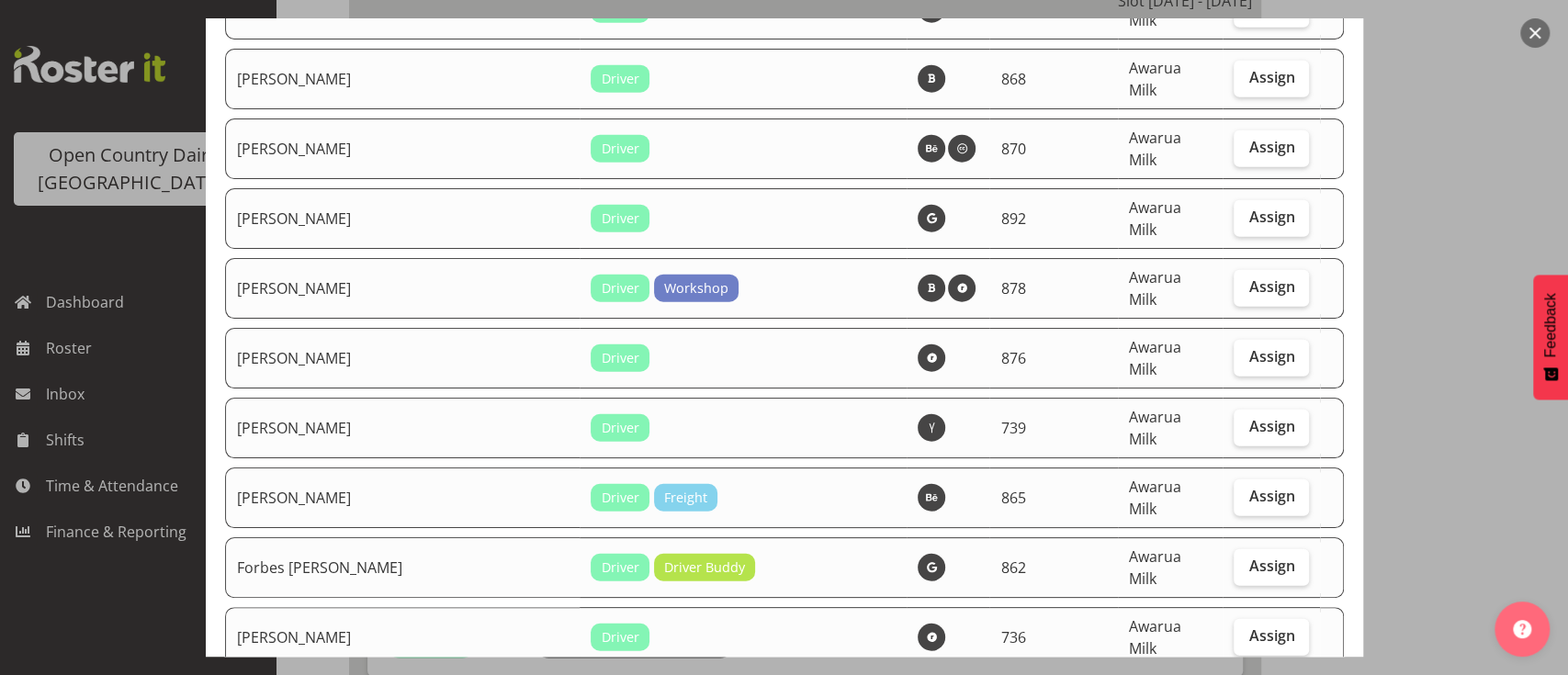
scroll to position [3380, 0]
